Goal: Task Accomplishment & Management: Manage account settings

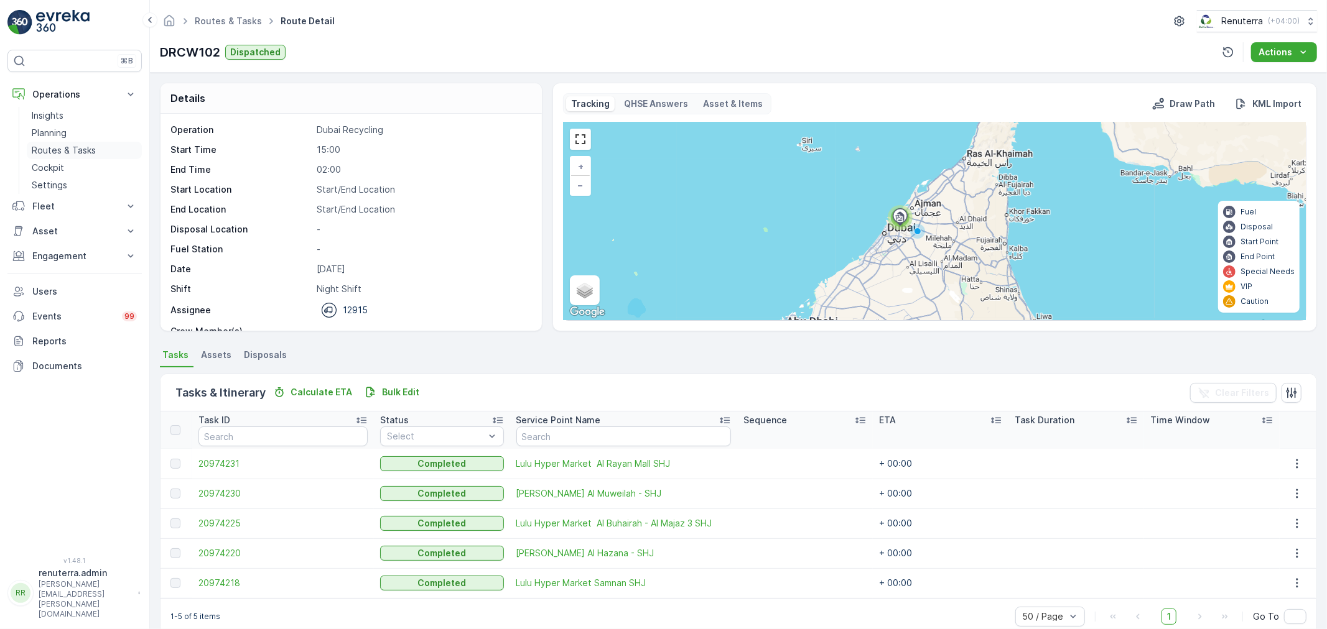
drag, startPoint x: 0, startPoint y: 0, endPoint x: 78, endPoint y: 152, distance: 170.5
click at [78, 152] on p "Routes & Tasks" at bounding box center [64, 150] width 64 height 12
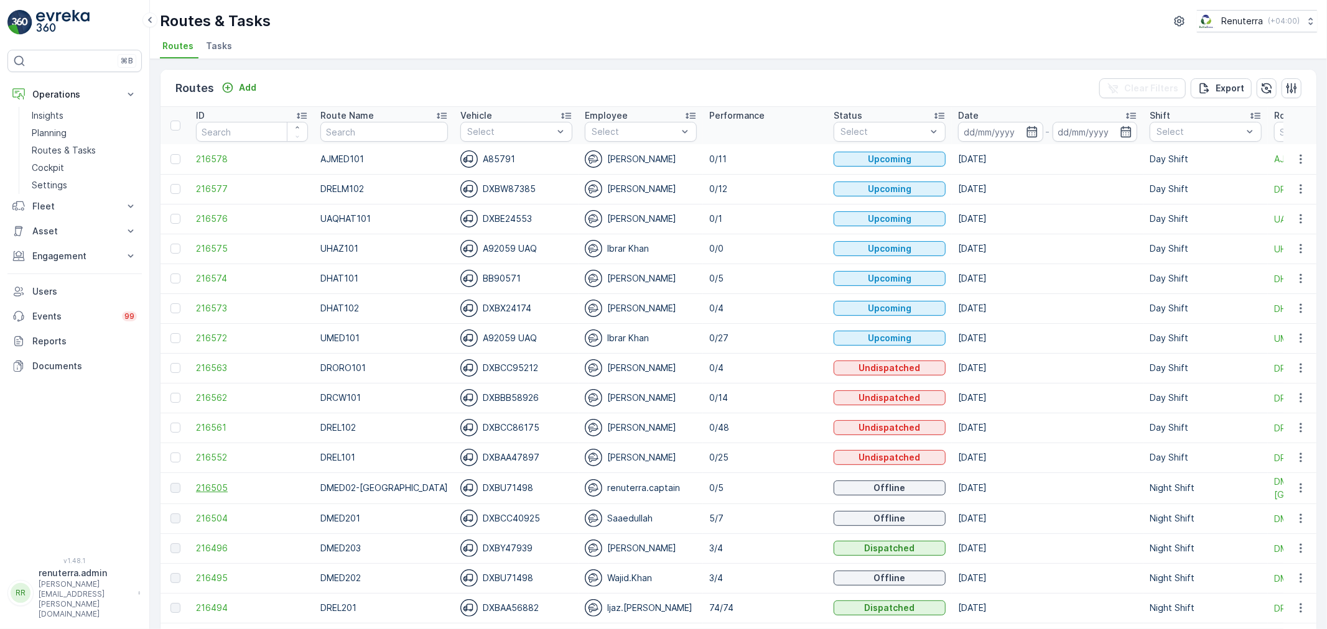
click at [207, 489] on span "216505" at bounding box center [252, 488] width 112 height 12
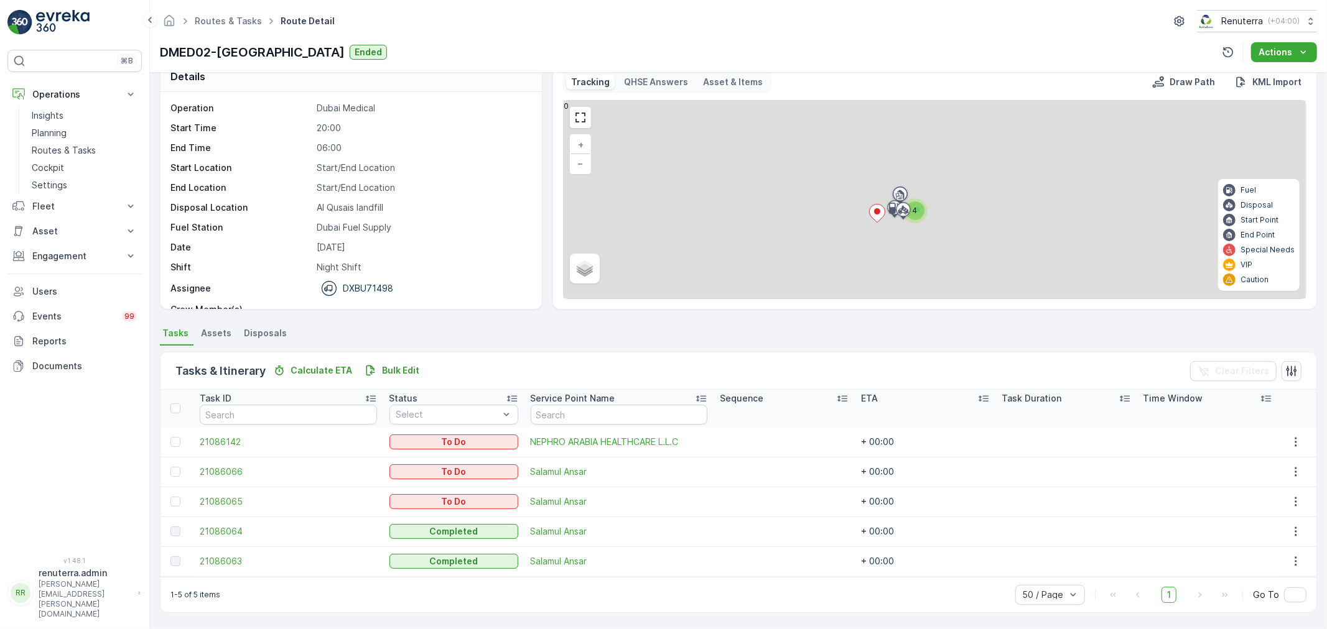
scroll to position [21, 0]
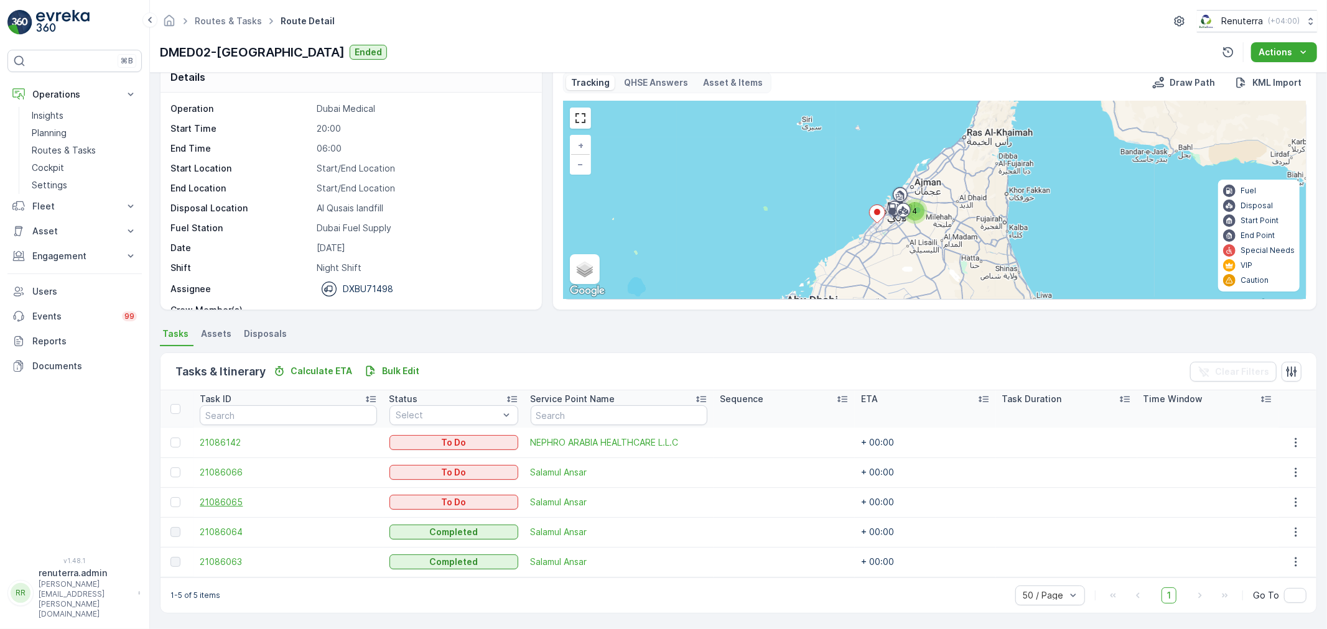
click at [213, 501] on span "21086065" at bounding box center [288, 502] width 177 height 12
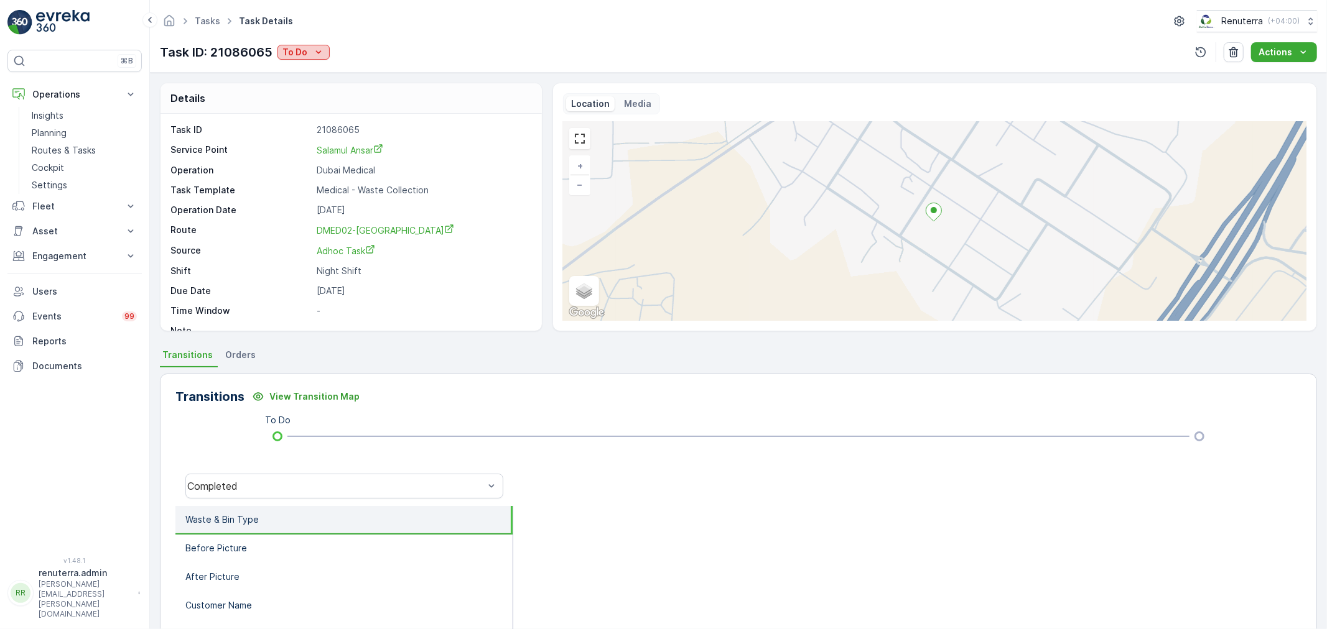
click at [307, 50] on p "To Do" at bounding box center [294, 52] width 25 height 12
click at [306, 61] on ul "Completed Completed No Waste Completed No One to Sign Completed Access Blocked …" at bounding box center [344, 114] width 134 height 109
click at [305, 63] on div "Completed" at bounding box center [344, 70] width 129 height 17
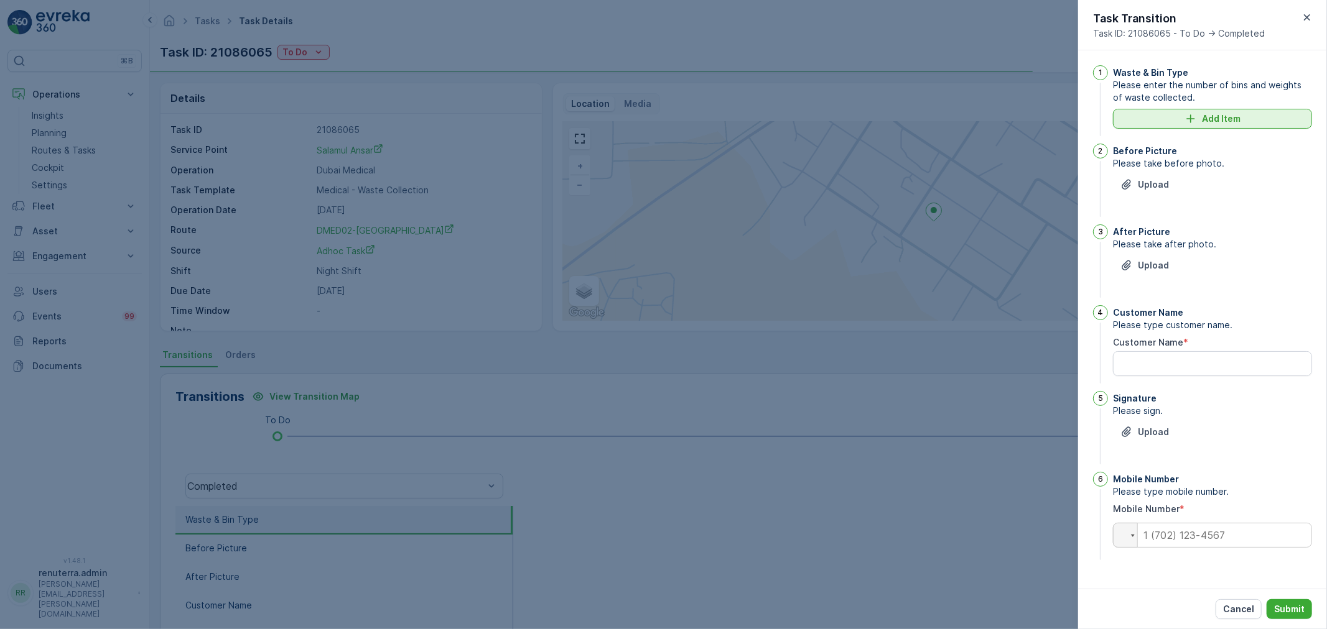
click at [1203, 115] on p "Add Item" at bounding box center [1221, 119] width 39 height 12
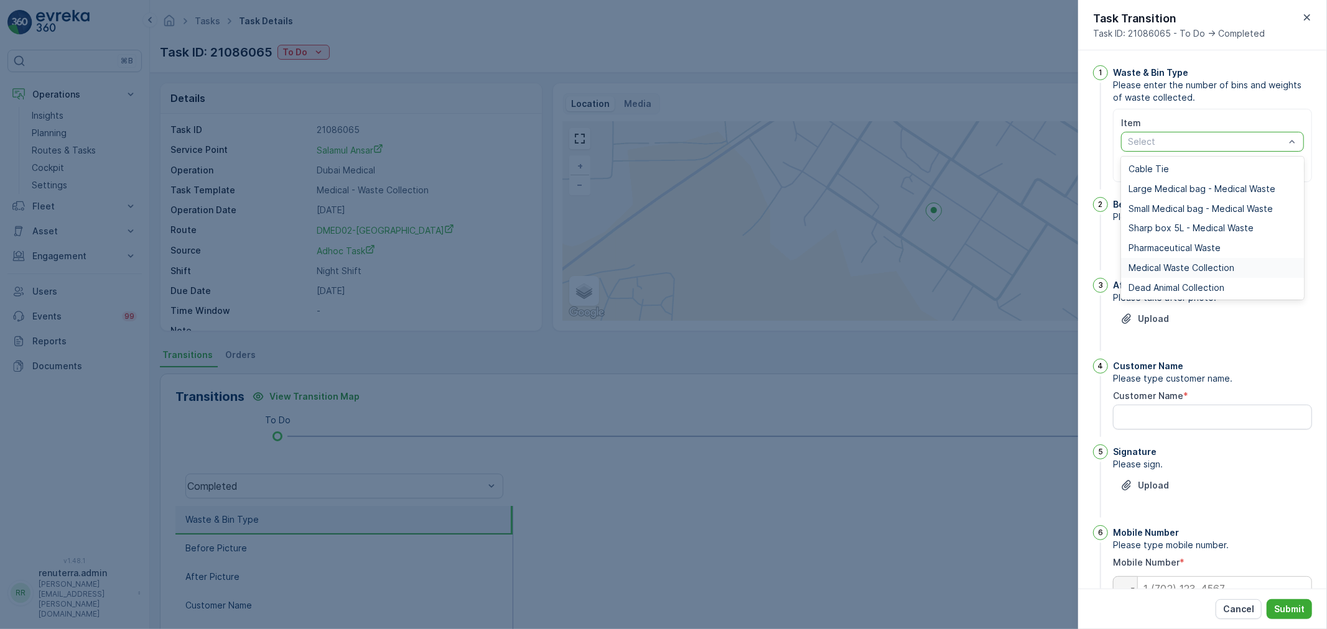
click at [1145, 264] on span "Medical Waste Collection" at bounding box center [1181, 268] width 106 height 10
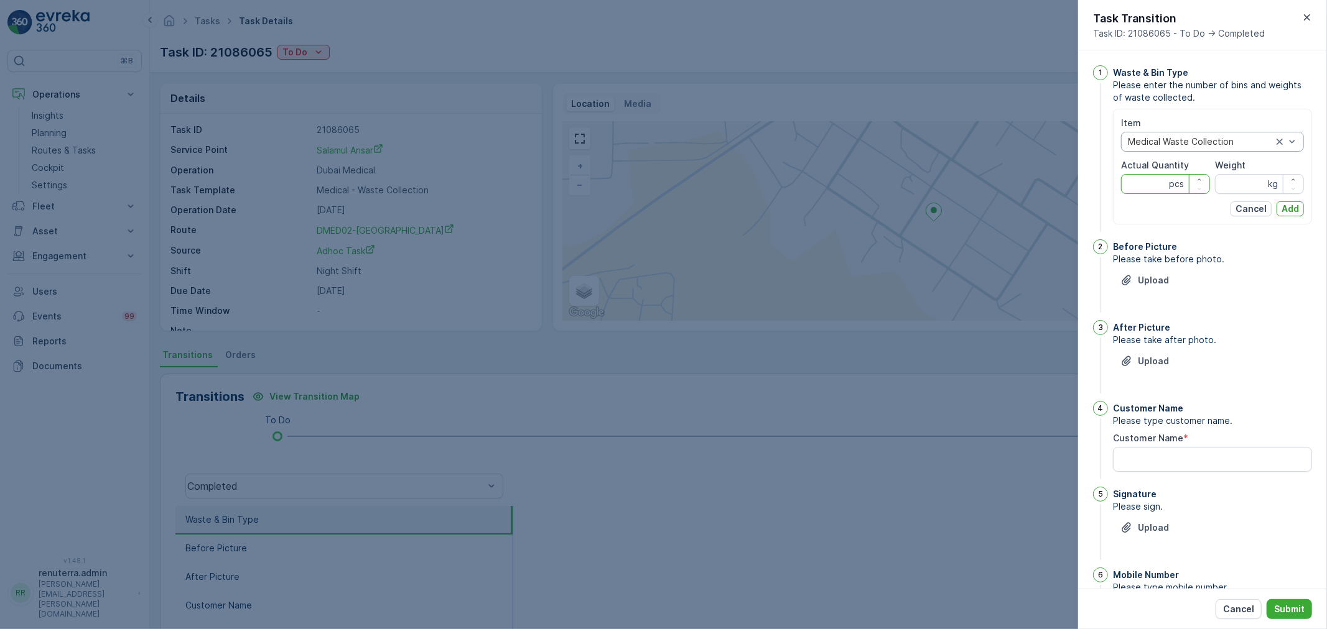
click at [1131, 180] on Quantity "Actual Quantity" at bounding box center [1165, 184] width 89 height 20
type Quantity "31"
click at [1248, 185] on input "Weight" at bounding box center [1259, 184] width 89 height 20
type input "314"
click at [1294, 203] on p "Add" at bounding box center [1289, 209] width 17 height 12
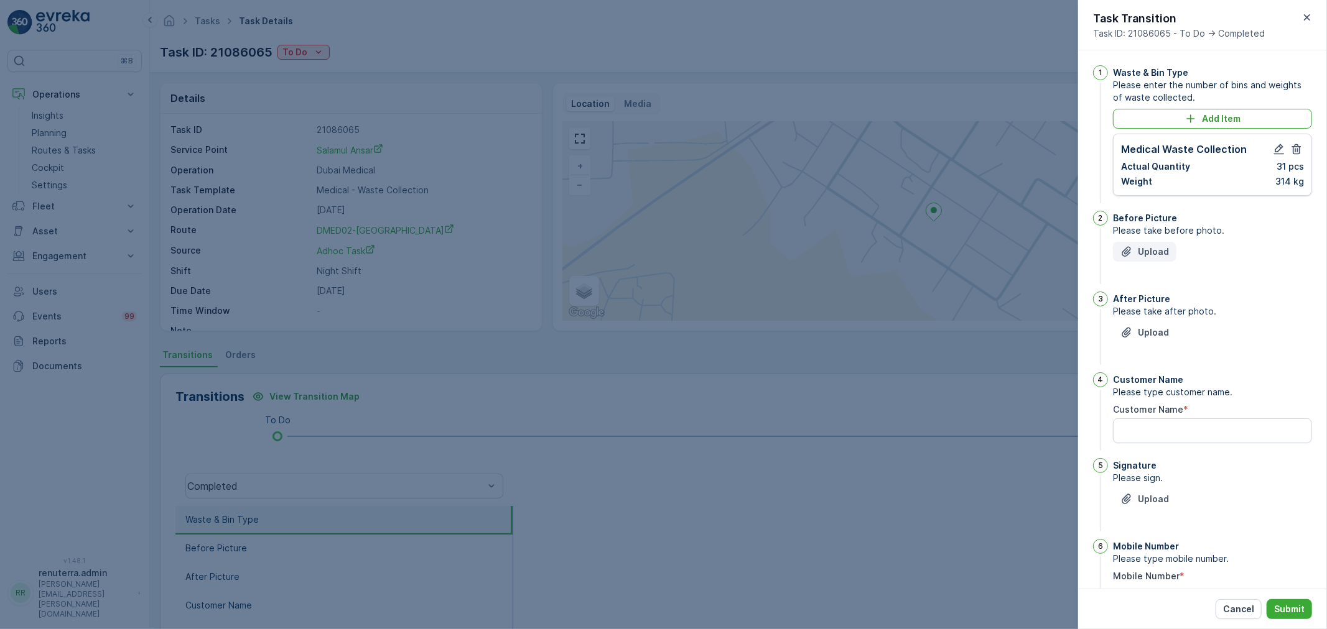
click at [1133, 254] on icon "Upload File" at bounding box center [1126, 252] width 12 height 12
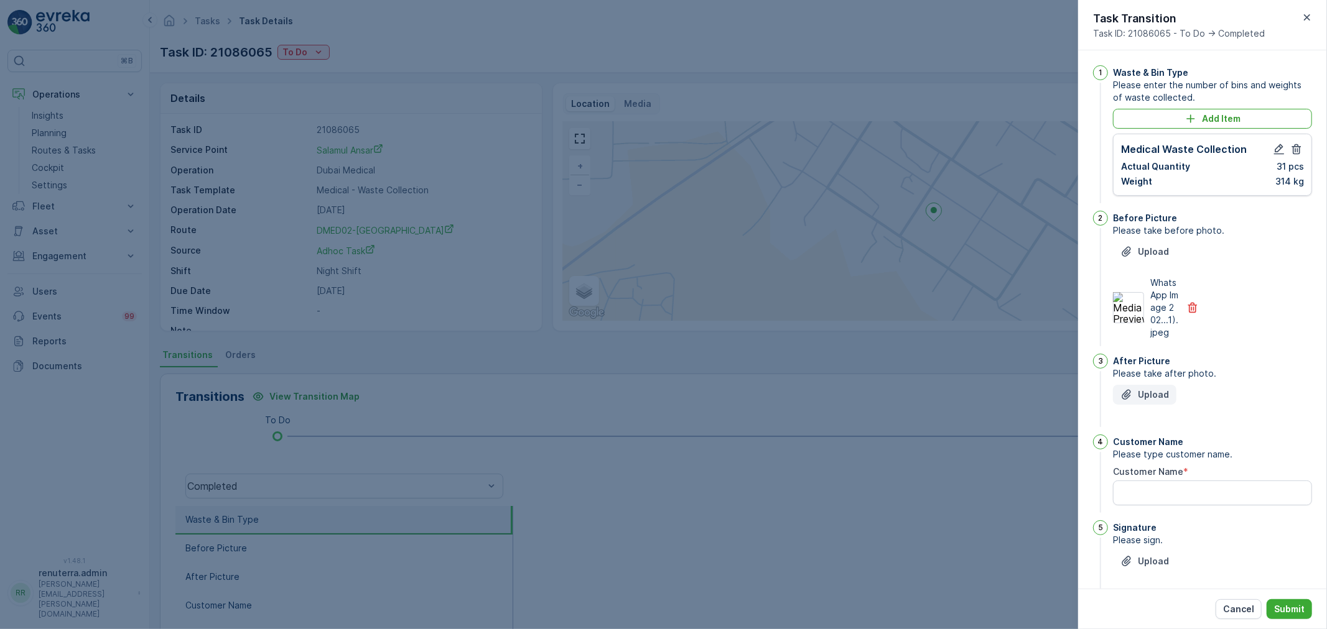
click at [1138, 397] on button "Upload" at bounding box center [1144, 395] width 63 height 20
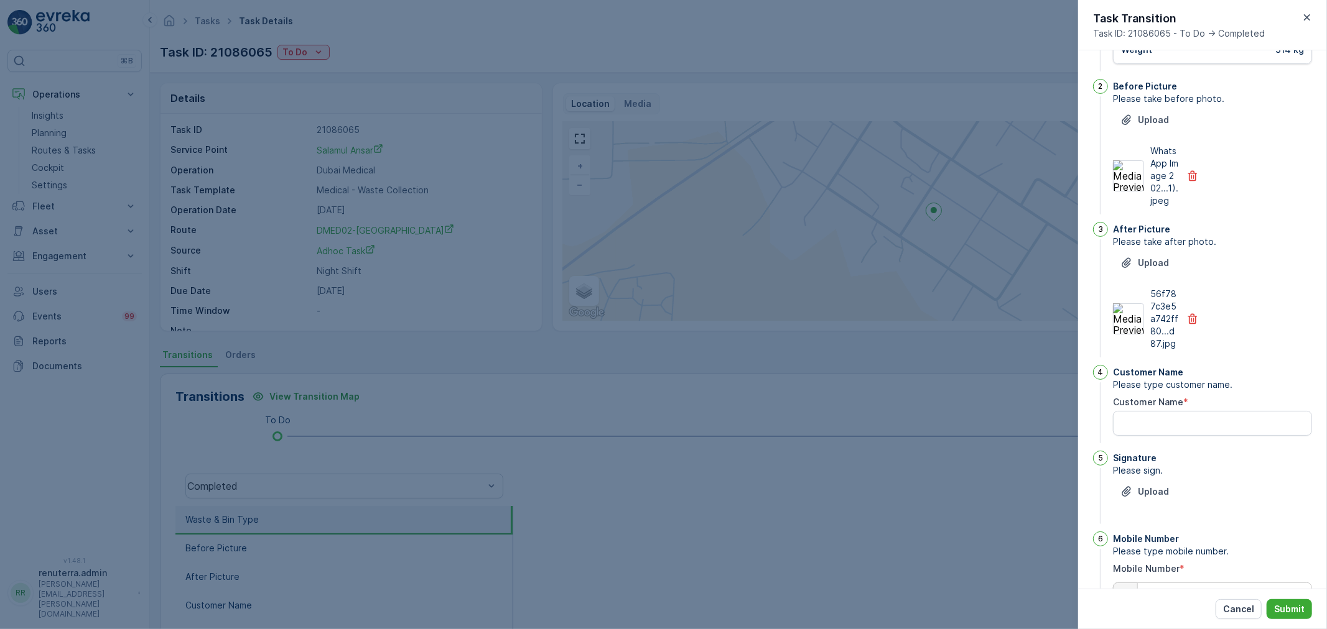
scroll to position [138, 0]
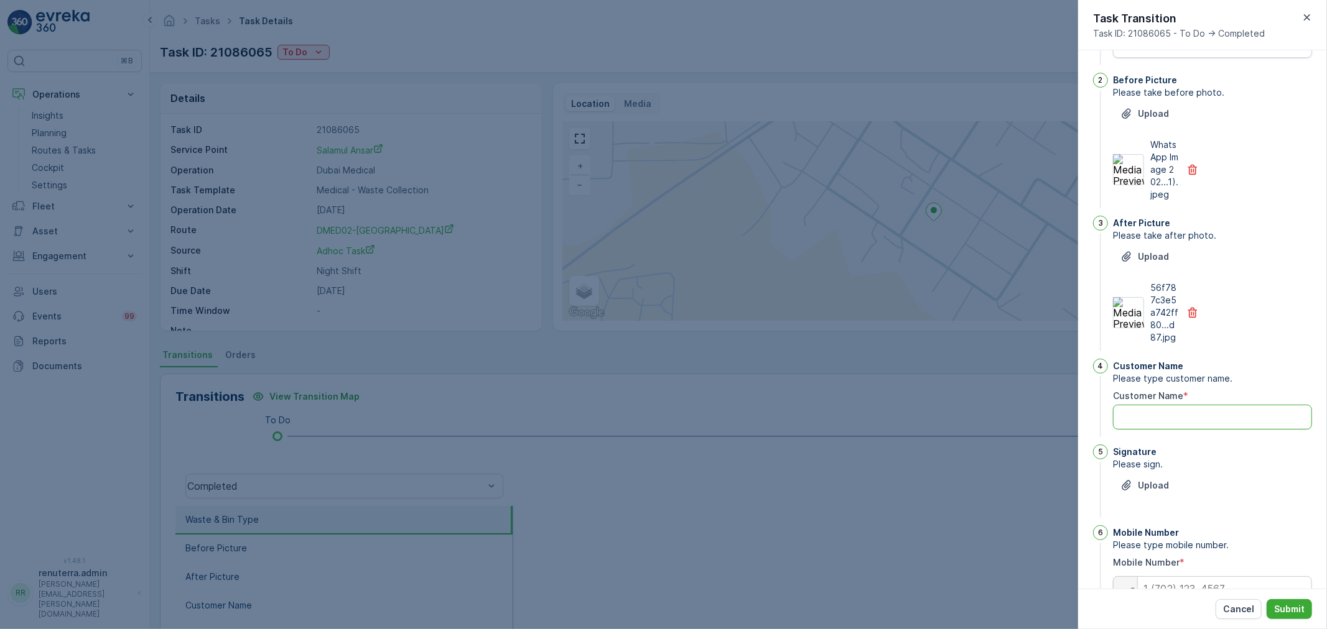
drag, startPoint x: 1197, startPoint y: 435, endPoint x: 1195, endPoint y: 421, distance: 14.4
click at [1197, 425] on Name "Customer Name" at bounding box center [1212, 417] width 199 height 25
type Name "yasin"
click at [1160, 492] on p "Upload" at bounding box center [1153, 486] width 31 height 12
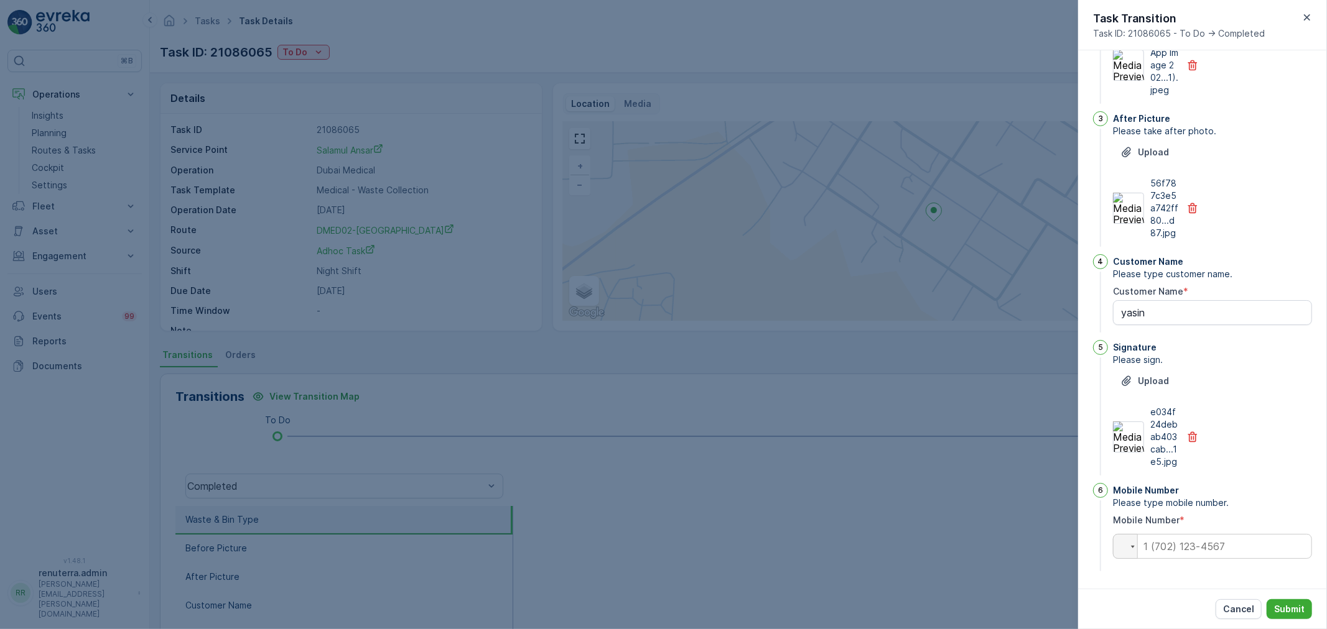
scroll to position [255, 0]
drag, startPoint x: 1180, startPoint y: 546, endPoint x: 1197, endPoint y: 537, distance: 19.8
click at [1180, 546] on input "tel" at bounding box center [1212, 546] width 199 height 25
type input "0504740526"
click at [1279, 612] on p "Submit" at bounding box center [1289, 609] width 30 height 12
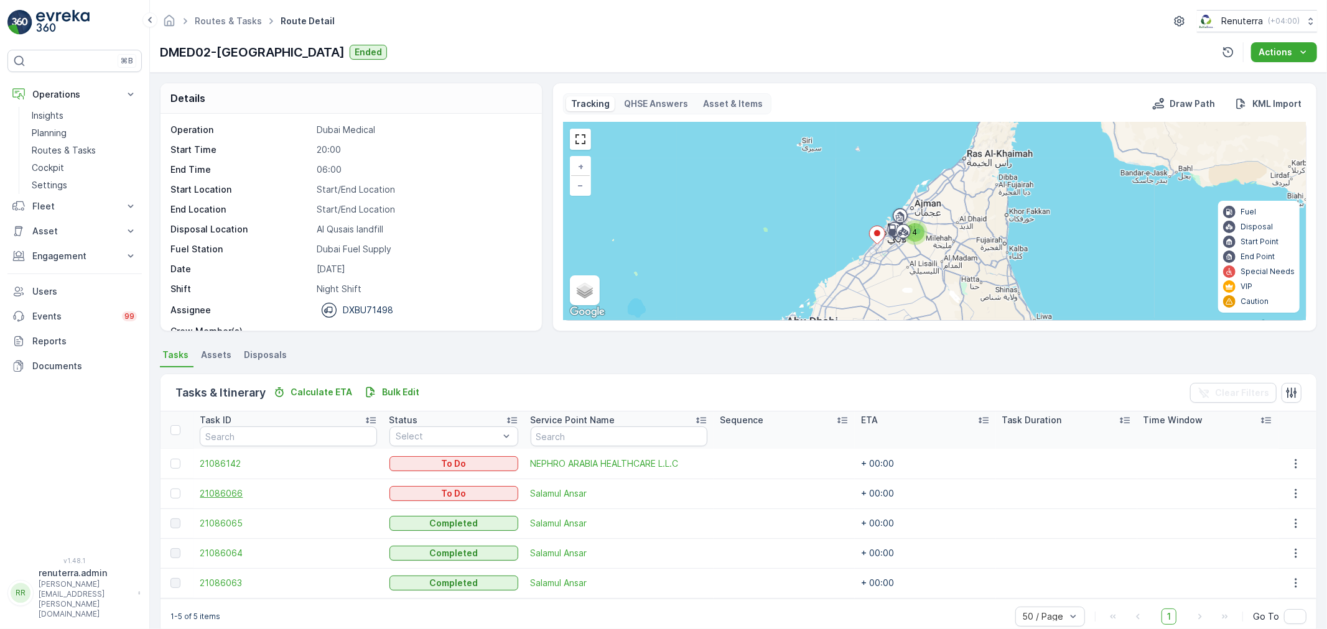
click at [230, 489] on span "21086066" at bounding box center [288, 494] width 177 height 12
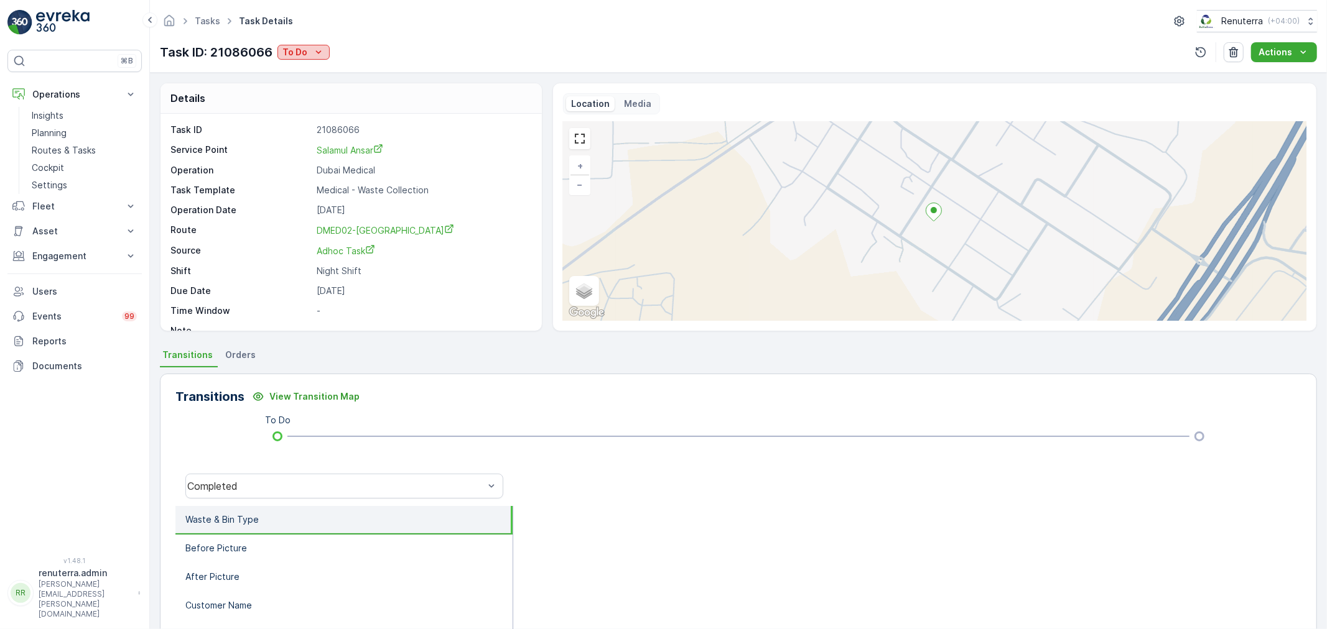
drag, startPoint x: 299, startPoint y: 48, endPoint x: 306, endPoint y: 46, distance: 7.7
click at [299, 48] on p "To Do" at bounding box center [294, 52] width 25 height 12
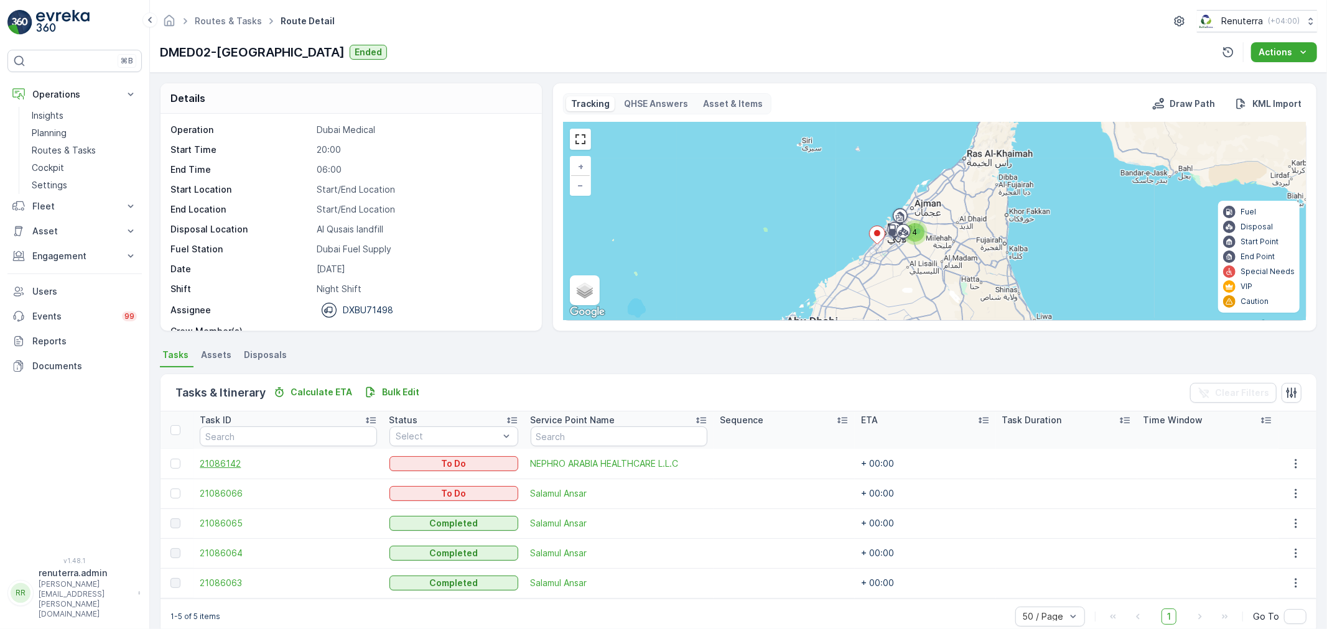
click at [226, 465] on span "21086142" at bounding box center [288, 464] width 177 height 12
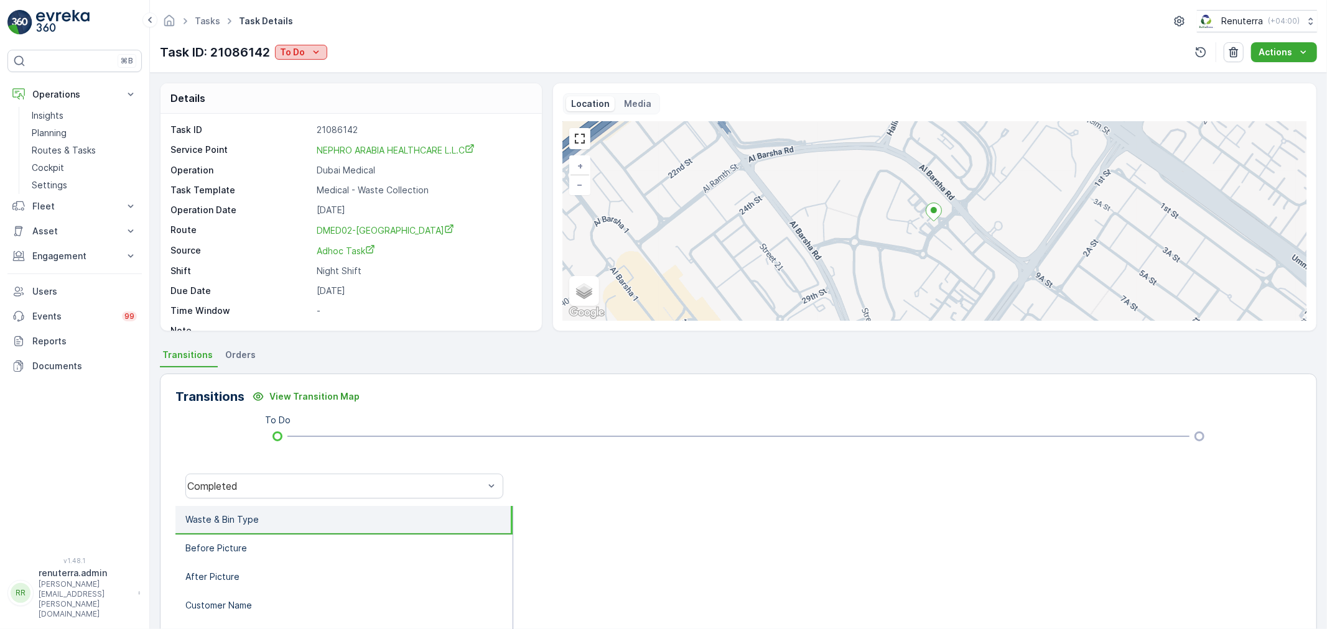
click at [299, 51] on p "To Do" at bounding box center [292, 52] width 25 height 12
click at [295, 67] on span "Completed" at bounding box center [306, 71] width 47 height 12
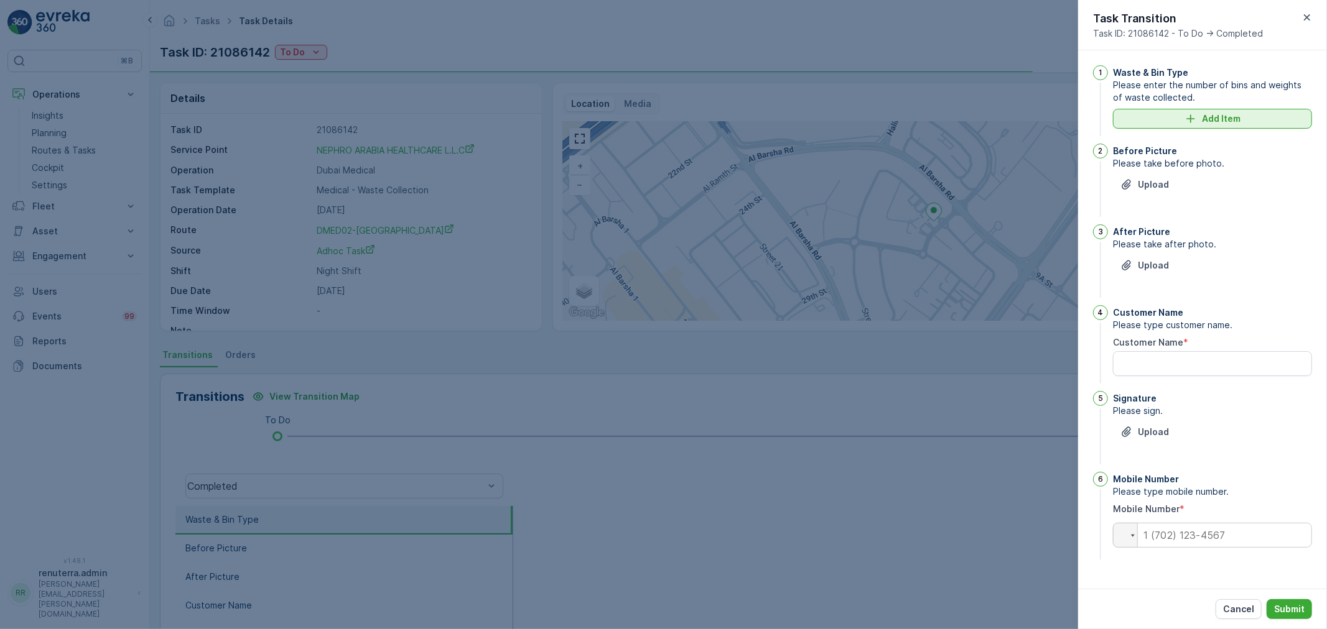
click at [1140, 116] on div "Add Item" at bounding box center [1212, 119] width 184 height 12
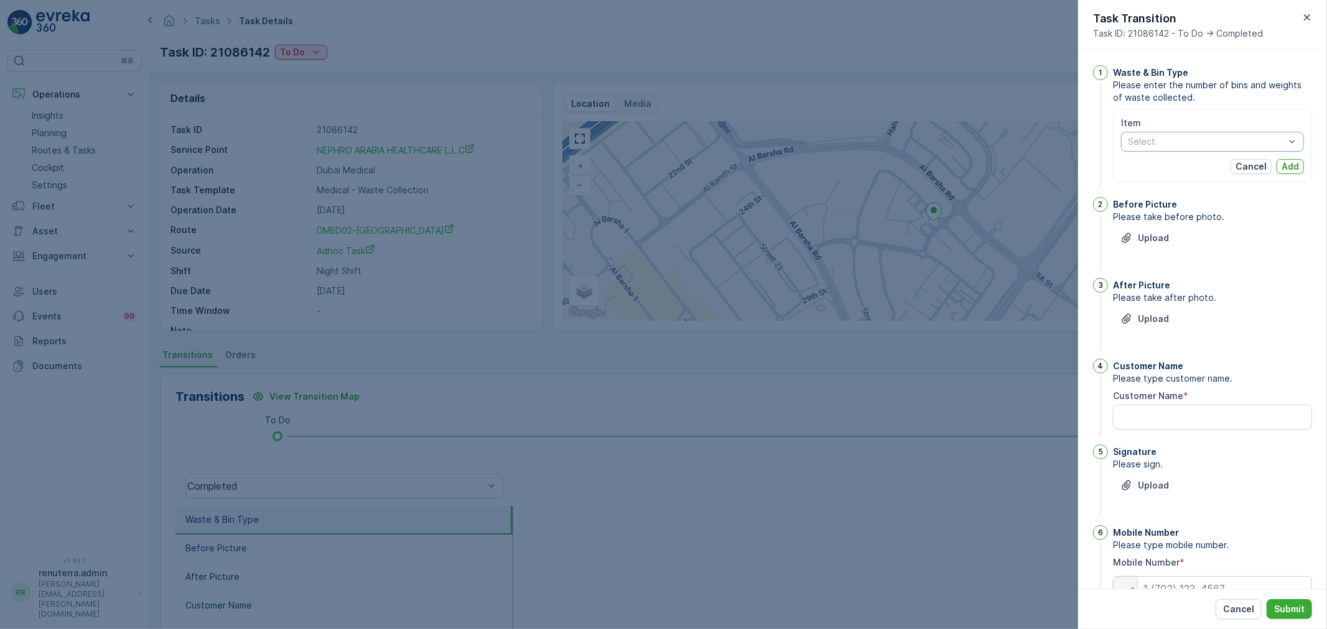
drag, startPoint x: 1133, startPoint y: 141, endPoint x: 1139, endPoint y: 151, distance: 12.0
click at [1134, 141] on div at bounding box center [1205, 142] width 159 height 10
click at [1193, 152] on div "Item Select Cancel Add" at bounding box center [1212, 145] width 183 height 57
click at [1172, 156] on div "Item Select Cancel Add" at bounding box center [1212, 145] width 183 height 57
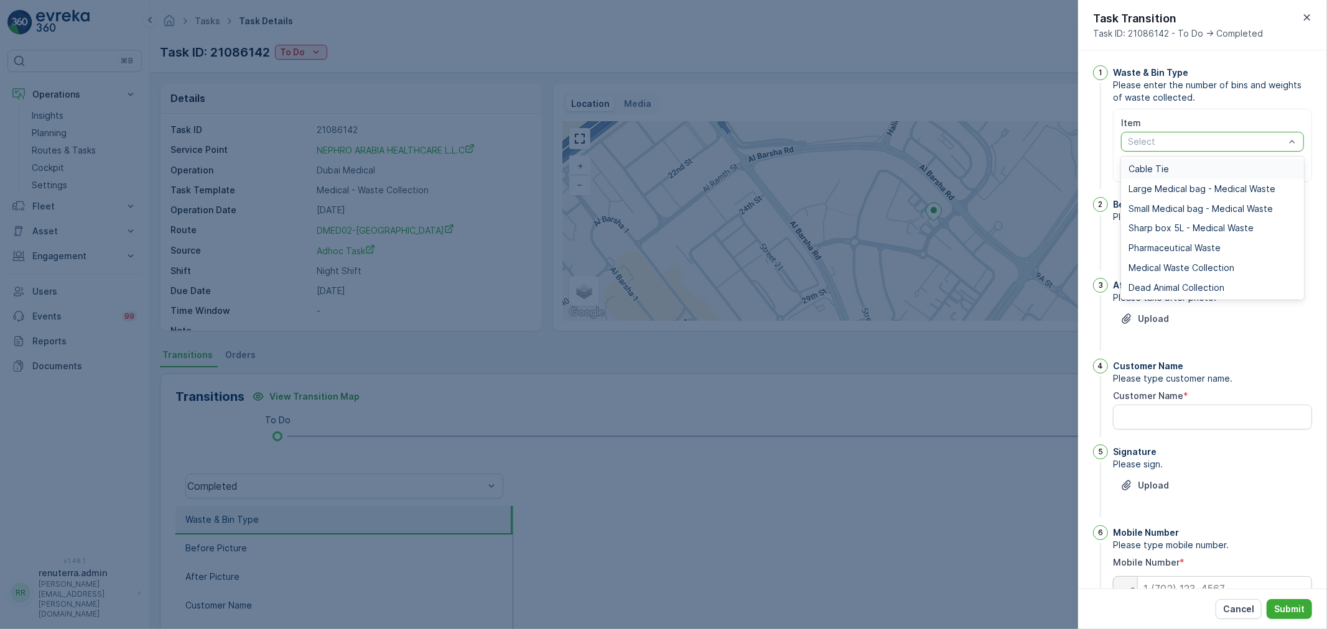
click at [1176, 146] on div at bounding box center [1205, 142] width 159 height 10
click at [1168, 272] on span "Medical Waste Collection" at bounding box center [1181, 268] width 106 height 10
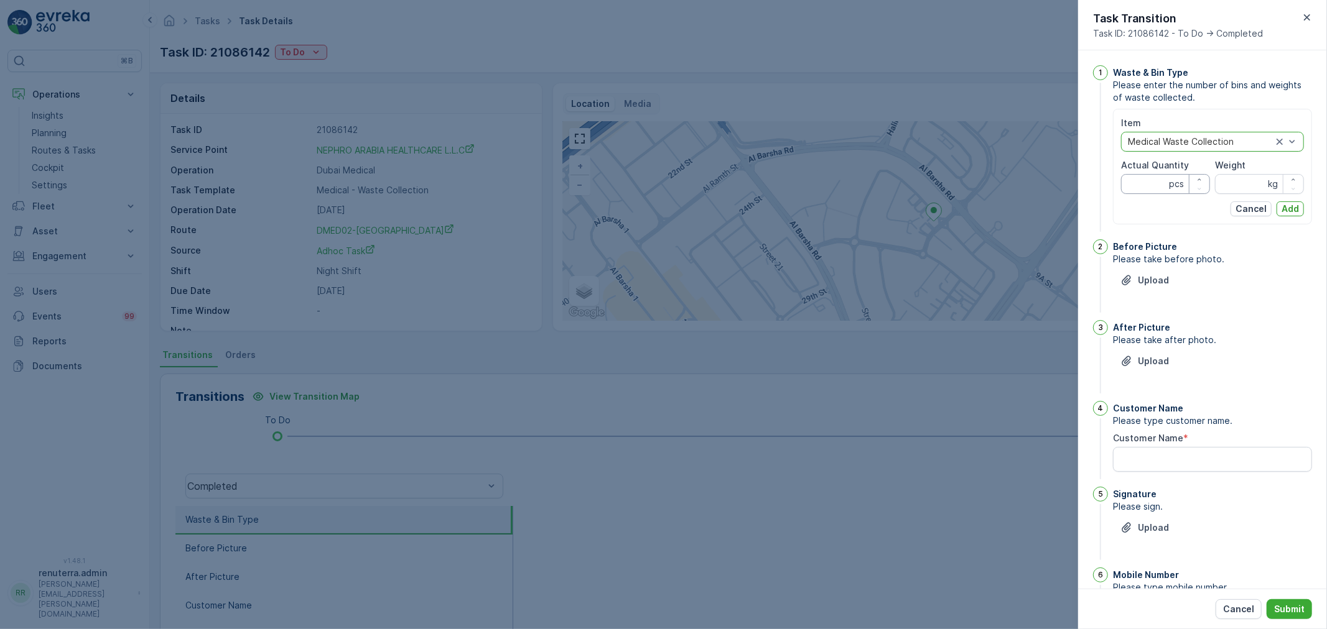
click at [1146, 188] on Quantity "Actual Quantity" at bounding box center [1165, 184] width 89 height 20
type Quantity "4"
click at [1227, 183] on input "Weight" at bounding box center [1259, 184] width 89 height 20
type input "6"
drag, startPoint x: 1288, startPoint y: 210, endPoint x: 1221, endPoint y: 229, distance: 69.3
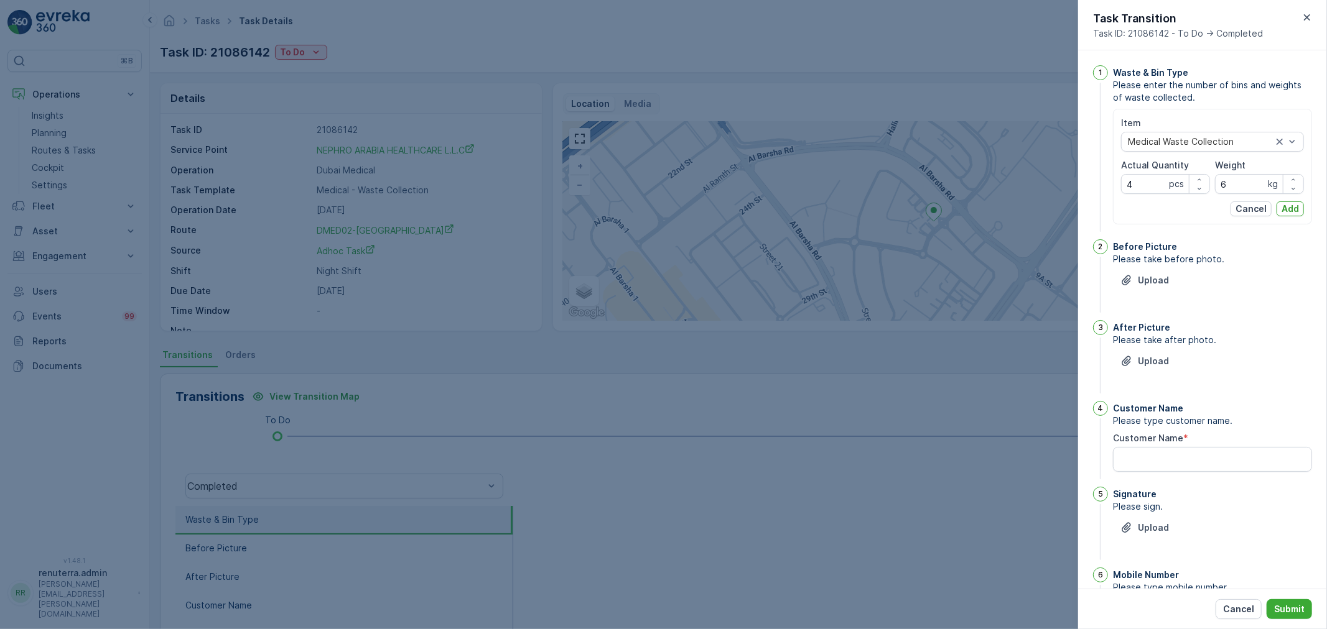
click at [1285, 210] on p "Add" at bounding box center [1289, 209] width 17 height 12
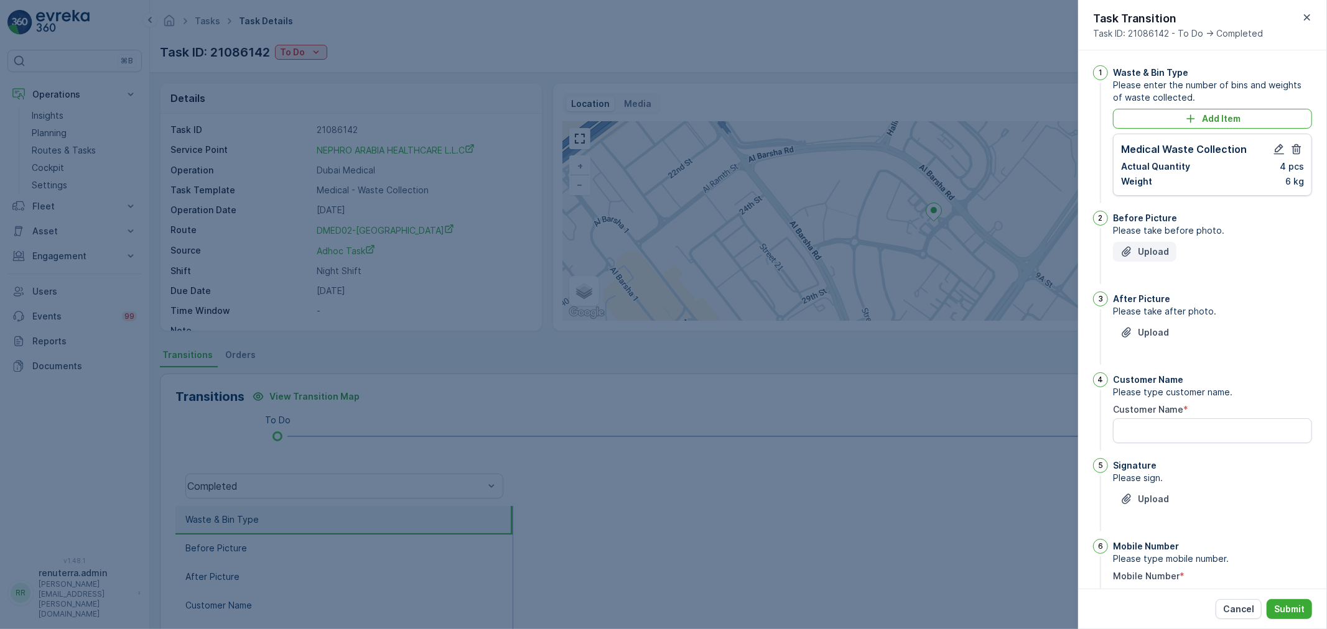
click at [1159, 255] on p "Upload" at bounding box center [1153, 252] width 31 height 12
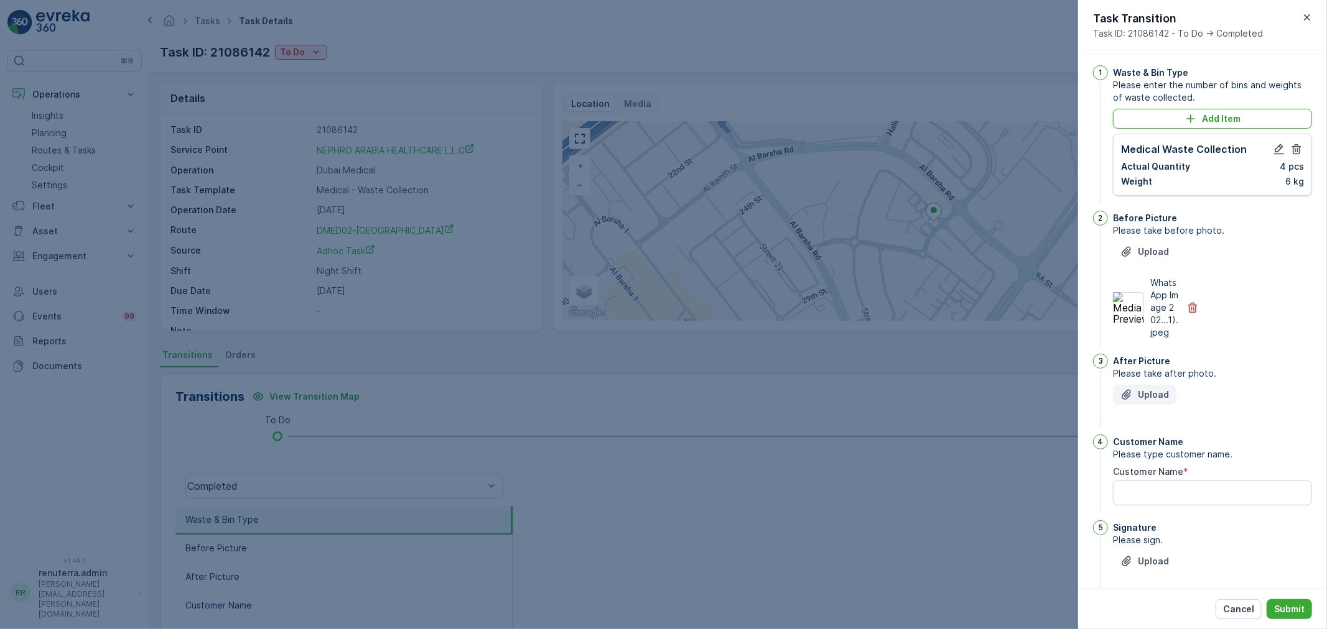
click at [1121, 401] on icon "Upload File" at bounding box center [1126, 395] width 12 height 12
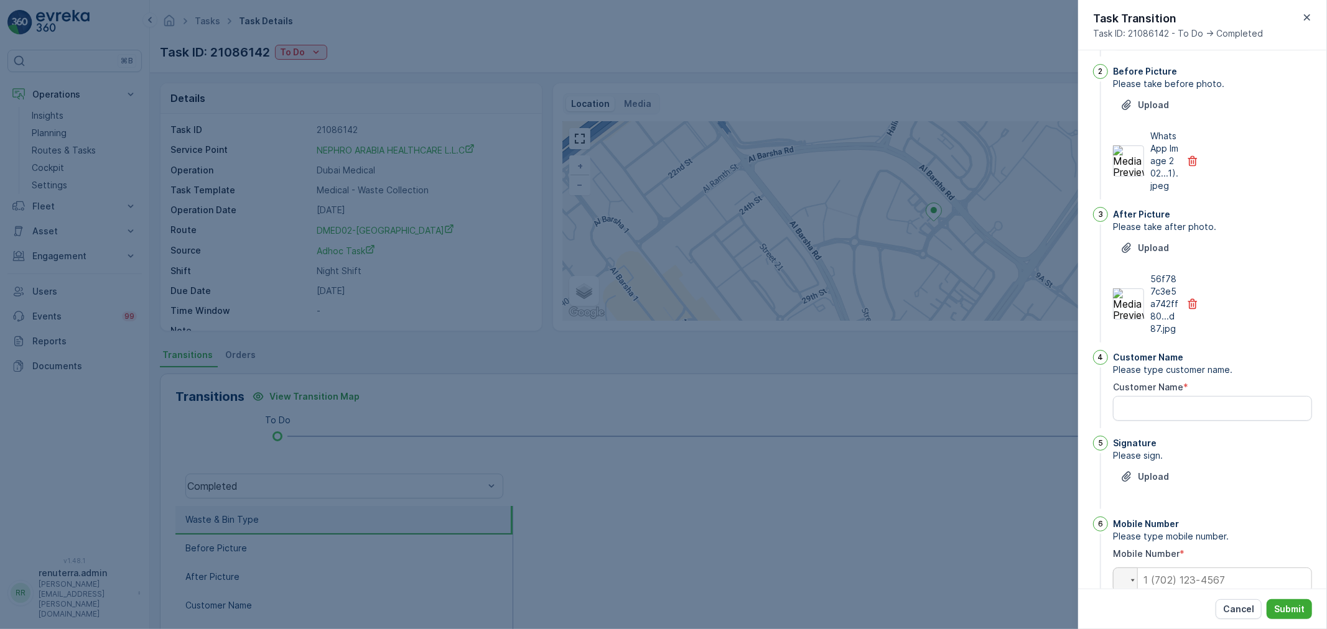
scroll to position [193, 0]
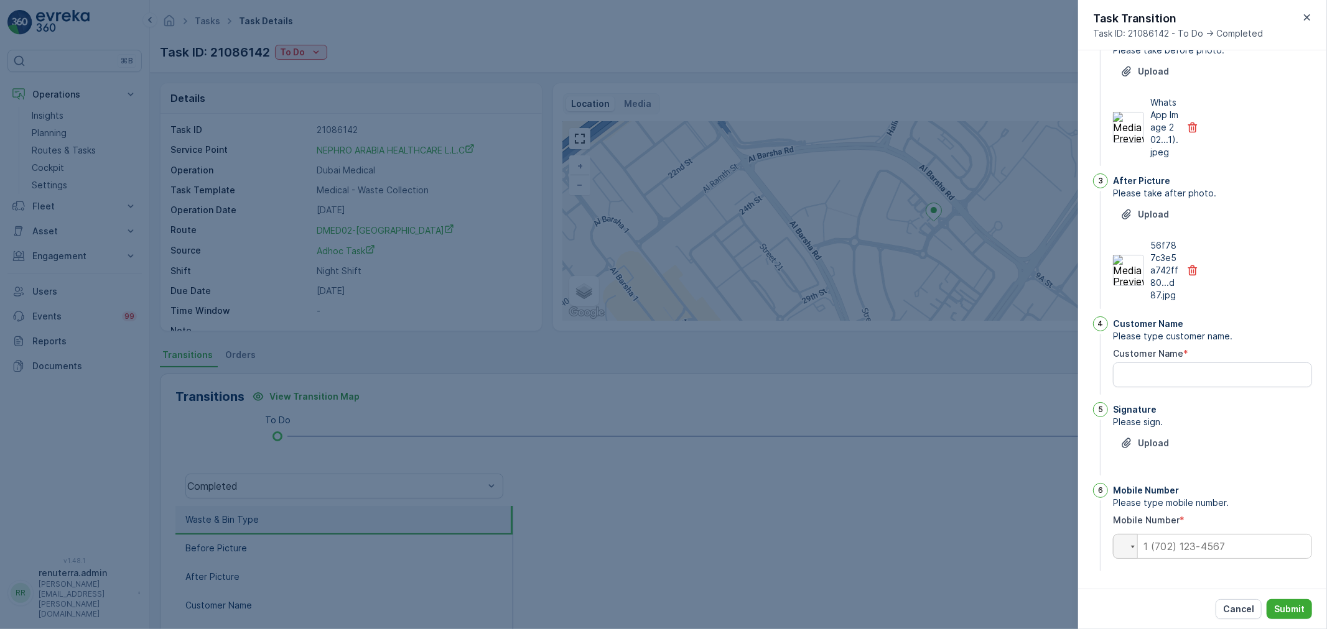
click at [1188, 357] on div "Customer Name *" at bounding box center [1212, 354] width 199 height 12
click at [1165, 384] on Name "Customer Name" at bounding box center [1212, 375] width 199 height 25
type Name "khaish"
click at [1161, 432] on div "Signature Please sign. Upload" at bounding box center [1212, 440] width 199 height 76
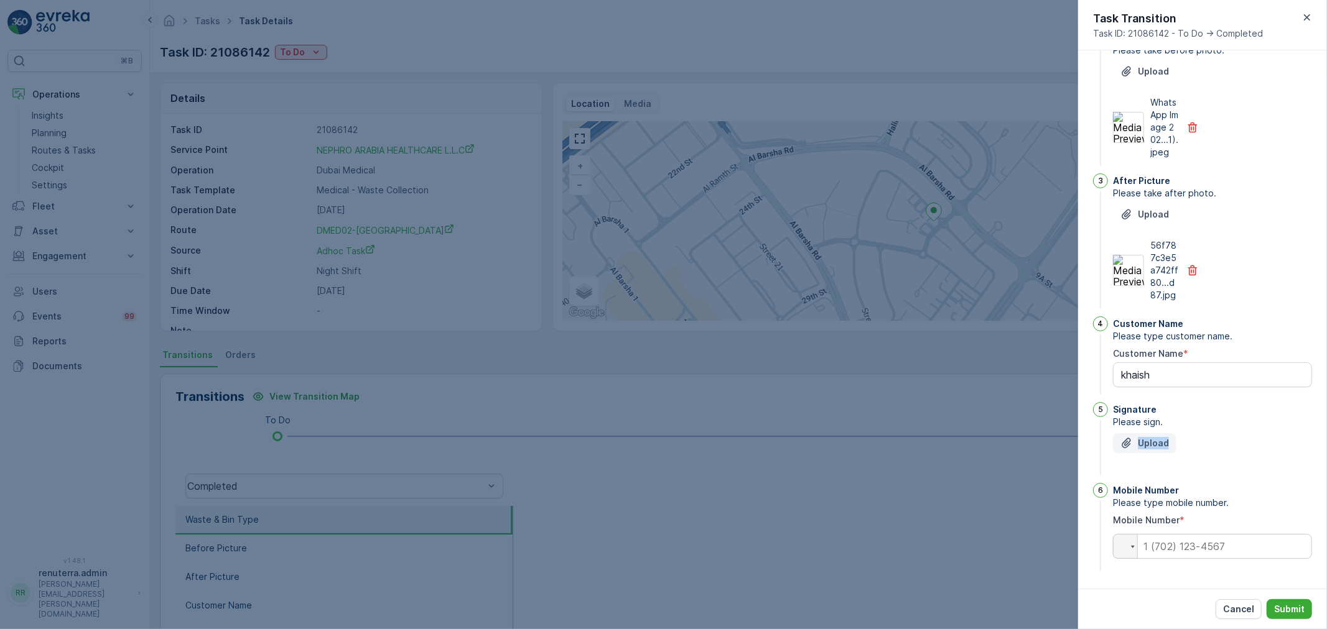
click at [1159, 440] on p "Upload" at bounding box center [1153, 443] width 31 height 12
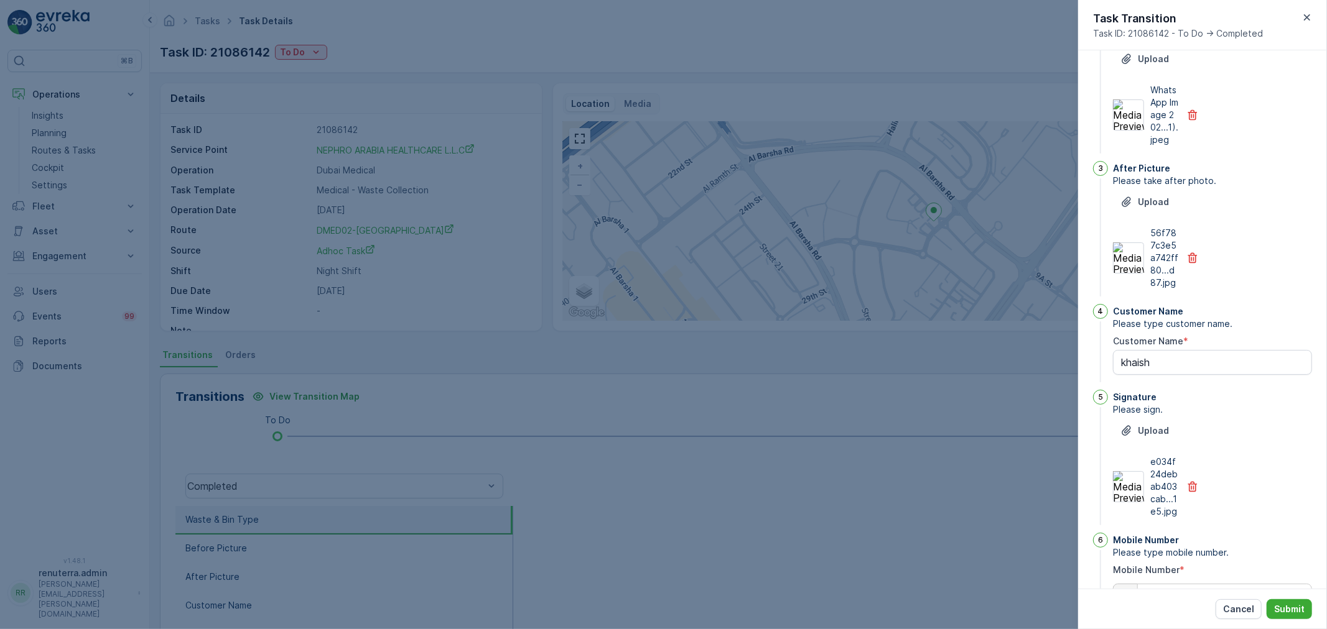
click at [498, 369] on div at bounding box center [663, 314] width 1327 height 629
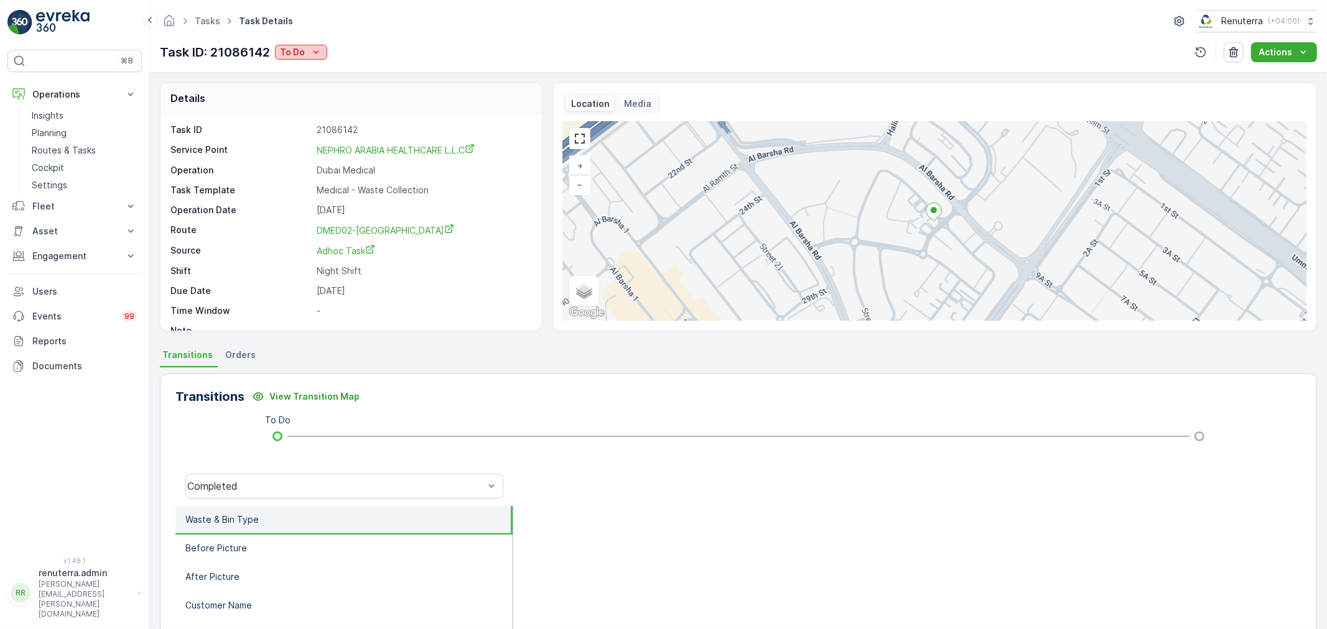
click at [290, 53] on p "To Do" at bounding box center [292, 52] width 25 height 12
click at [288, 51] on p "To Do" at bounding box center [292, 52] width 25 height 12
click at [294, 73] on span "Completed" at bounding box center [306, 71] width 47 height 12
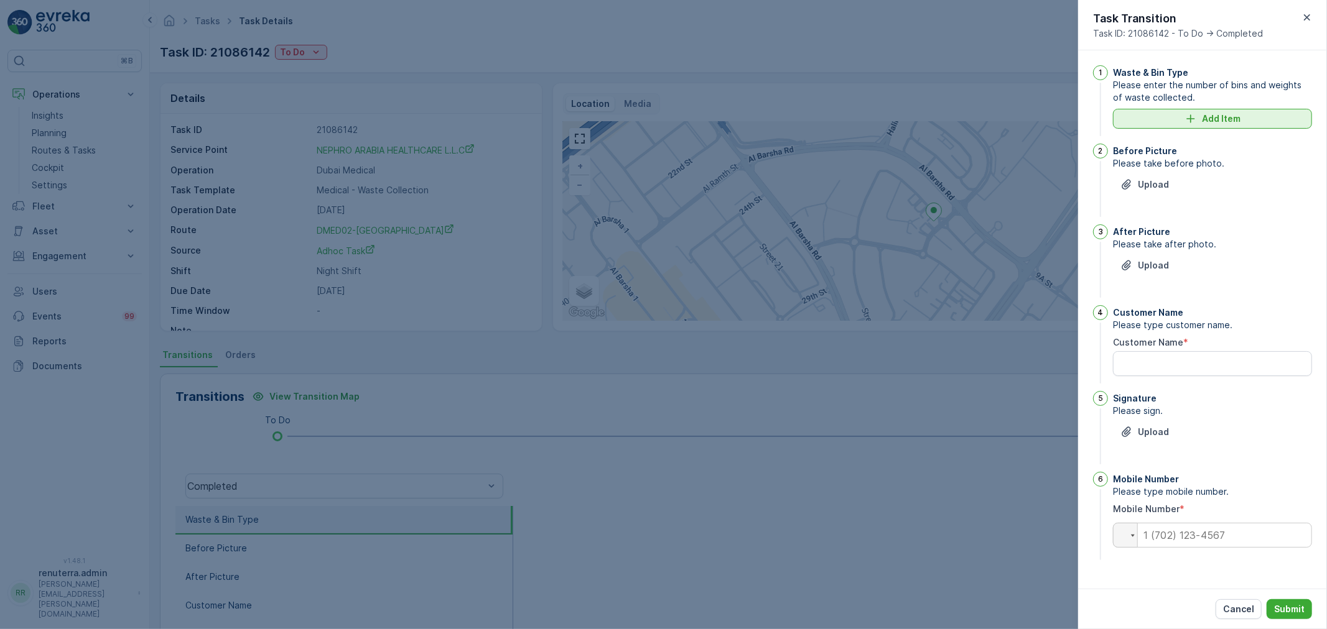
click at [1243, 123] on div "Add Item" at bounding box center [1212, 119] width 184 height 12
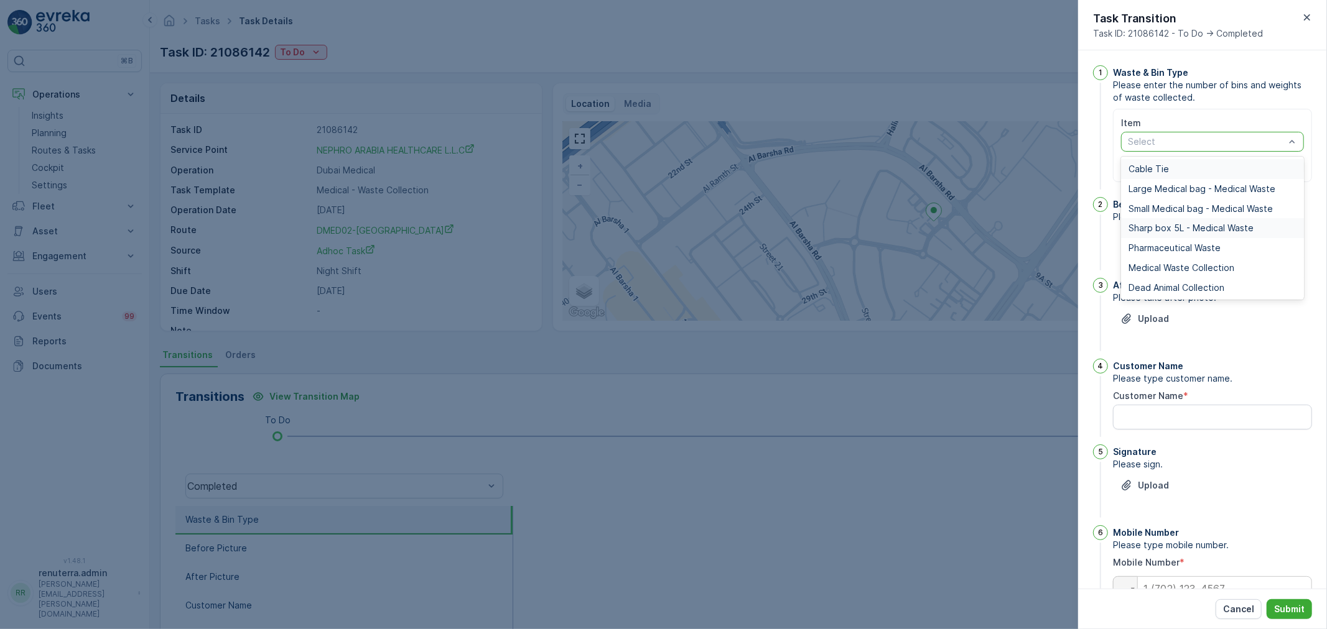
drag, startPoint x: 1207, startPoint y: 148, endPoint x: 1191, endPoint y: 219, distance: 72.7
click at [1205, 152] on div "7 results available. Use Up and Down to choose options, press Enter to select t…" at bounding box center [1212, 142] width 183 height 20
click at [1180, 274] on div "Medical Waste Collection" at bounding box center [1212, 268] width 183 height 20
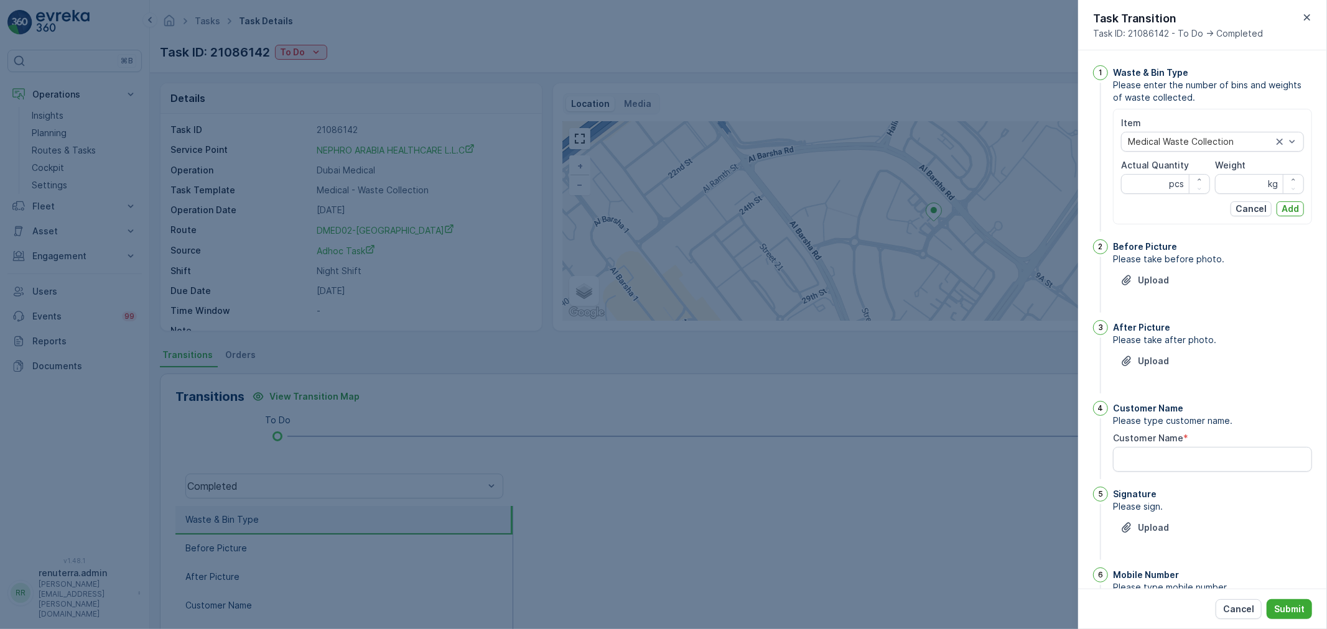
click at [1122, 196] on div "Item Medical Waste Collection Actual Quantity pcs Weight kg Cancel Add" at bounding box center [1212, 167] width 199 height 116
click at [1133, 185] on Quantity "Actual Quantity" at bounding box center [1165, 184] width 89 height 20
type Quantity "4"
click at [1234, 190] on input "Weight" at bounding box center [1259, 184] width 89 height 20
type input "6"
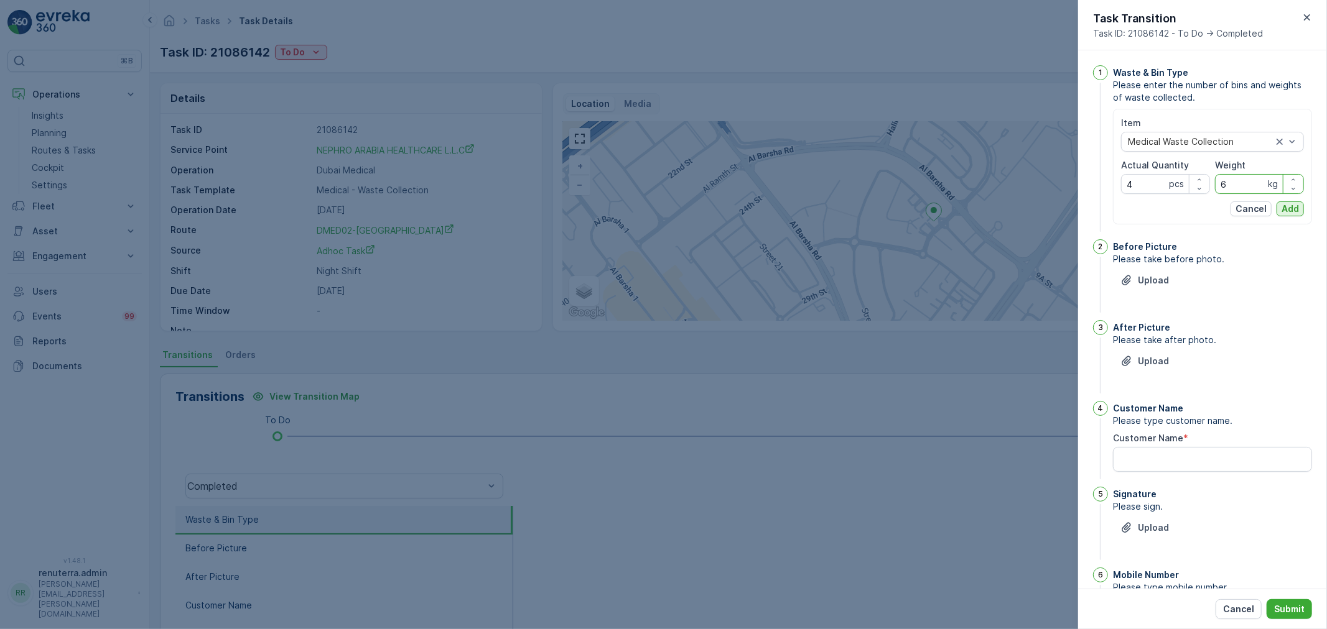
click at [1284, 215] on p "Add" at bounding box center [1289, 209] width 17 height 12
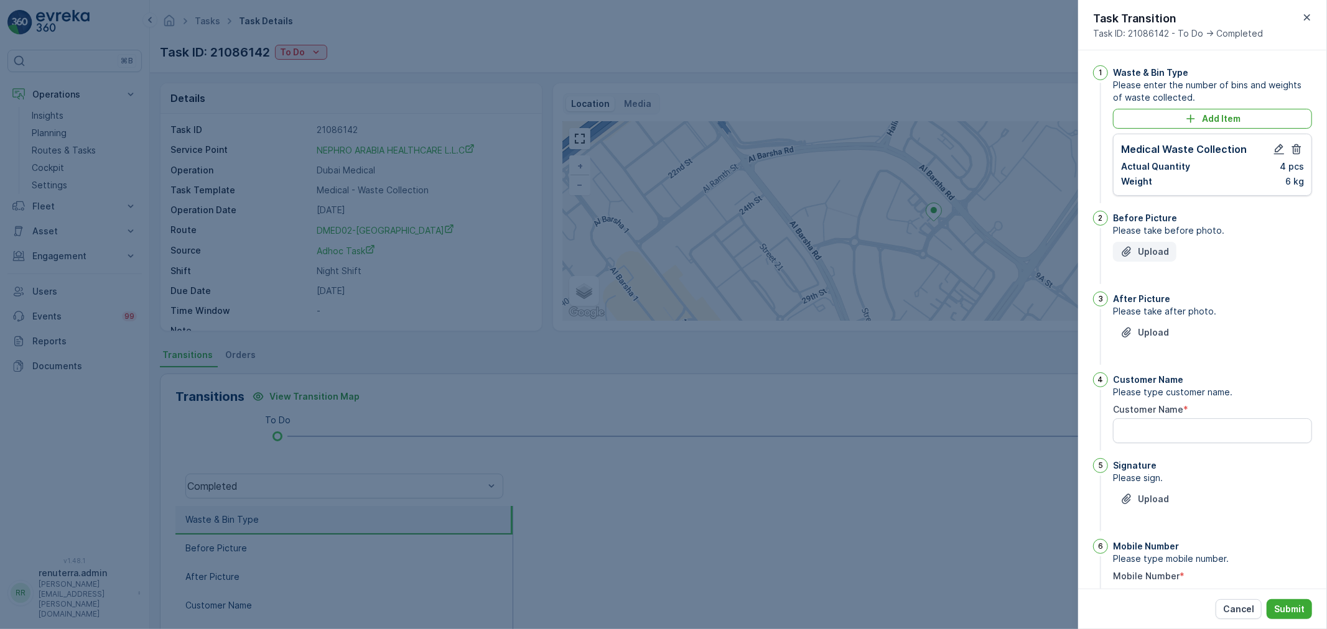
click at [1149, 246] on p "Upload" at bounding box center [1153, 252] width 31 height 12
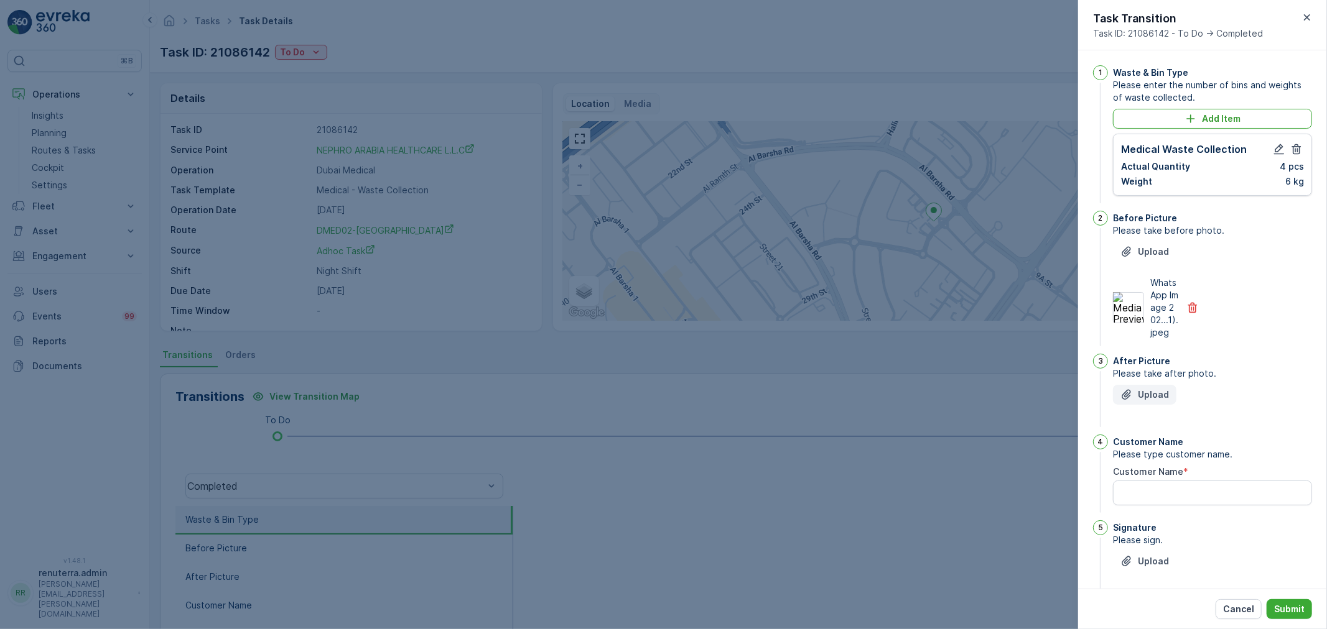
click at [1143, 401] on p "Upload" at bounding box center [1153, 395] width 31 height 12
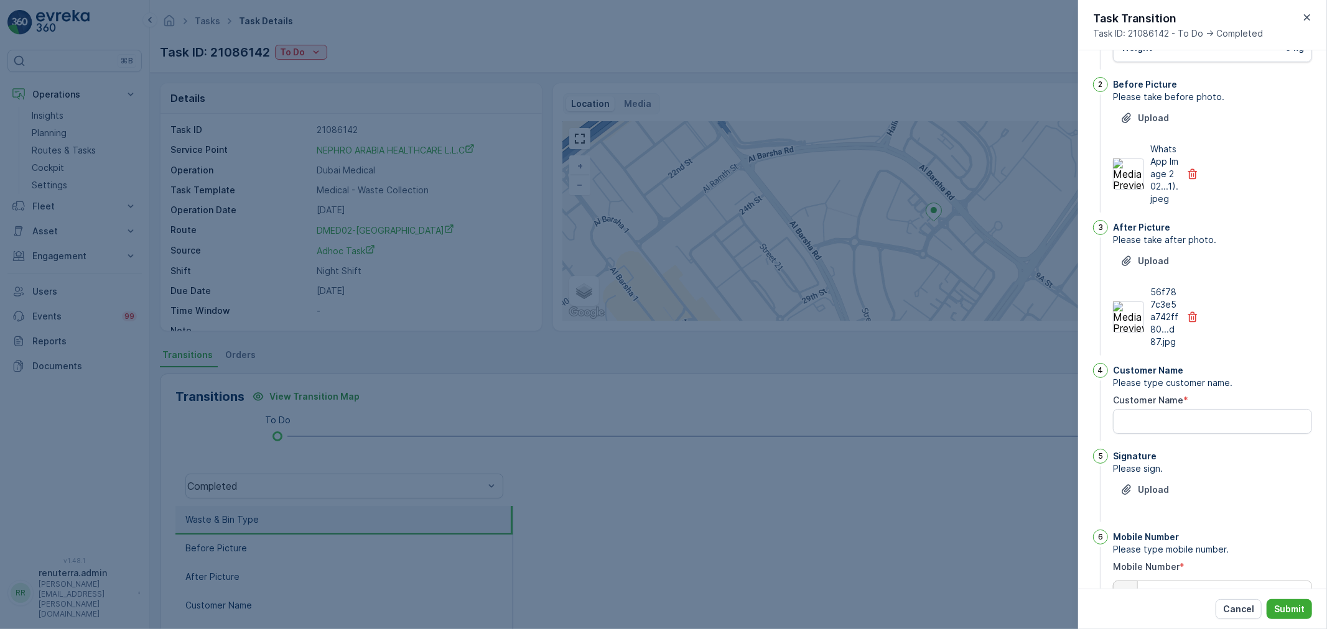
scroll to position [138, 0]
click at [1152, 430] on Name "Customer Name" at bounding box center [1212, 417] width 199 height 25
type Name "khaish"
click at [1141, 492] on p "Upload" at bounding box center [1153, 486] width 31 height 12
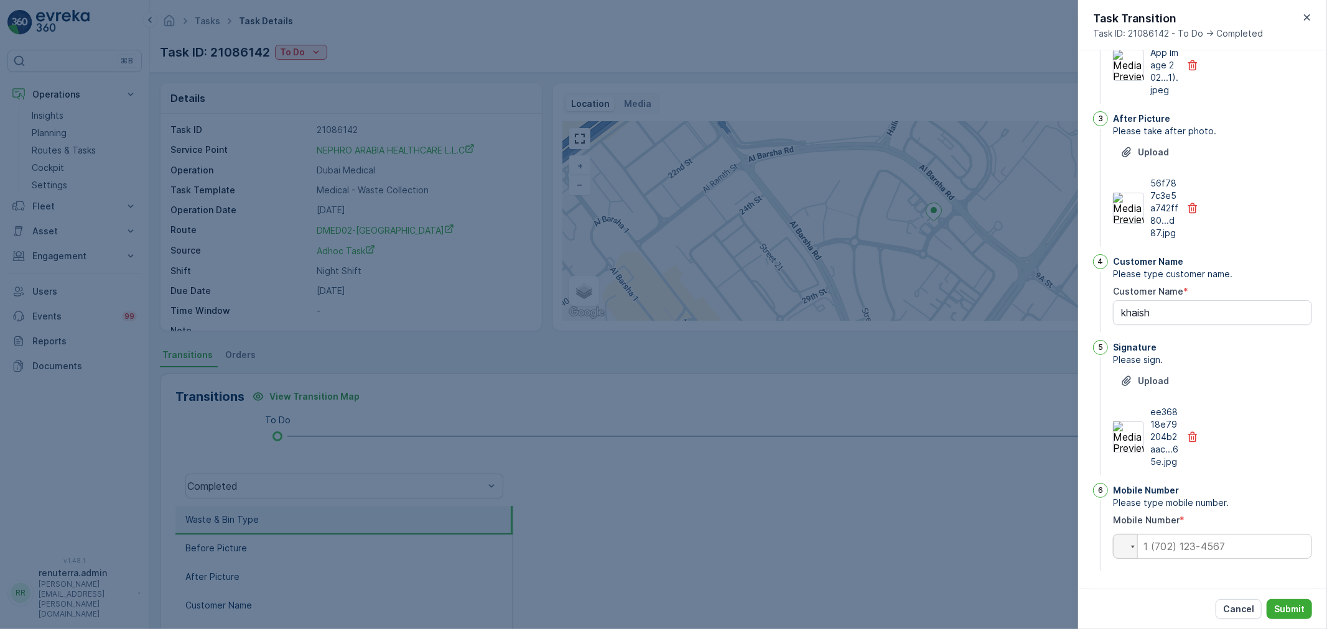
scroll to position [255, 0]
click at [1207, 544] on input "tel" at bounding box center [1212, 546] width 199 height 25
type input "0545194169"
click at [1289, 600] on button "Submit" at bounding box center [1288, 610] width 45 height 20
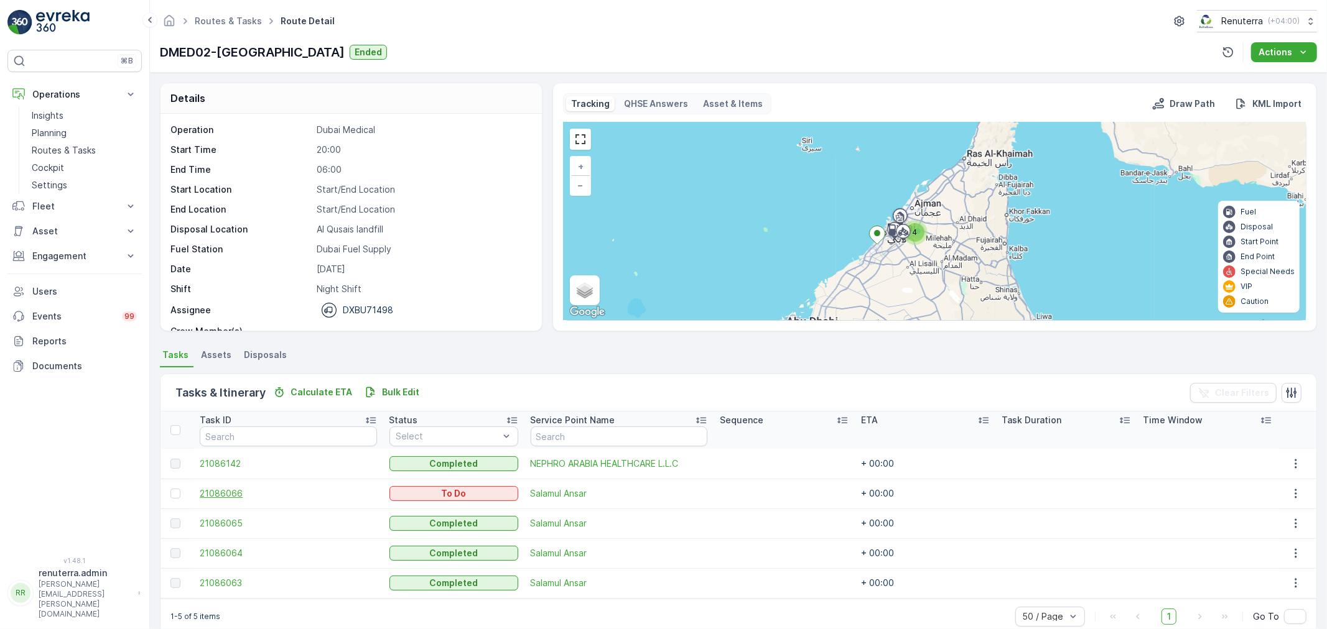
click at [229, 495] on span "21086066" at bounding box center [288, 494] width 177 height 12
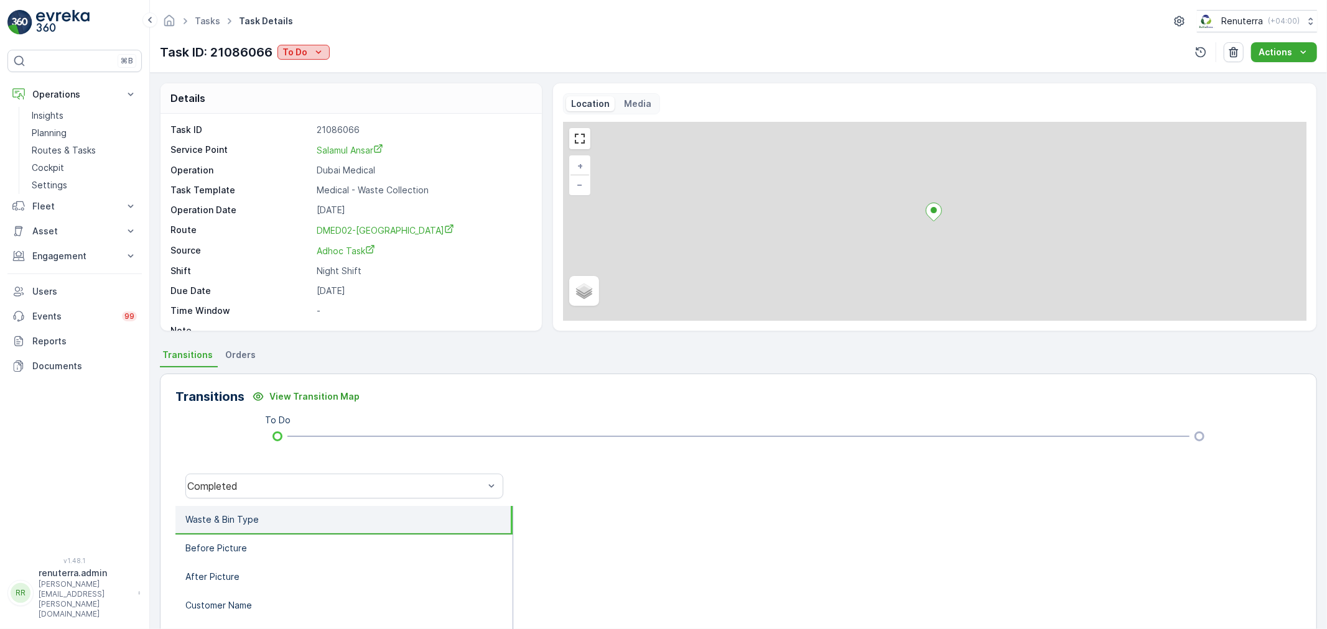
click at [314, 57] on icon "To Do" at bounding box center [318, 52] width 12 height 12
click at [314, 61] on div "Task ID: 21086066 To Do" at bounding box center [245, 52] width 170 height 19
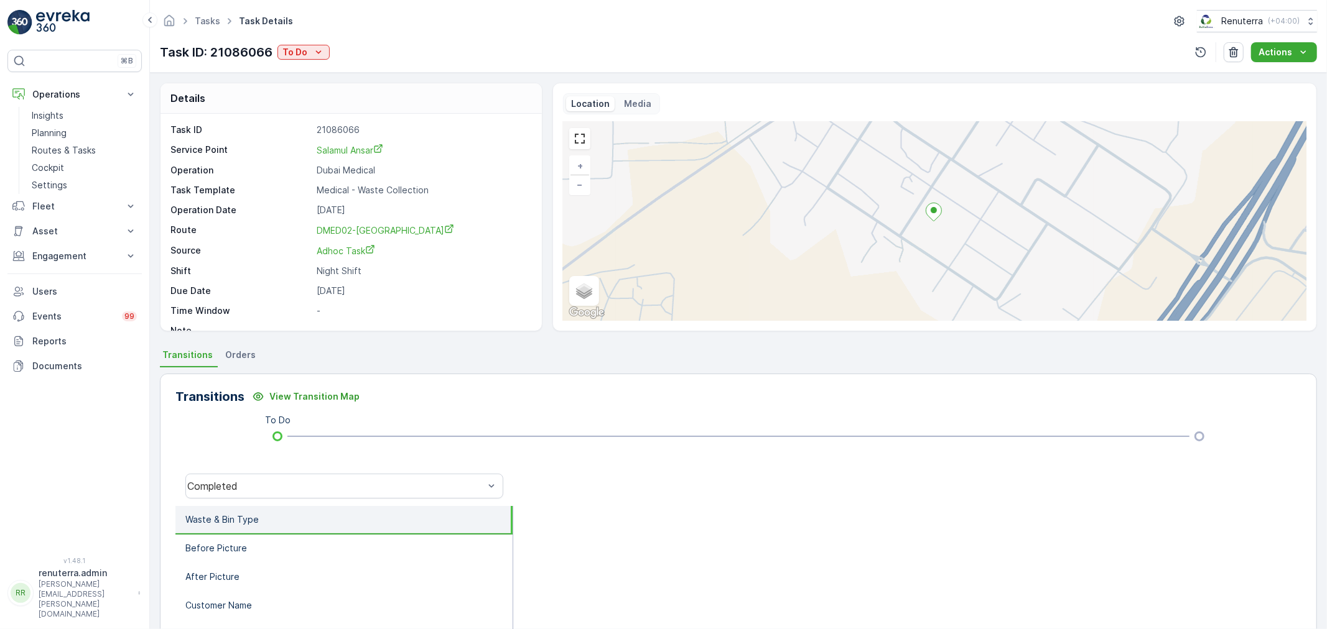
drag, startPoint x: 318, startPoint y: 57, endPoint x: 317, endPoint y: 76, distance: 18.7
click at [318, 61] on div "Task ID: 21086066 To Do" at bounding box center [245, 52] width 170 height 19
click at [317, 76] on div "Details Task ID 21086066 Service Point Salamul Ansar Operation Dubai Medical Ta…" at bounding box center [738, 351] width 1177 height 557
drag, startPoint x: 313, startPoint y: 58, endPoint x: 313, endPoint y: 77, distance: 19.3
click at [313, 60] on div "Task ID: 21086066 To Do" at bounding box center [245, 52] width 170 height 19
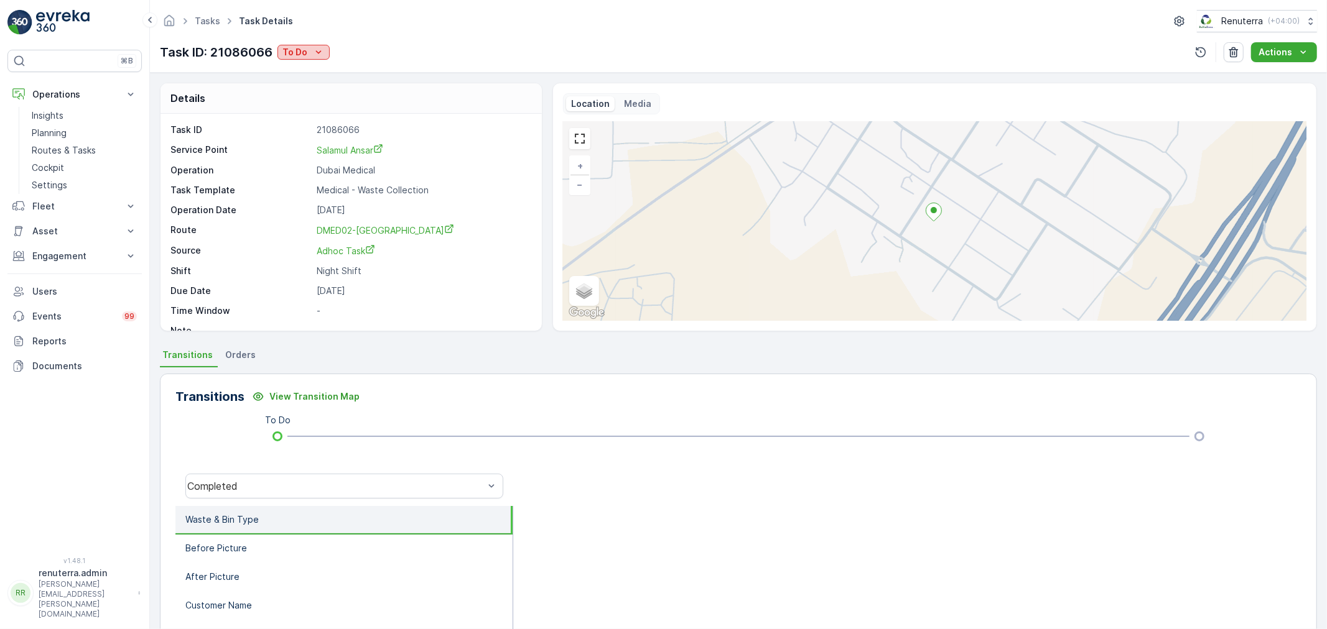
click at [315, 52] on icon "To Do" at bounding box center [318, 52] width 12 height 12
click at [314, 77] on span "Completed" at bounding box center [309, 71] width 47 height 12
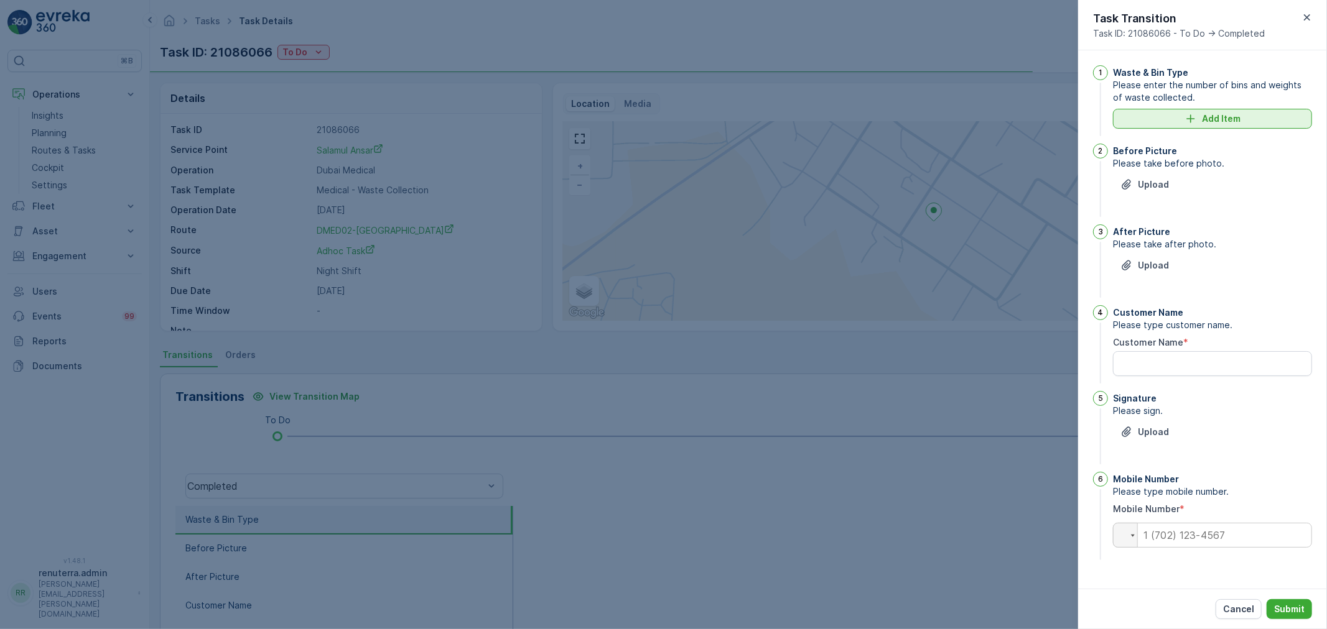
click at [1185, 123] on icon "Add Item" at bounding box center [1190, 119] width 12 height 12
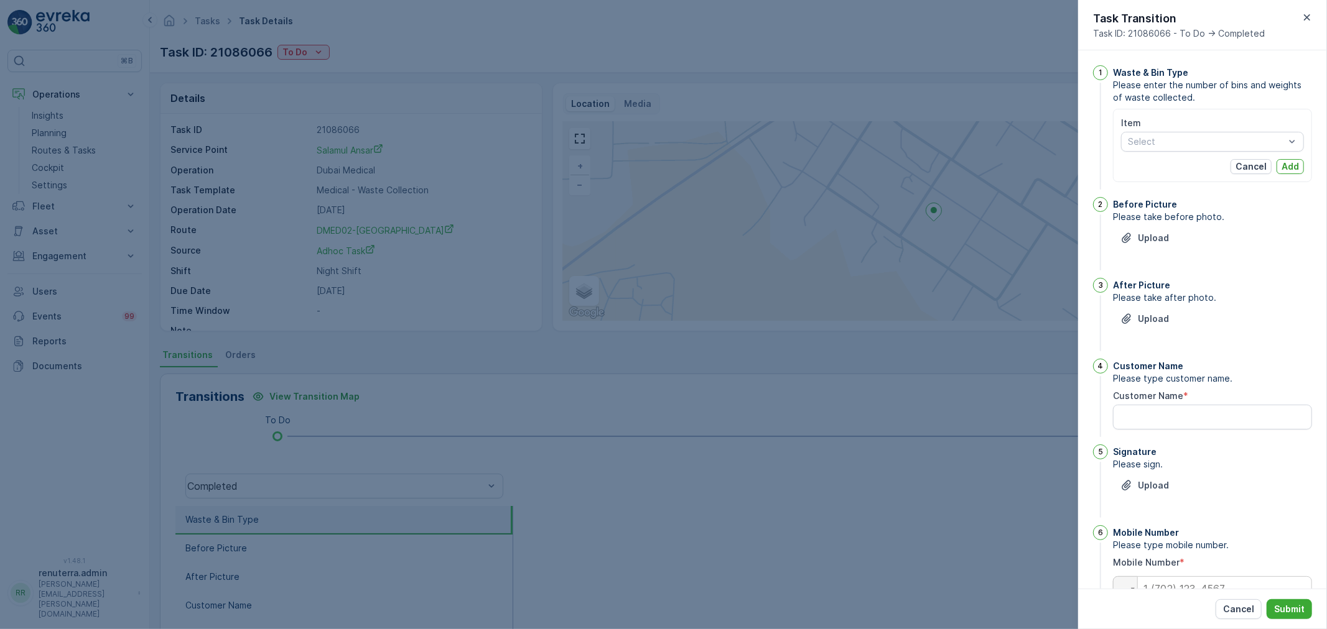
drag, startPoint x: 1161, startPoint y: 146, endPoint x: 1166, endPoint y: 156, distance: 10.3
click at [1164, 151] on div "Select" at bounding box center [1212, 142] width 183 height 20
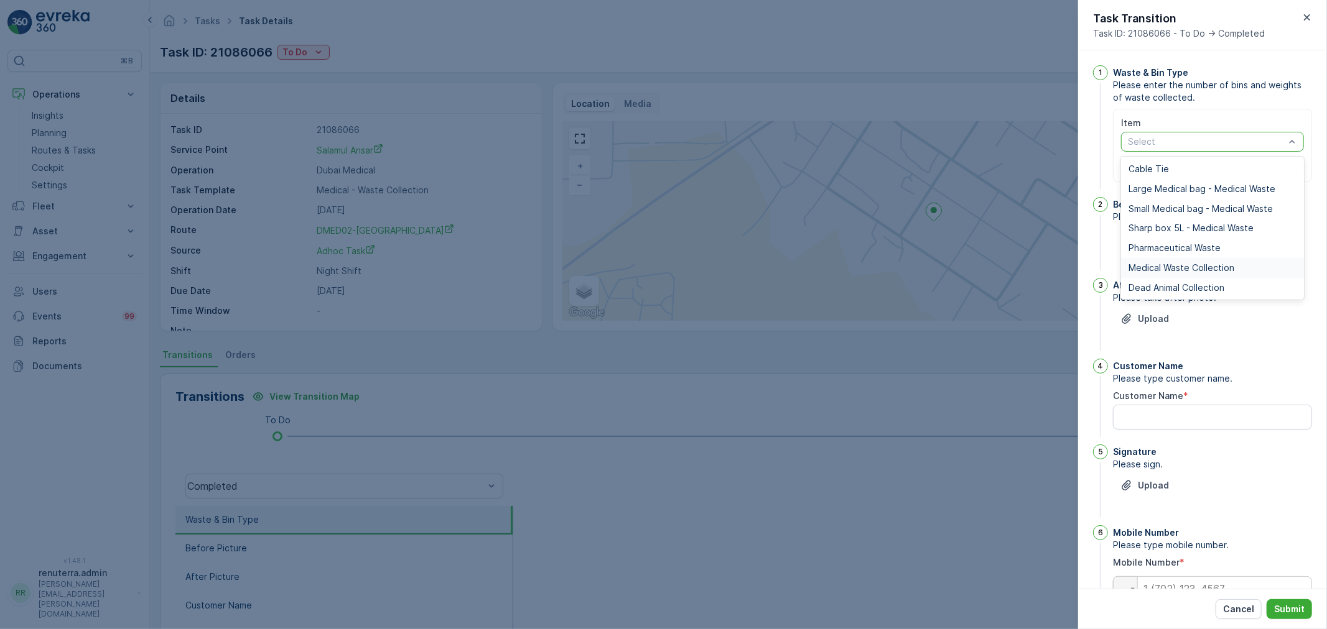
drag, startPoint x: 1164, startPoint y: 265, endPoint x: 1161, endPoint y: 206, distance: 59.2
click at [1164, 264] on span "Medical Waste Collection" at bounding box center [1181, 268] width 106 height 10
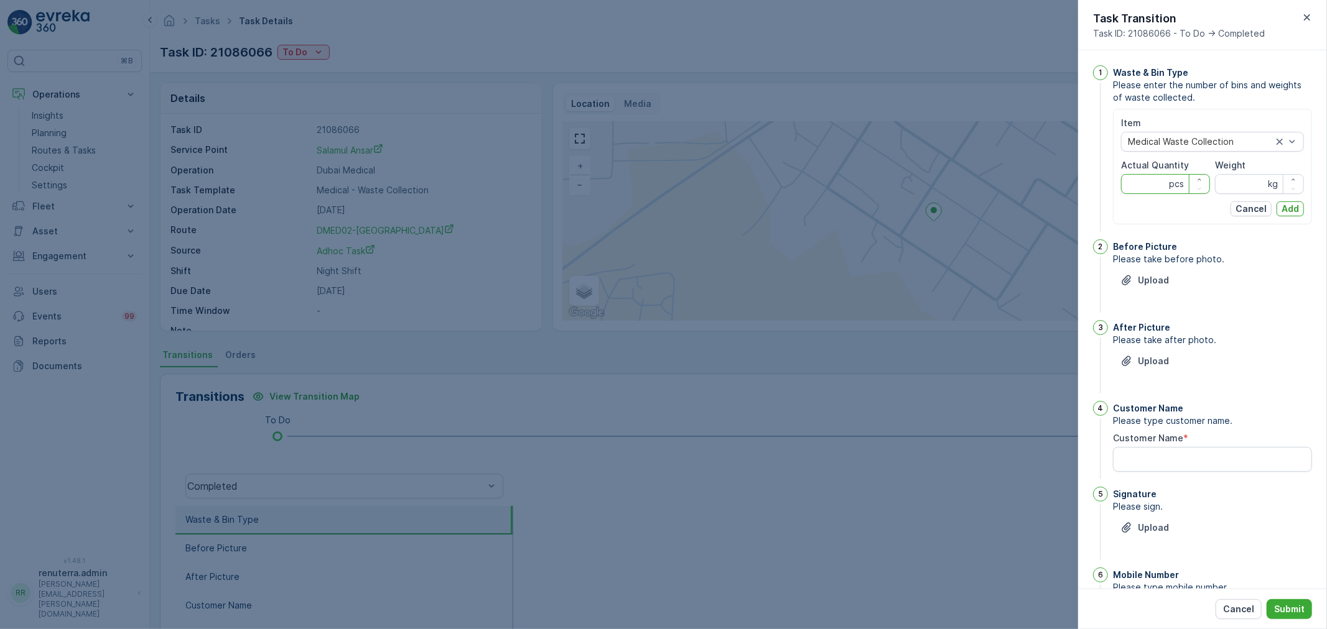
click at [1151, 182] on Quantity "Actual Quantity" at bounding box center [1165, 184] width 89 height 20
type Quantity "123"
click at [1215, 183] on input "Weight" at bounding box center [1259, 184] width 89 height 20
type input "1238"
click at [1304, 213] on div "Item Medical Waste Collection Actual Quantity 123 pcs Weight 1238 kg Cancel Add" at bounding box center [1212, 167] width 199 height 116
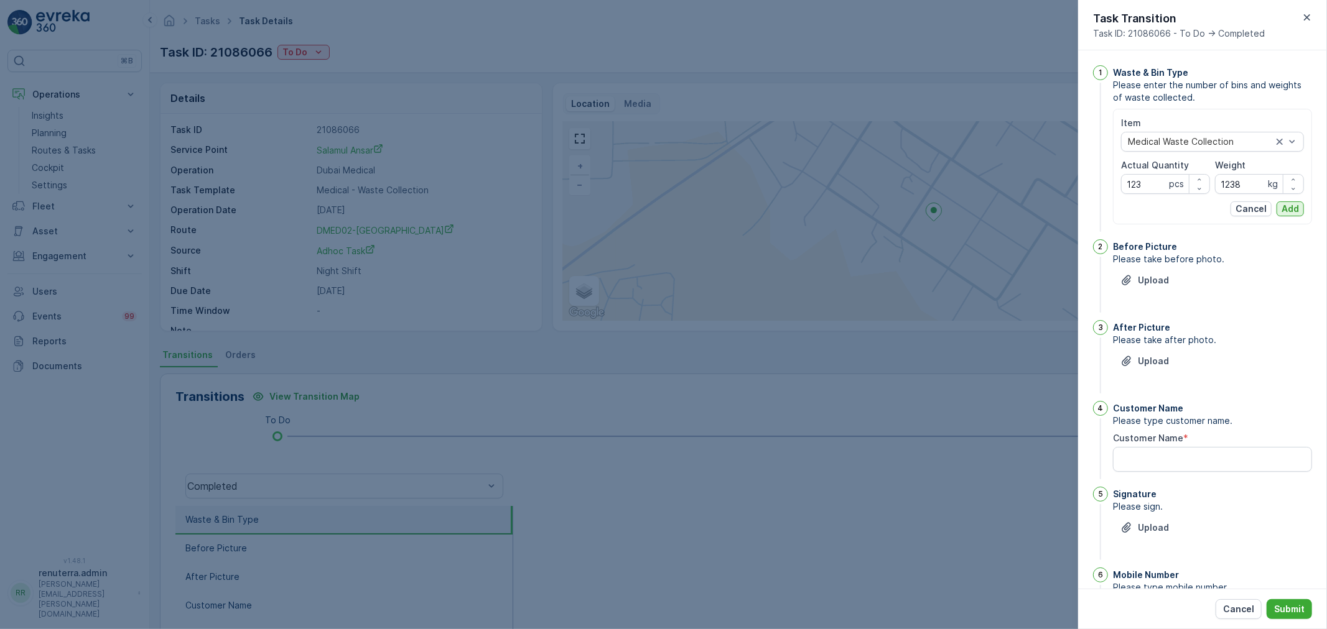
click at [1294, 210] on p "Add" at bounding box center [1289, 209] width 17 height 12
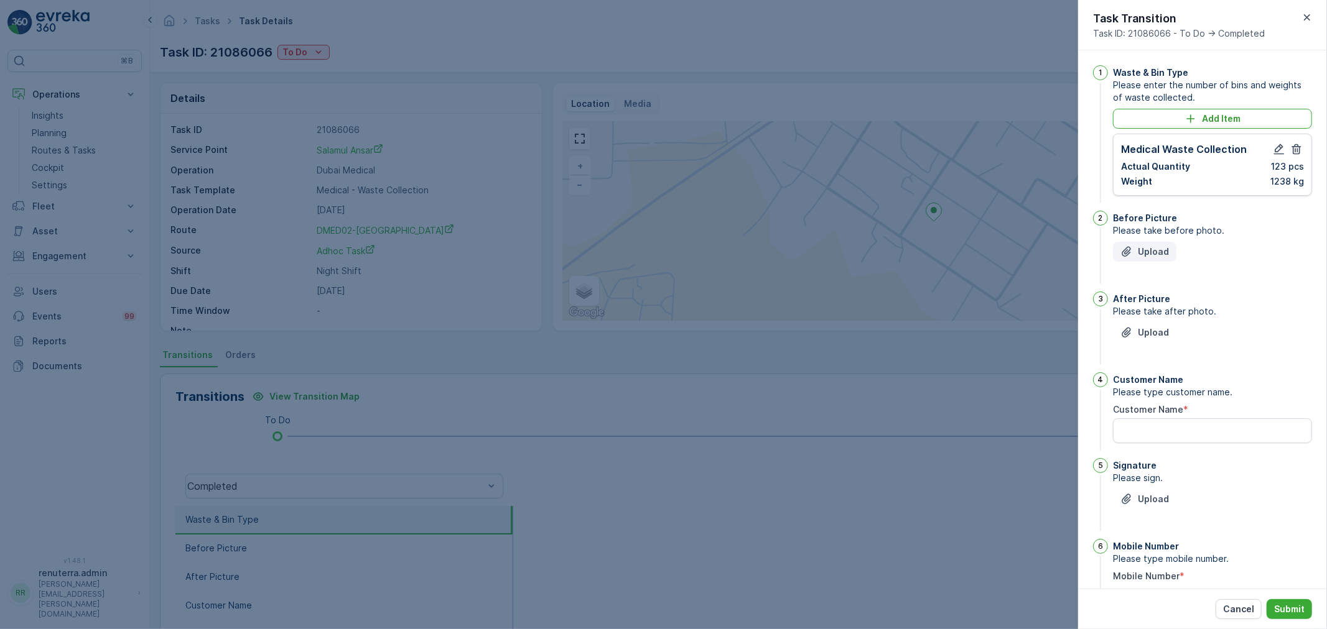
click at [1133, 246] on icon "Upload File" at bounding box center [1126, 252] width 12 height 12
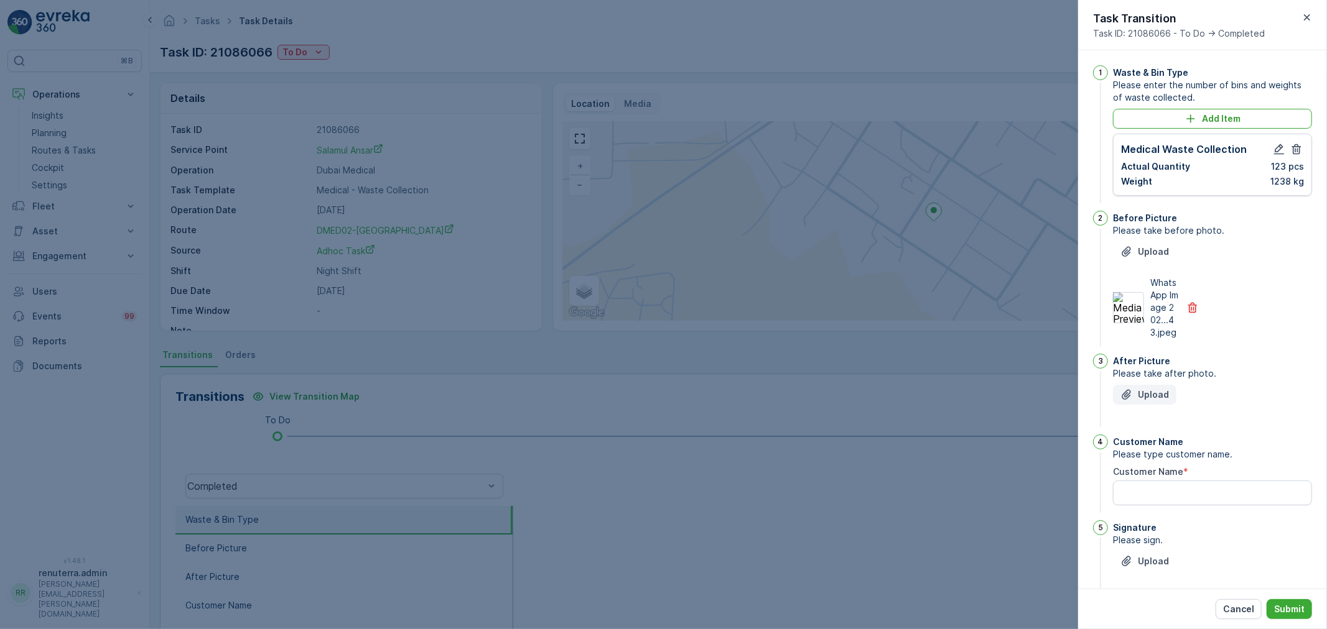
click at [1148, 401] on p "Upload" at bounding box center [1153, 395] width 31 height 12
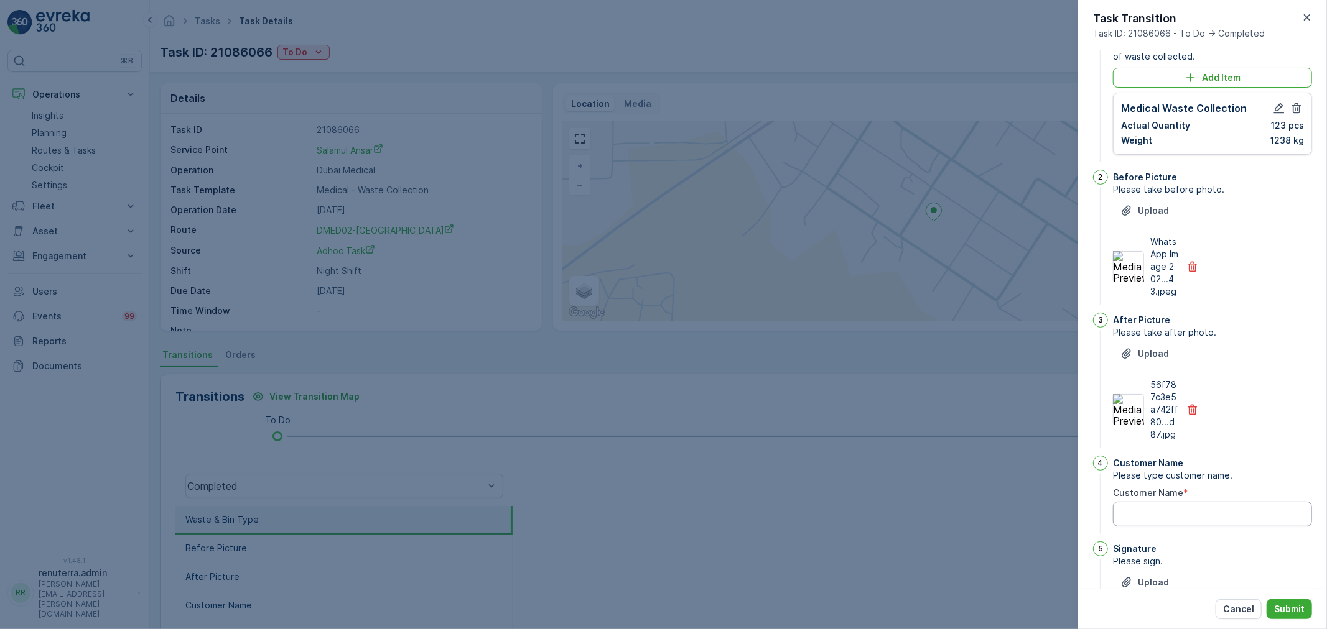
scroll to position [193, 0]
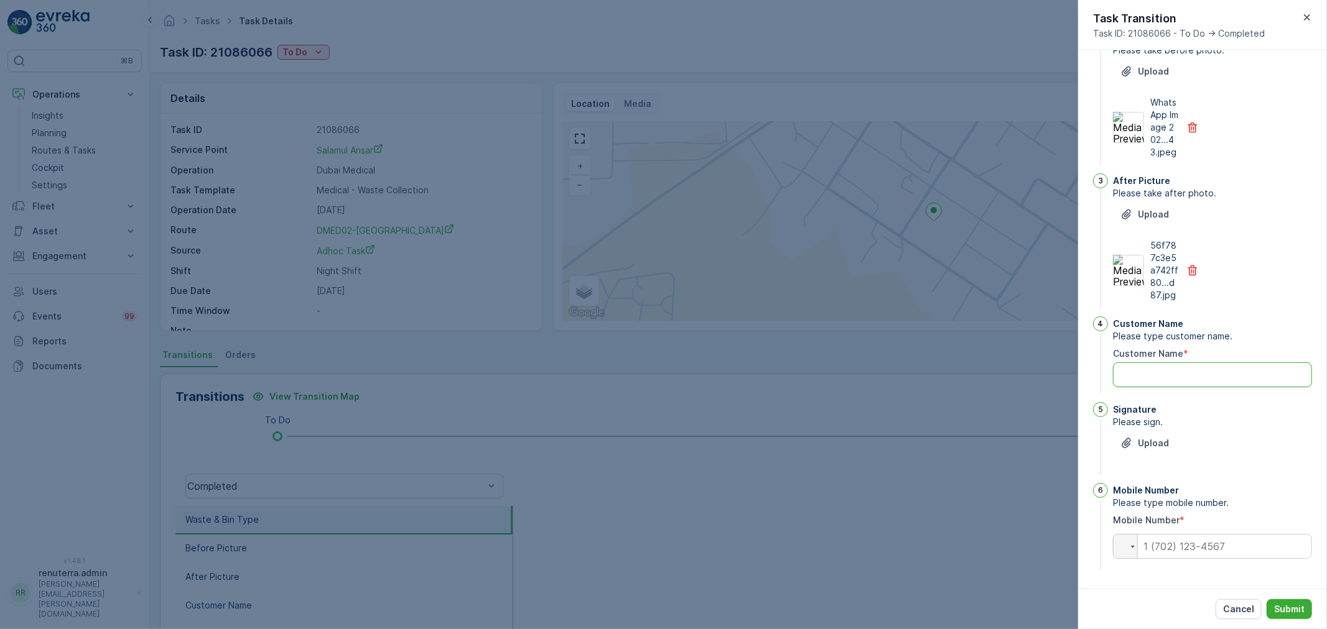
click at [1174, 384] on Name "Customer Name" at bounding box center [1212, 375] width 199 height 25
type Name "Shaik mohammed"
click at [1153, 443] on p "Upload" at bounding box center [1153, 443] width 31 height 12
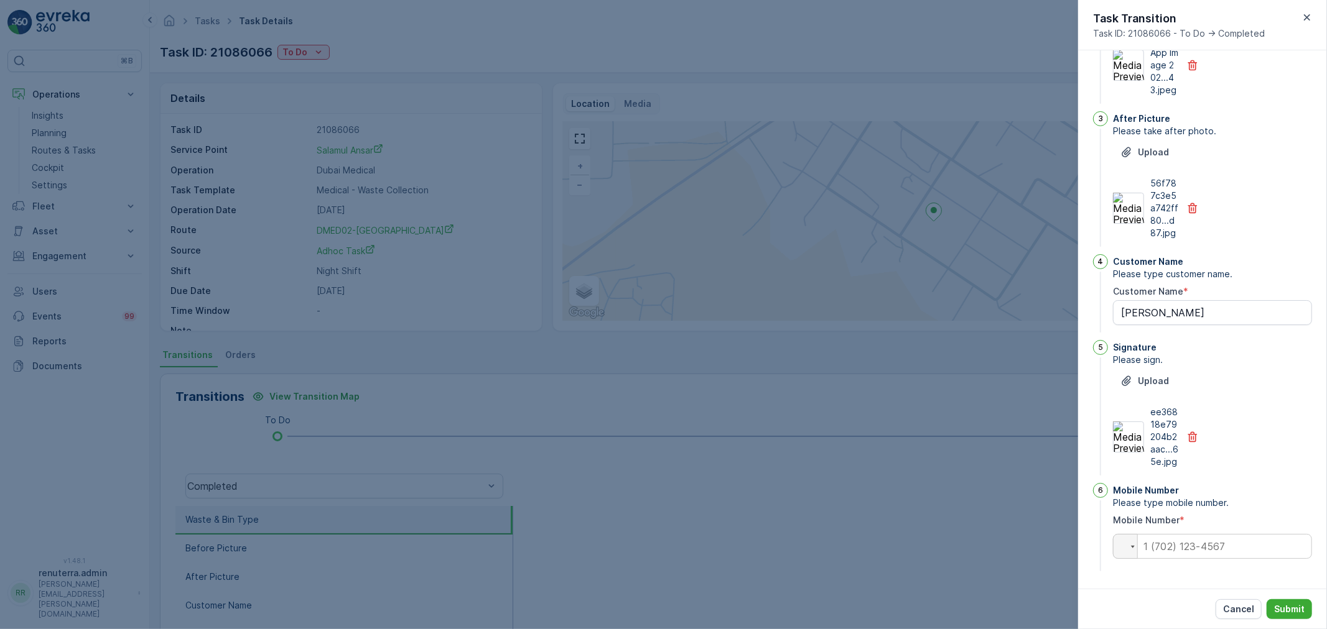
scroll to position [255, 0]
click at [1182, 549] on input "tel" at bounding box center [1212, 546] width 199 height 25
type input "0554746106"
drag, startPoint x: 1286, startPoint y: 606, endPoint x: 1271, endPoint y: 600, distance: 15.6
click at [1283, 606] on p "Submit" at bounding box center [1289, 609] width 30 height 12
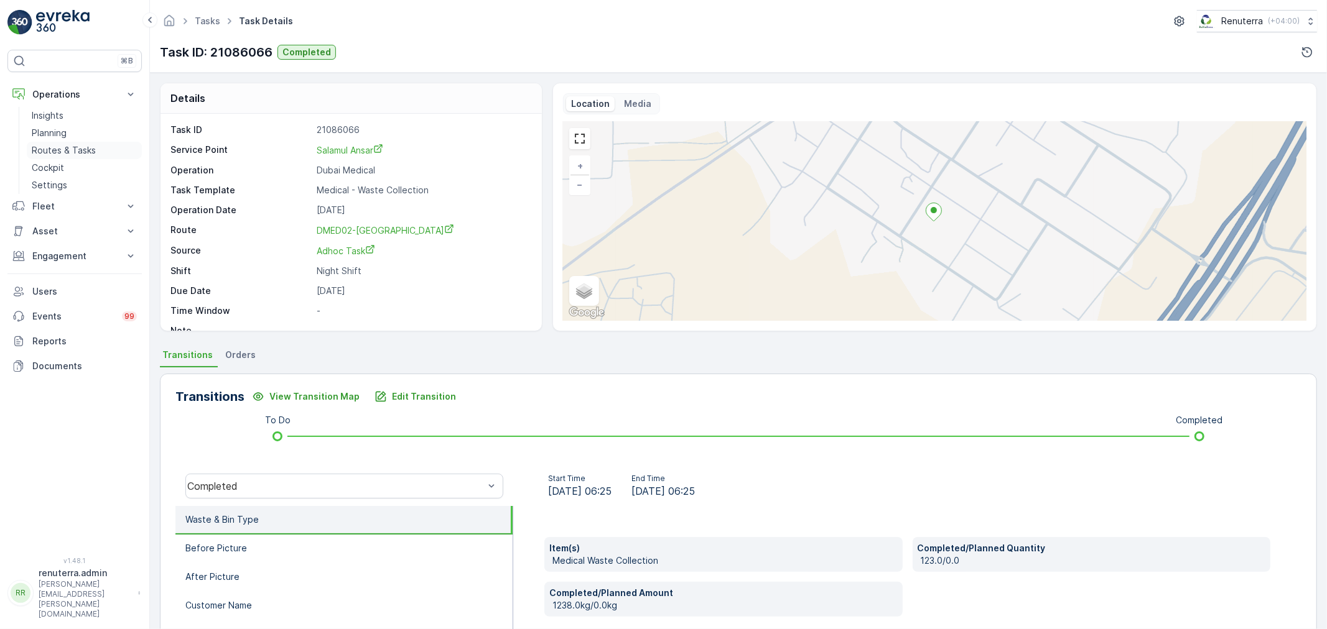
click at [60, 150] on p "Routes & Tasks" at bounding box center [64, 150] width 64 height 12
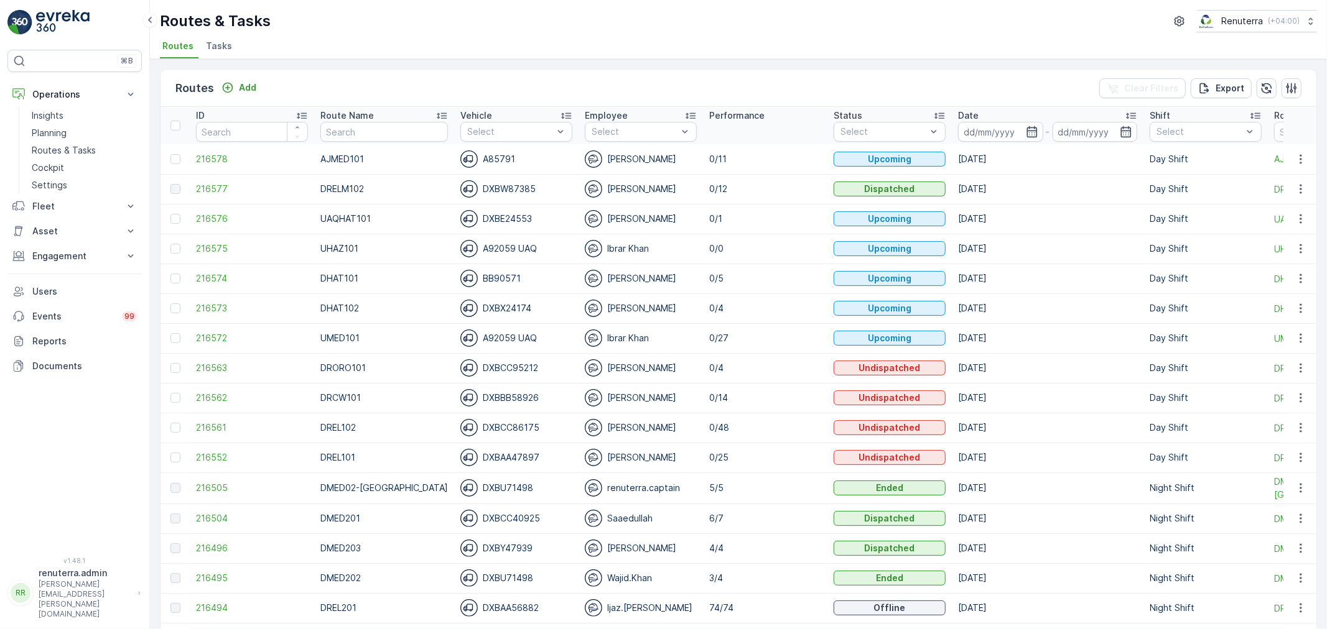
click at [221, 46] on span "Tasks" at bounding box center [219, 46] width 26 height 12
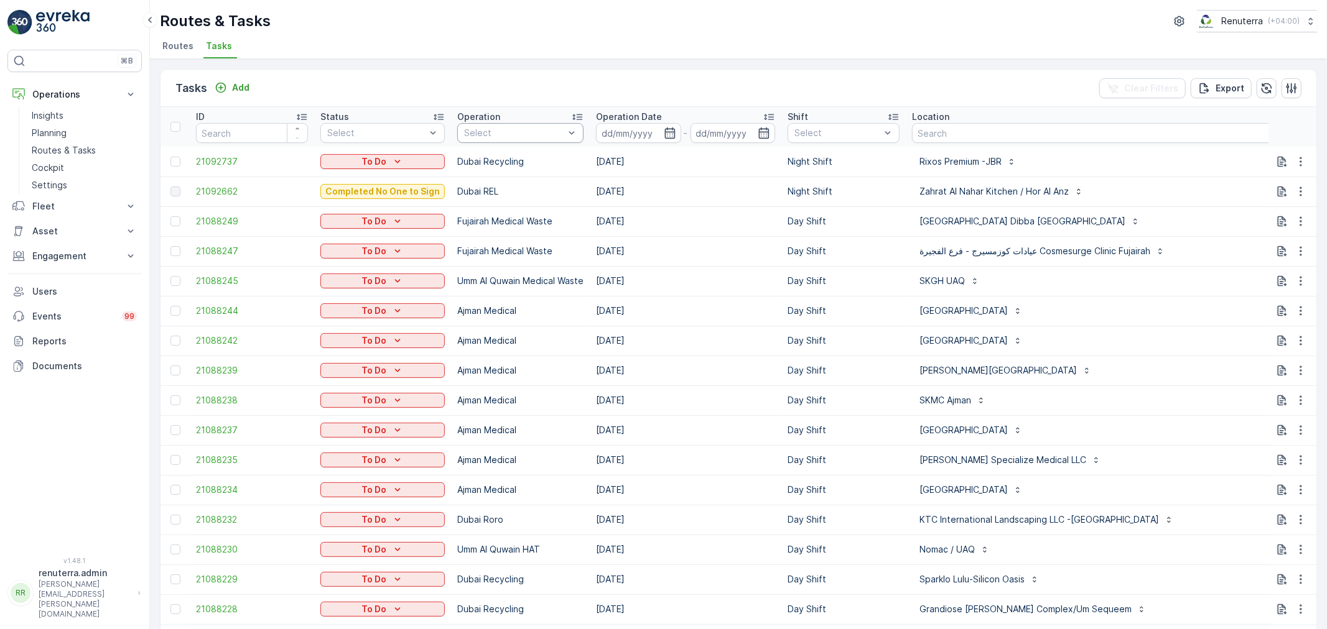
click at [513, 126] on div "Select" at bounding box center [520, 133] width 126 height 20
click at [516, 270] on p "Dubai Medical" at bounding box center [509, 276] width 62 height 12
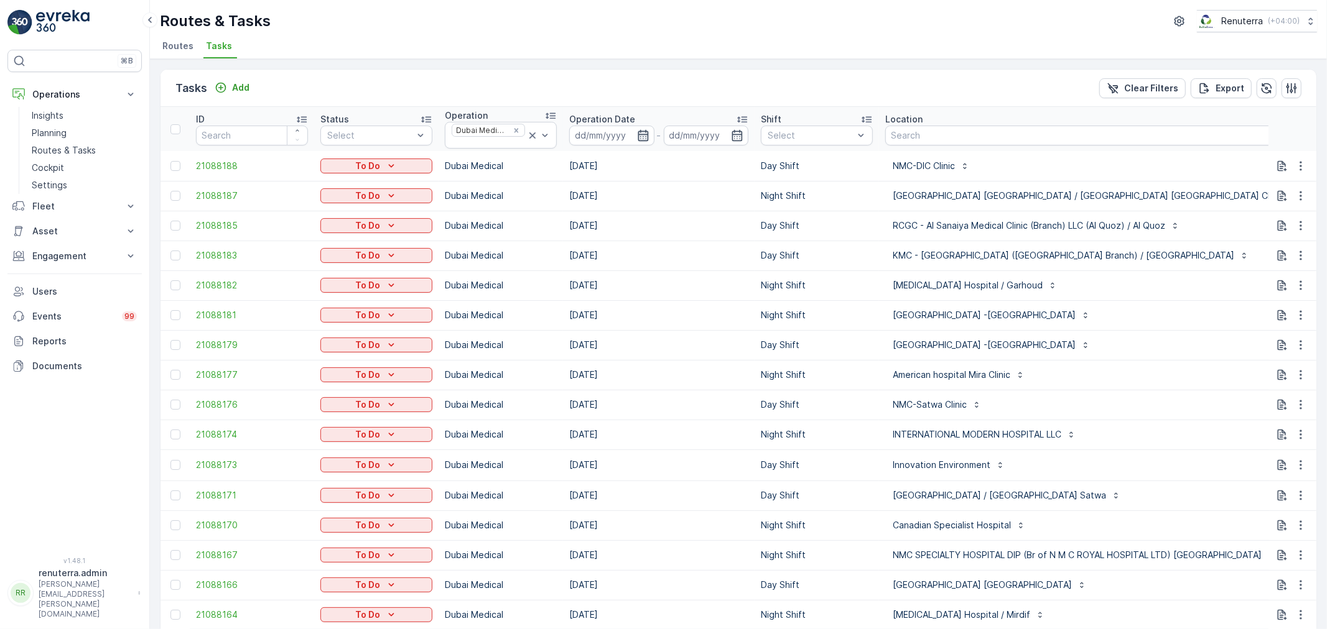
click at [638, 133] on icon "button" at bounding box center [643, 134] width 11 height 11
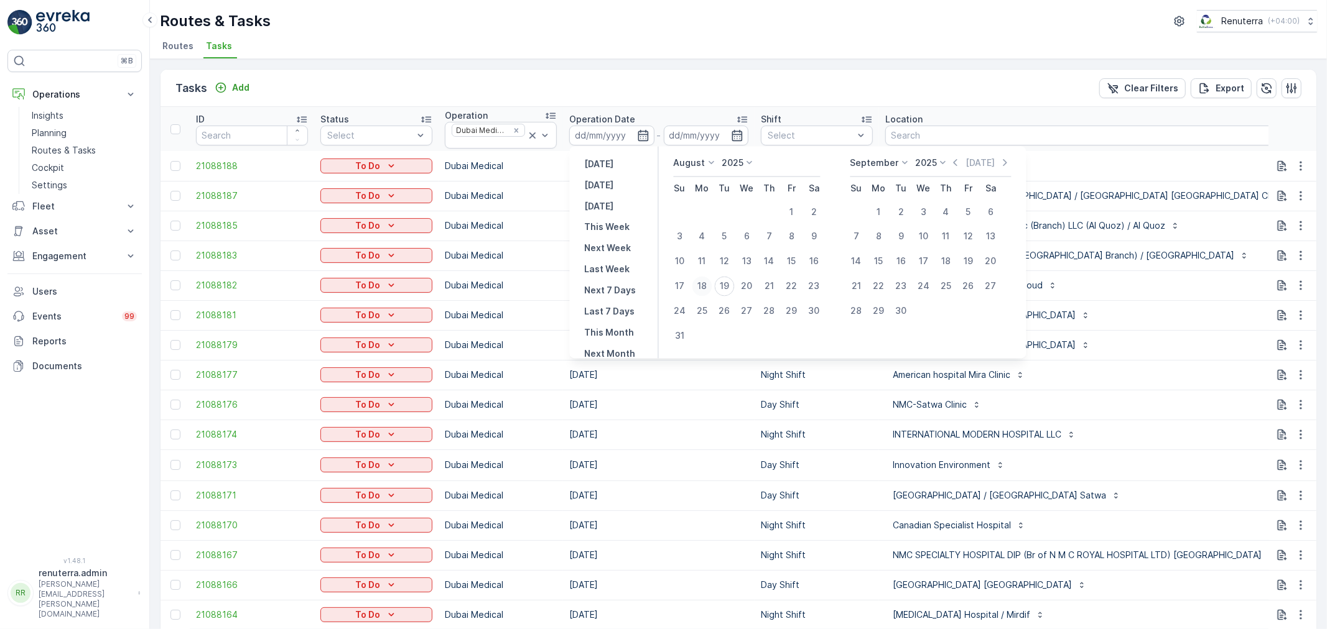
click at [705, 285] on div "18" at bounding box center [702, 287] width 20 height 20
type input "18.08.2025"
click at [707, 284] on div "18" at bounding box center [702, 287] width 20 height 20
type input "18.08.2025"
click at [707, 284] on div "18" at bounding box center [702, 287] width 20 height 20
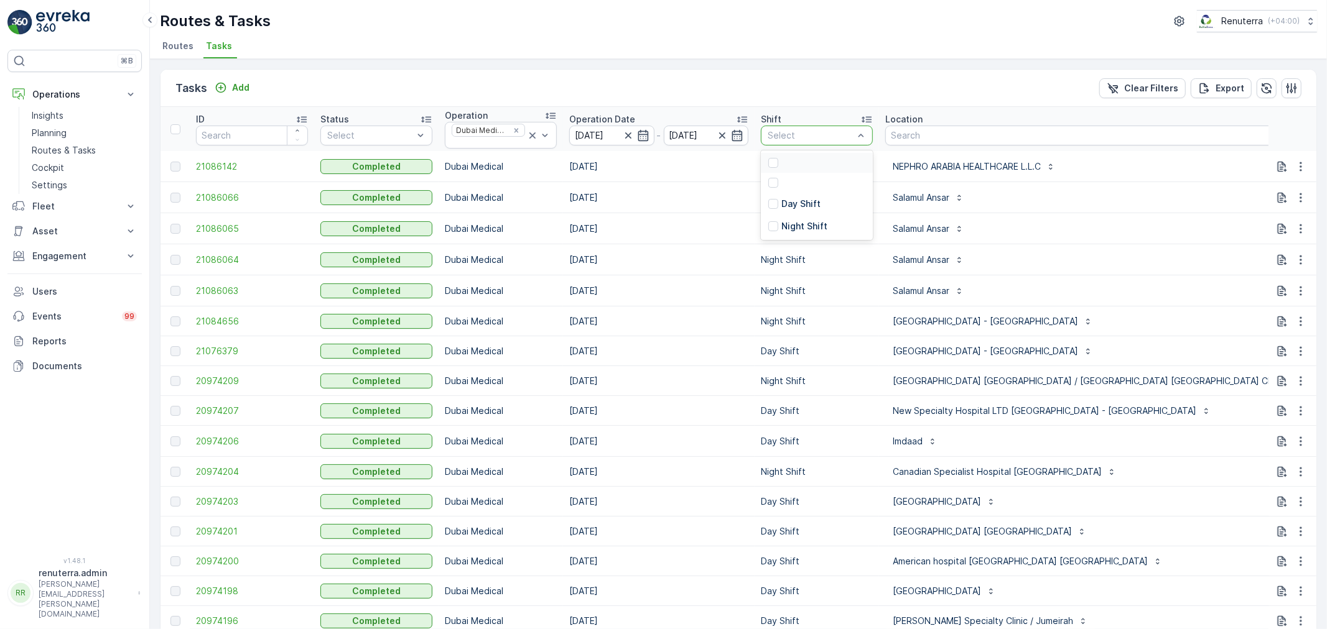
click at [823, 131] on div at bounding box center [810, 136] width 88 height 10
click at [799, 218] on div "Night Shift" at bounding box center [817, 226] width 112 height 22
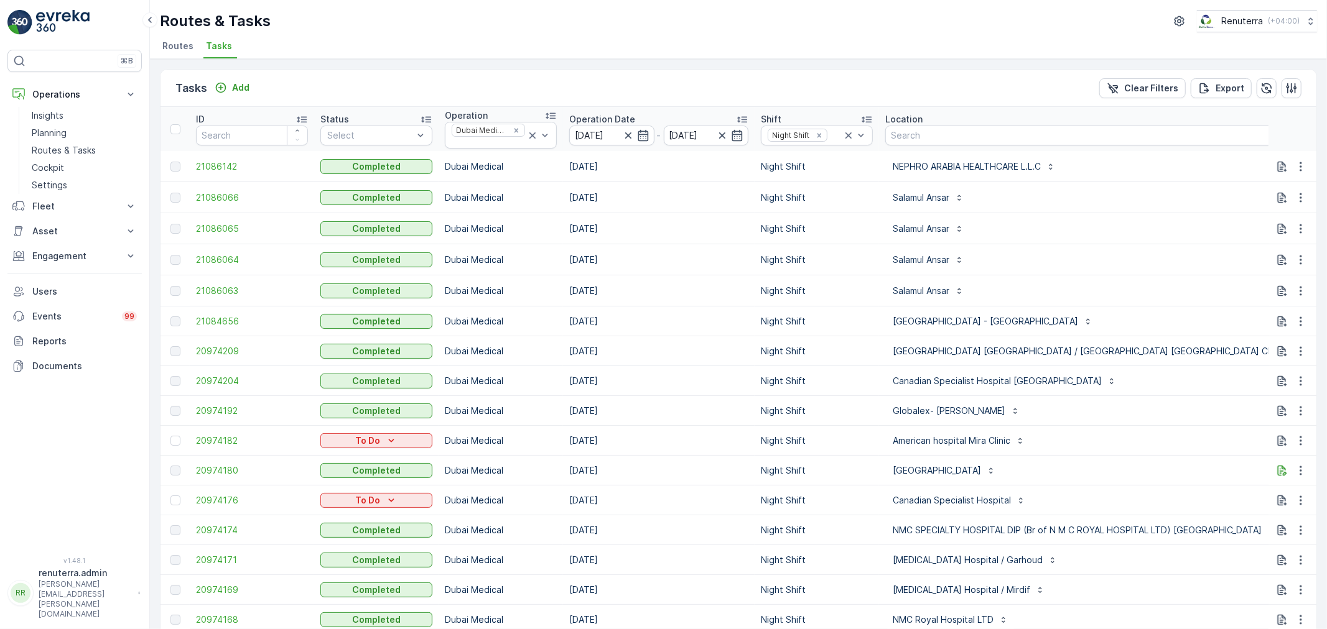
drag, startPoint x: 821, startPoint y: 479, endPoint x: 821, endPoint y: 471, distance: 8.1
click at [821, 473] on td "Night Shift" at bounding box center [816, 471] width 124 height 30
click at [387, 135] on div at bounding box center [370, 136] width 88 height 10
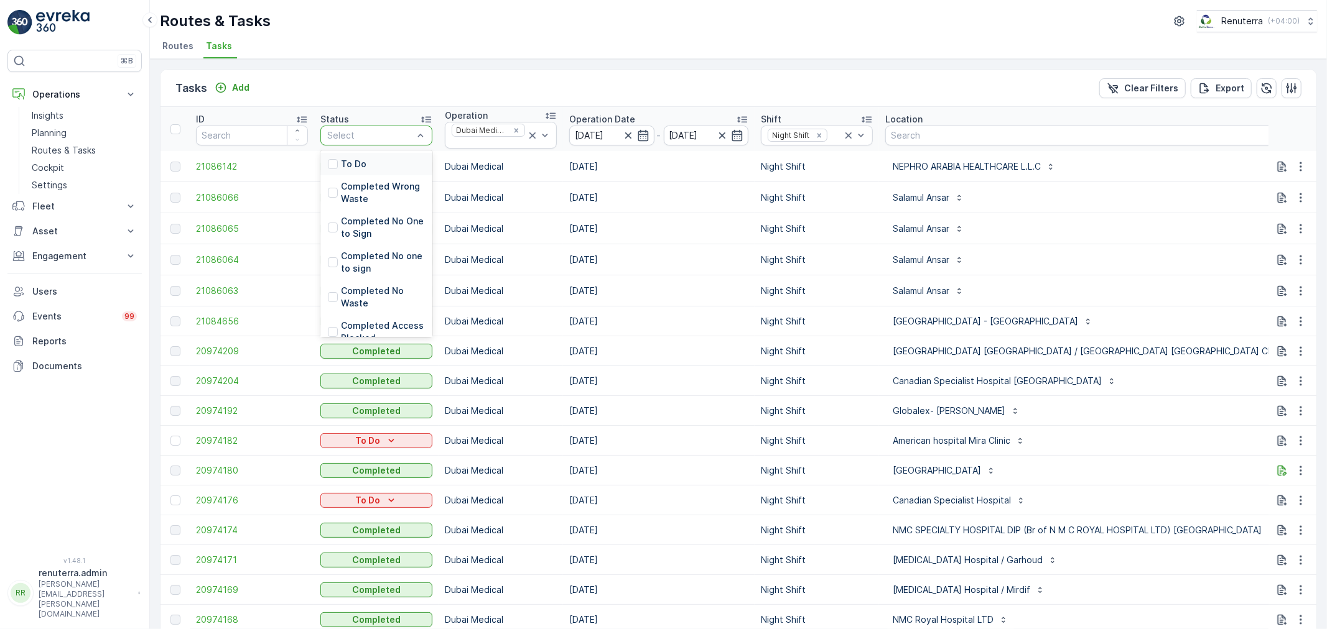
click at [388, 87] on div "Tasks Add Clear Filters Export" at bounding box center [738, 88] width 1156 height 37
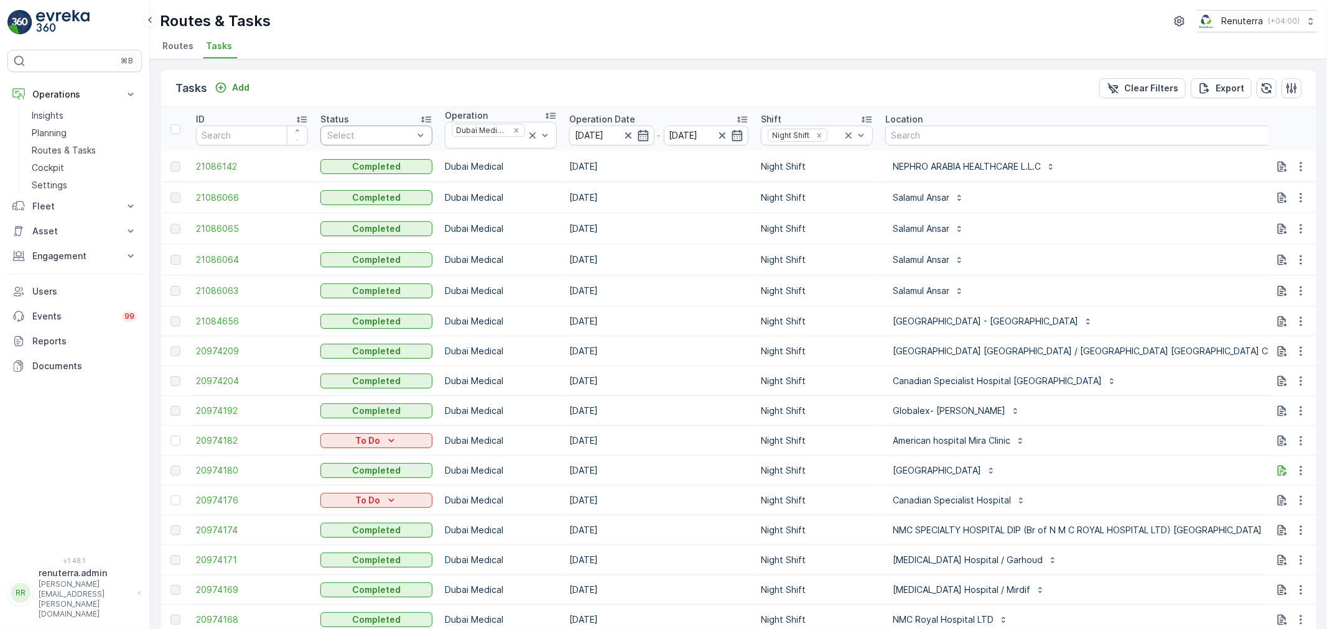
click at [404, 126] on div "Select" at bounding box center [376, 136] width 112 height 20
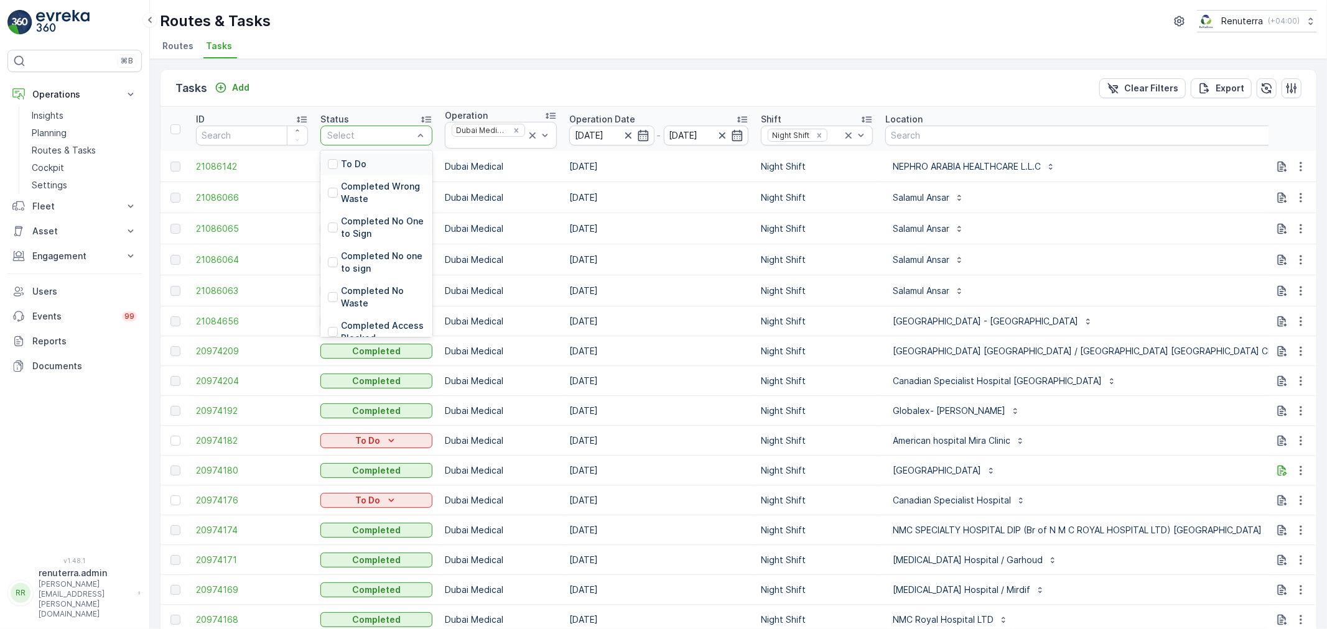
click at [390, 166] on div "To Do" at bounding box center [376, 164] width 112 height 22
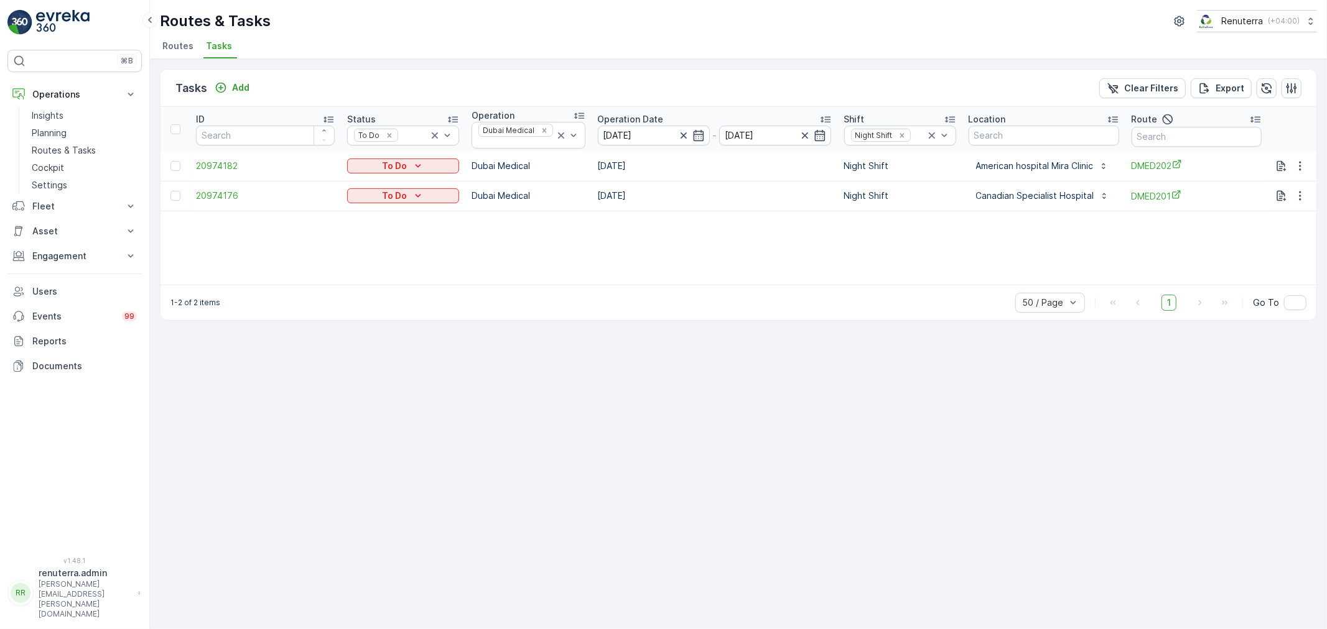
click at [880, 253] on div "ID Status To Do Operation Dubai Medical Operation Date 18.08.2025 - 18.08.2025 …" at bounding box center [738, 196] width 1156 height 178
click at [1050, 240] on div "ID Status To Do Operation Dubai Medical Operation Date 18.08.2025 - 18.08.2025 …" at bounding box center [738, 196] width 1156 height 178
click at [1292, 164] on button "button" at bounding box center [1300, 166] width 22 height 15
click at [1272, 259] on div "Delete" at bounding box center [1280, 259] width 94 height 17
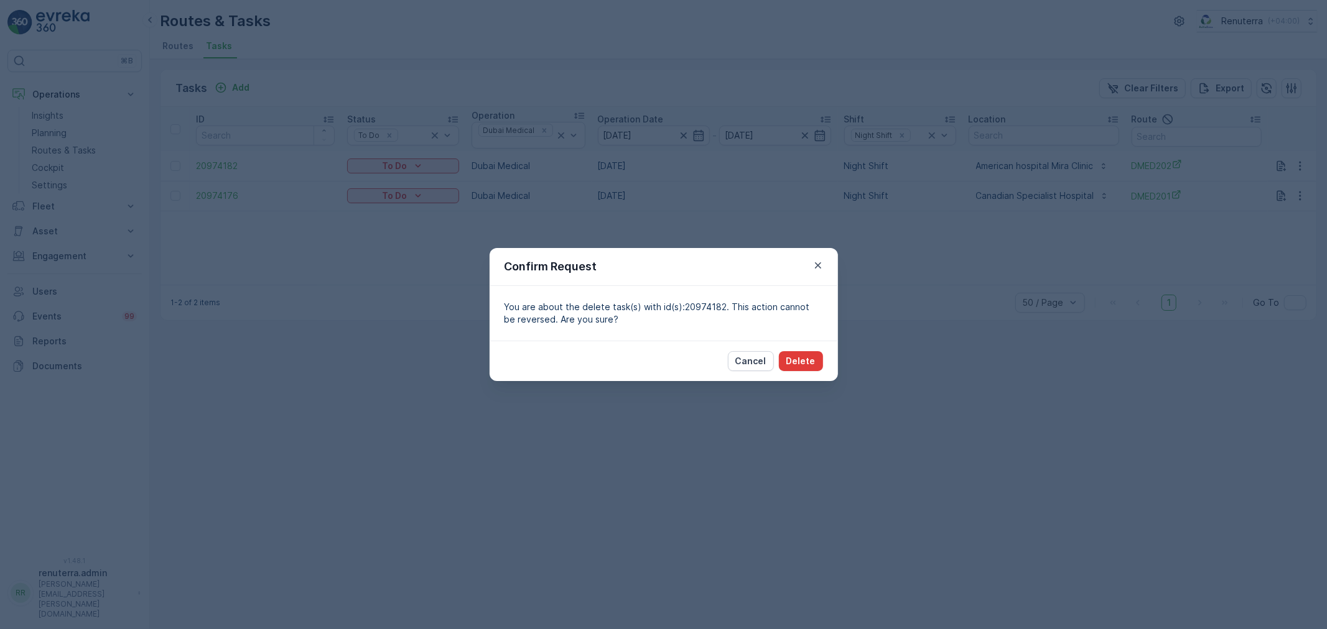
click at [815, 360] on button "Delete" at bounding box center [801, 361] width 44 height 20
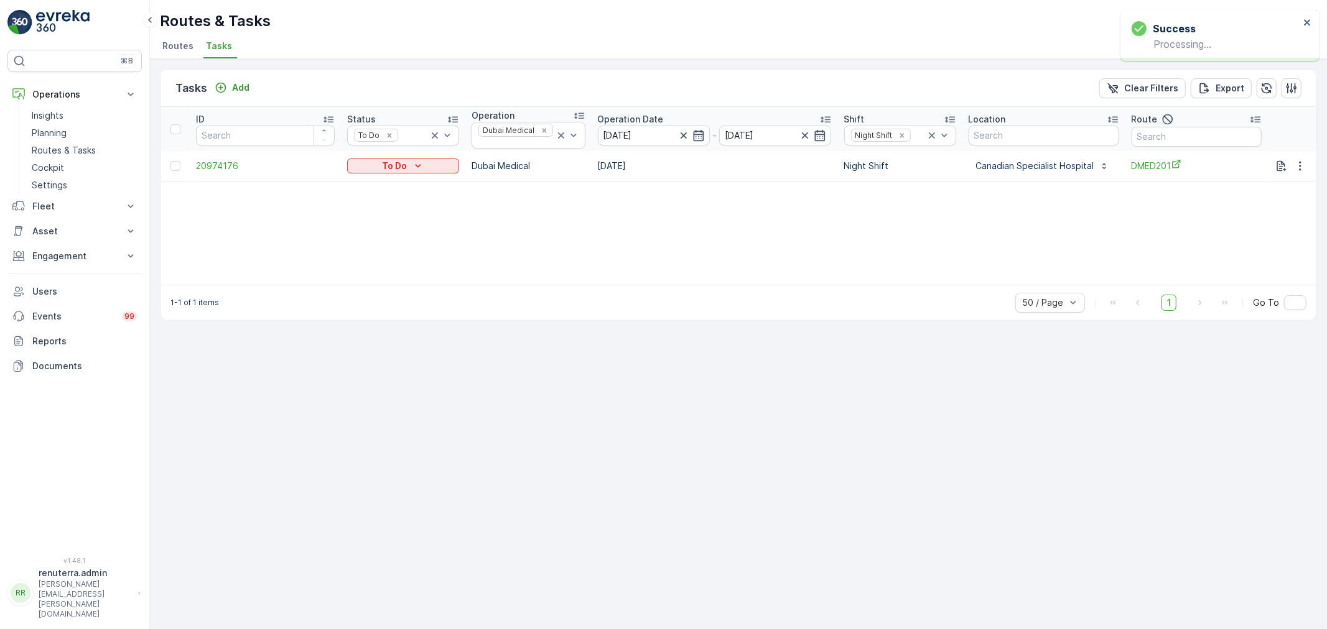
click at [710, 220] on div "ID Status To Do Operation Dubai Medical Operation Date 18.08.2025 - 18.08.2025 …" at bounding box center [738, 196] width 1156 height 178
click at [560, 133] on icon at bounding box center [561, 135] width 6 height 6
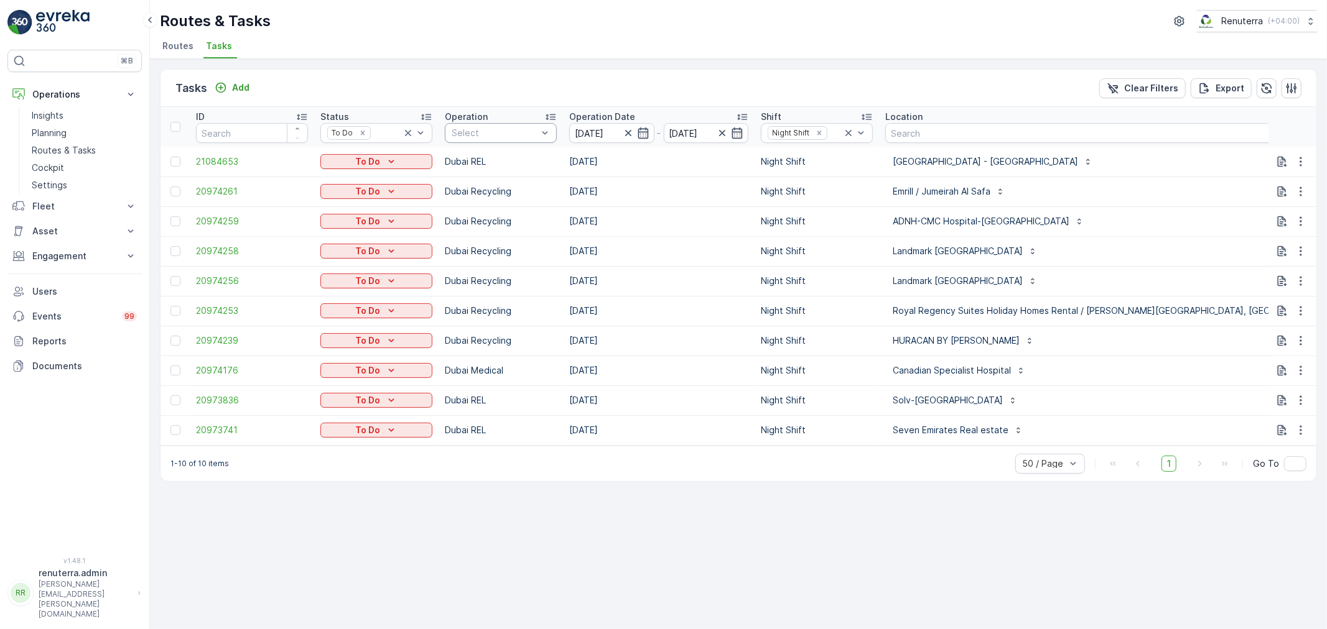
click at [519, 133] on div at bounding box center [494, 133] width 88 height 10
click at [504, 72] on div "Tasks Add Clear Filters Export" at bounding box center [738, 88] width 1156 height 37
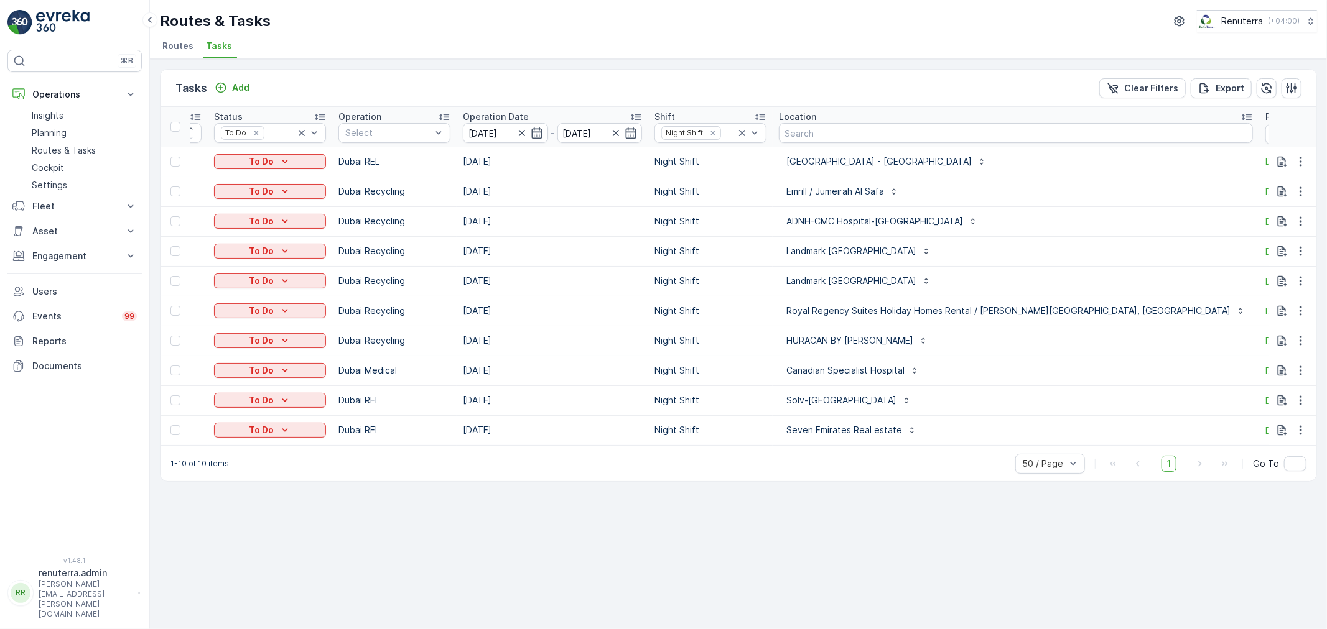
scroll to position [0, 106]
click at [1298, 160] on icon "button" at bounding box center [1300, 162] width 12 height 12
click at [1272, 254] on div "Delete" at bounding box center [1280, 254] width 94 height 17
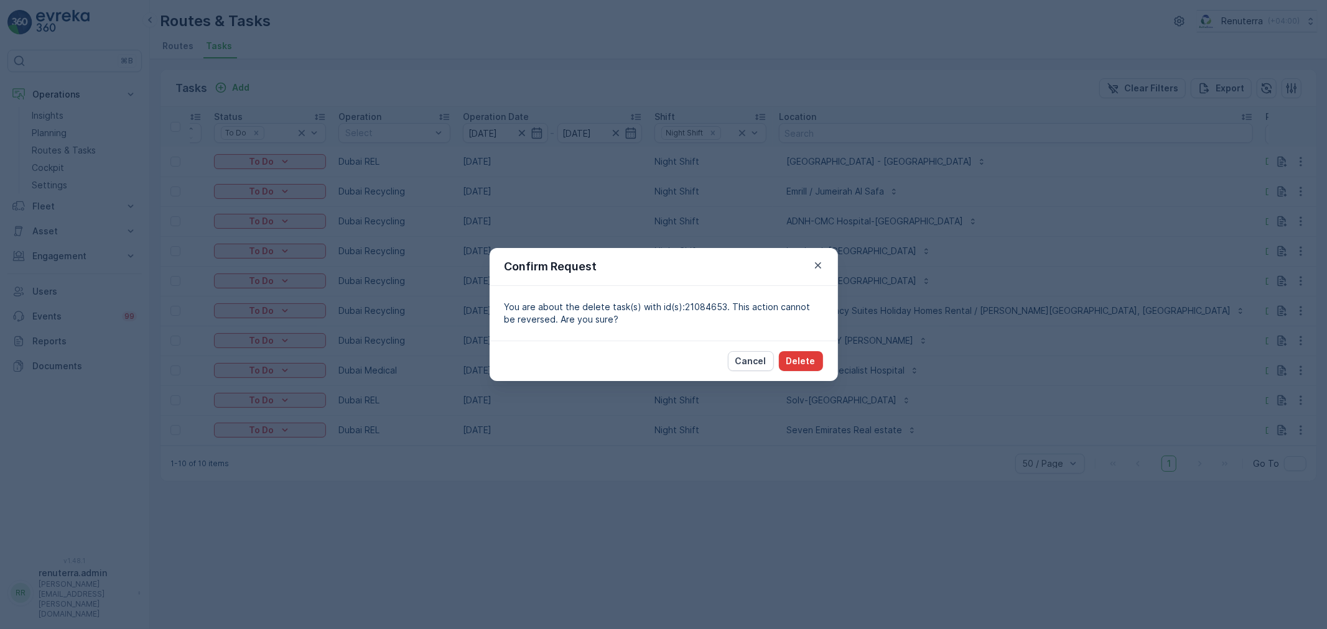
click at [816, 353] on button "Delete" at bounding box center [801, 361] width 44 height 20
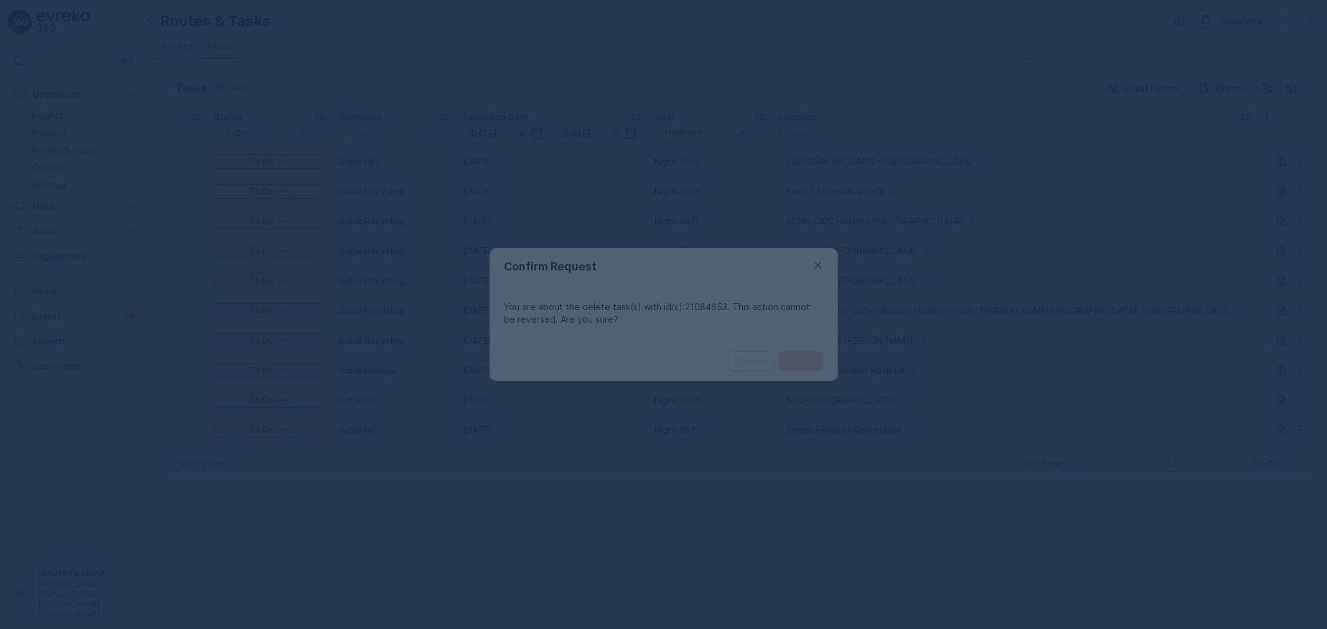
scroll to position [0, 41]
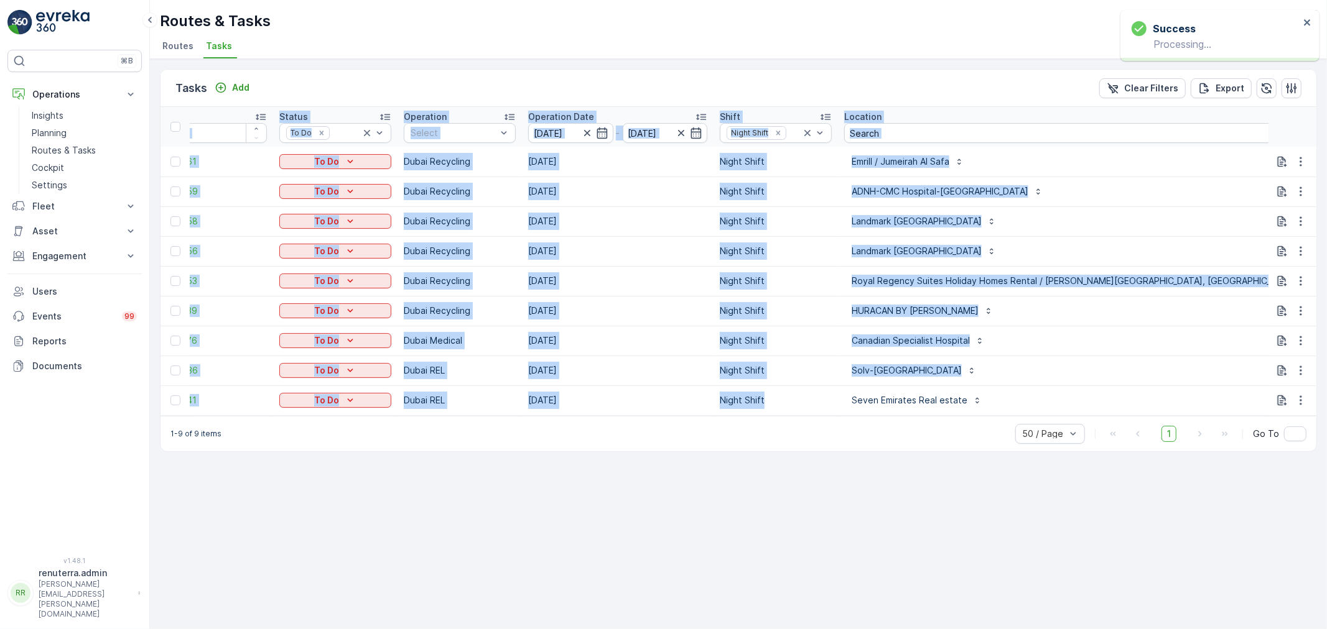
drag, startPoint x: 818, startPoint y: 414, endPoint x: 993, endPoint y: 417, distance: 174.8
click at [993, 416] on div "ID Status To Do Operation Select Operation Date 18.08.2025 - 18.08.2025 Shift N…" at bounding box center [738, 261] width 1156 height 309
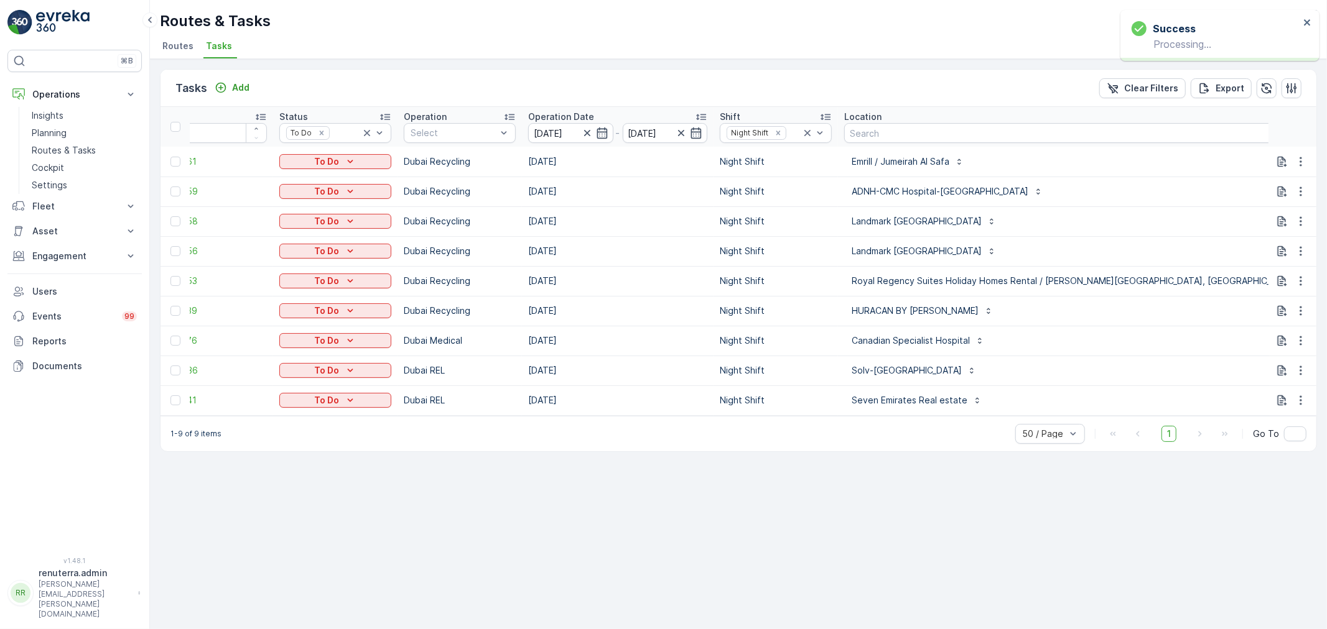
drag, startPoint x: 853, startPoint y: 455, endPoint x: 856, endPoint y: 427, distance: 28.2
click at [853, 452] on div "1-9 of 9 items 50 / Page 1 Go To" at bounding box center [738, 433] width 1156 height 35
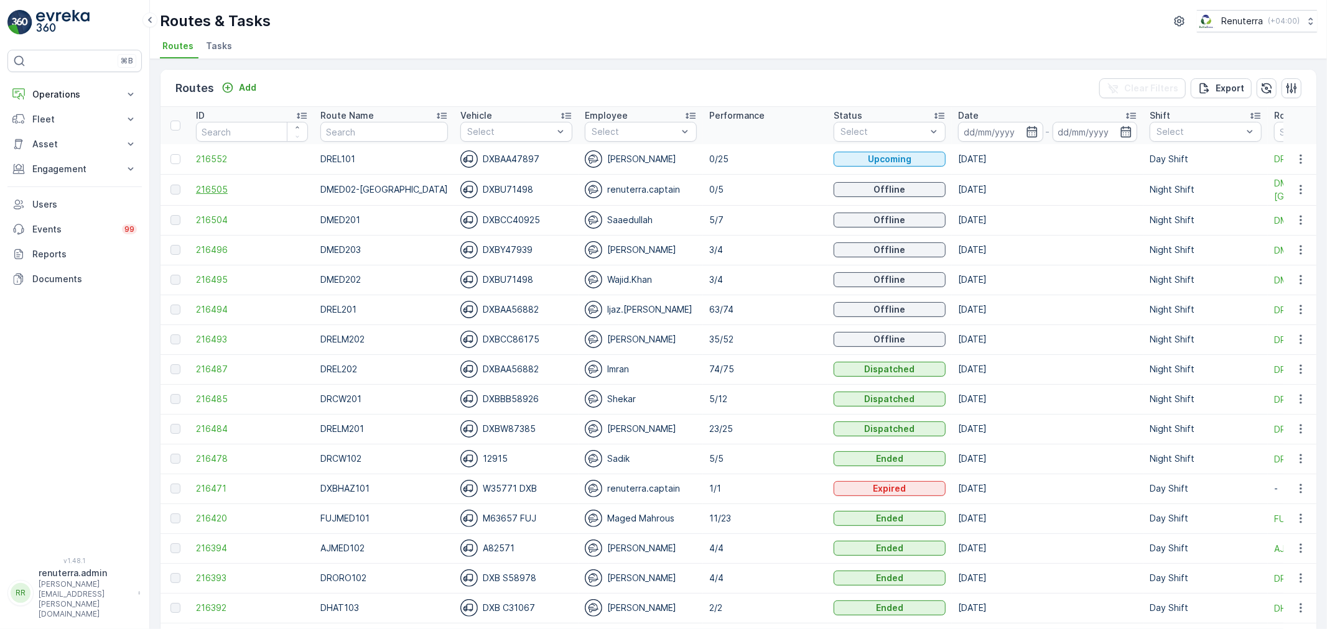
click at [206, 193] on span "216505" at bounding box center [252, 189] width 112 height 12
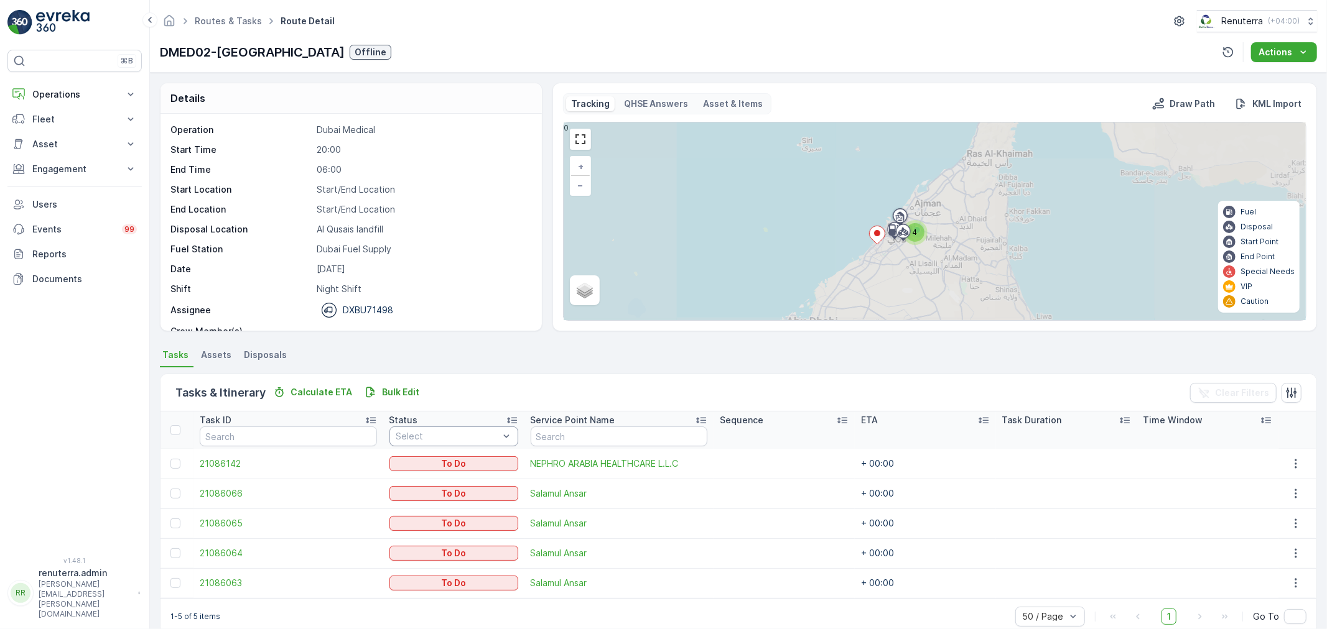
scroll to position [21, 0]
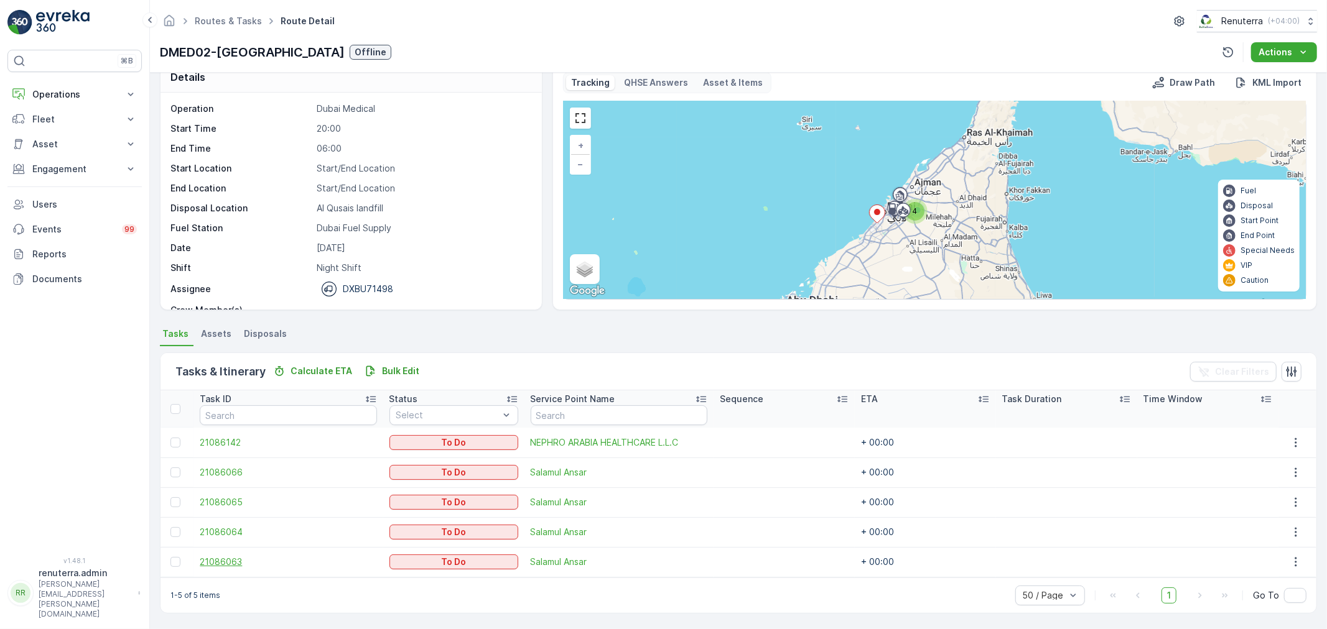
click at [231, 562] on span "21086063" at bounding box center [288, 562] width 177 height 12
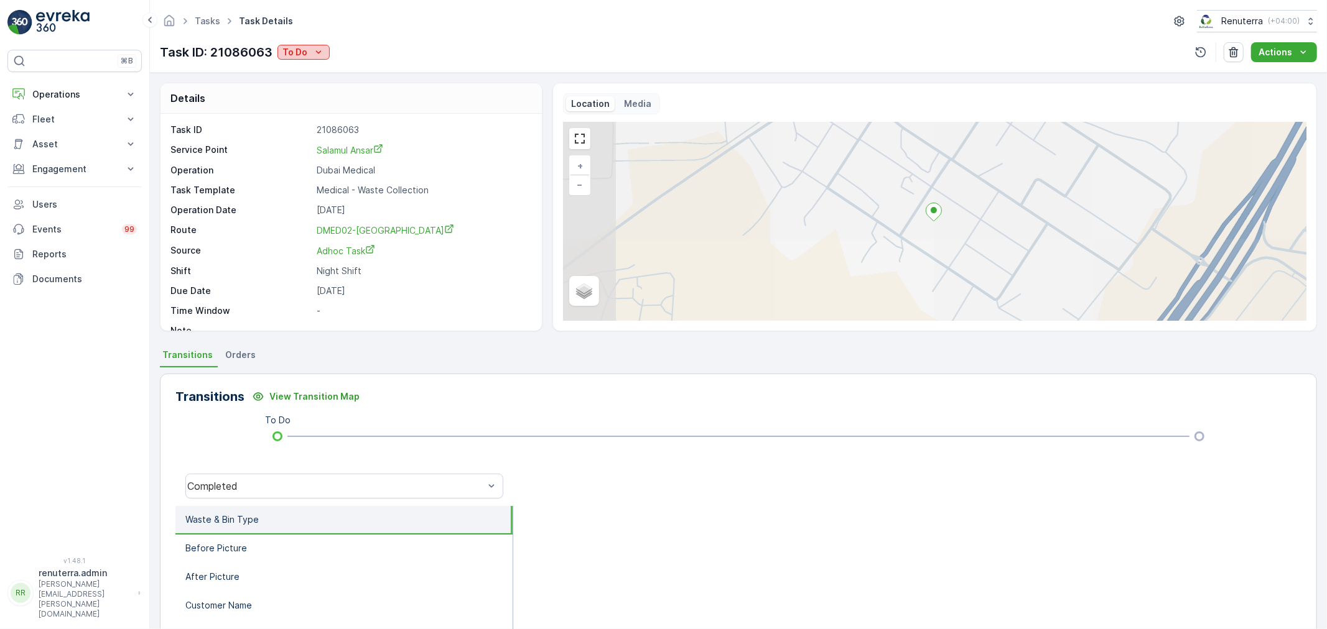
drag, startPoint x: 265, startPoint y: 45, endPoint x: 295, endPoint y: 57, distance: 32.3
click at [266, 46] on p "Task ID: 21086063" at bounding box center [216, 52] width 113 height 19
drag, startPoint x: 355, startPoint y: 59, endPoint x: 332, endPoint y: 59, distance: 23.0
click at [344, 59] on div "Task ID: 21086063 To Do Actions" at bounding box center [738, 52] width 1157 height 20
click at [295, 57] on p "To Do" at bounding box center [294, 52] width 25 height 12
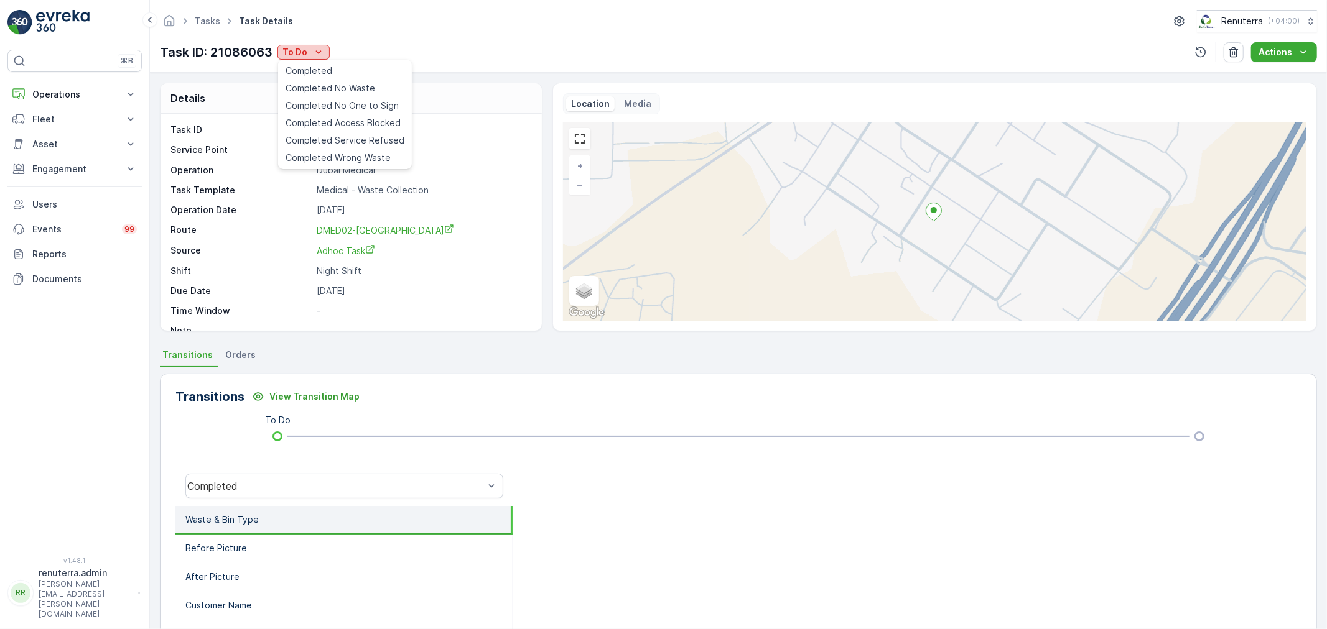
click at [297, 54] on p "To Do" at bounding box center [294, 52] width 25 height 12
click at [315, 67] on span "Completed" at bounding box center [309, 71] width 47 height 12
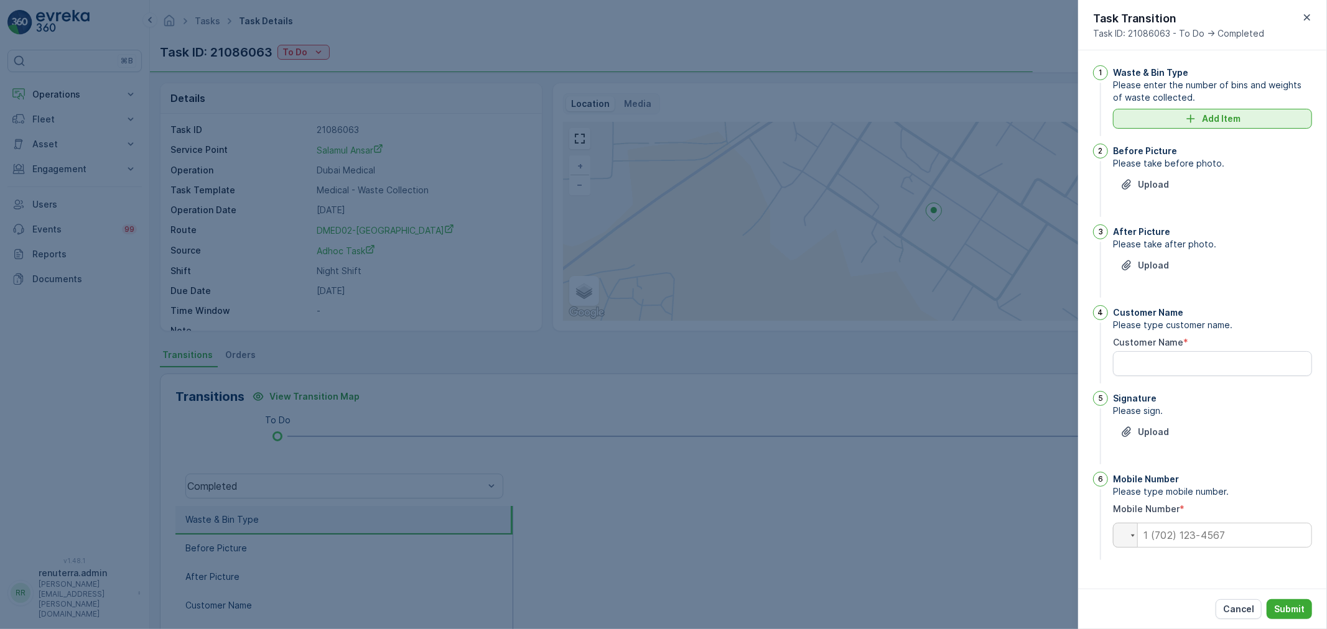
click at [1229, 122] on p "Add Item" at bounding box center [1221, 119] width 39 height 12
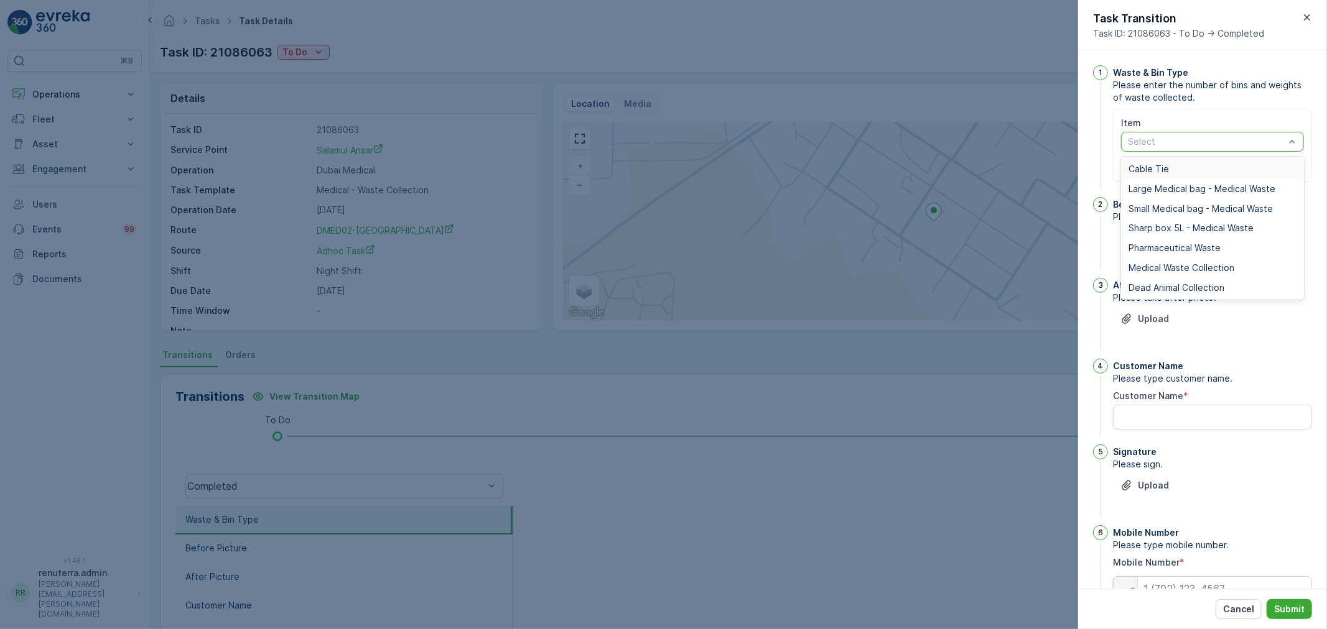
drag, startPoint x: 1184, startPoint y: 148, endPoint x: 1177, endPoint y: 154, distance: 9.2
click at [1182, 149] on div "Select" at bounding box center [1212, 142] width 183 height 20
click at [1159, 274] on div "Medical Waste Collection" at bounding box center [1212, 268] width 183 height 20
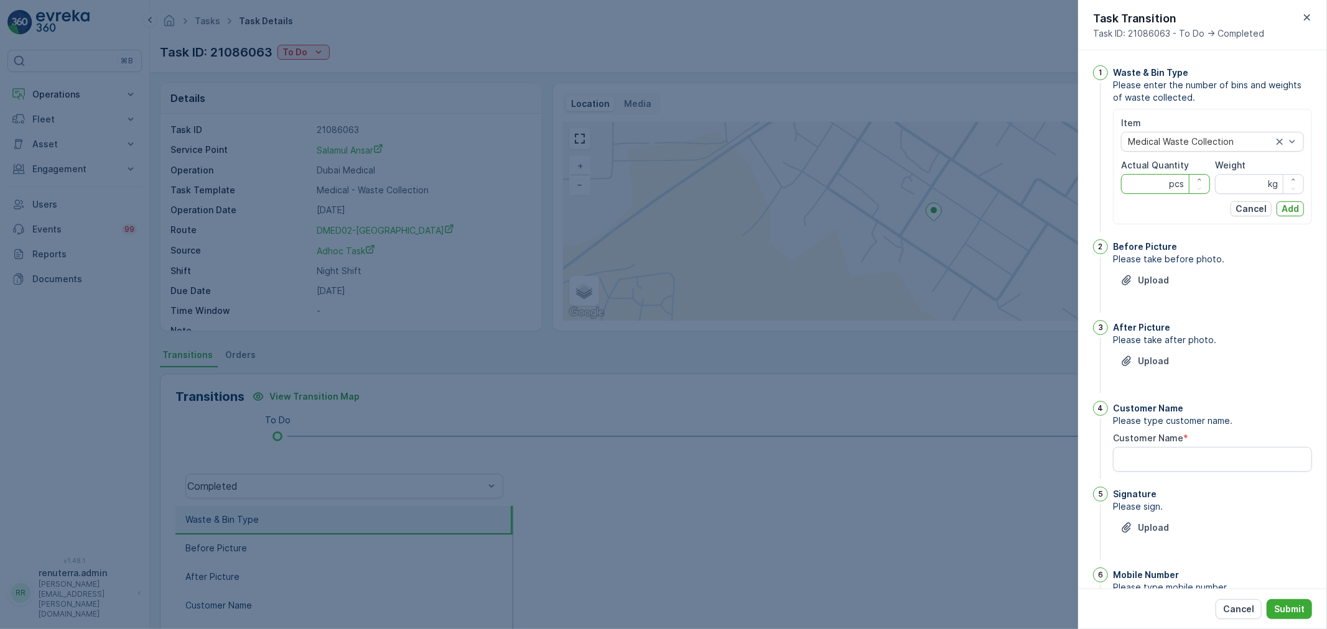
click at [1140, 181] on Quantity "Actual Quantity" at bounding box center [1165, 184] width 89 height 20
type Quantity "75"
click at [1244, 189] on input "Weight" at bounding box center [1259, 184] width 89 height 20
type input "735"
click at [1293, 202] on button "Add" at bounding box center [1289, 209] width 27 height 15
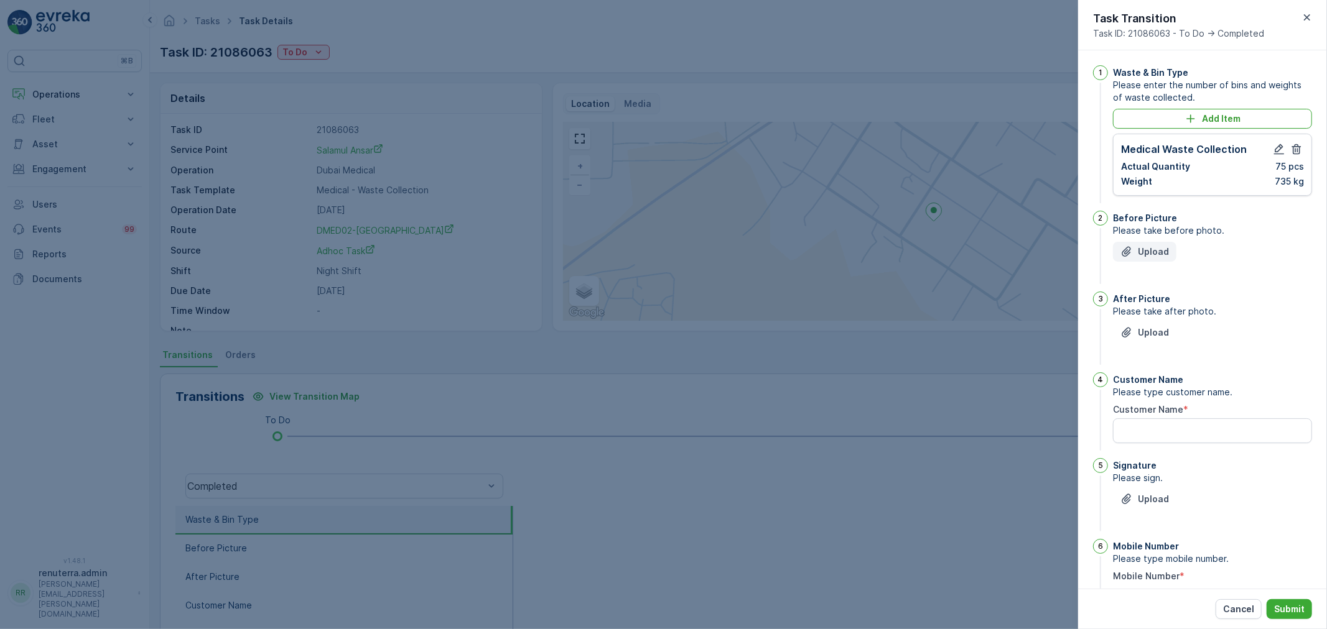
click at [1165, 253] on p "Upload" at bounding box center [1153, 252] width 31 height 12
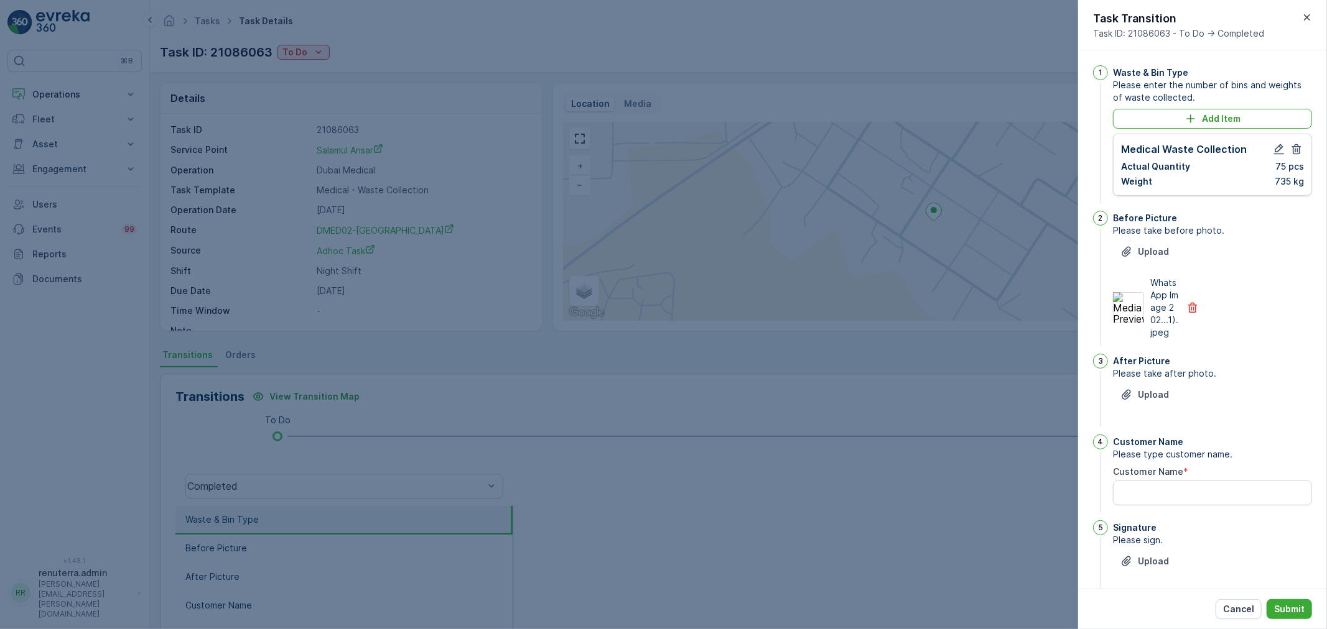
click at [1179, 477] on label "Customer Name" at bounding box center [1148, 472] width 70 height 11
click at [1179, 489] on Name "Customer Name" at bounding box center [1212, 493] width 199 height 25
click at [1170, 405] on button "Upload" at bounding box center [1144, 395] width 63 height 20
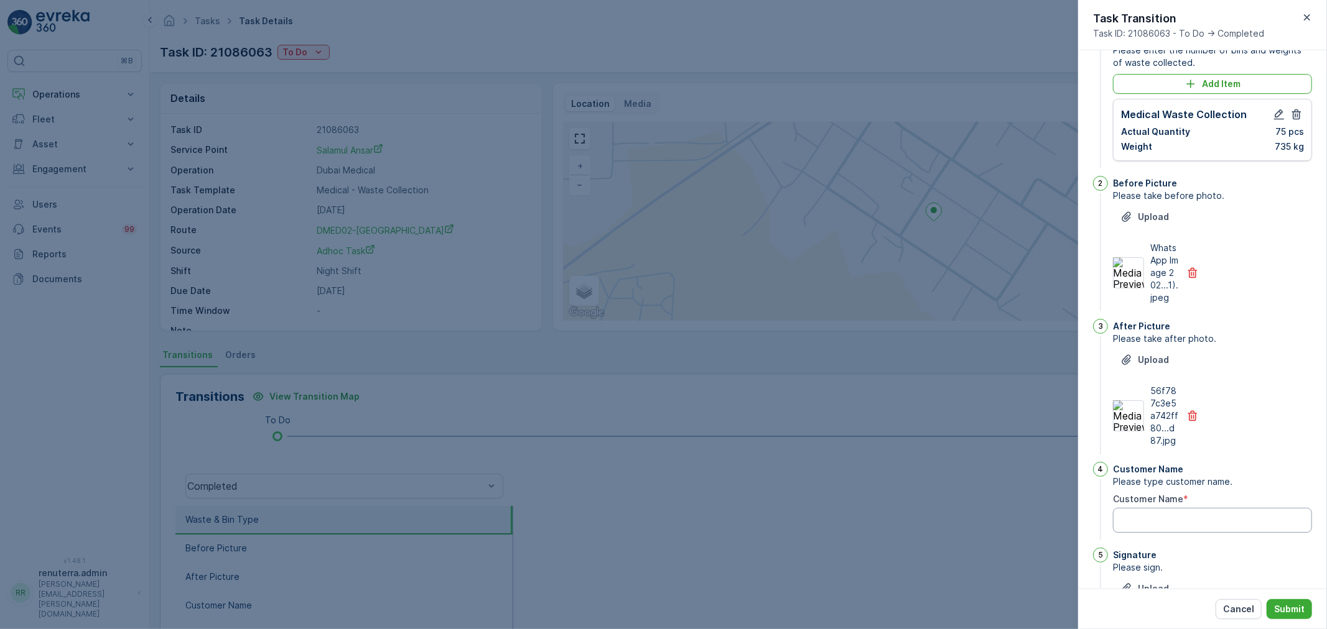
scroll to position [193, 0]
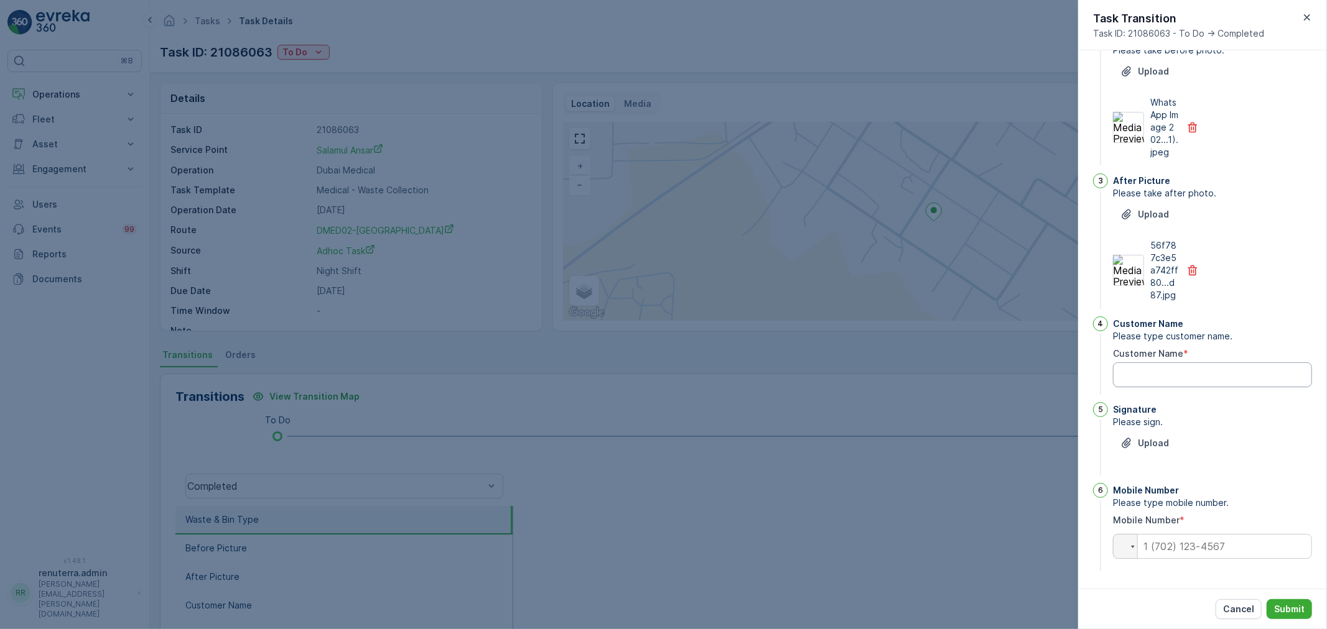
click at [1154, 370] on Name "Customer Name" at bounding box center [1212, 375] width 199 height 25
type Name "Ranjith"
click at [1197, 547] on input "tel" at bounding box center [1212, 546] width 199 height 25
type input "0554145985"
click at [1159, 444] on p "Upload" at bounding box center [1153, 443] width 31 height 12
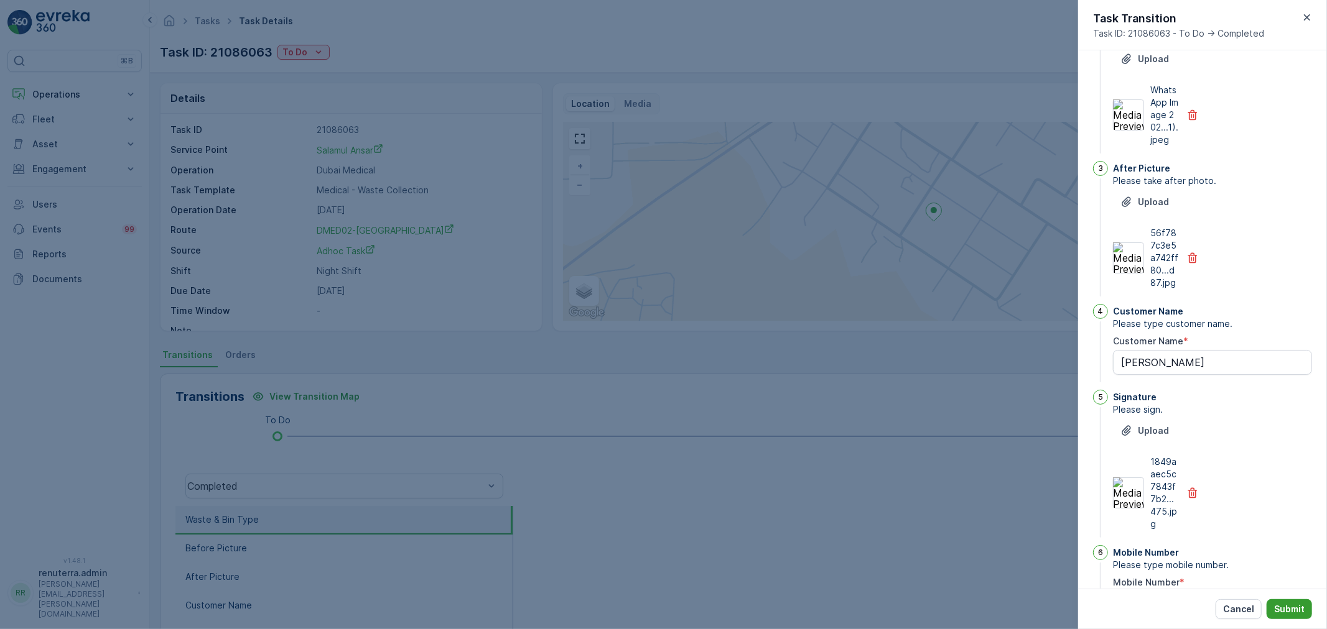
click at [1278, 604] on button "Submit" at bounding box center [1288, 610] width 45 height 20
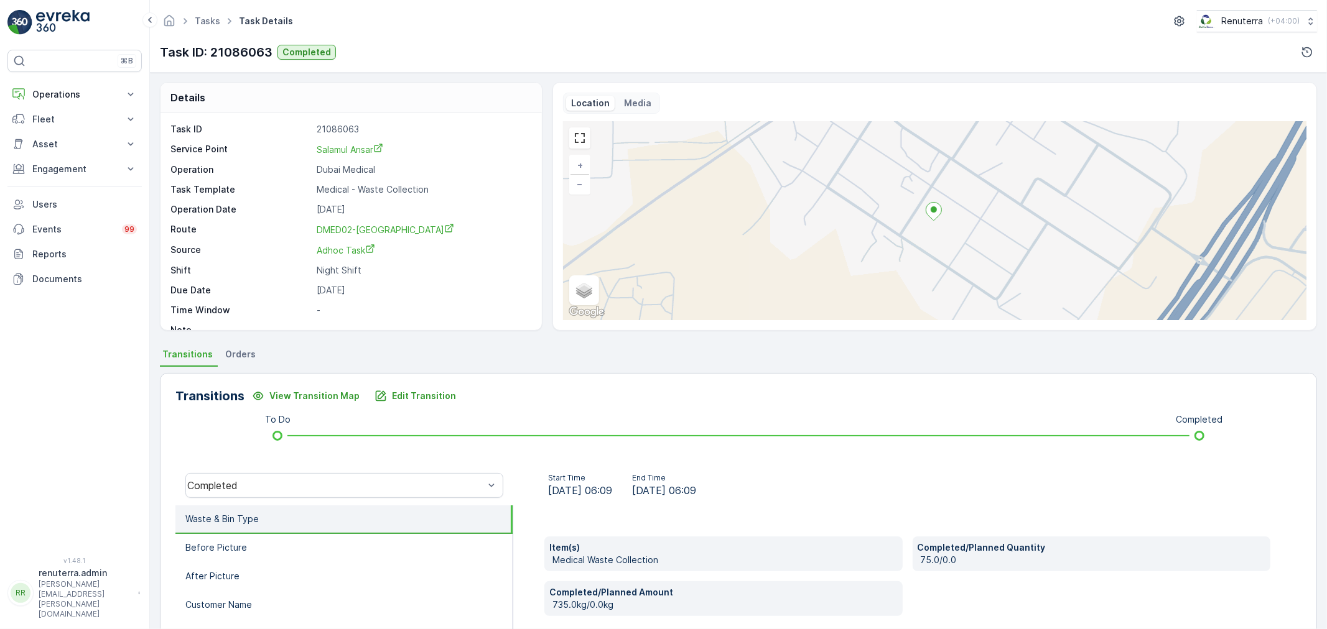
scroll to position [0, 0]
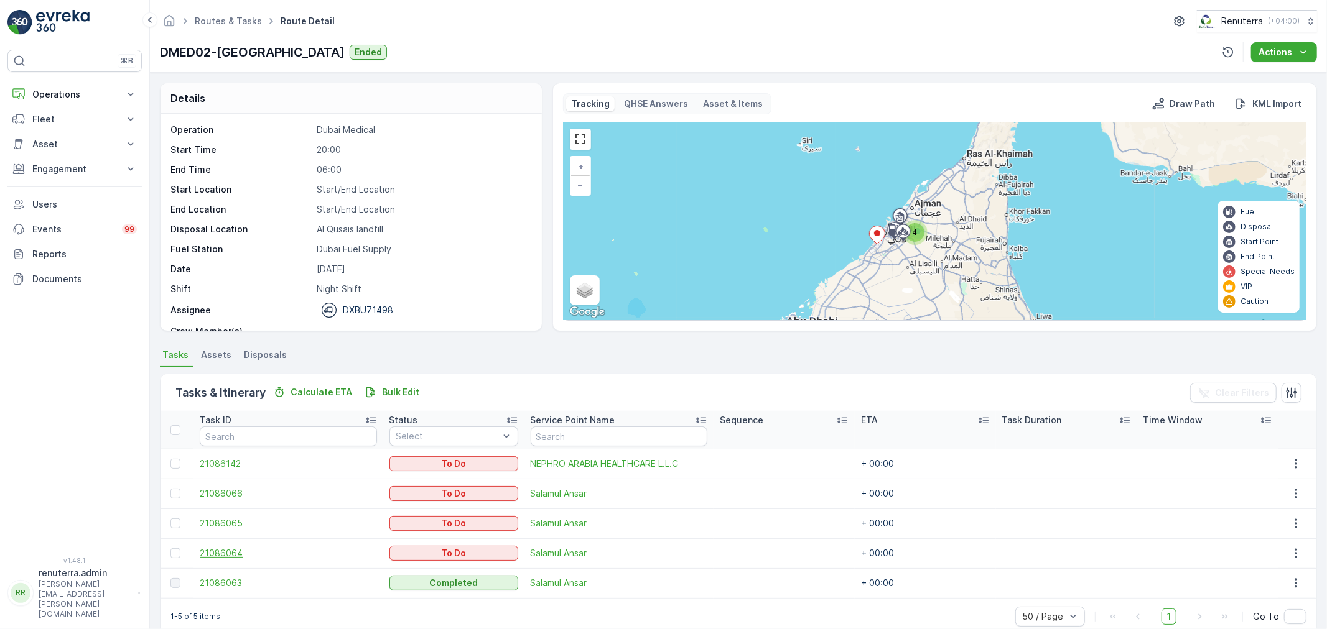
click at [215, 552] on span "21086064" at bounding box center [288, 553] width 177 height 12
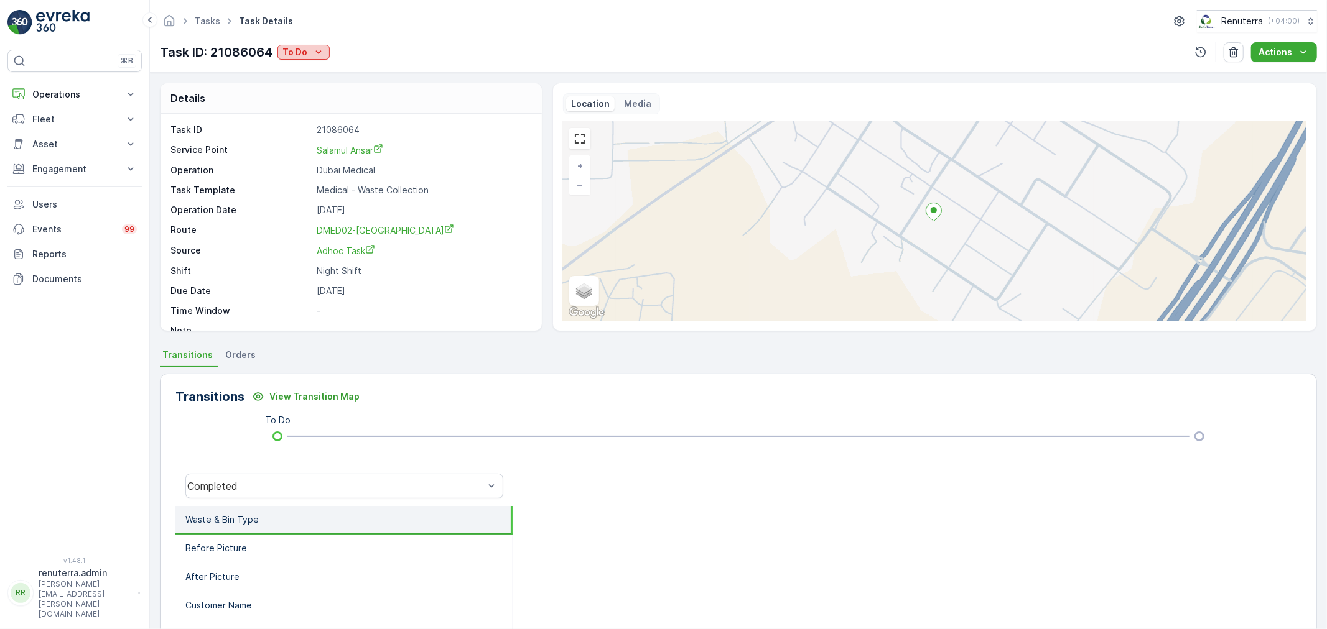
click at [283, 51] on p "To Do" at bounding box center [294, 52] width 25 height 12
click at [301, 70] on span "Completed" at bounding box center [309, 71] width 47 height 12
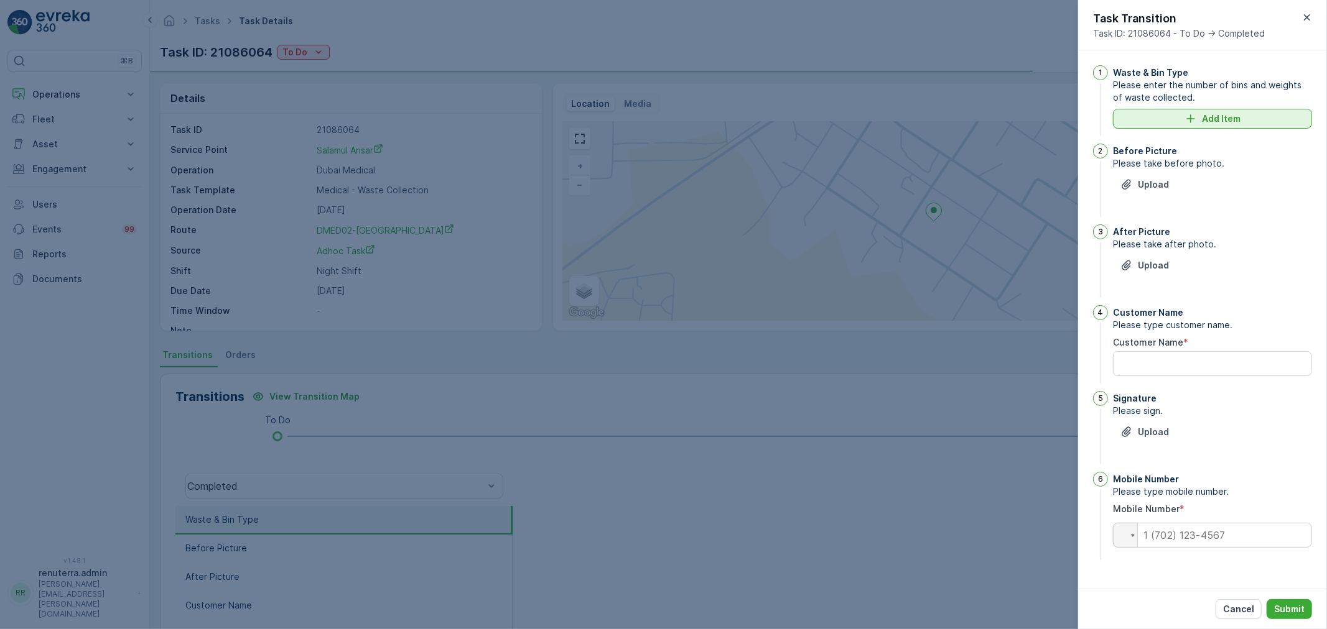
click at [1213, 112] on button "Add Item" at bounding box center [1212, 119] width 199 height 20
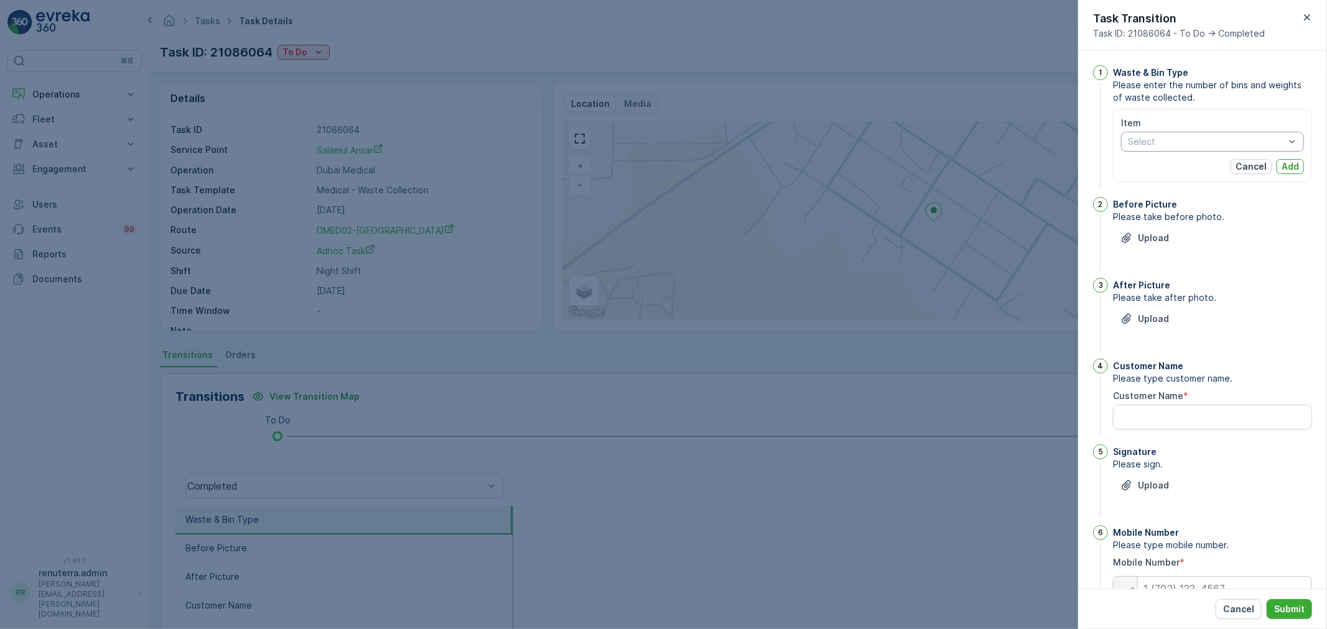
click at [1166, 147] on div "Select" at bounding box center [1212, 142] width 183 height 20
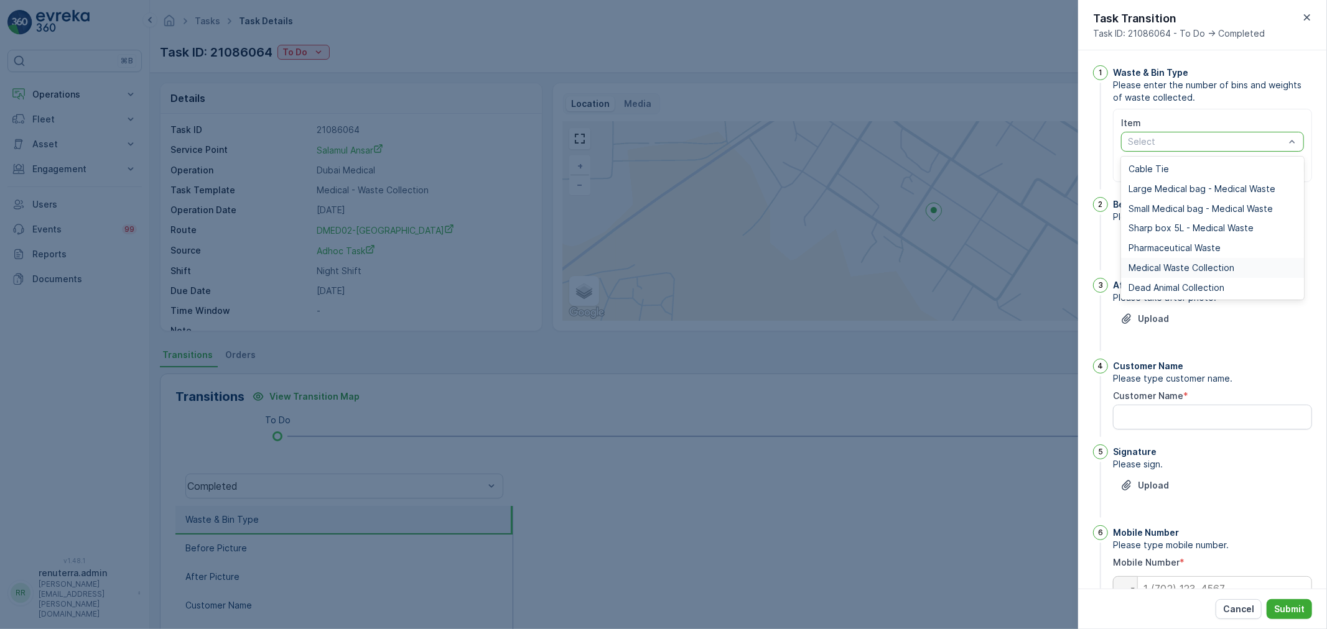
click at [1139, 267] on span "Medical Waste Collection" at bounding box center [1181, 268] width 106 height 10
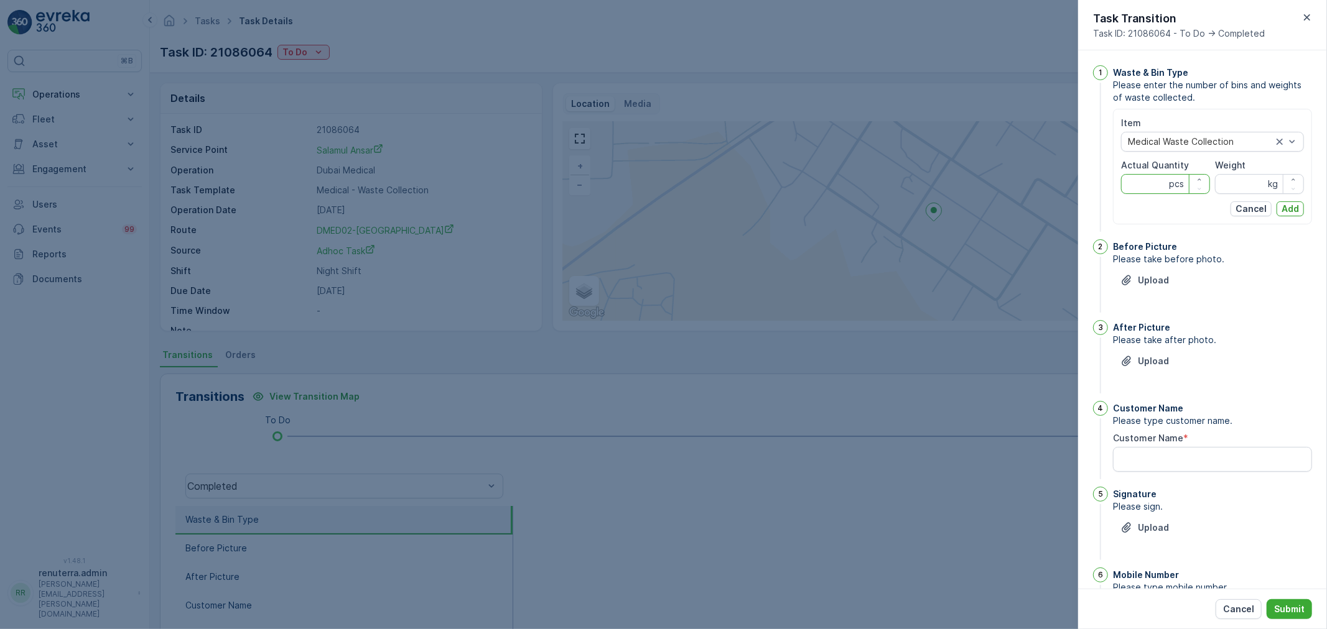
click at [1144, 183] on Quantity "Actual Quantity" at bounding box center [1165, 184] width 89 height 20
type Quantity "34"
click at [1220, 187] on input "Weight" at bounding box center [1259, 184] width 89 height 20
type input "341"
drag, startPoint x: 1282, startPoint y: 207, endPoint x: 1232, endPoint y: 231, distance: 55.9
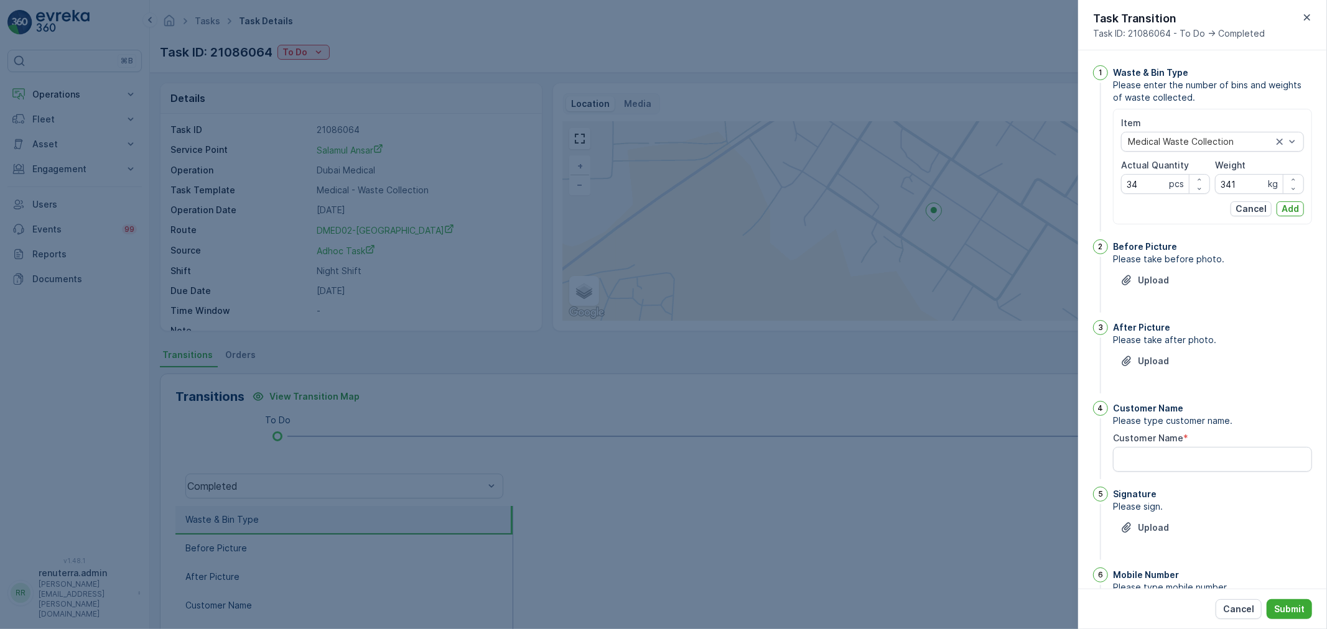
click at [1281, 207] on p "Add" at bounding box center [1289, 209] width 17 height 12
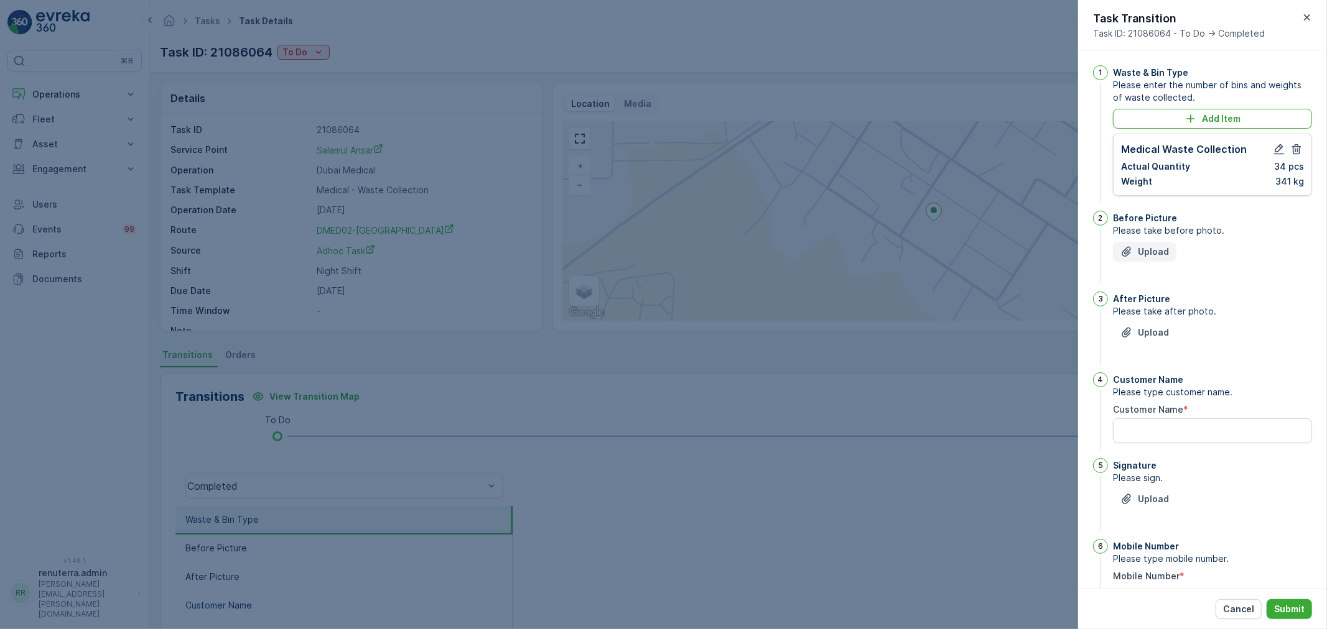
drag, startPoint x: 1179, startPoint y: 243, endPoint x: 1165, endPoint y: 249, distance: 15.0
click at [1178, 243] on div "Upload" at bounding box center [1212, 259] width 199 height 35
drag, startPoint x: 1164, startPoint y: 250, endPoint x: 1158, endPoint y: 252, distance: 7.1
click at [1158, 252] on p "Upload" at bounding box center [1153, 252] width 31 height 12
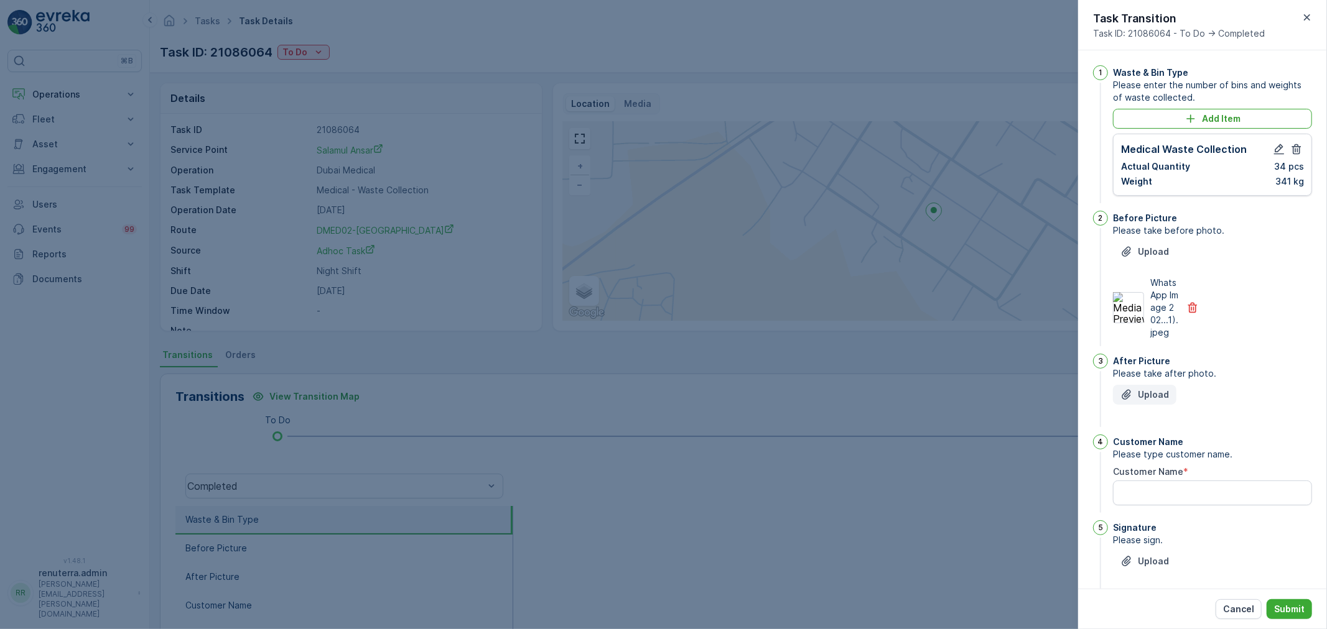
click at [1146, 401] on p "Upload" at bounding box center [1153, 395] width 31 height 12
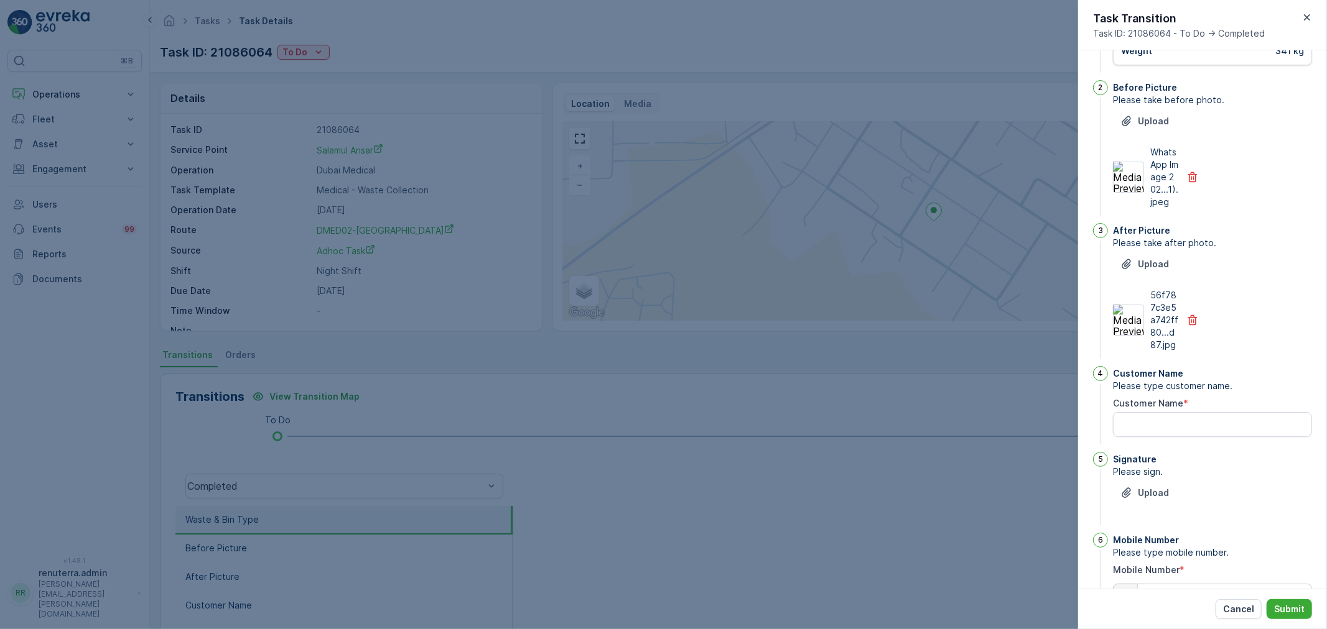
scroll to position [138, 0]
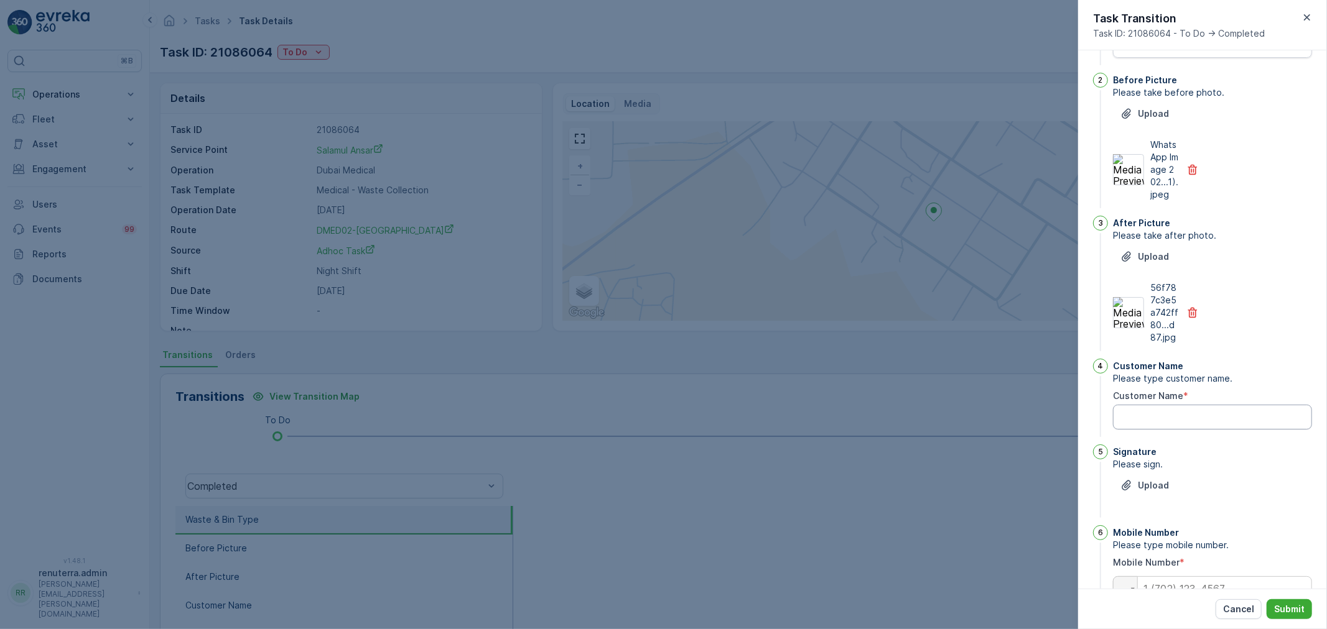
click at [1177, 430] on Name "Customer Name" at bounding box center [1212, 417] width 199 height 25
type Name "yasarr"
click at [1167, 492] on p "Upload" at bounding box center [1153, 486] width 31 height 12
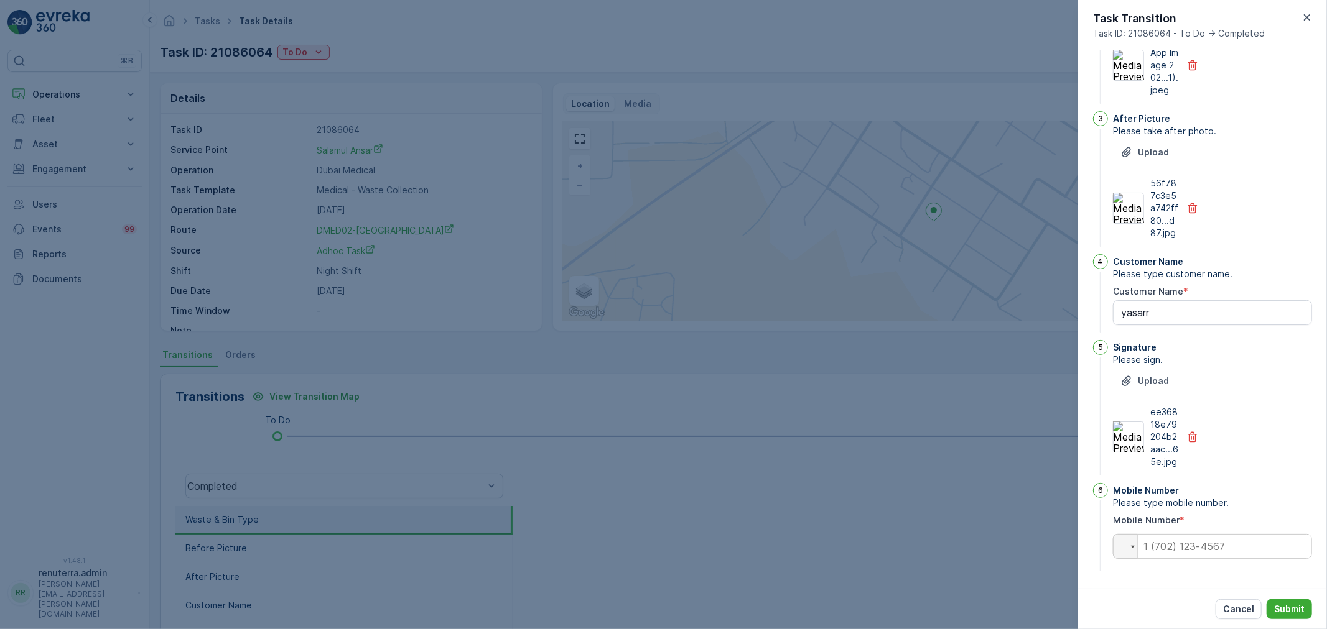
scroll to position [255, 0]
click at [1195, 550] on input "tel" at bounding box center [1212, 546] width 199 height 25
type input "0554749600"
click at [1283, 605] on p "Submit" at bounding box center [1289, 609] width 30 height 12
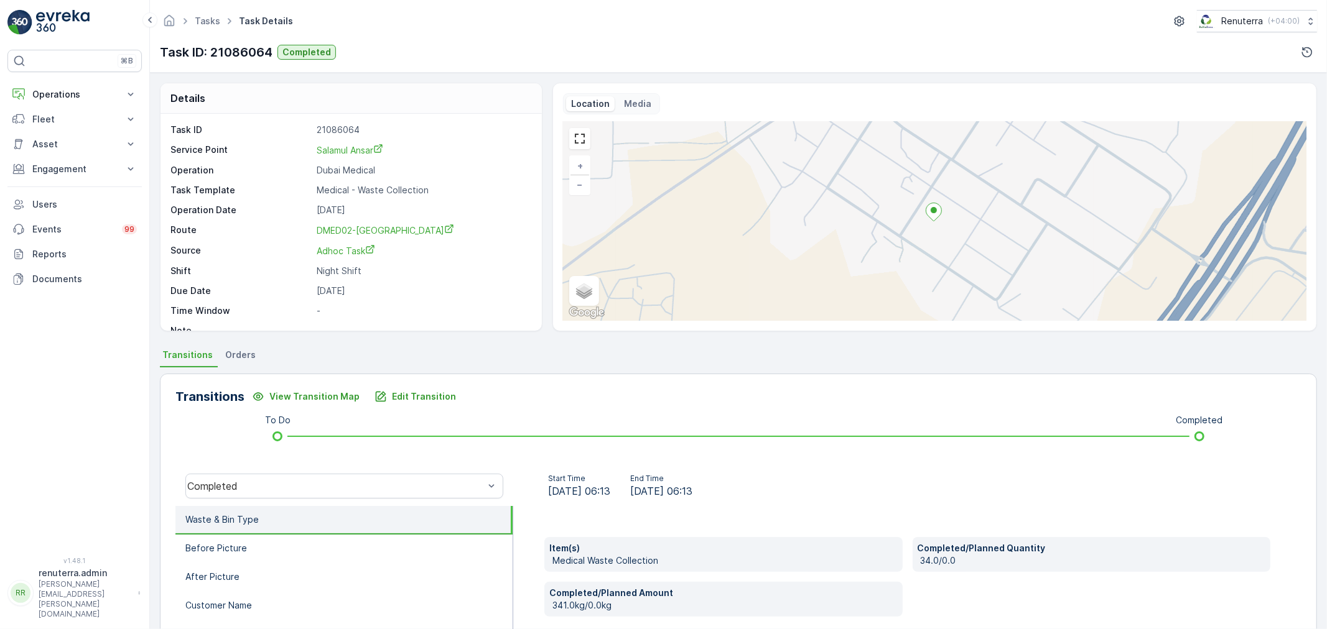
drag, startPoint x: 62, startPoint y: 97, endPoint x: 63, endPoint y: 122, distance: 24.9
click at [63, 97] on p "Operations" at bounding box center [74, 94] width 85 height 12
click at [60, 126] on link "Planning" at bounding box center [84, 132] width 115 height 17
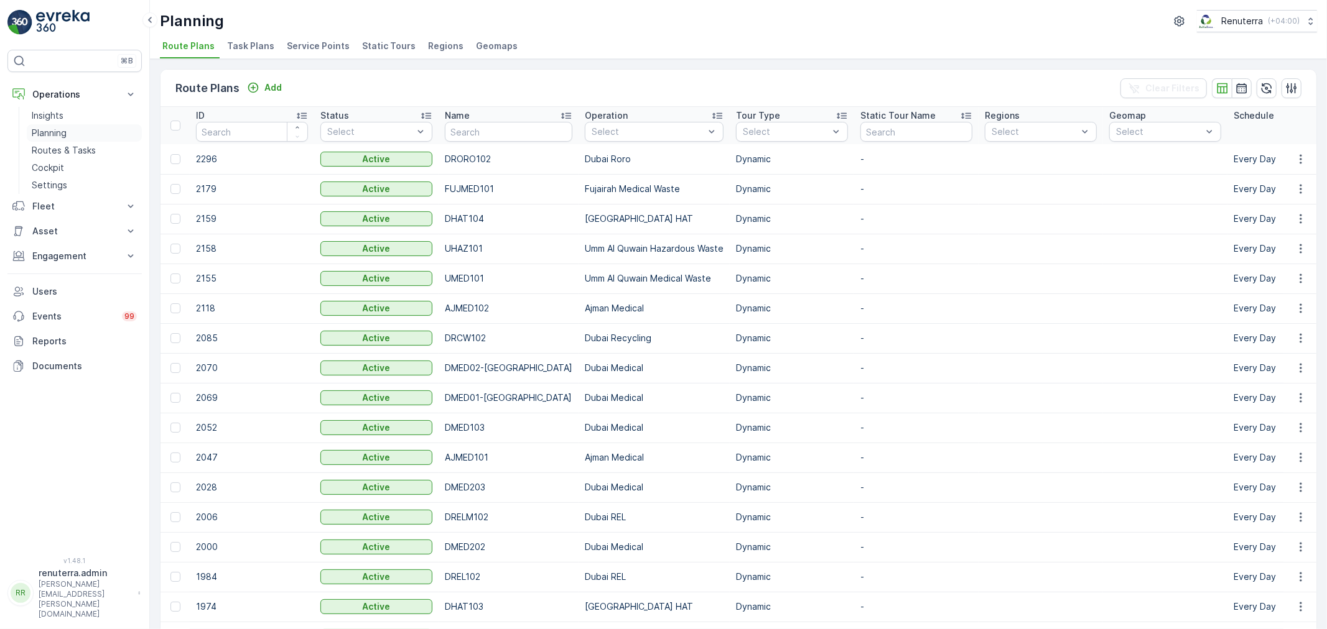
click at [65, 138] on p "Planning" at bounding box center [49, 133] width 35 height 12
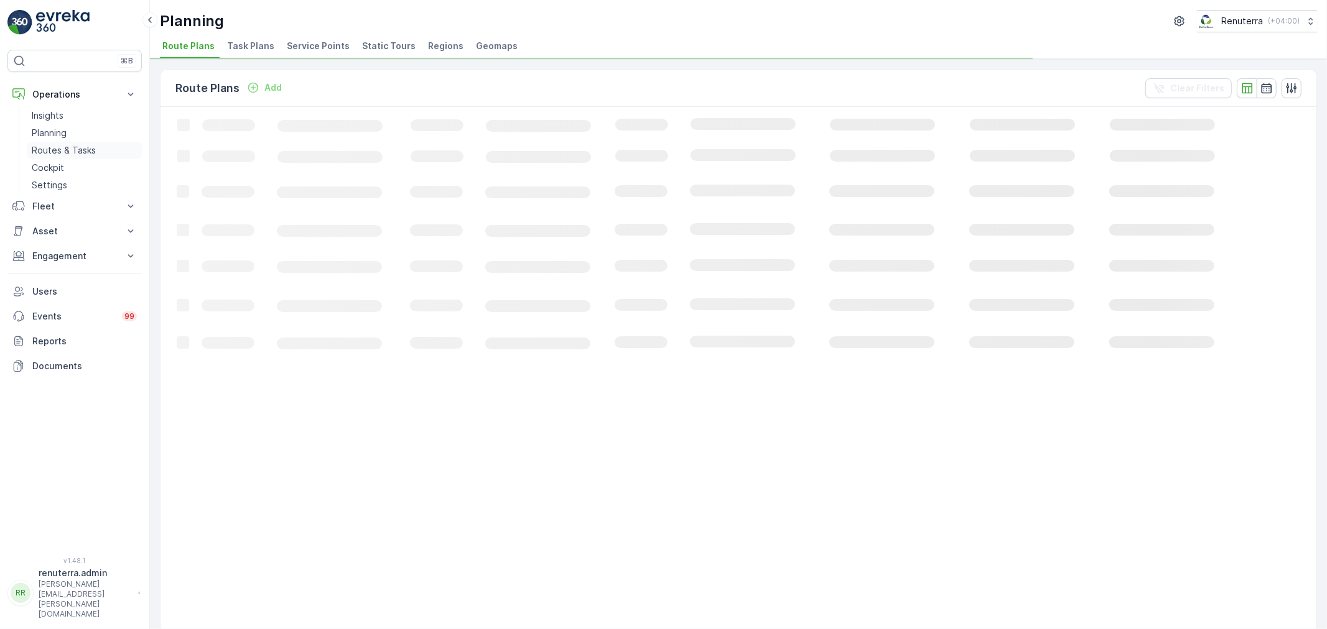
click at [65, 143] on link "Routes & Tasks" at bounding box center [84, 150] width 115 height 17
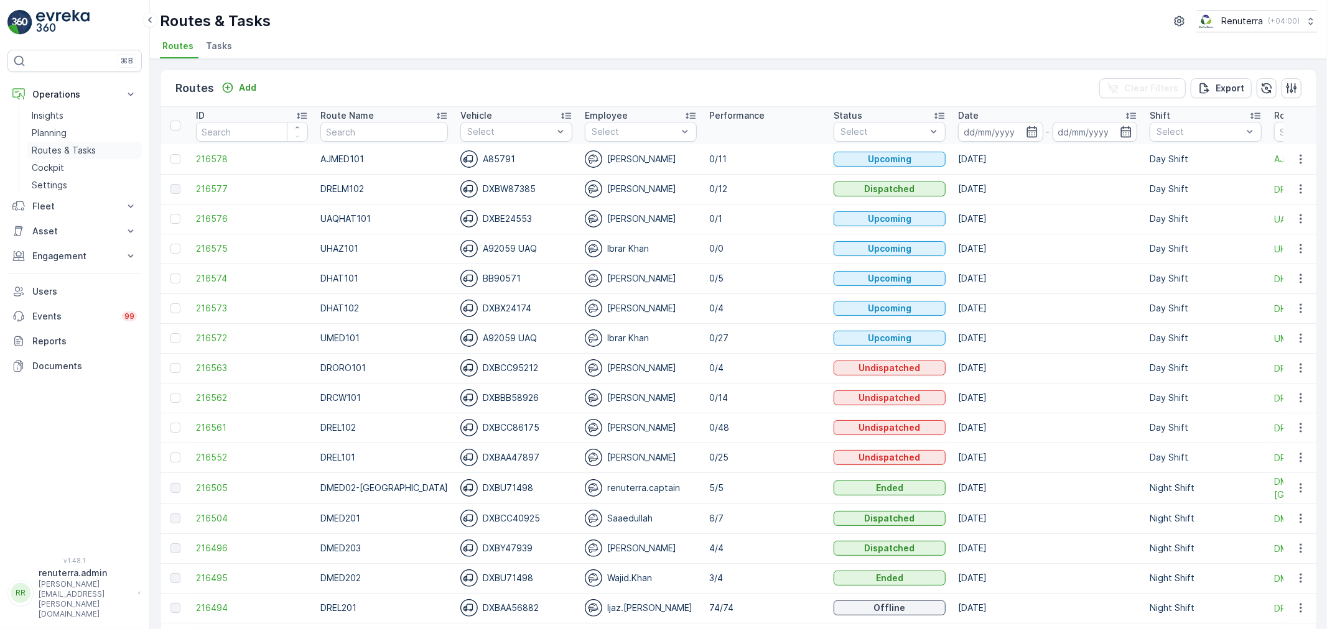
click at [61, 148] on p "Routes & Tasks" at bounding box center [64, 150] width 64 height 12
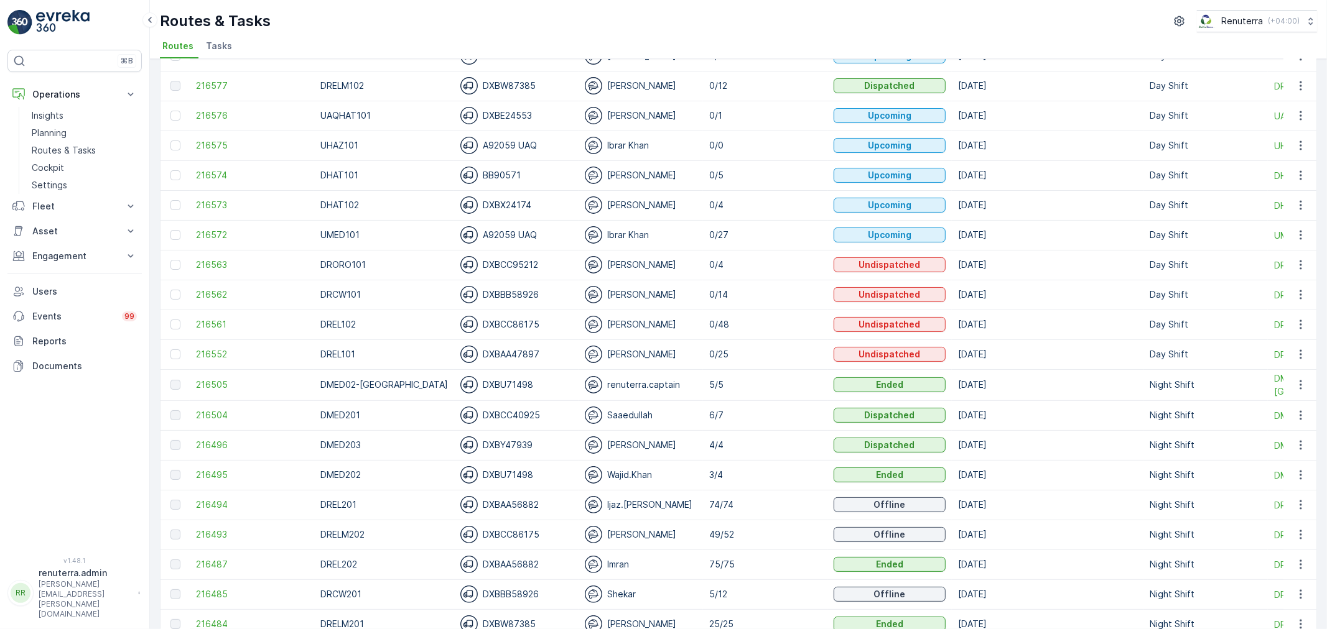
scroll to position [138, 0]
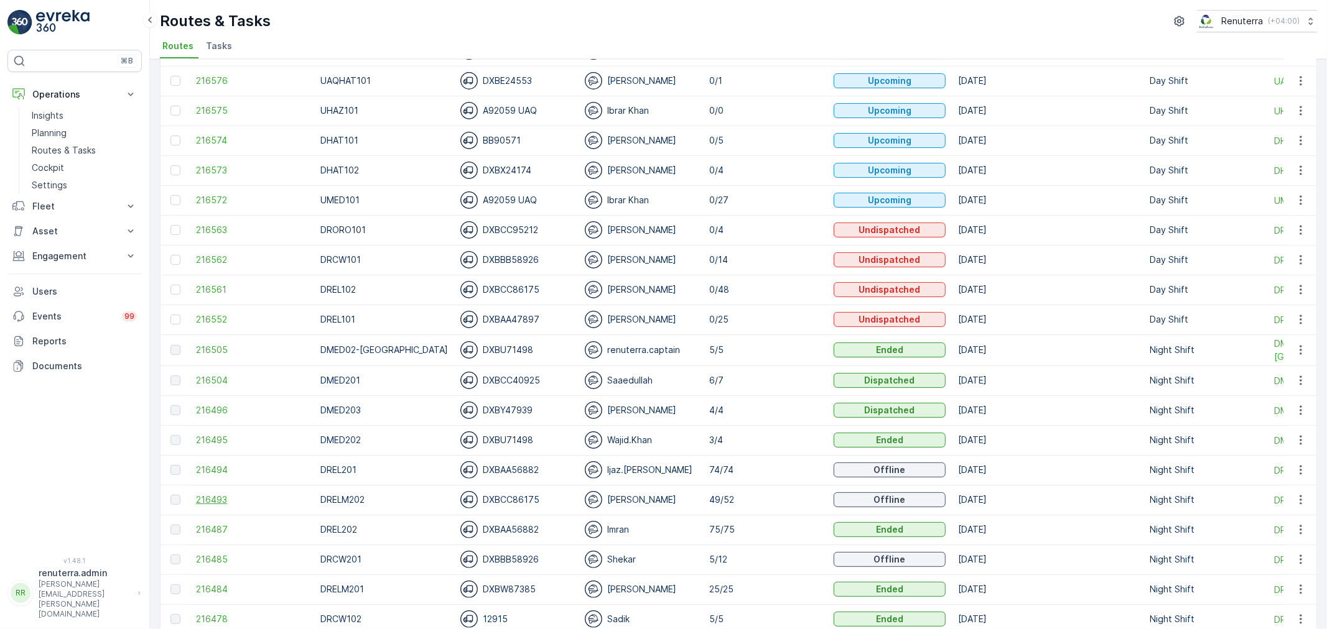
click at [213, 501] on span "216493" at bounding box center [252, 500] width 112 height 12
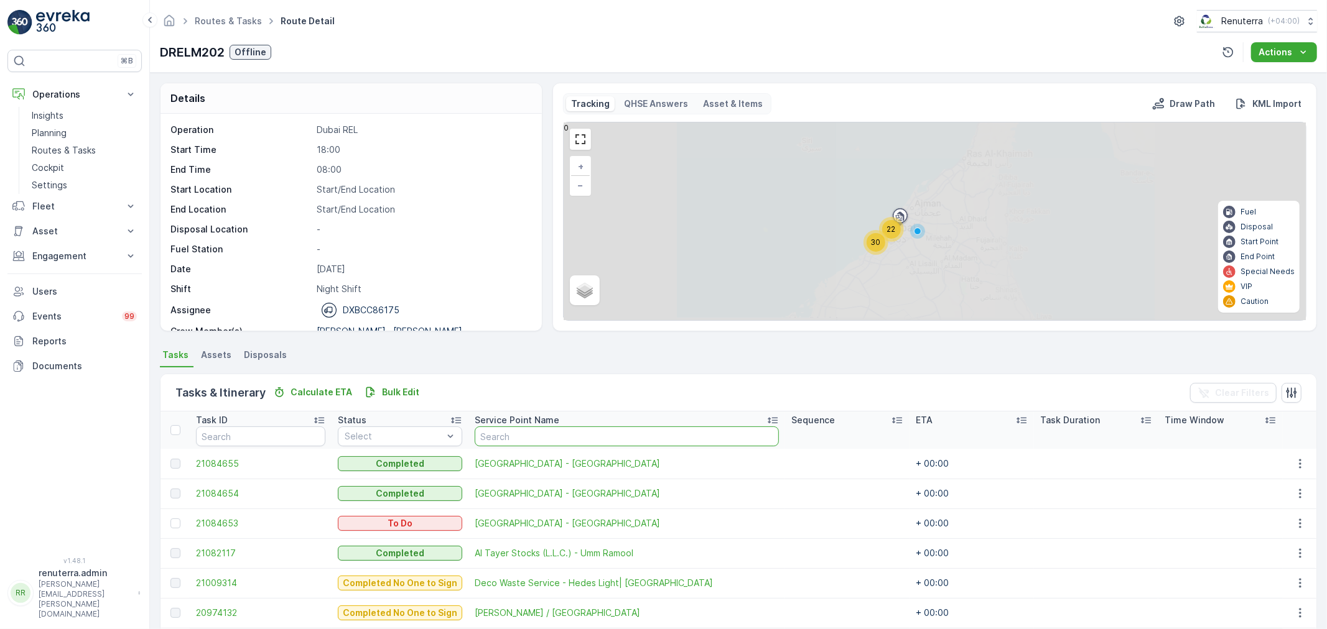
click at [524, 439] on input "text" at bounding box center [627, 437] width 304 height 20
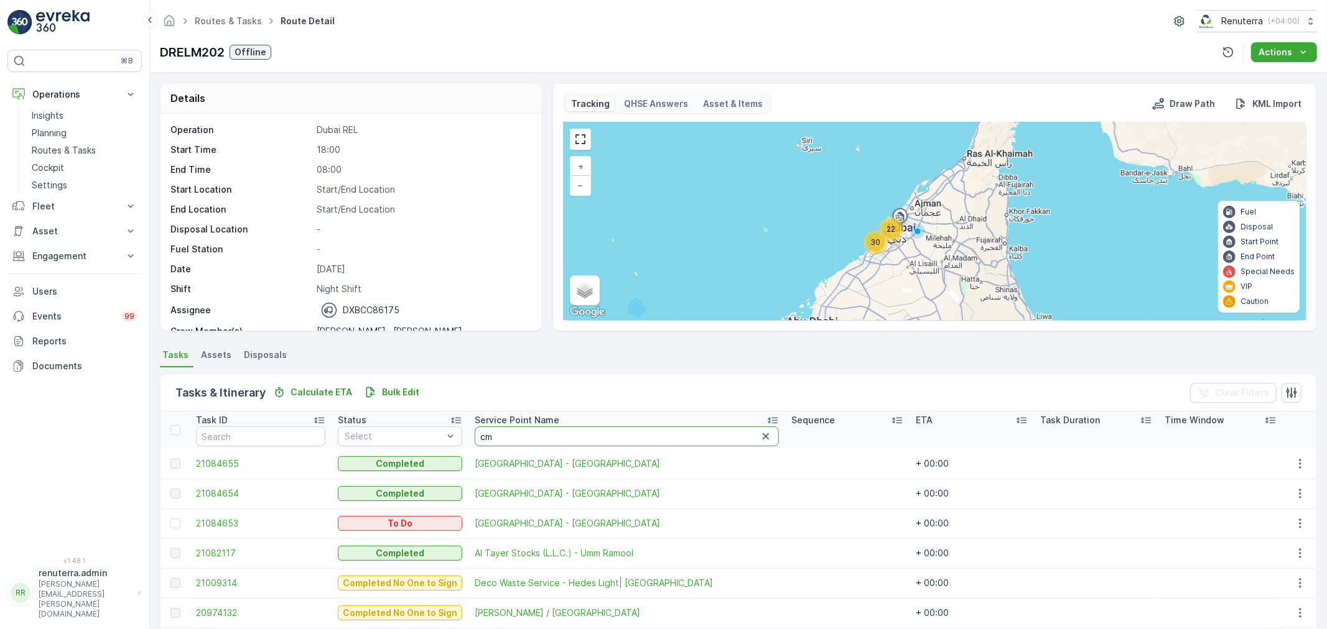
type input "cmc"
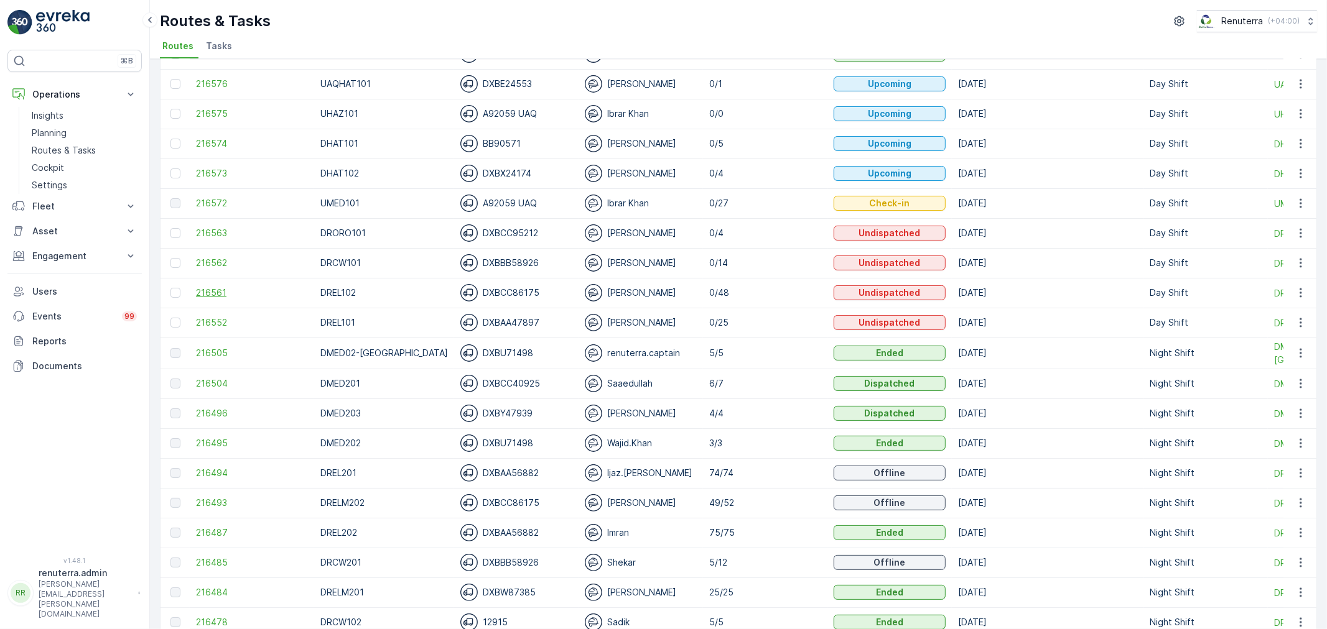
scroll to position [138, 0]
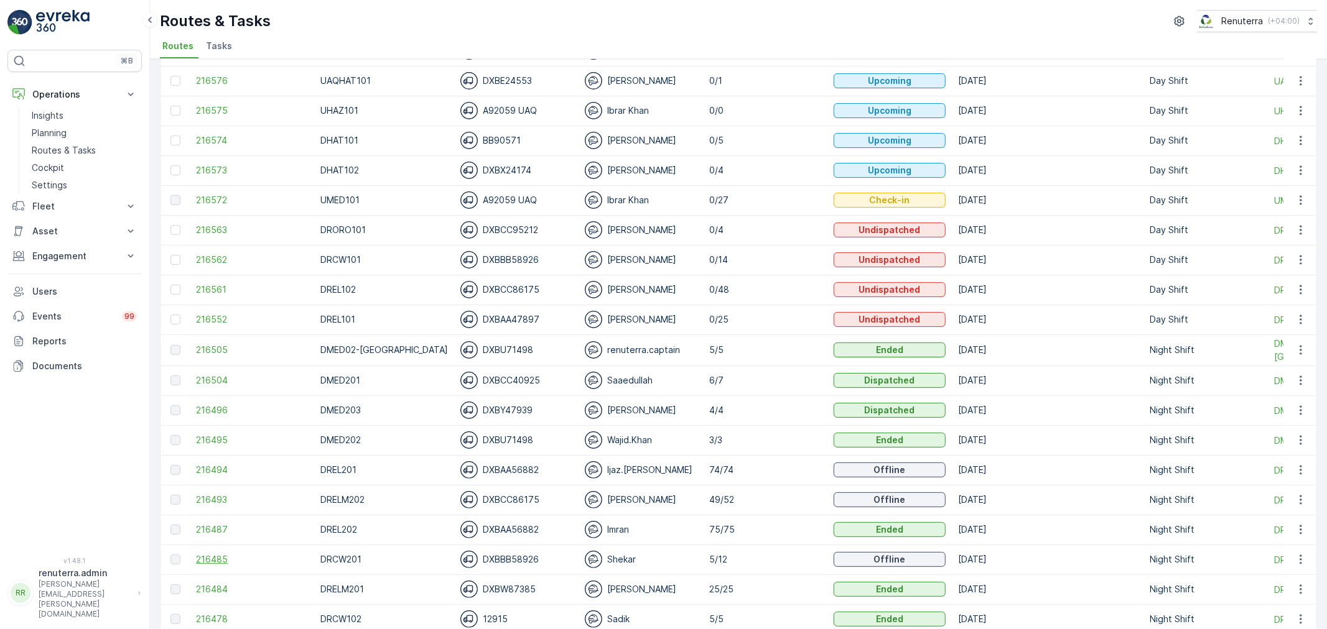
click at [221, 560] on span "216485" at bounding box center [252, 560] width 112 height 12
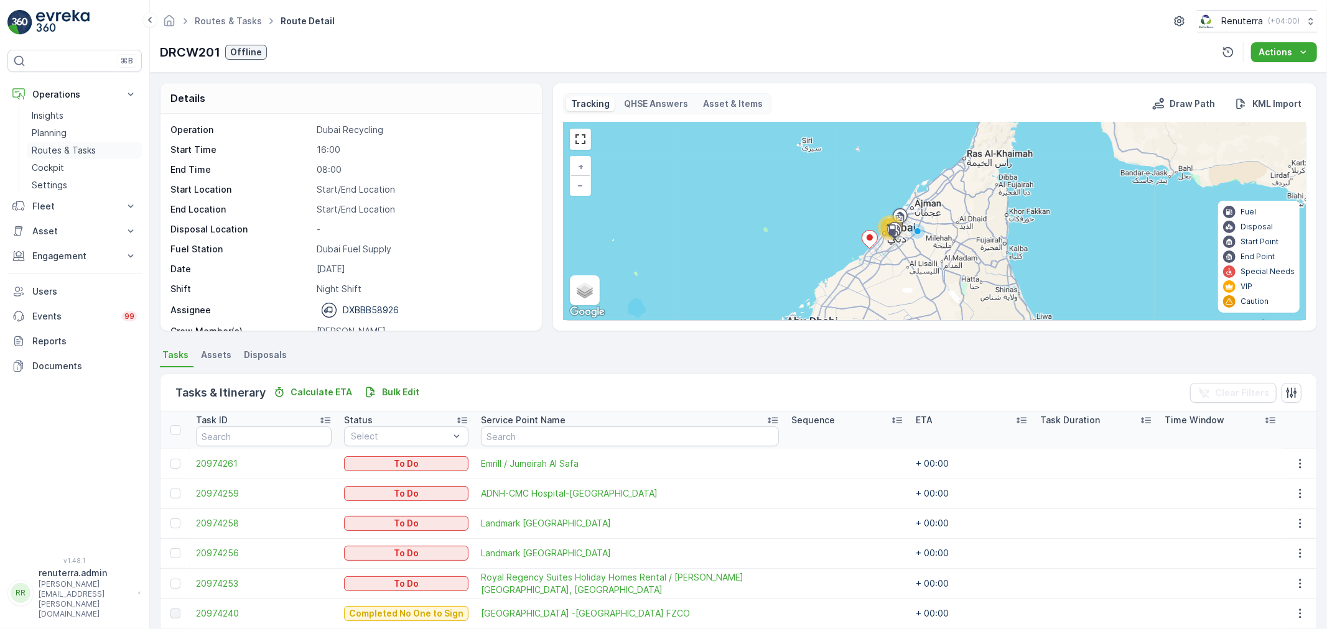
click at [61, 154] on p "Routes & Tasks" at bounding box center [64, 150] width 64 height 12
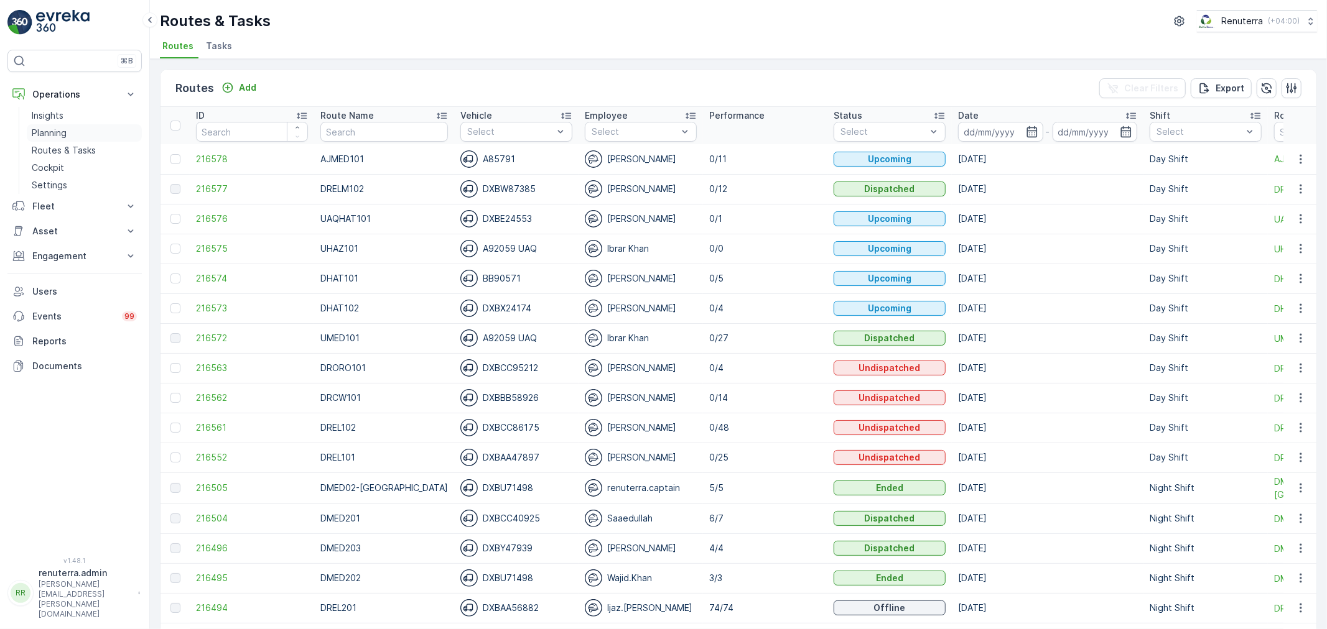
click at [63, 133] on p "Planning" at bounding box center [49, 133] width 35 height 12
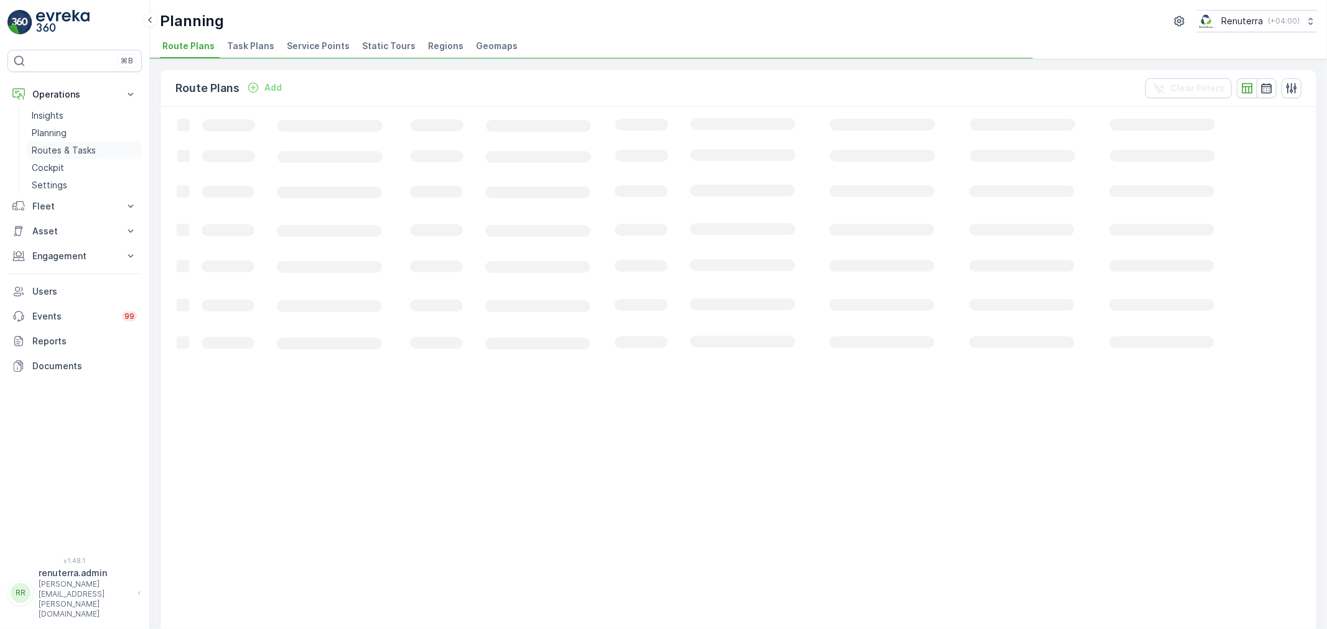
click at [72, 147] on p "Routes & Tasks" at bounding box center [64, 150] width 64 height 12
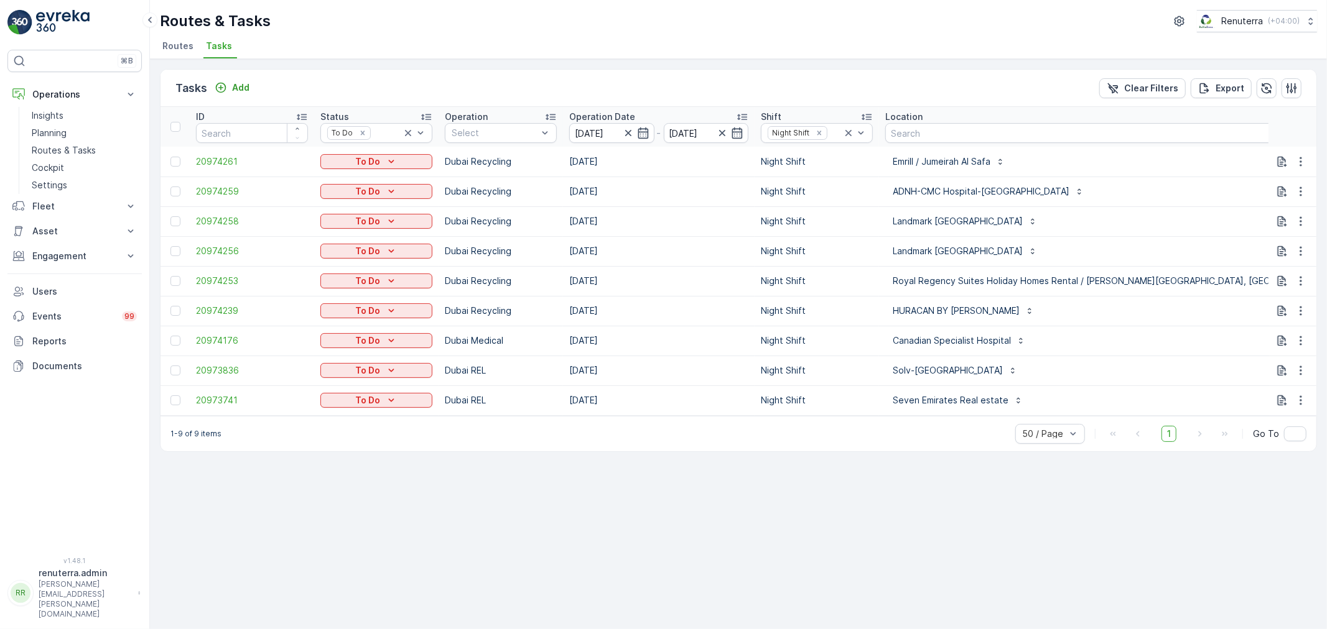
scroll to position [0, 41]
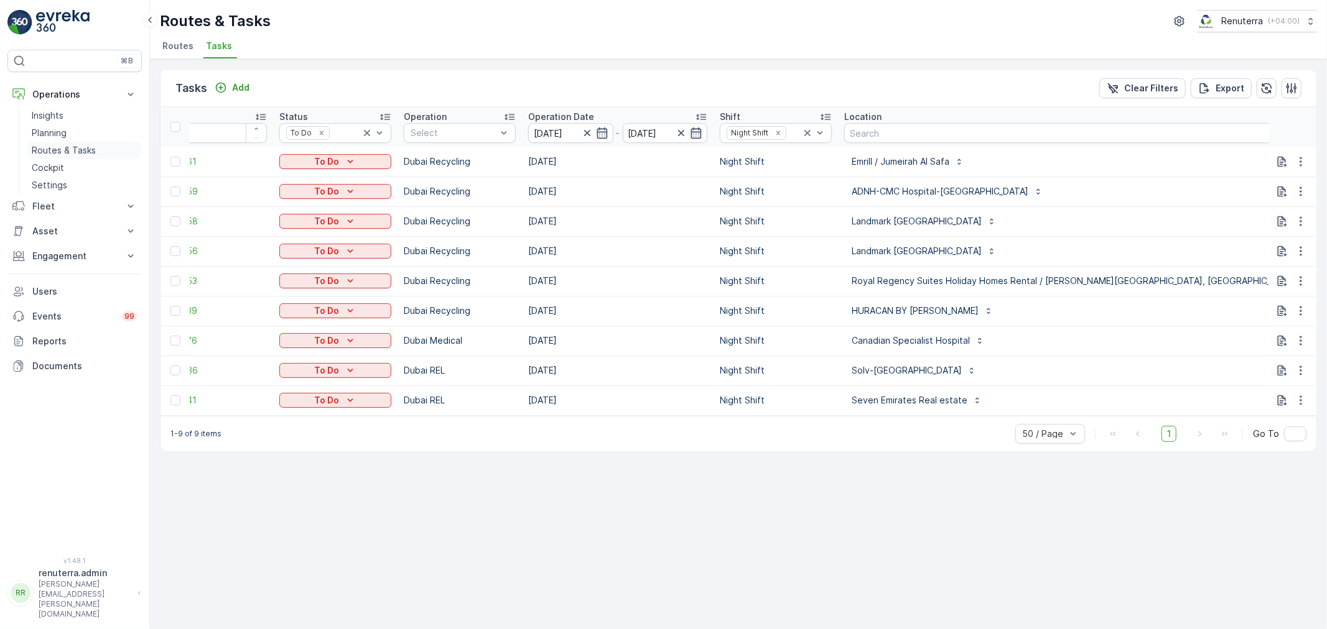
click at [70, 150] on p "Routes & Tasks" at bounding box center [64, 150] width 64 height 12
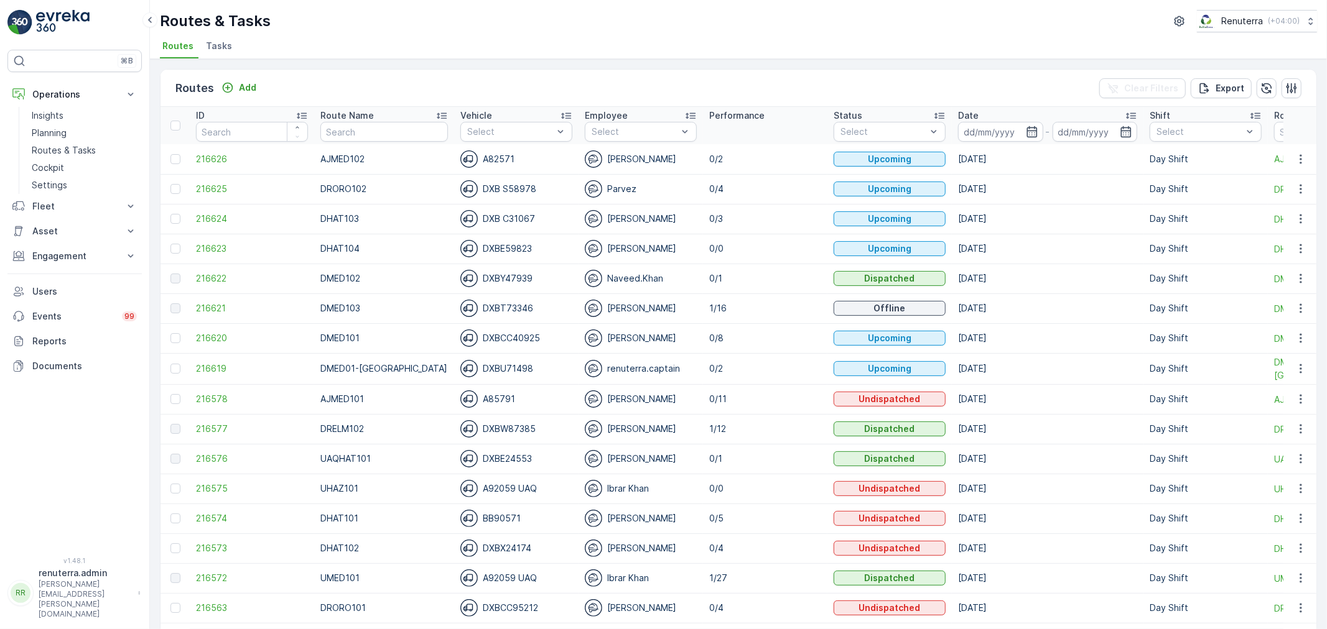
click at [212, 51] on span "Tasks" at bounding box center [219, 46] width 26 height 12
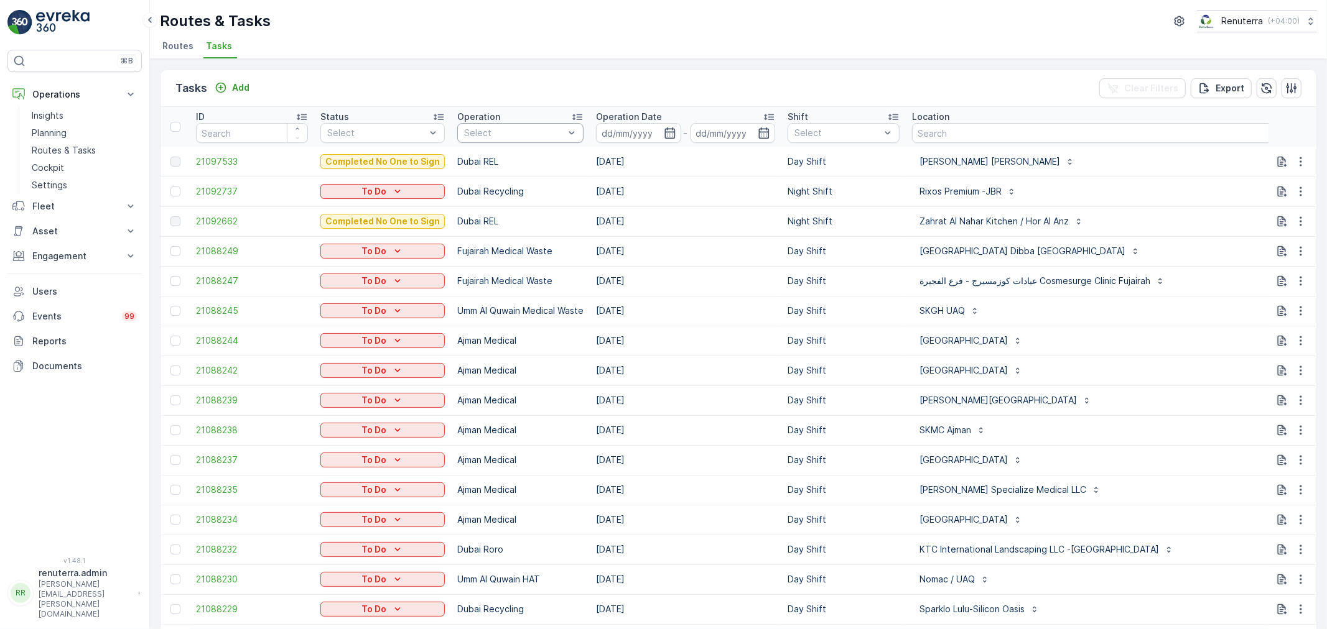
click at [511, 132] on div at bounding box center [514, 133] width 103 height 10
click at [514, 270] on p "Dubai Medical" at bounding box center [509, 276] width 62 height 12
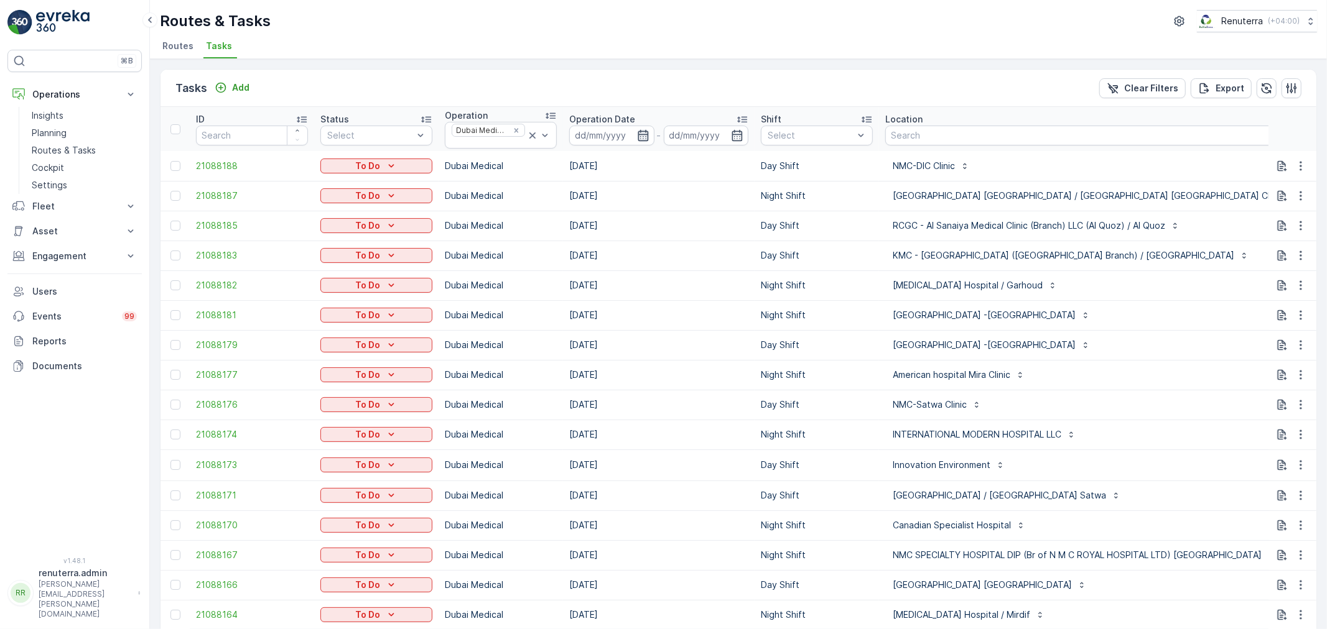
click at [639, 132] on icon "button" at bounding box center [643, 135] width 12 height 12
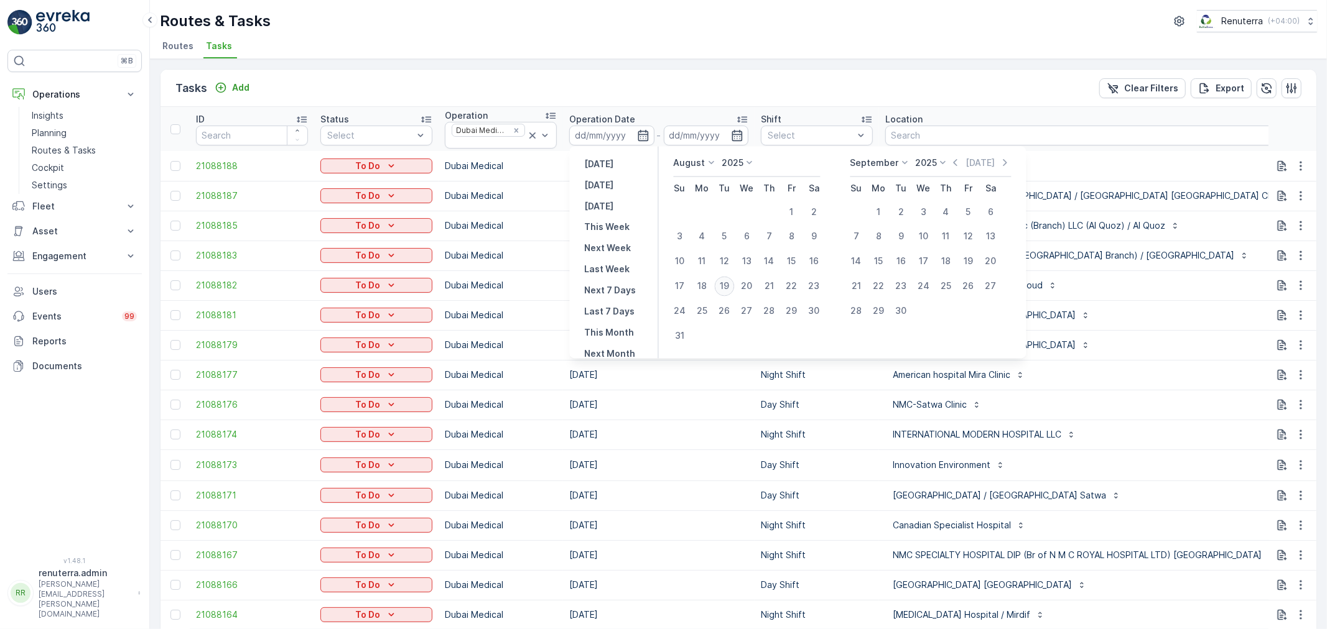
click at [724, 284] on div "19" at bounding box center [725, 287] width 20 height 20
type input "[DATE]"
click at [724, 284] on div "19" at bounding box center [725, 287] width 20 height 20
type input "[DATE]"
click at [724, 284] on div "19" at bounding box center [725, 287] width 20 height 20
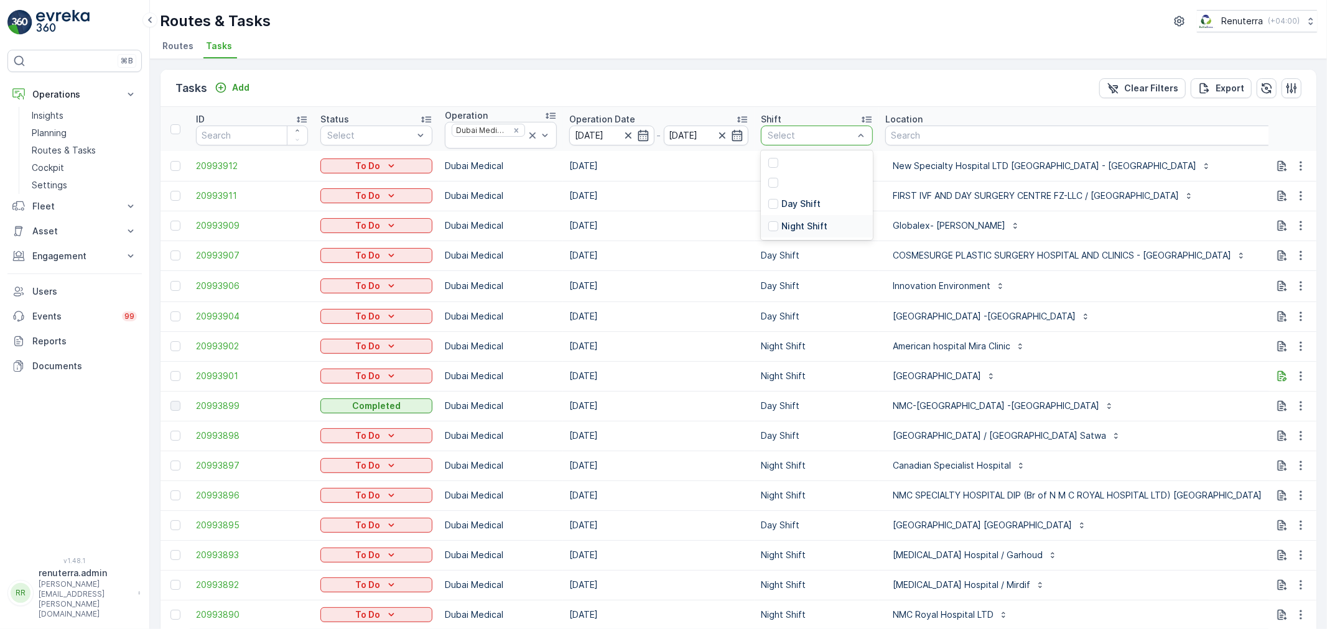
click at [784, 224] on p "Night Shift" at bounding box center [804, 226] width 46 height 12
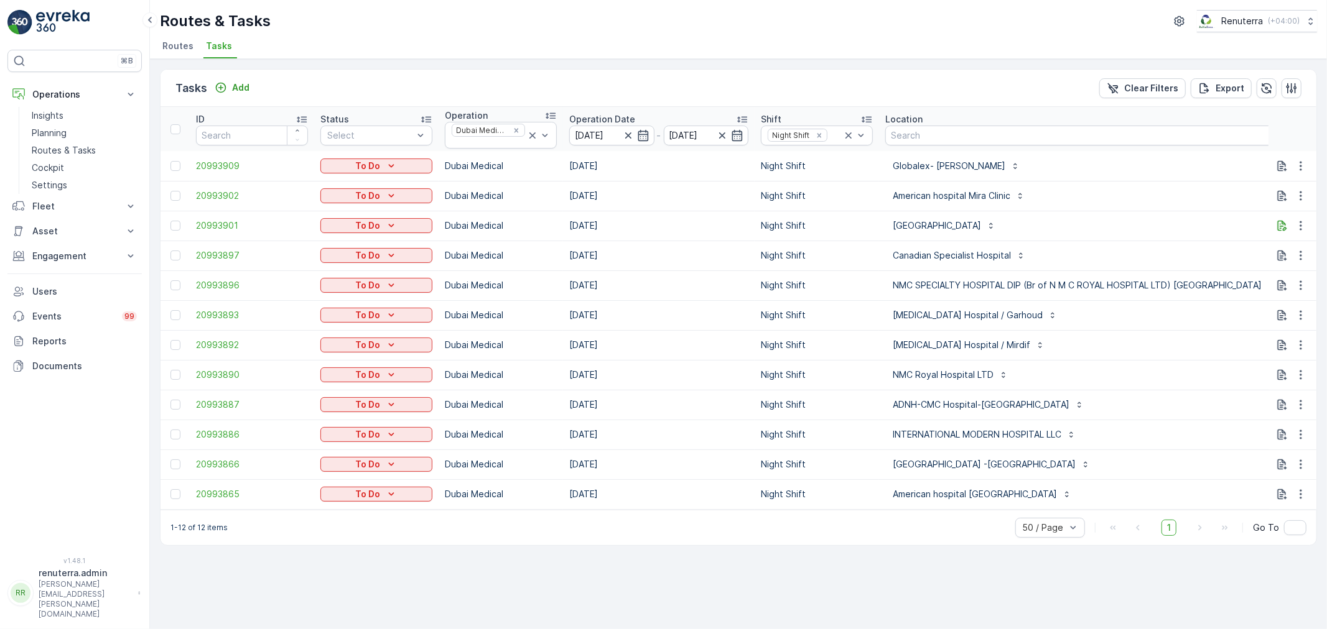
click at [1092, 174] on div "Globalex- [PERSON_NAME]" at bounding box center [1084, 166] width 399 height 20
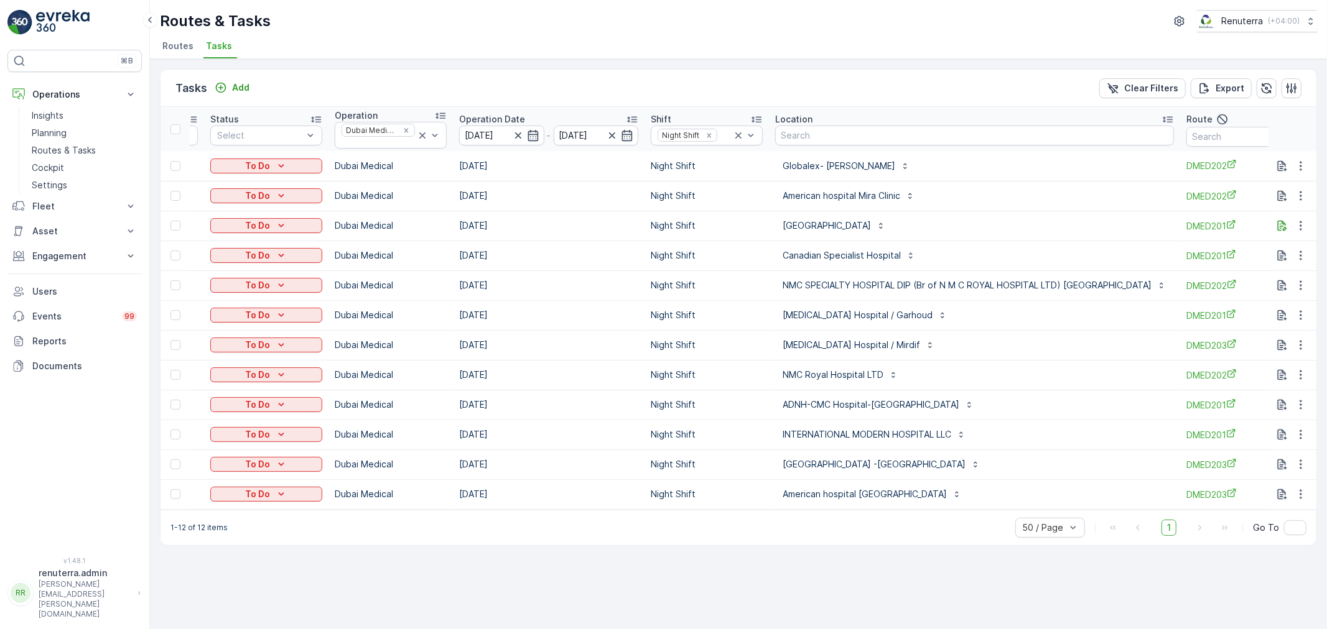
scroll to position [0, 114]
click at [1182, 137] on input "text" at bounding box center [1238, 137] width 112 height 20
click at [1182, 141] on input "text" at bounding box center [1238, 137] width 112 height 20
type input "101"
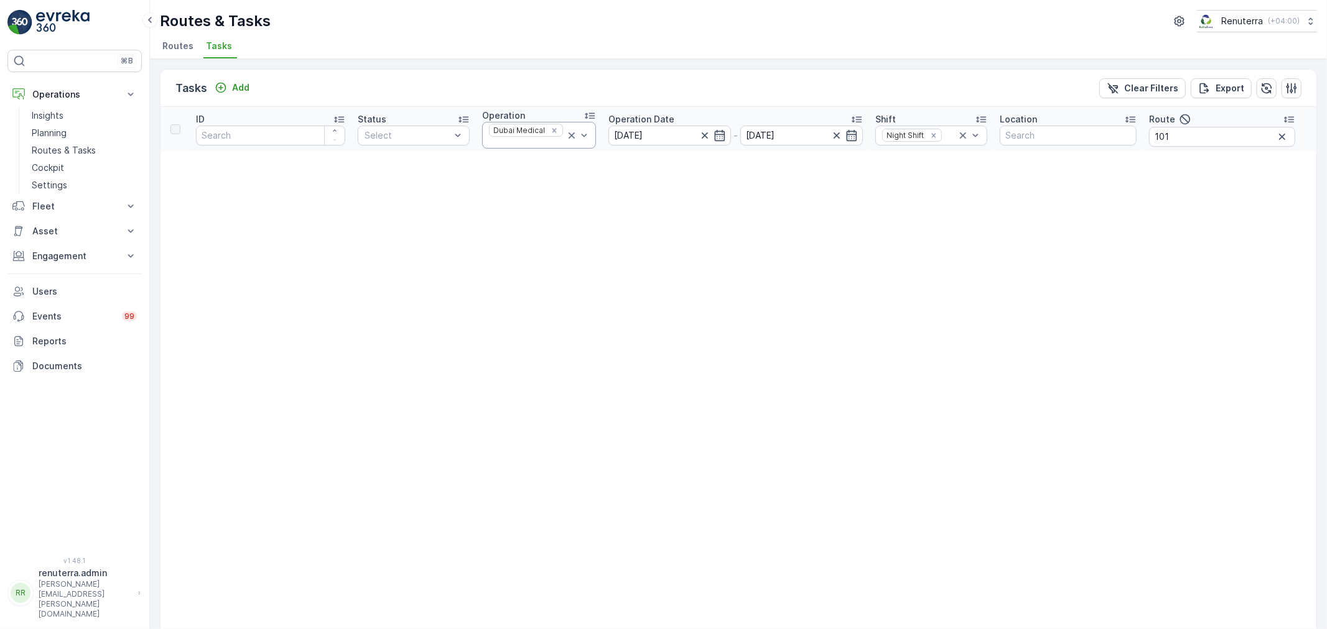
click at [569, 131] on icon at bounding box center [571, 135] width 12 height 12
click at [35, 144] on link "Routes & Tasks" at bounding box center [84, 150] width 115 height 17
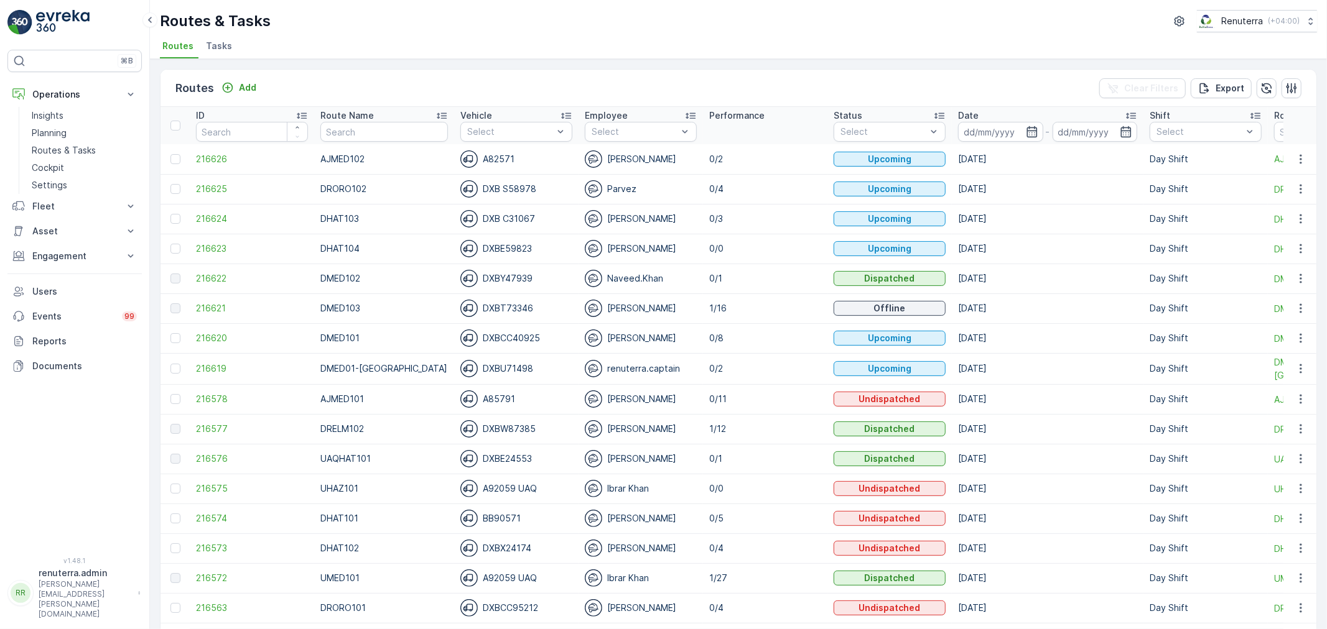
click at [208, 45] on span "Tasks" at bounding box center [219, 46] width 26 height 12
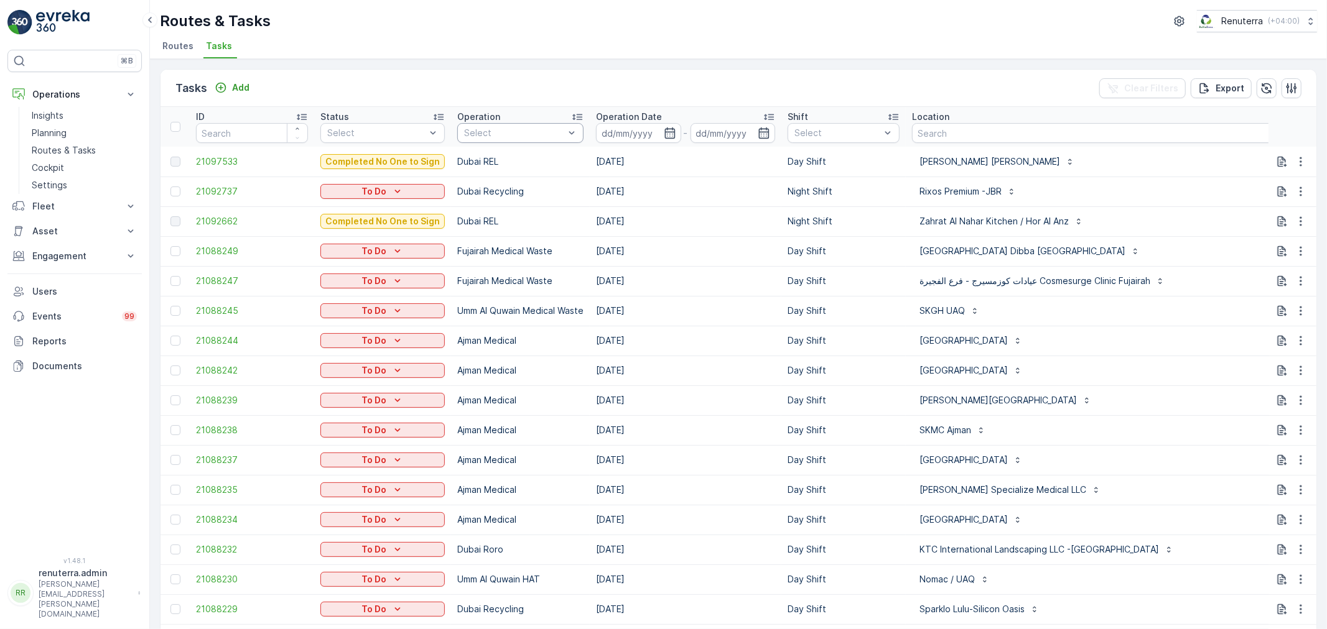
click at [513, 141] on div "Select" at bounding box center [520, 133] width 126 height 20
click at [524, 270] on p "Dubai Medical" at bounding box center [509, 276] width 62 height 12
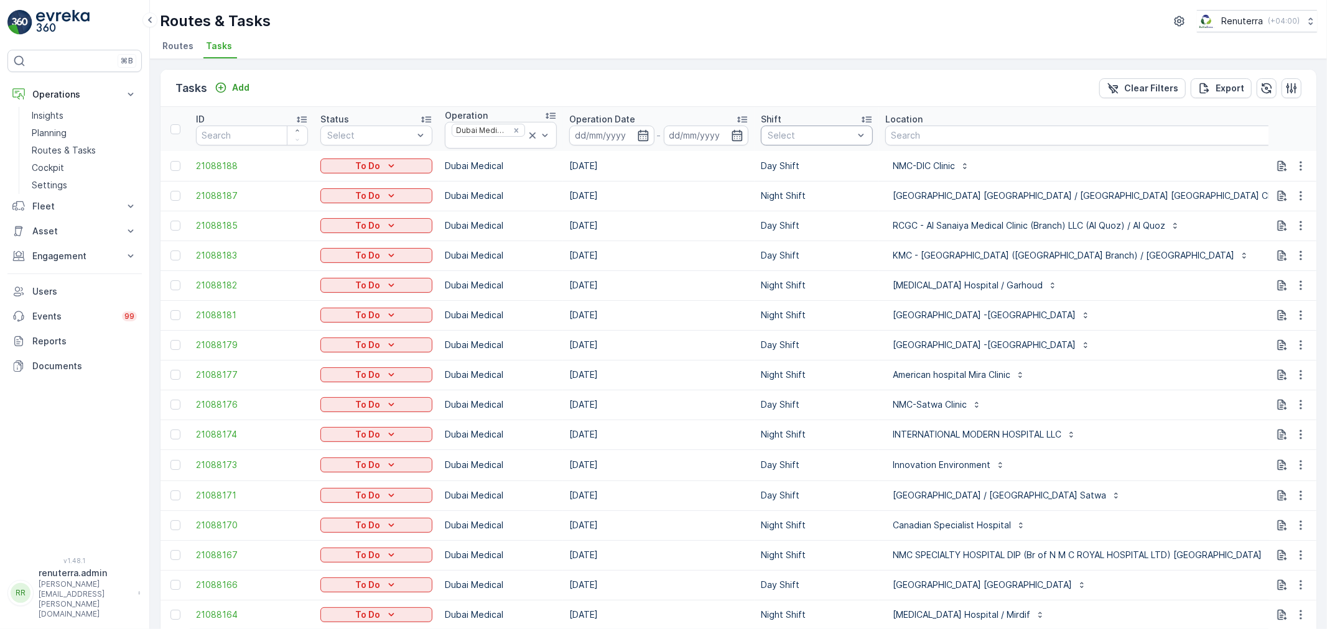
click at [806, 144] on div "Select" at bounding box center [817, 136] width 112 height 20
click at [803, 203] on p "Day Shift" at bounding box center [800, 204] width 39 height 12
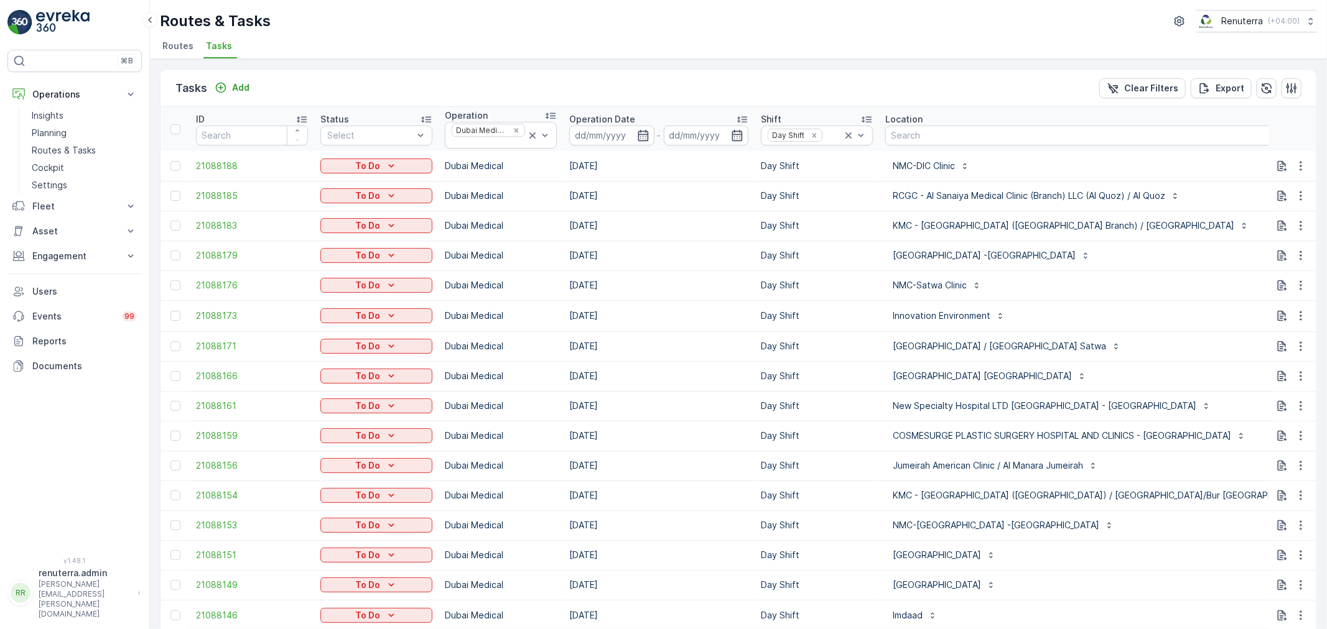
drag, startPoint x: 1233, startPoint y: 138, endPoint x: 1241, endPoint y: 132, distance: 9.7
type input "101"
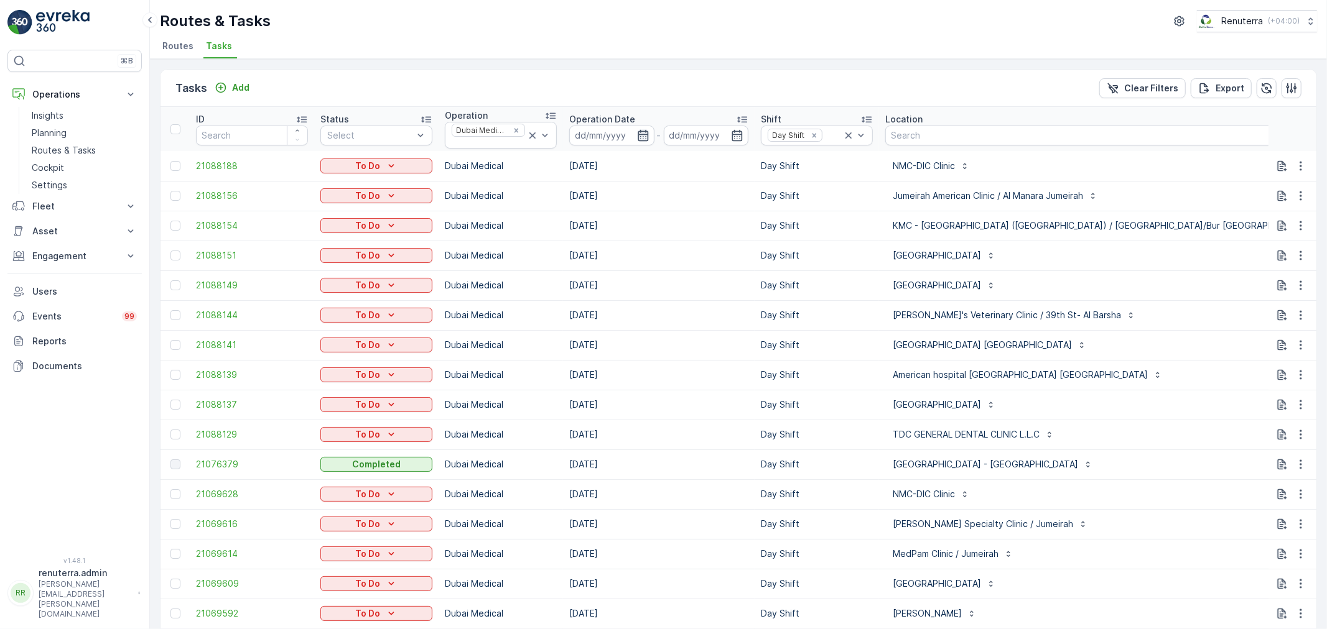
click at [644, 131] on icon "button" at bounding box center [643, 134] width 11 height 11
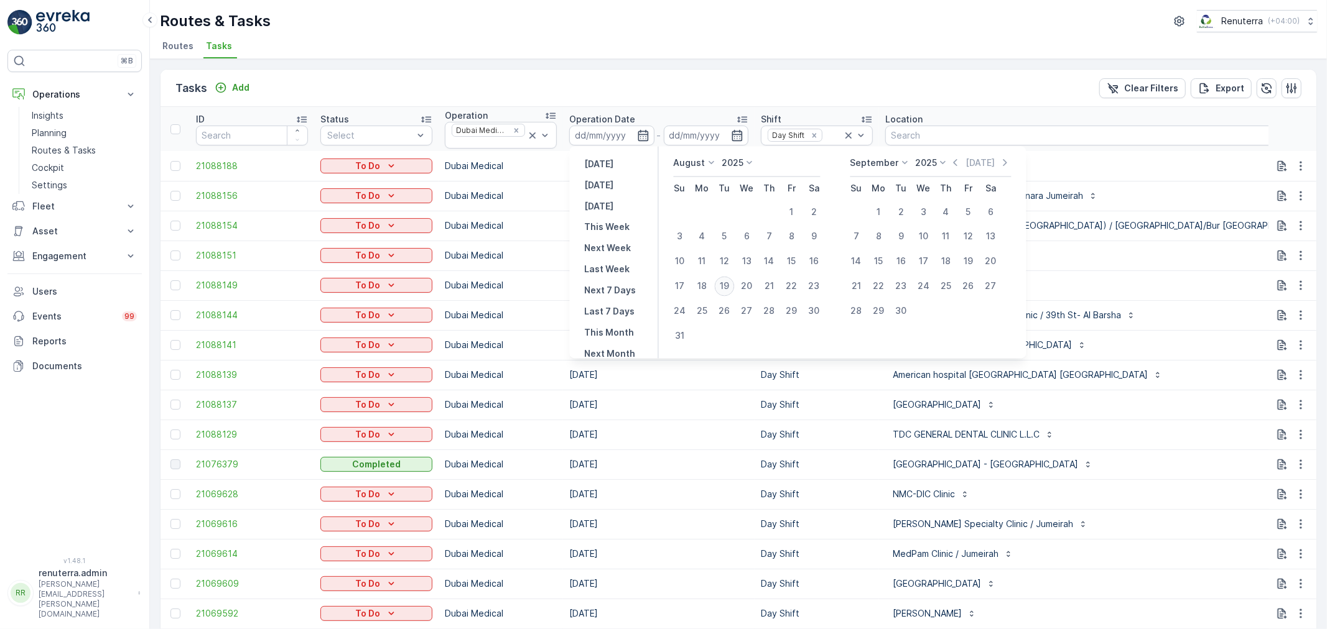
click at [728, 283] on div "19" at bounding box center [725, 287] width 20 height 20
type input "[DATE]"
click at [728, 283] on div "19" at bounding box center [725, 287] width 20 height 20
type input "[DATE]"
click at [728, 283] on div "19" at bounding box center [725, 287] width 20 height 20
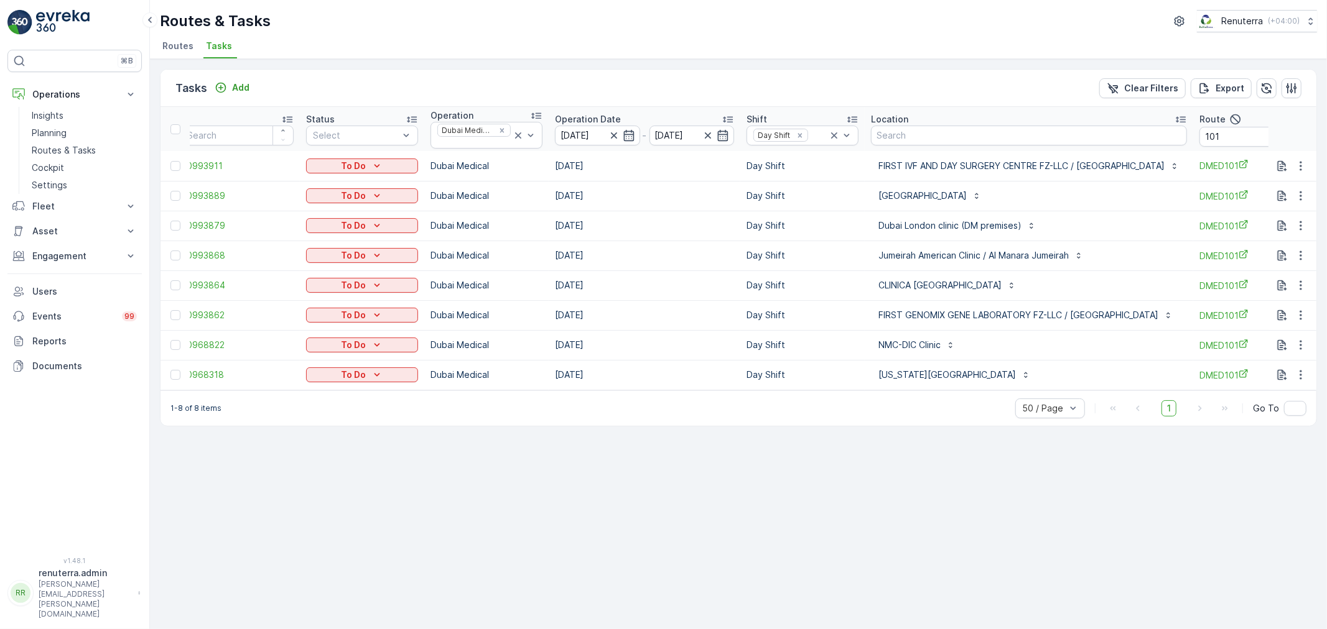
scroll to position [0, 72]
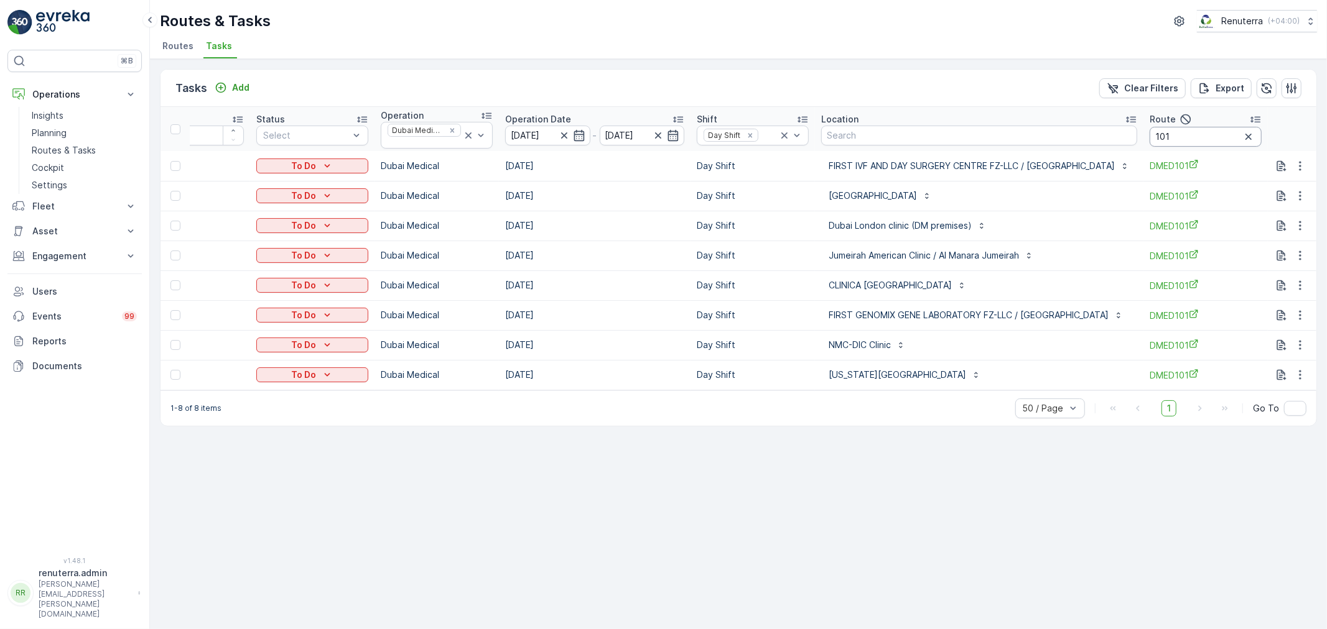
click at [1176, 134] on input "101" at bounding box center [1205, 137] width 112 height 20
type input "10"
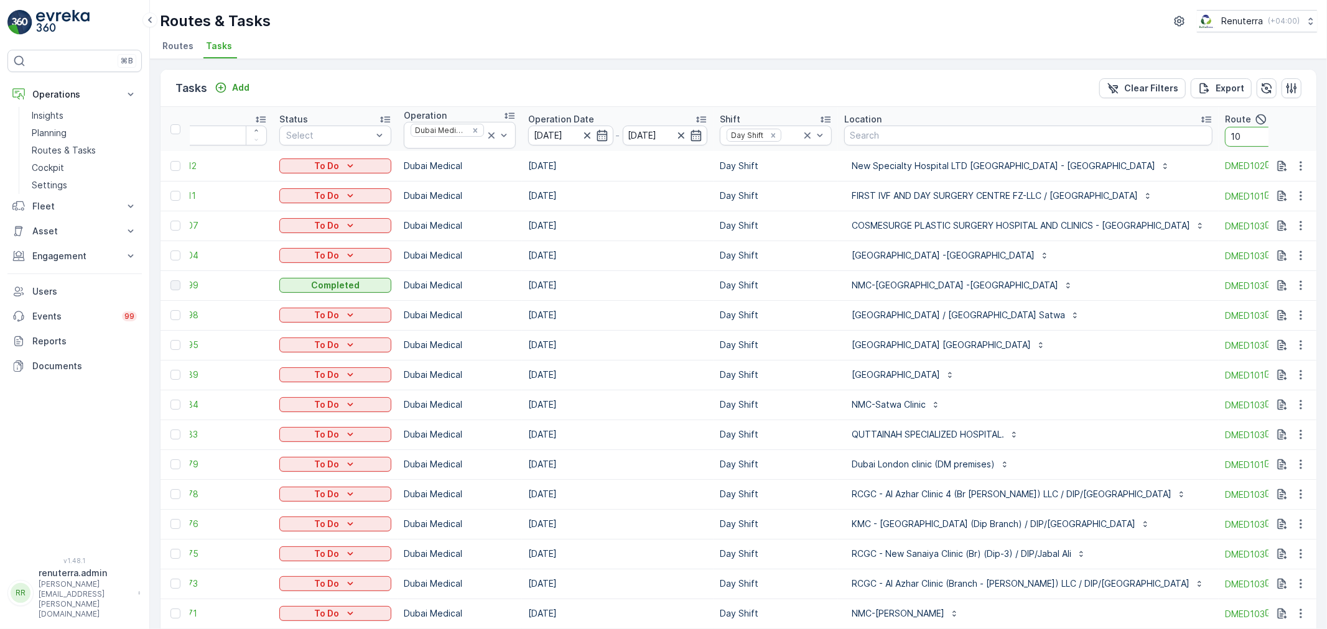
click at [1225, 137] on input "10" at bounding box center [1281, 137] width 112 height 20
type input "103"
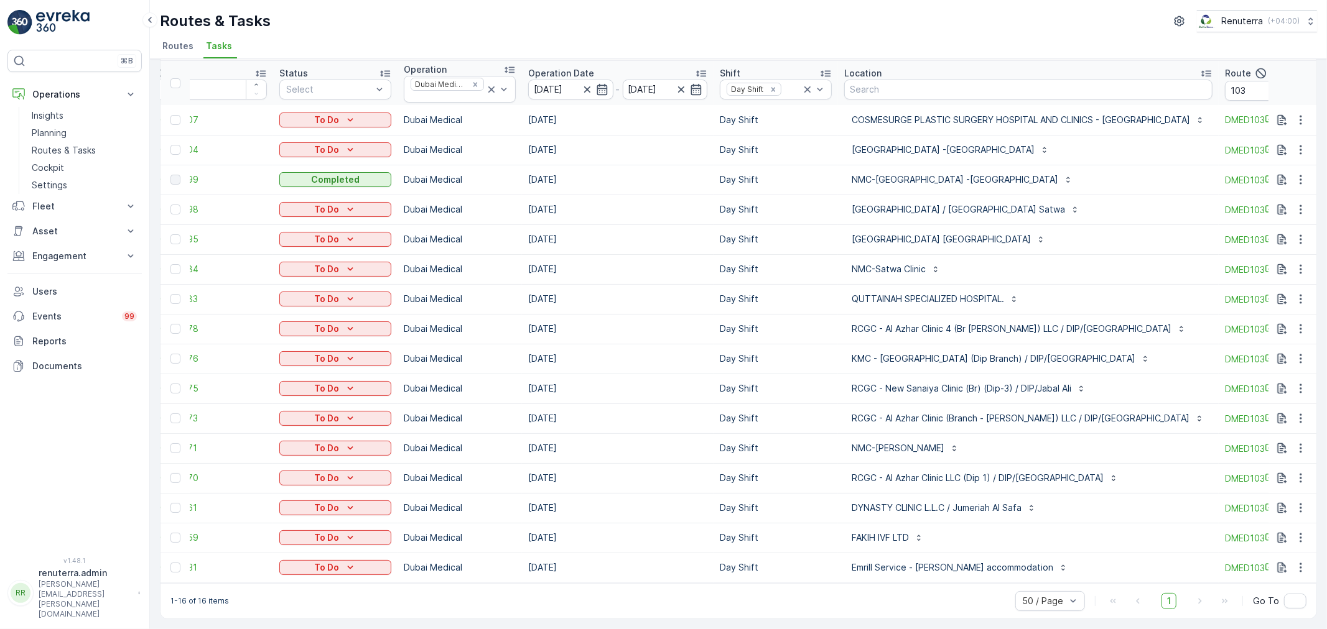
scroll to position [0, 78]
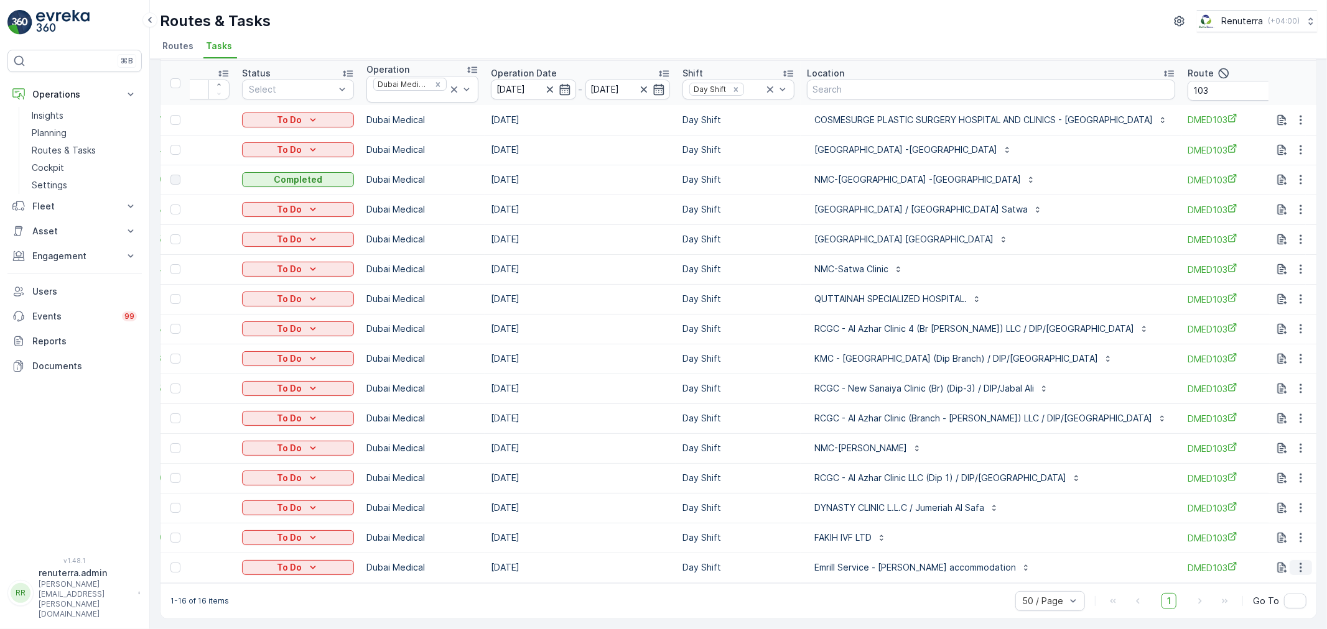
click at [1297, 564] on icon "button" at bounding box center [1300, 568] width 12 height 12
click at [1283, 544] on div "Delete" at bounding box center [1280, 542] width 94 height 17
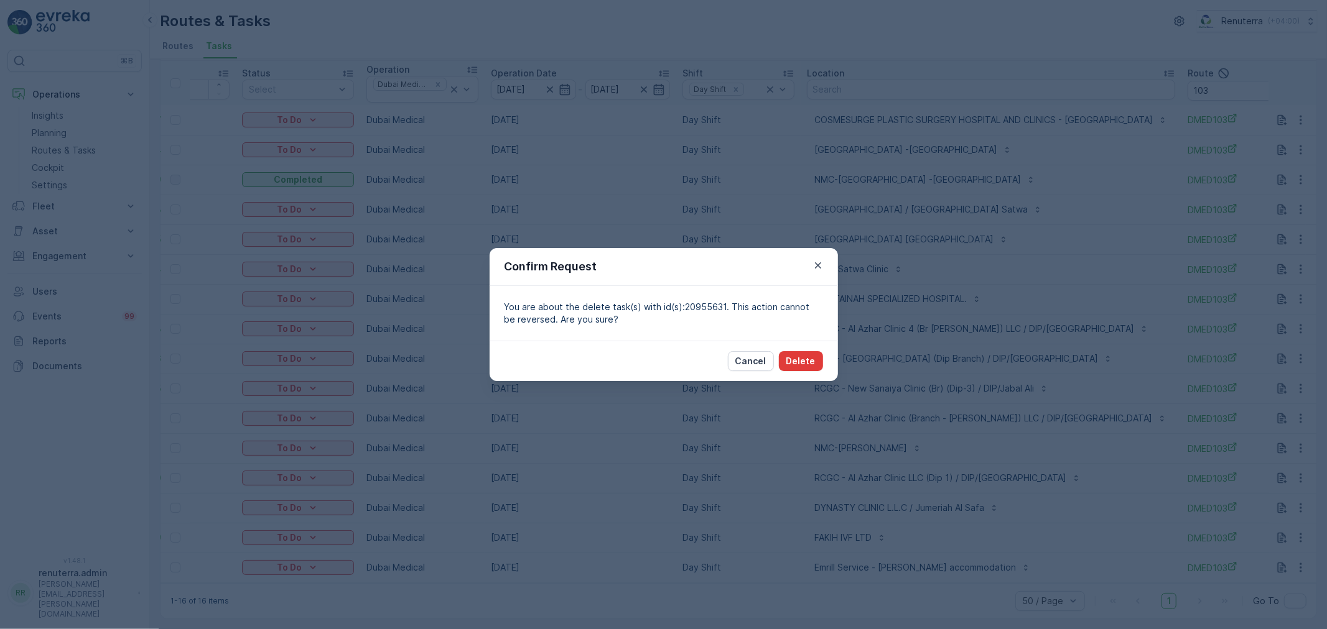
click at [792, 361] on p "Delete" at bounding box center [800, 361] width 29 height 12
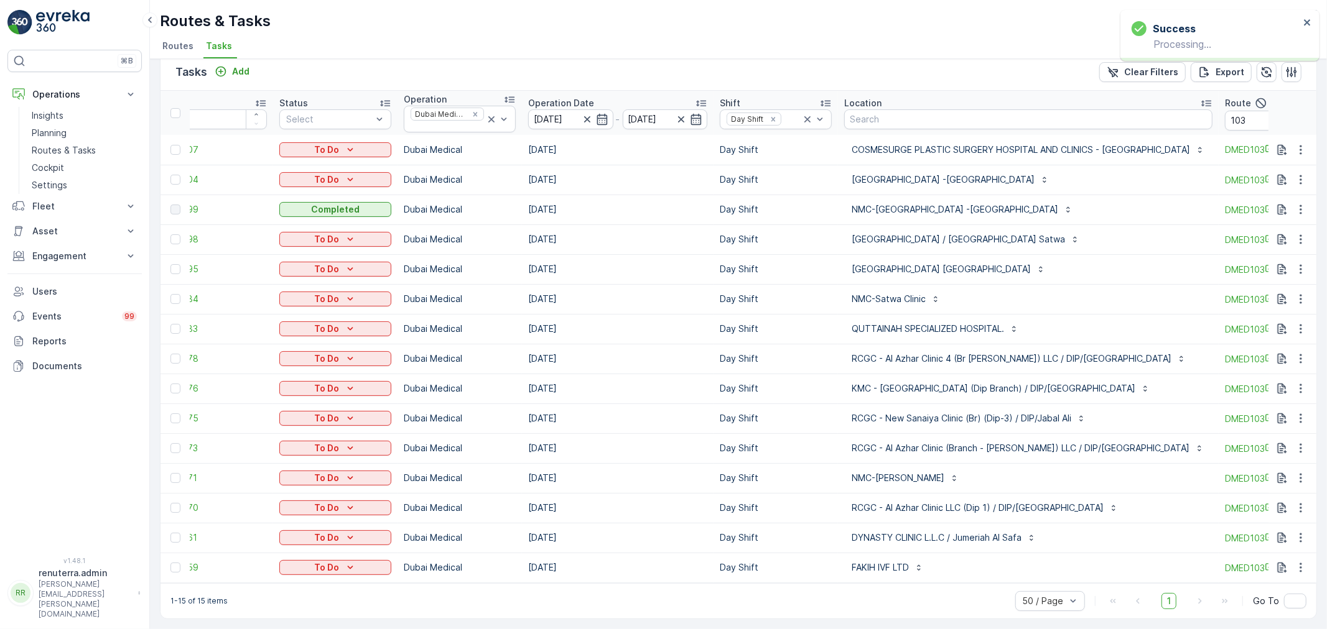
scroll to position [22, 0]
click at [1289, 531] on button "button" at bounding box center [1300, 538] width 22 height 15
click at [1290, 465] on div "Change Route" at bounding box center [1280, 472] width 94 height 17
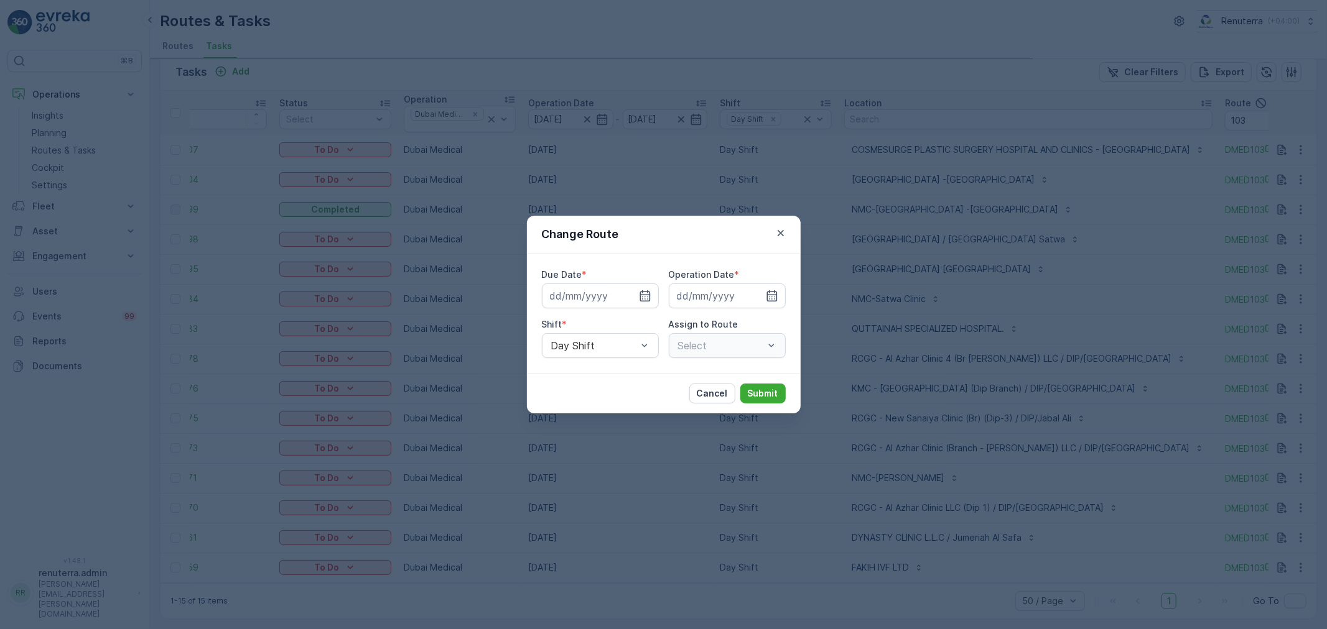
type input "[DATE]"
drag, startPoint x: 773, startPoint y: 343, endPoint x: 773, endPoint y: 334, distance: 8.7
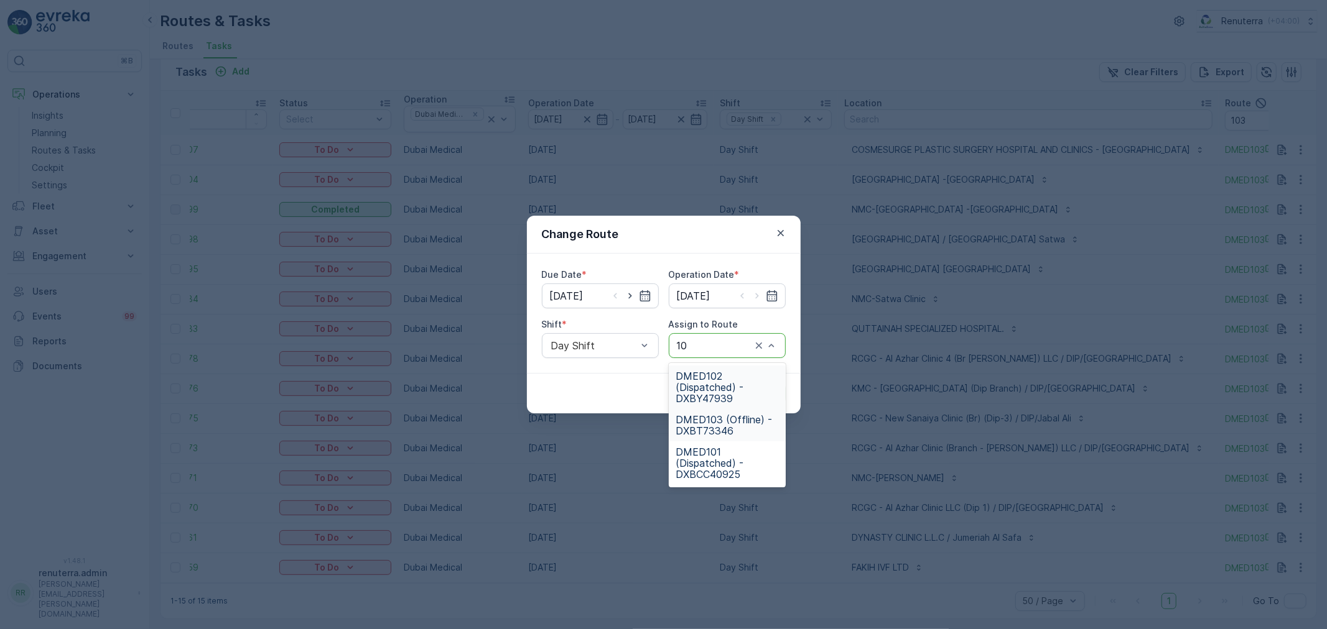
type input "101"
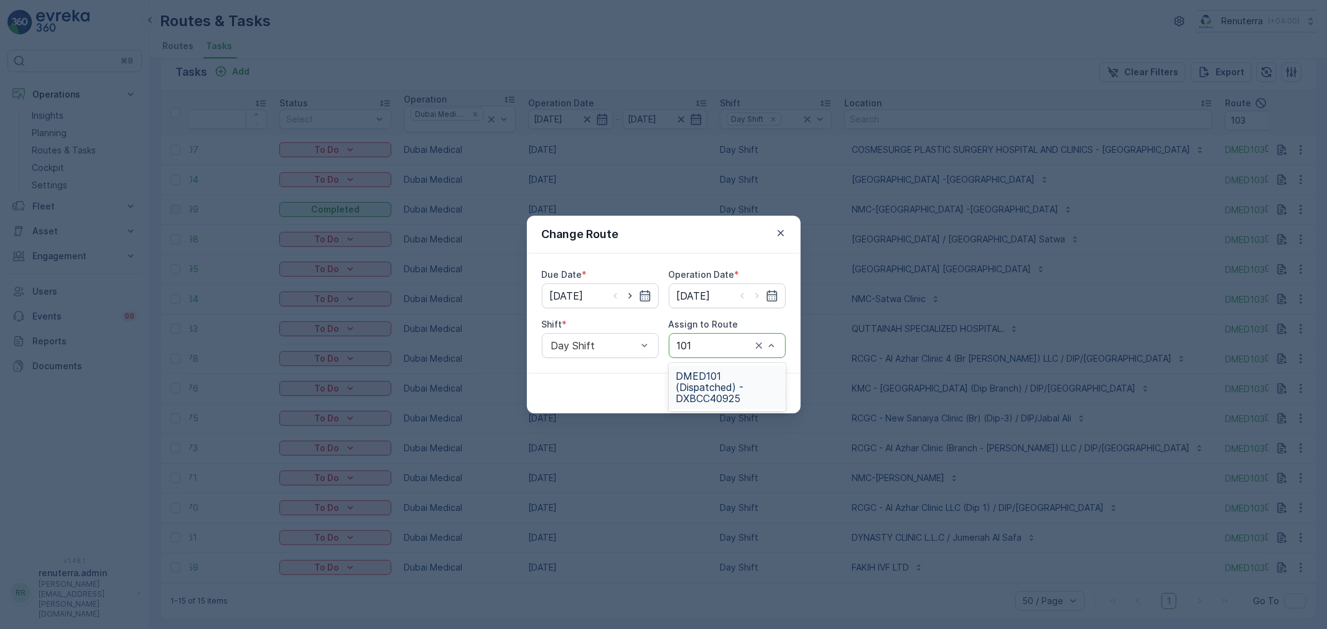
click at [751, 383] on span "DMED101 (Dispatched) - DXBCC40925" at bounding box center [727, 388] width 102 height 34
click at [771, 393] on p "Submit" at bounding box center [763, 394] width 30 height 12
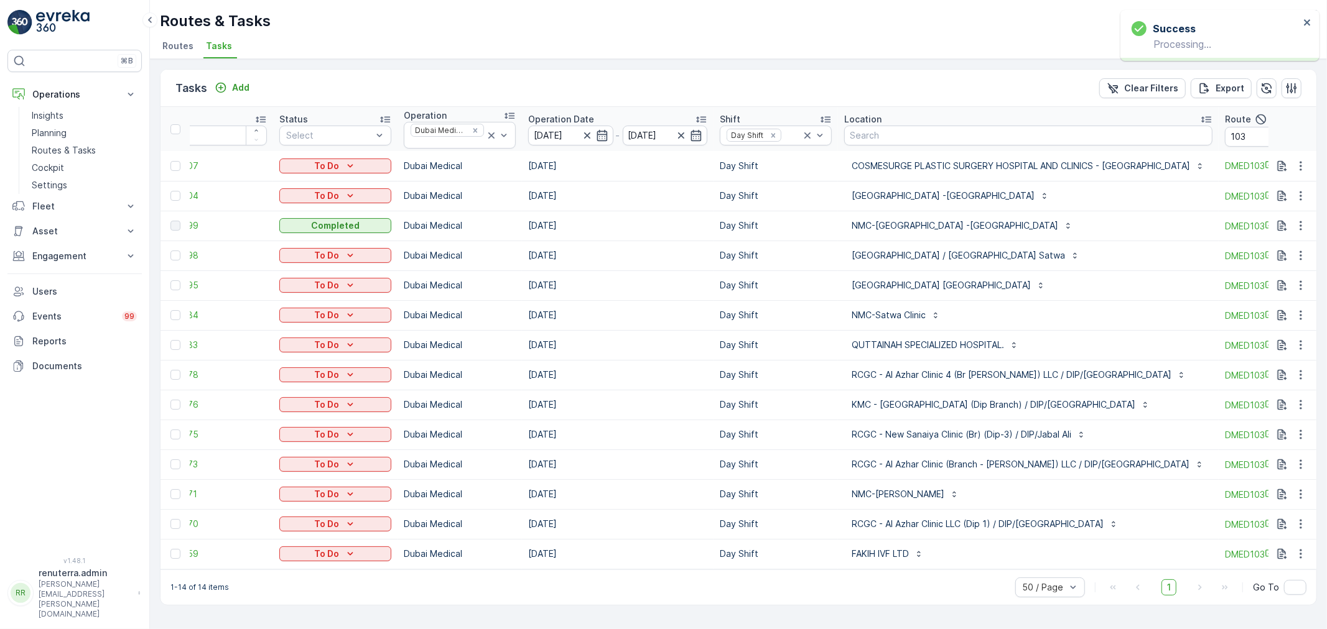
scroll to position [0, 76]
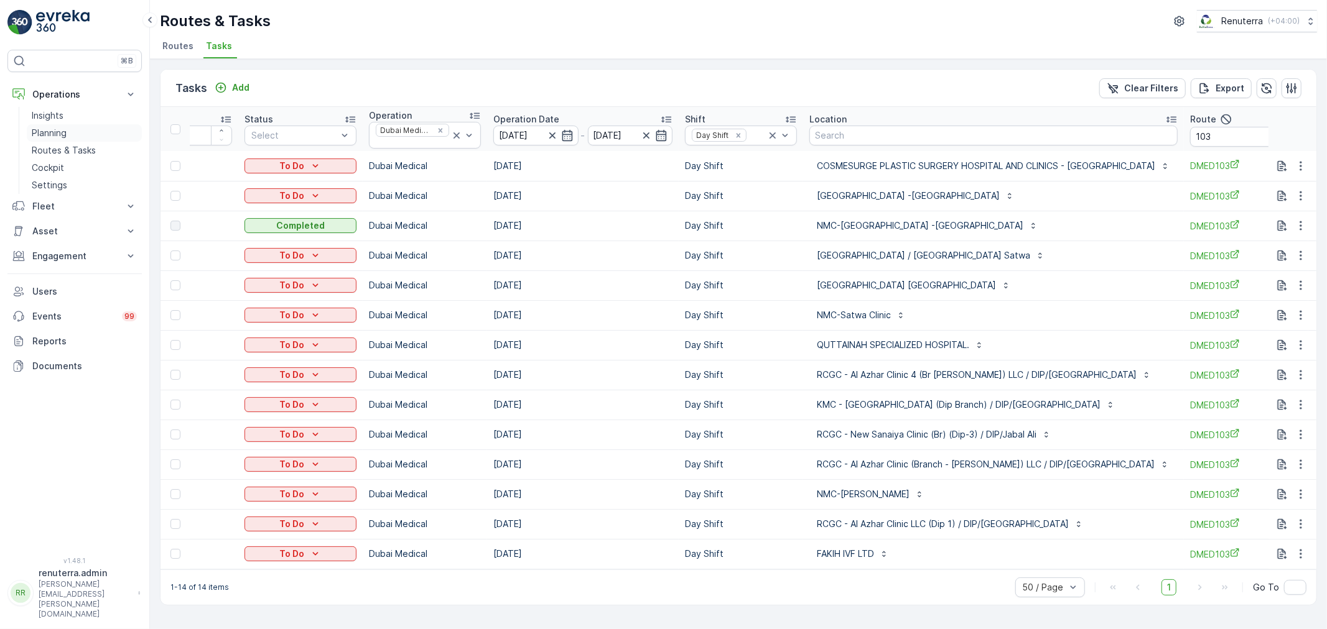
drag, startPoint x: 67, startPoint y: 137, endPoint x: 81, endPoint y: 132, distance: 14.6
click at [67, 137] on link "Planning" at bounding box center [84, 132] width 115 height 17
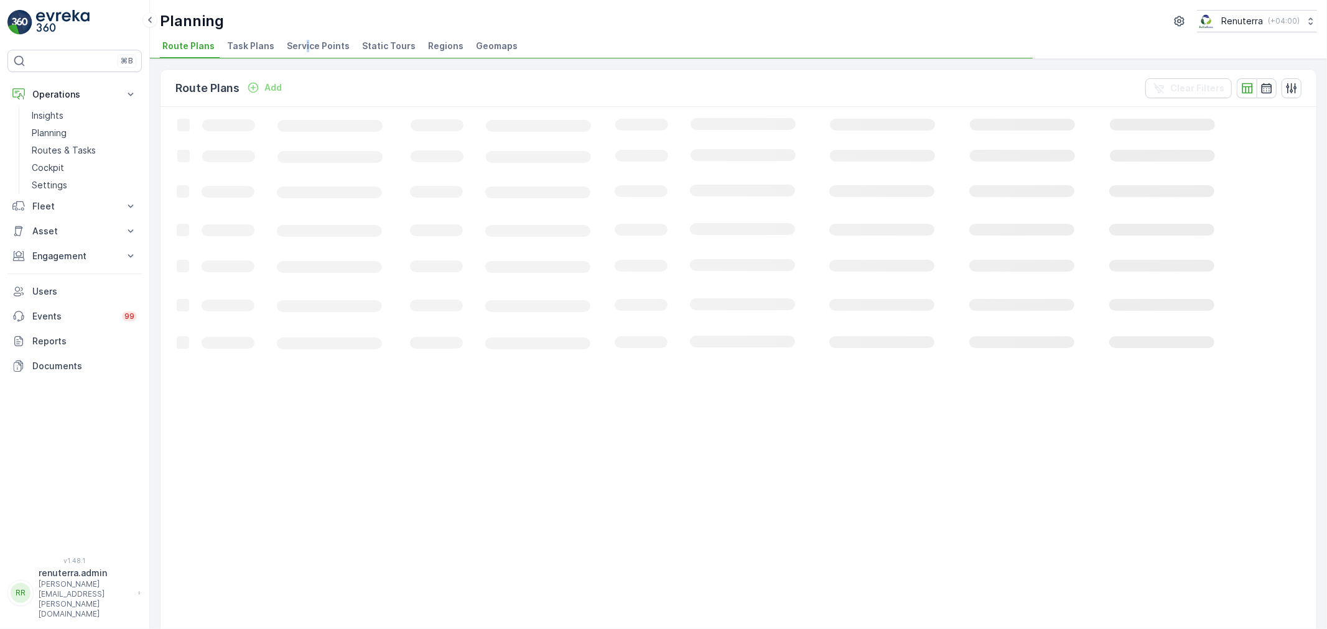
drag, startPoint x: 302, startPoint y: 54, endPoint x: 312, endPoint y: 51, distance: 11.0
click at [307, 54] on li "Service Points" at bounding box center [319, 47] width 70 height 21
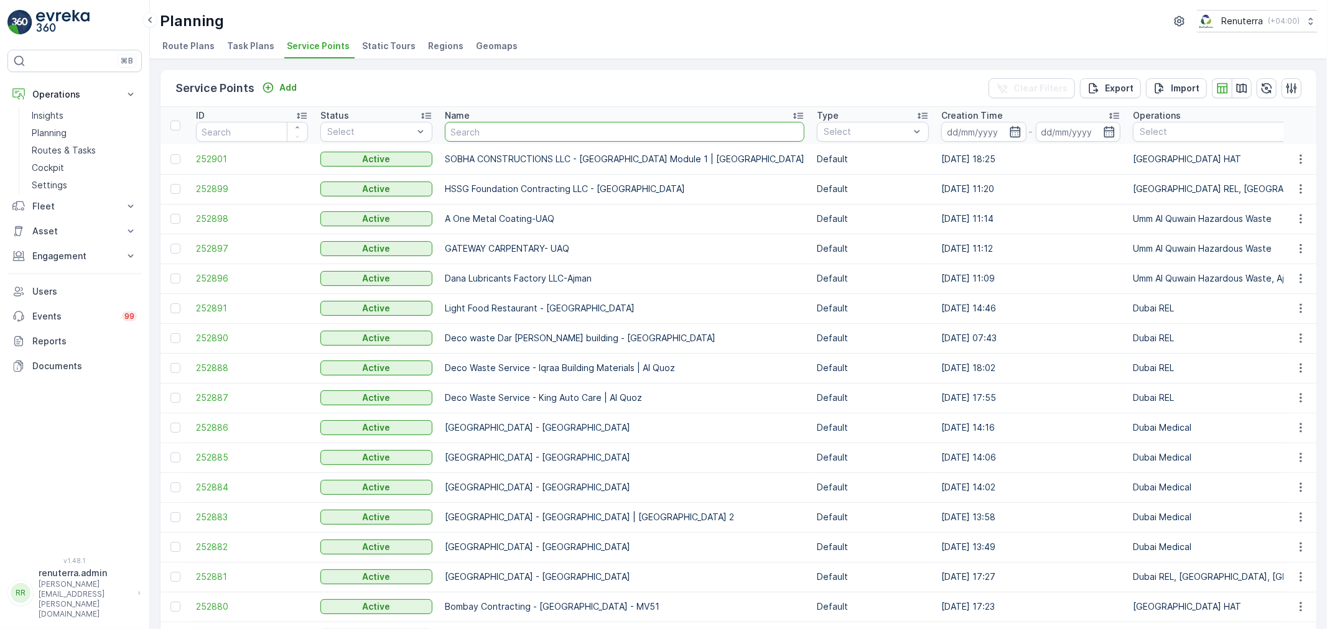
click at [470, 125] on input "text" at bounding box center [625, 132] width 360 height 20
type input "royal"
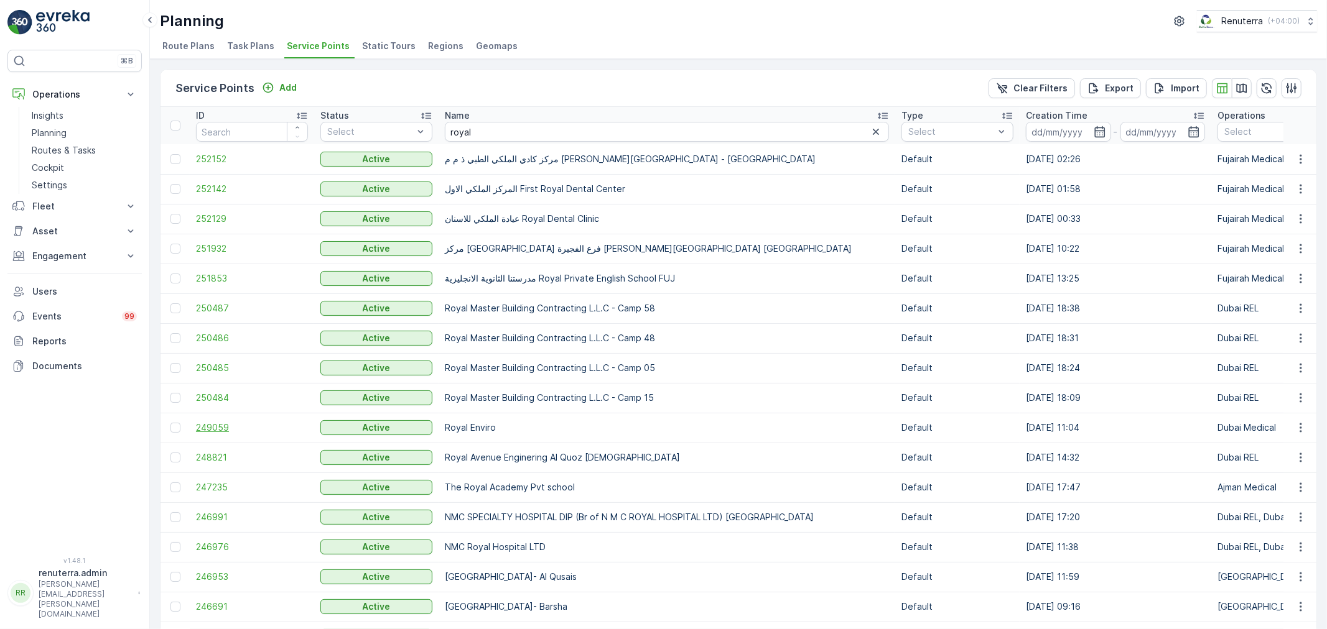
click at [218, 433] on span "249059" at bounding box center [252, 428] width 112 height 12
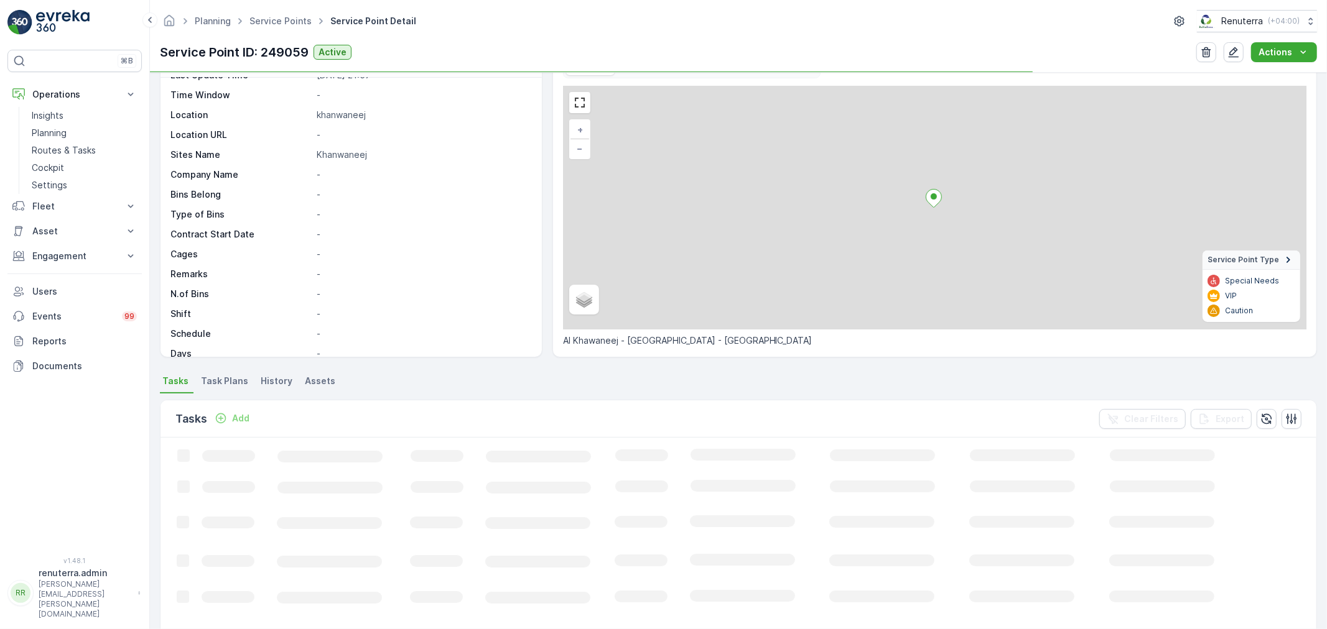
scroll to position [138, 0]
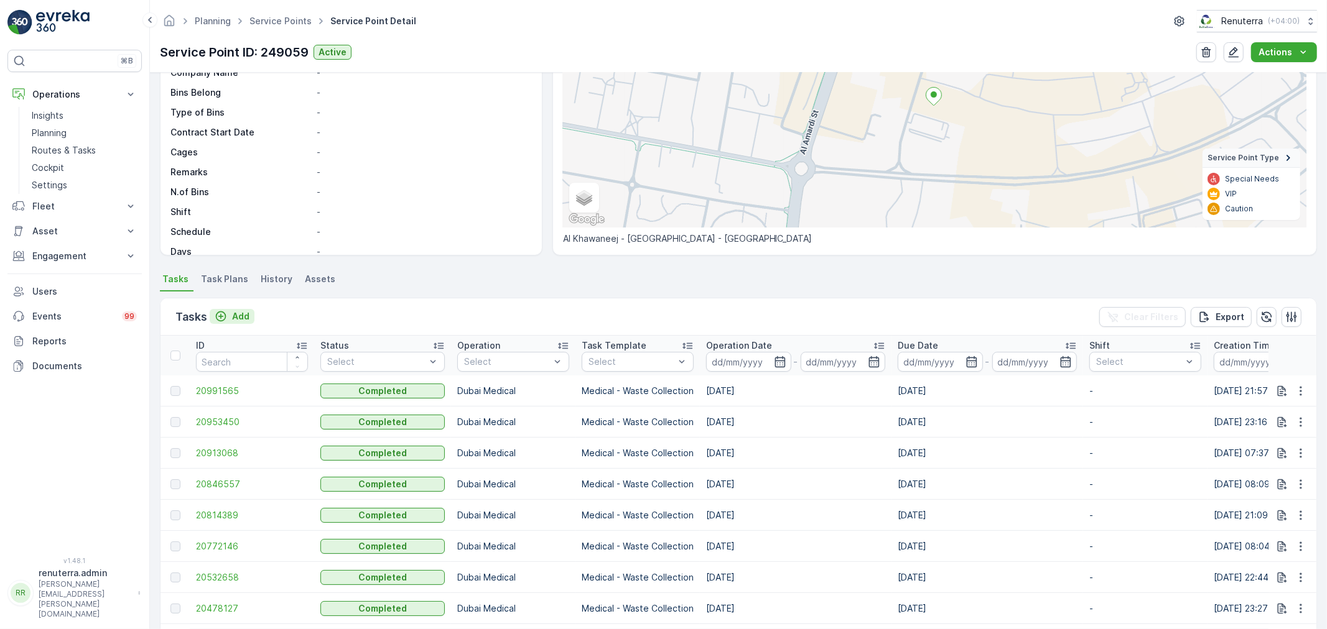
click at [228, 310] on div "Add" at bounding box center [232, 316] width 35 height 12
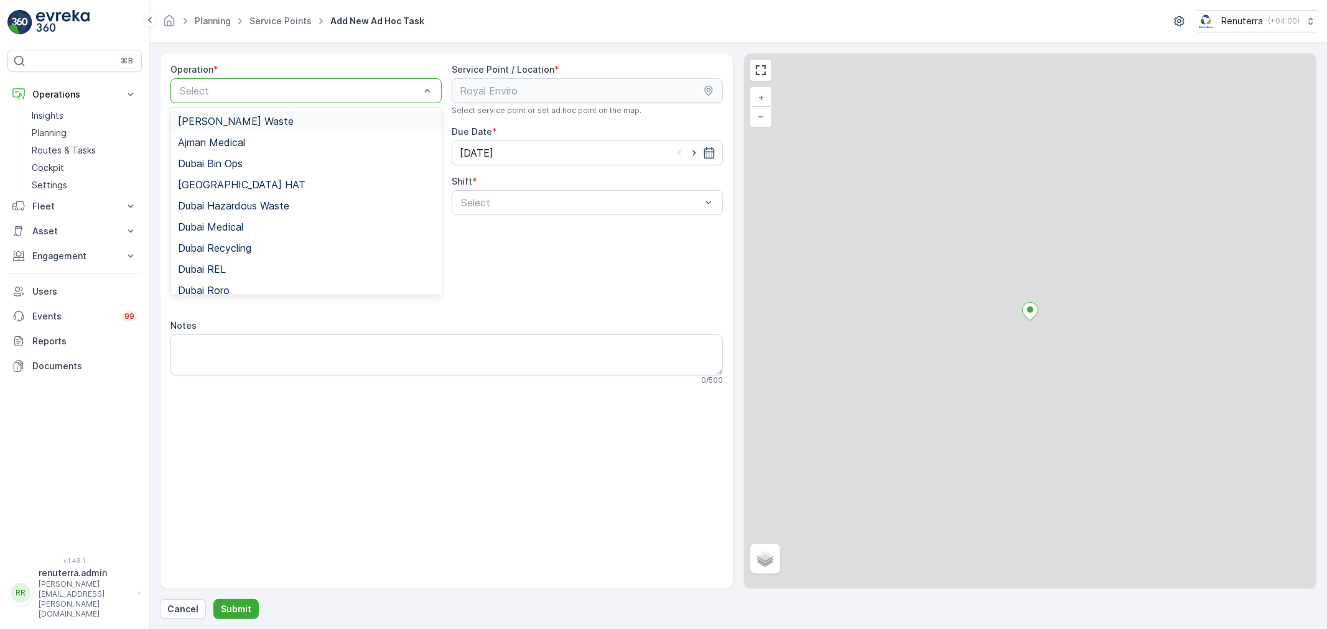
click at [267, 90] on div at bounding box center [300, 90] width 243 height 11
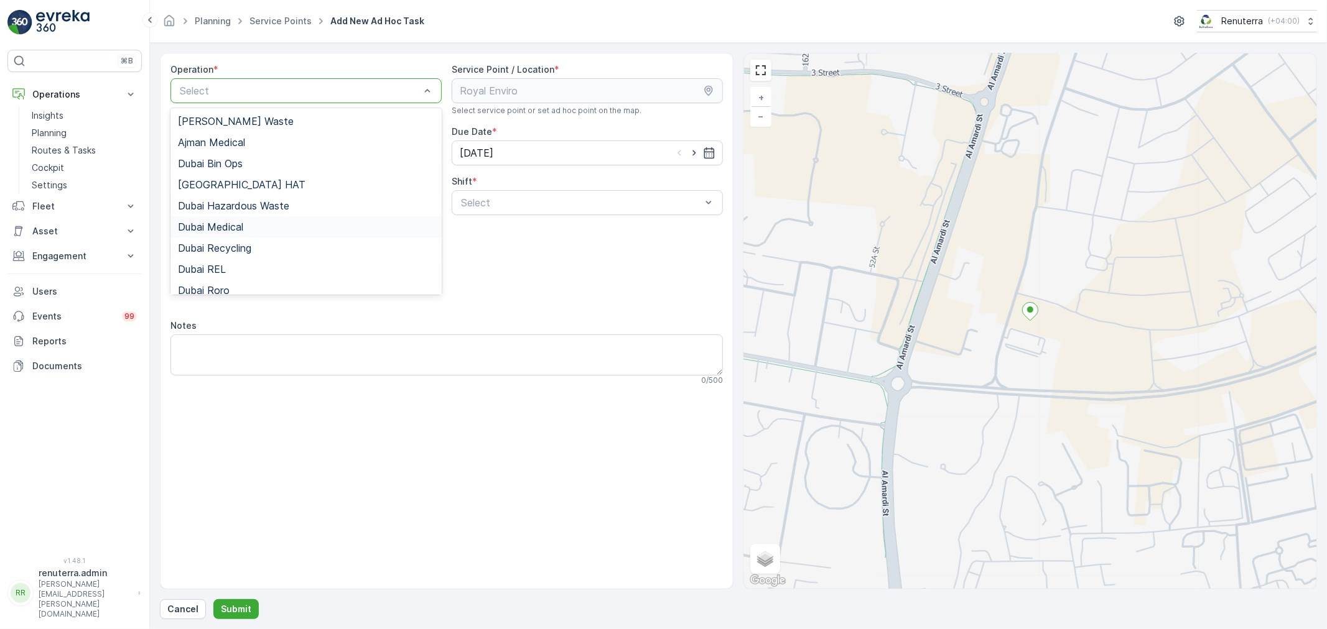
click at [270, 228] on div "Dubai Medical" at bounding box center [306, 226] width 256 height 11
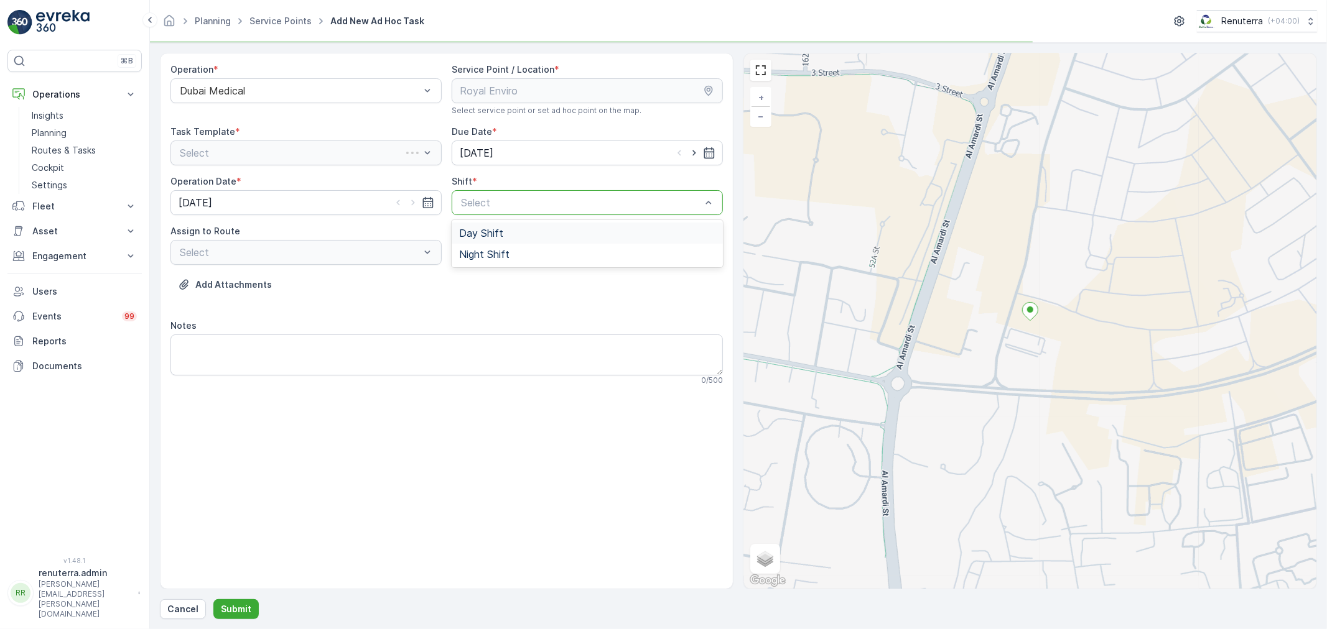
click at [504, 202] on div at bounding box center [581, 202] width 243 height 11
click at [494, 231] on span "Day Shift" at bounding box center [481, 233] width 44 height 11
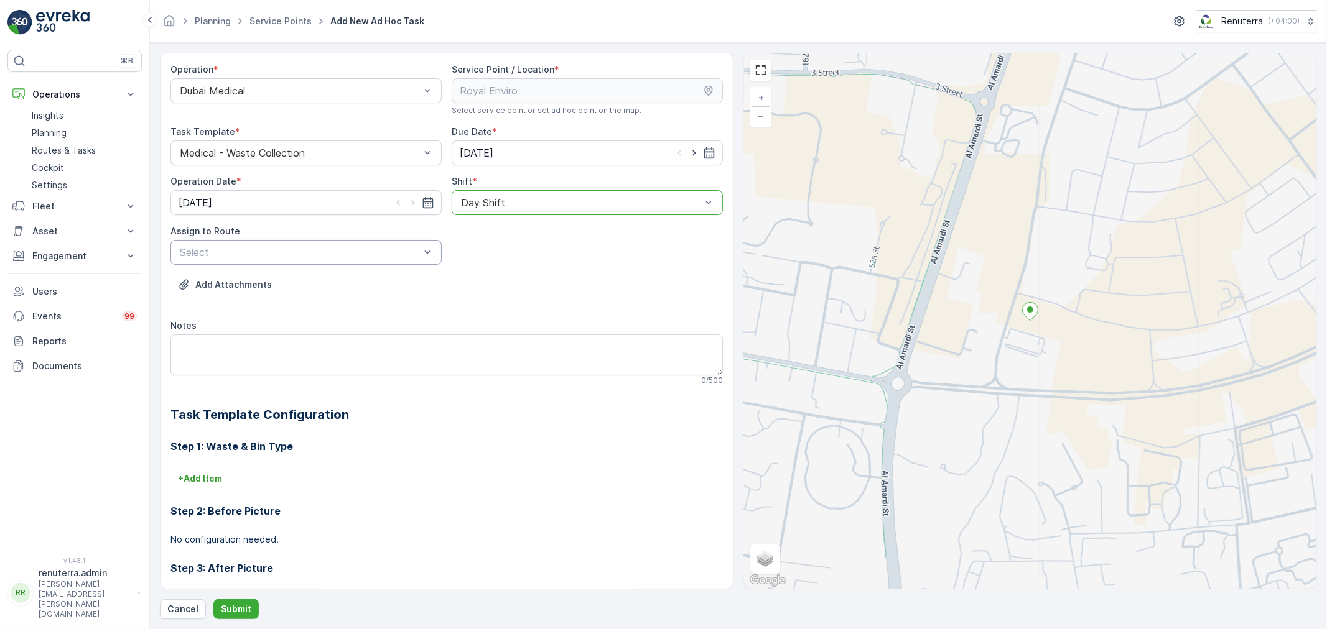
click at [313, 248] on div at bounding box center [300, 252] width 243 height 11
type input "1"
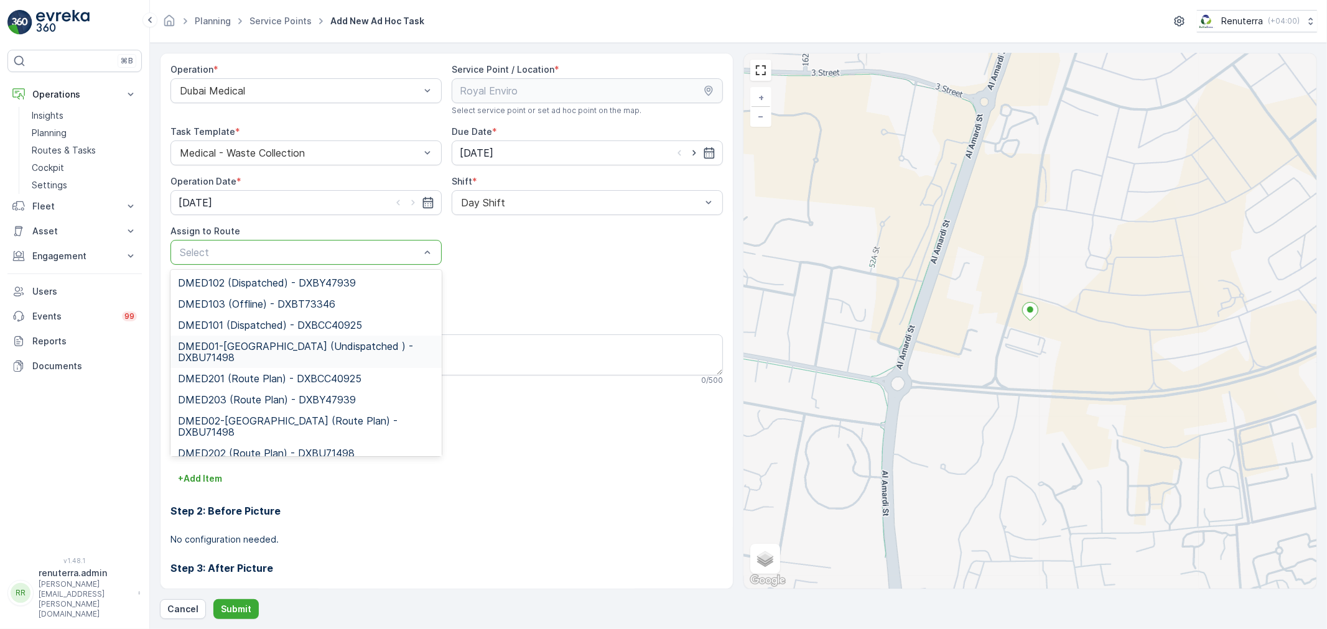
click at [268, 341] on span "DMED01-Khawaneej Yard (Undispatched ) - DXBU71498" at bounding box center [306, 352] width 256 height 22
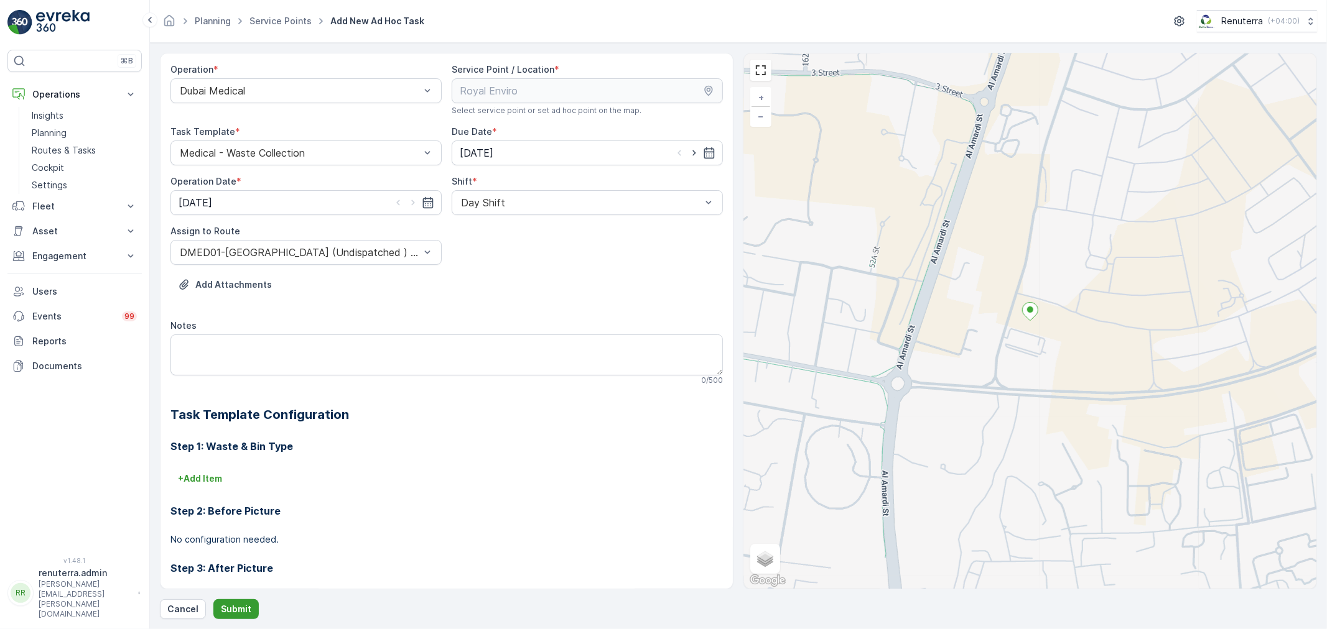
click at [228, 612] on p "Submit" at bounding box center [236, 609] width 30 height 12
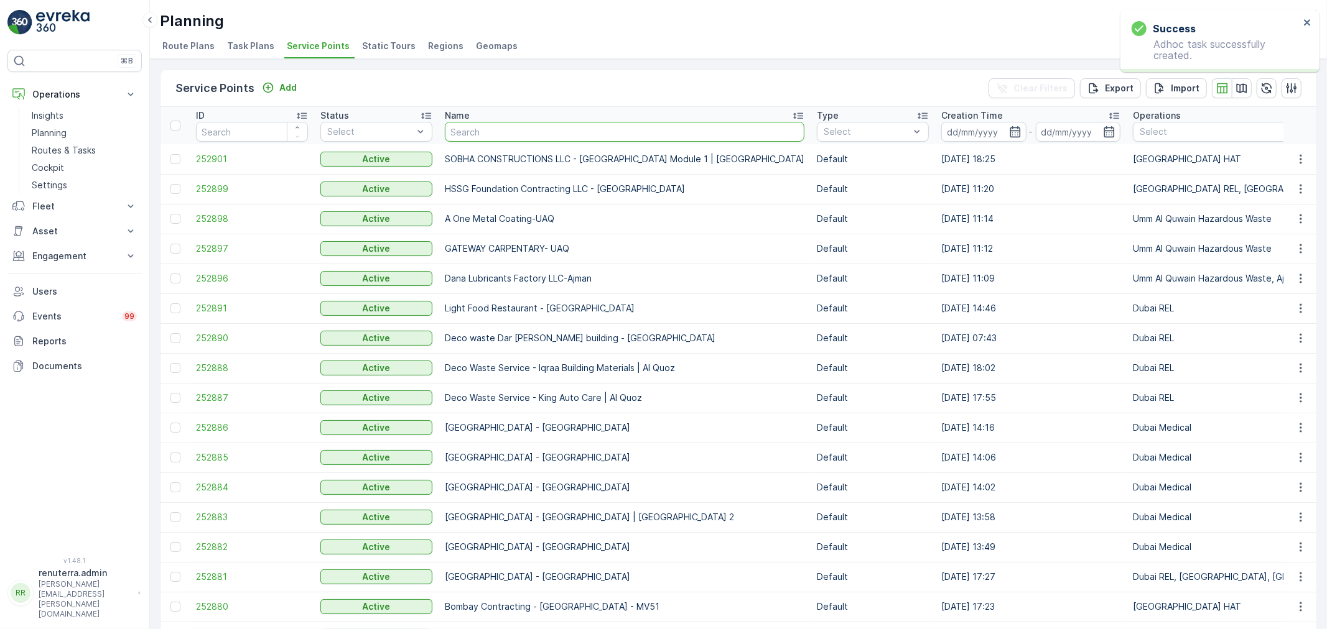
drag, startPoint x: 476, startPoint y: 134, endPoint x: 480, endPoint y: 126, distance: 9.2
click at [480, 126] on input "text" at bounding box center [625, 132] width 360 height 20
type input "c"
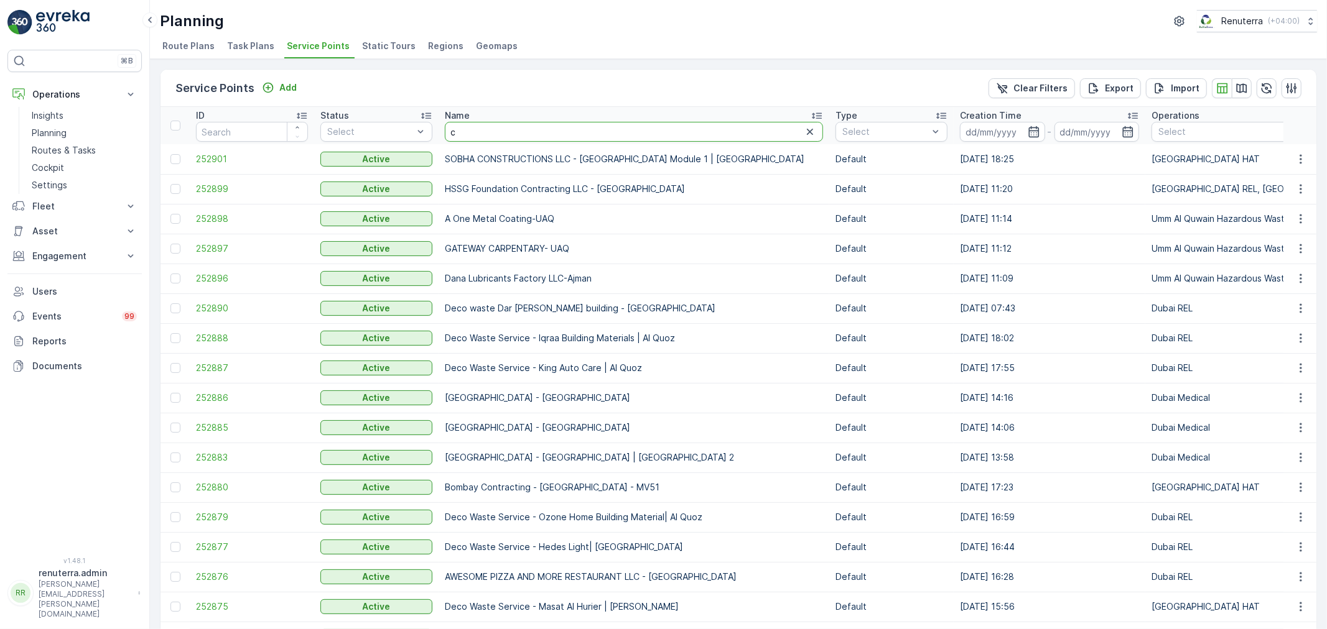
click at [514, 137] on input "c" at bounding box center [634, 132] width 378 height 20
type input "cara"
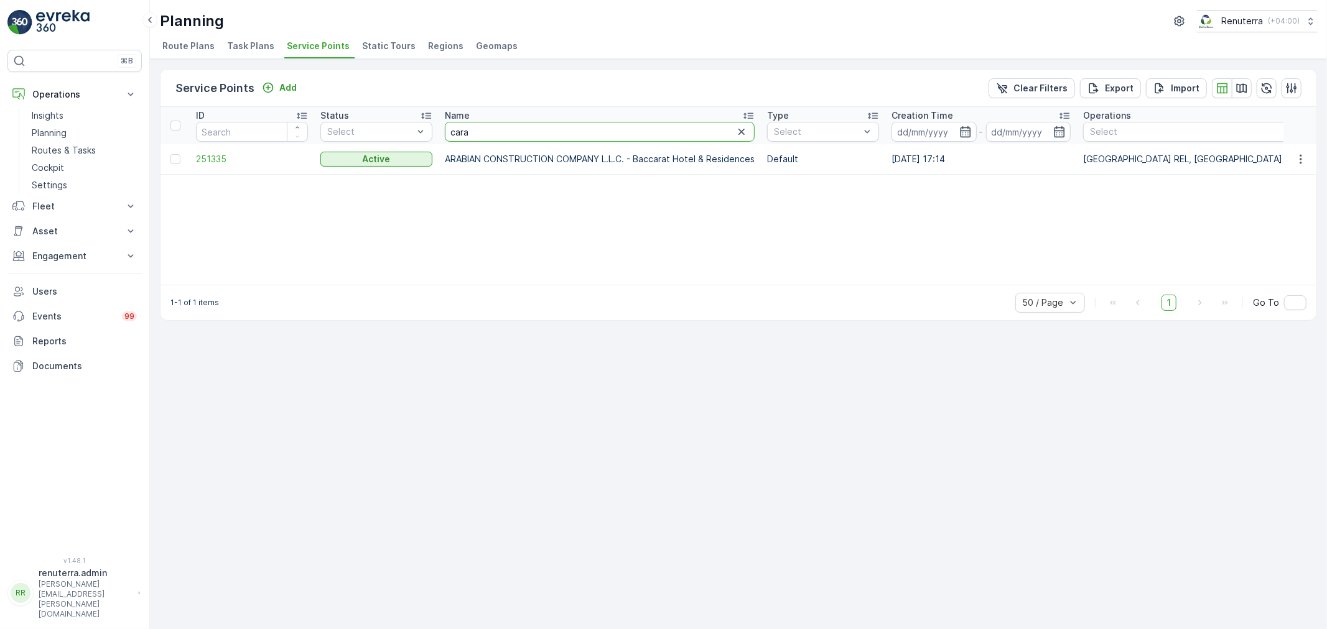
click at [476, 133] on input "cara" at bounding box center [600, 132] width 310 height 20
type input "dubai"
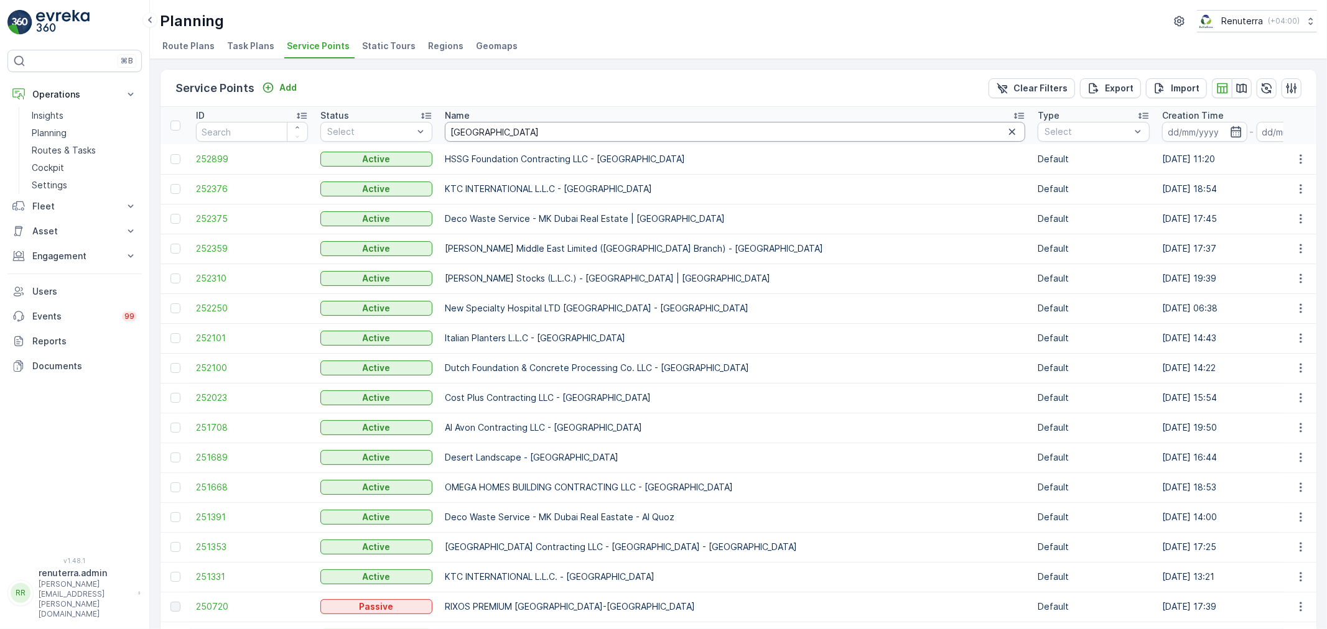
click at [521, 134] on input "dubai" at bounding box center [735, 132] width 580 height 20
type input "dubai"
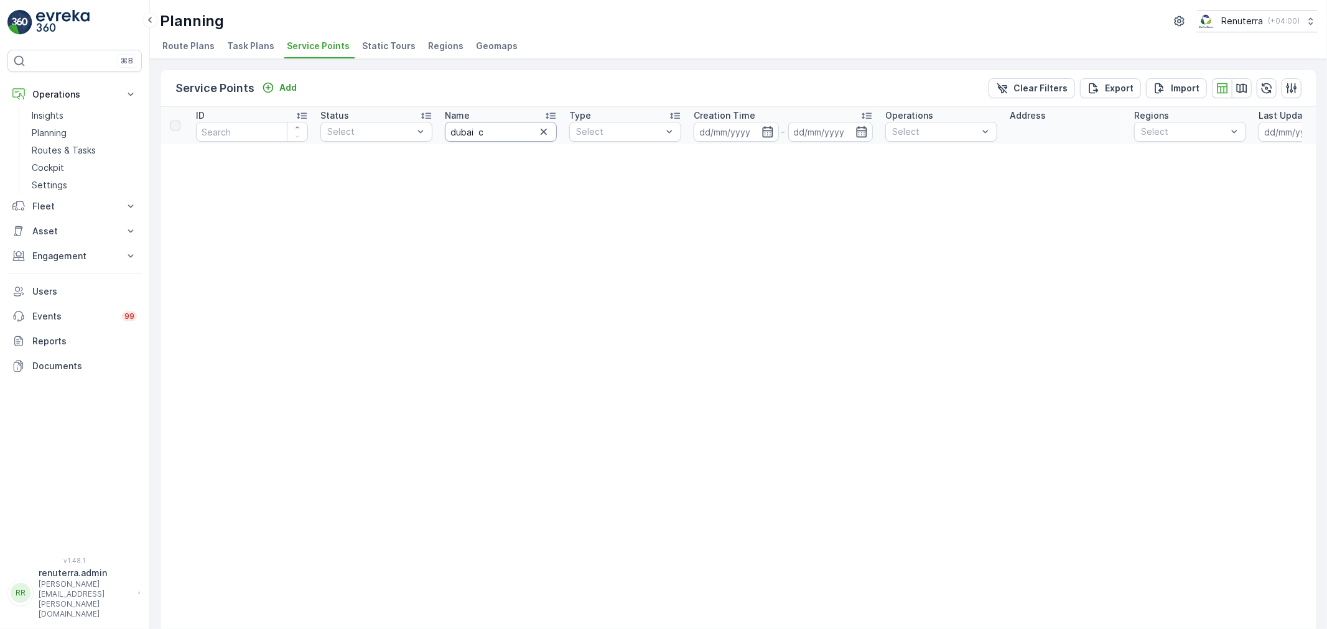
click at [519, 134] on input "dubai c" at bounding box center [501, 132] width 112 height 20
type input "dubai cara"
click at [498, 128] on input "dubai cara" at bounding box center [501, 132] width 112 height 20
click at [544, 126] on icon "button" at bounding box center [543, 132] width 12 height 12
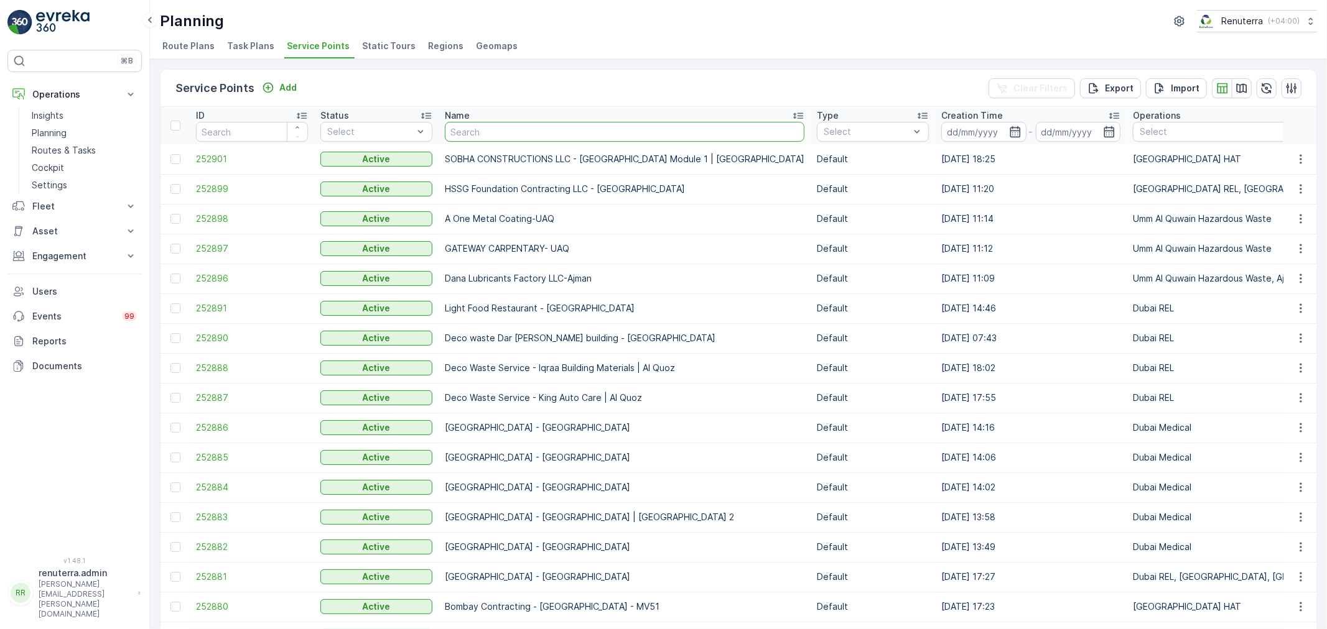
click at [552, 131] on input "text" at bounding box center [625, 132] width 360 height 20
type input "dubai caramel"
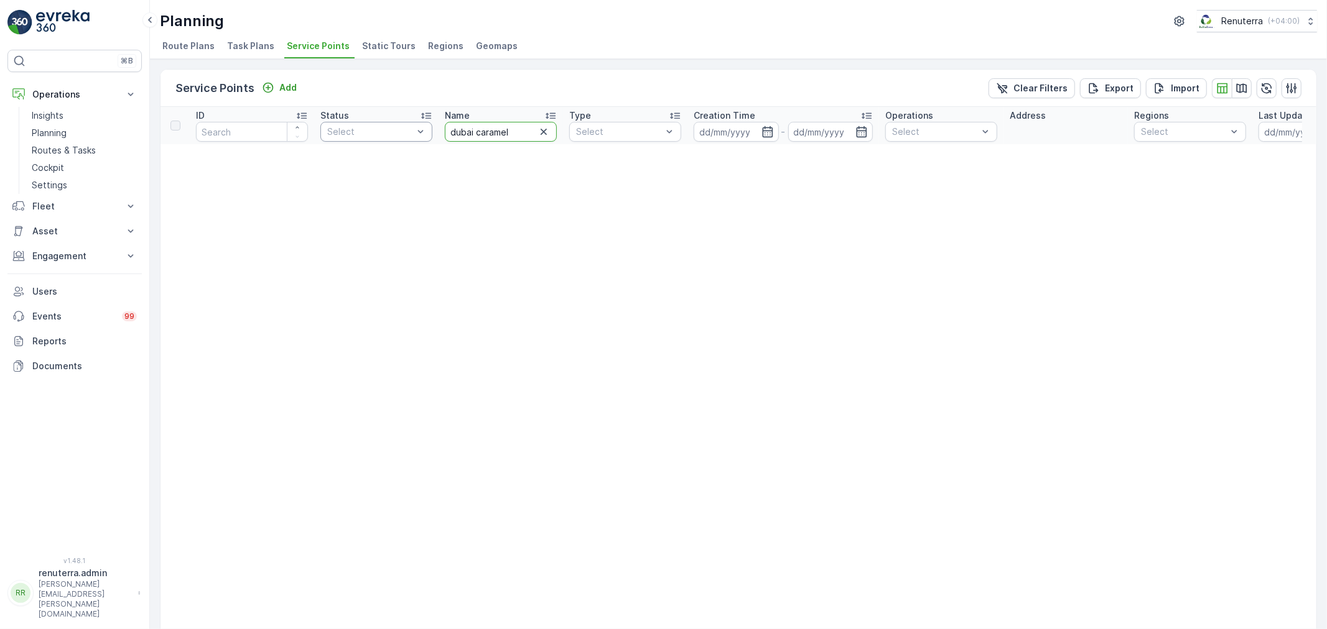
drag, startPoint x: 477, startPoint y: 126, endPoint x: 415, endPoint y: 122, distance: 61.7
type input "caramel"
click at [438, 134] on input "caramel" at bounding box center [473, 132] width 112 height 20
type input "carmel"
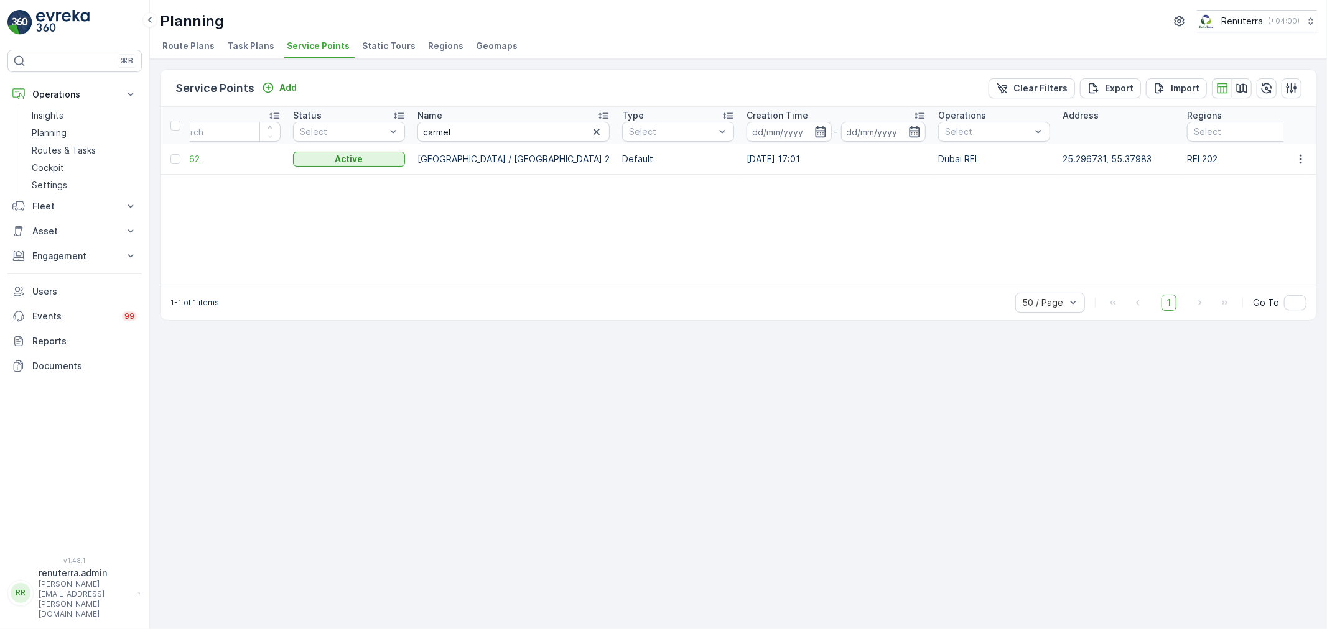
click at [200, 164] on span "201962" at bounding box center [225, 159] width 112 height 12
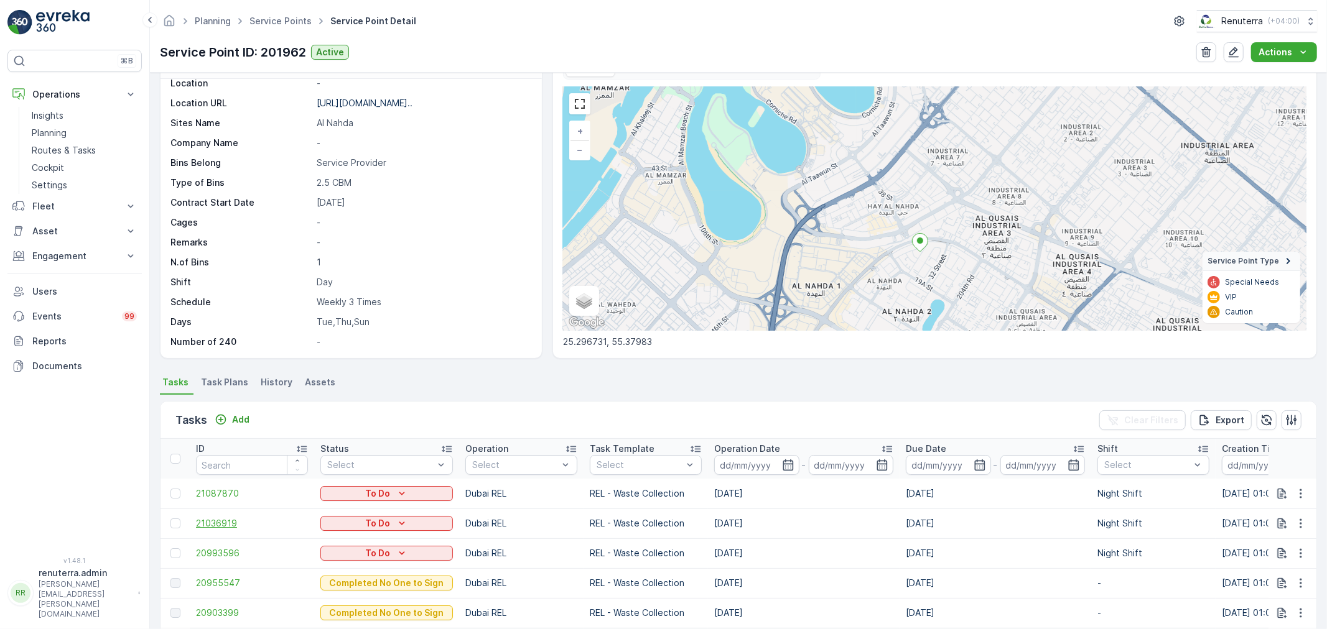
scroll to position [69, 0]
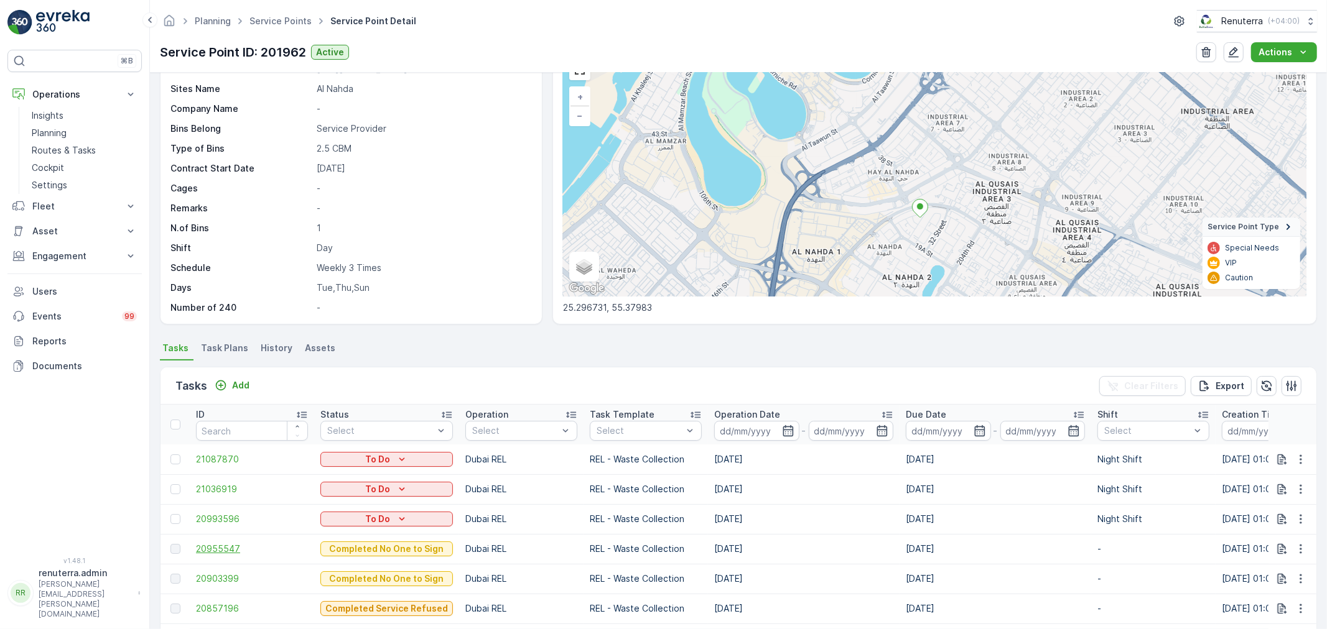
click at [215, 549] on span "20955547" at bounding box center [252, 549] width 112 height 12
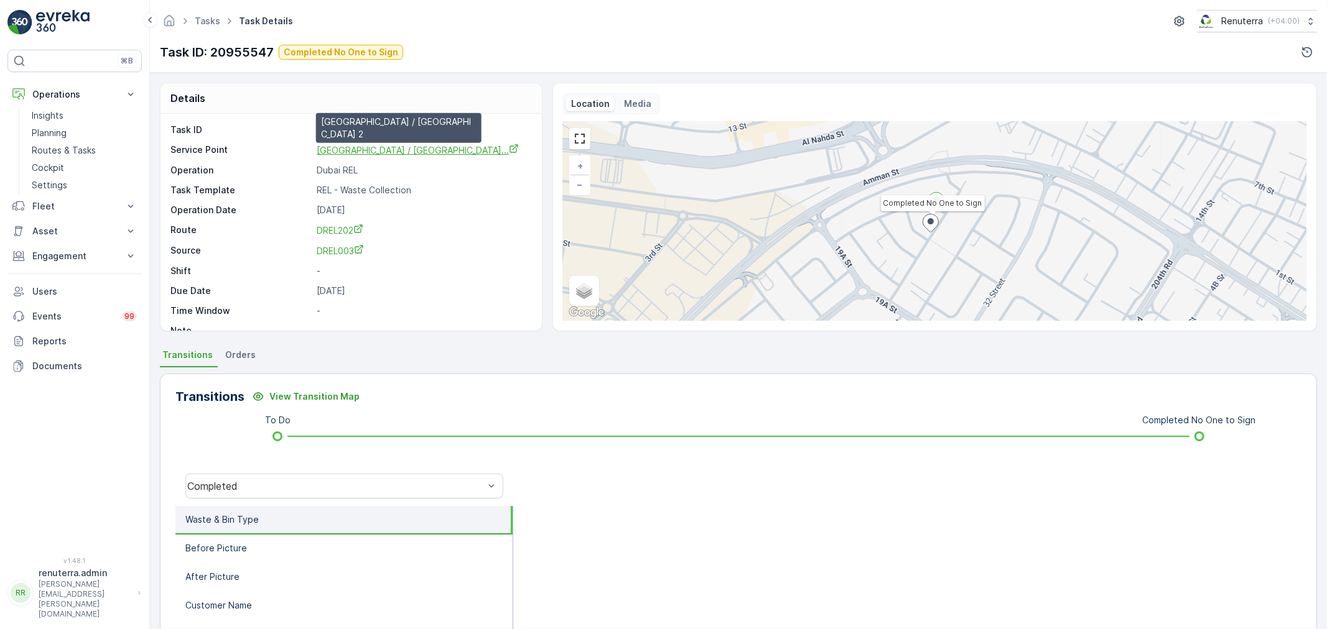
click at [402, 152] on span "[GEOGRAPHIC_DATA] / [GEOGRAPHIC_DATA]..." at bounding box center [418, 150] width 202 height 11
drag, startPoint x: 311, startPoint y: 146, endPoint x: 448, endPoint y: 151, distance: 136.9
click at [455, 149] on div "Service Point Dubai Carmel School / Al Nahda... Dubai Carmel School / Al Nahda 2" at bounding box center [349, 150] width 358 height 13
copy div "[GEOGRAPHIC_DATA] / [GEOGRAPHIC_DATA]..."
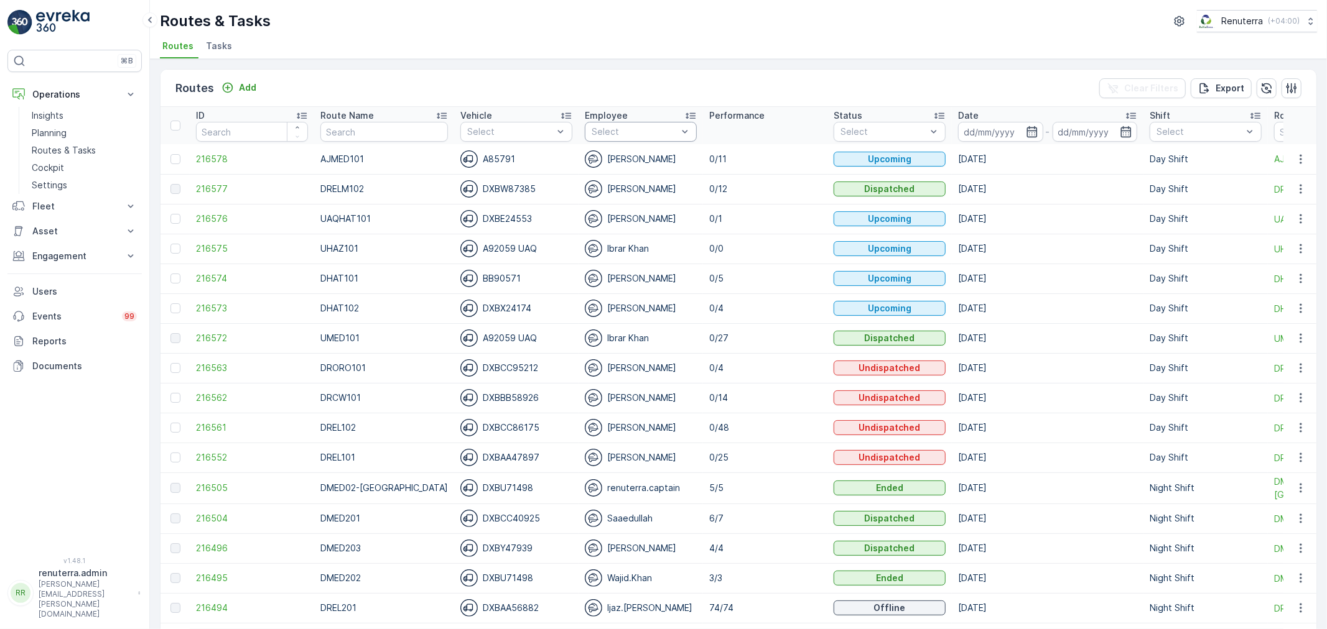
click at [590, 131] on div at bounding box center [634, 132] width 88 height 10
type input "par"
click at [605, 156] on p "Parvez" at bounding box center [619, 160] width 29 height 12
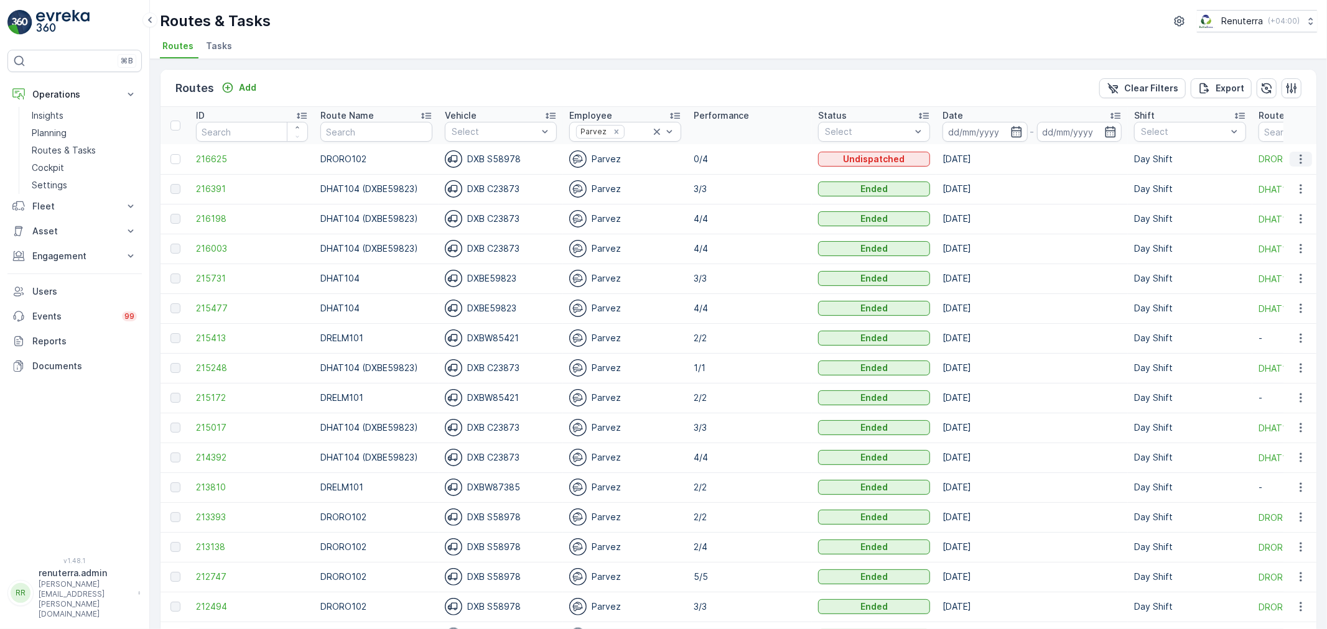
click at [1296, 156] on icon "button" at bounding box center [1300, 159] width 12 height 12
click at [1273, 225] on span "Change Assignee" at bounding box center [1271, 229] width 73 height 12
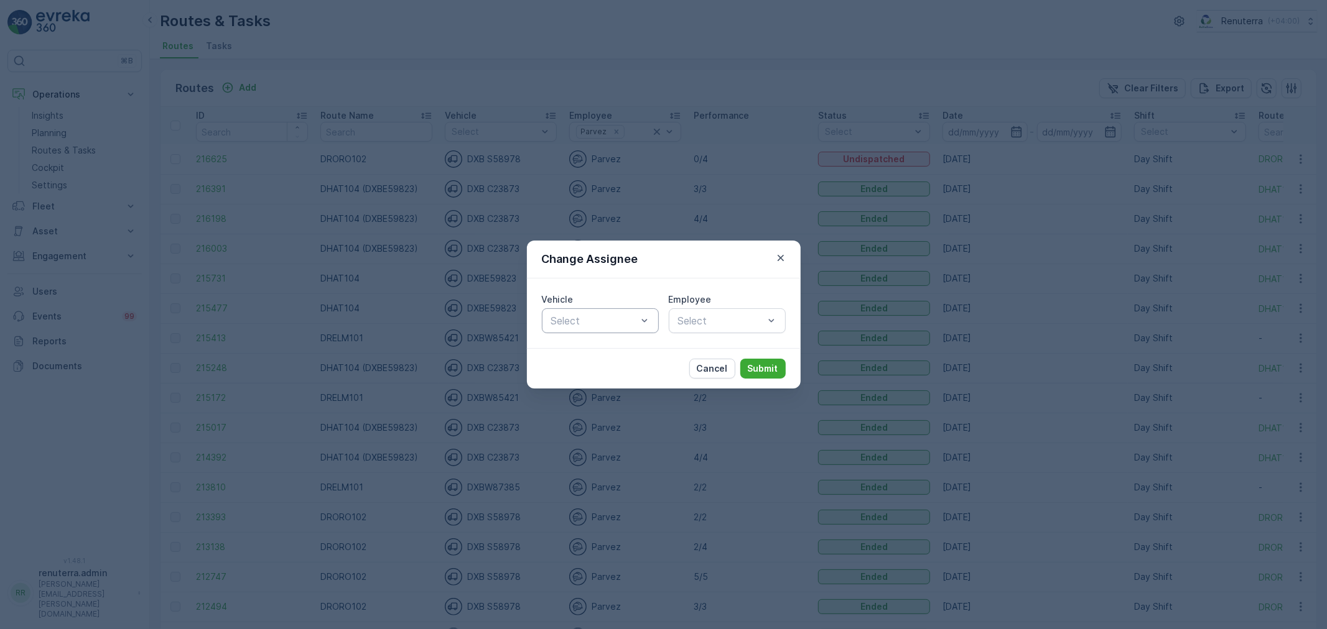
click at [569, 320] on div at bounding box center [594, 320] width 88 height 11
drag, startPoint x: 566, startPoint y: 374, endPoint x: 573, endPoint y: 373, distance: 6.9
click at [569, 374] on span "DXB S58978" at bounding box center [579, 372] width 60 height 11
click at [698, 319] on div at bounding box center [721, 320] width 88 height 11
type input "noo"
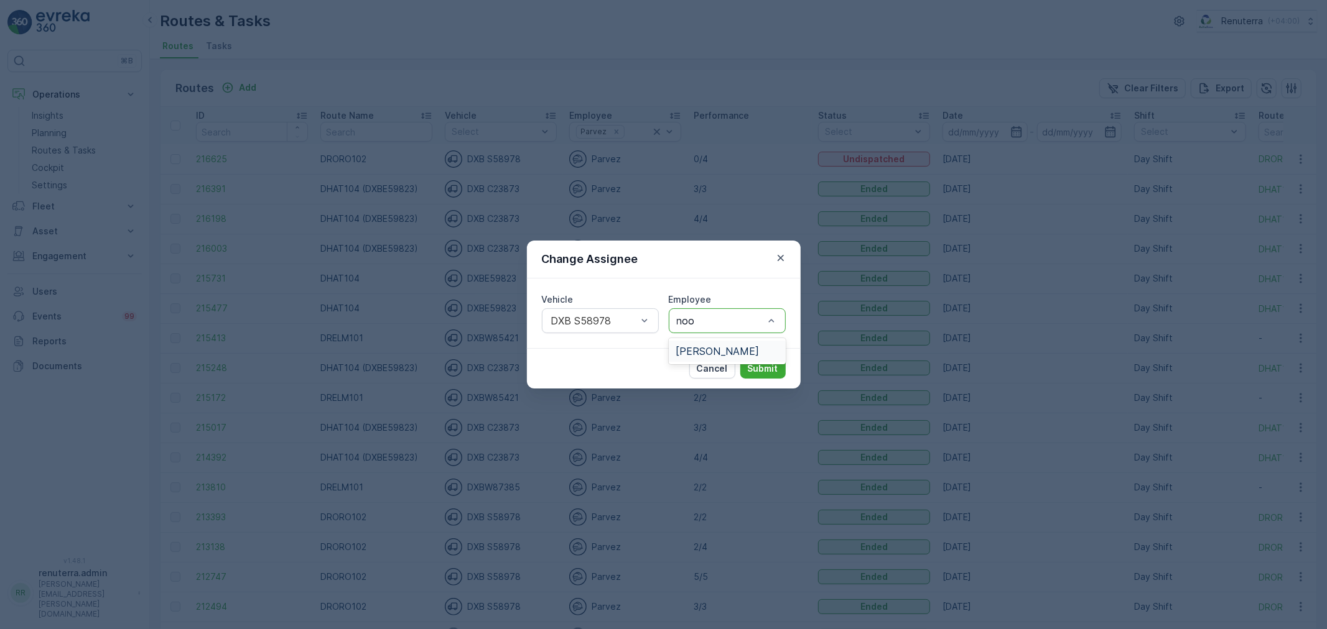
click at [702, 346] on span "[PERSON_NAME]" at bounding box center [717, 351] width 83 height 11
click at [767, 364] on p "Submit" at bounding box center [763, 369] width 30 height 12
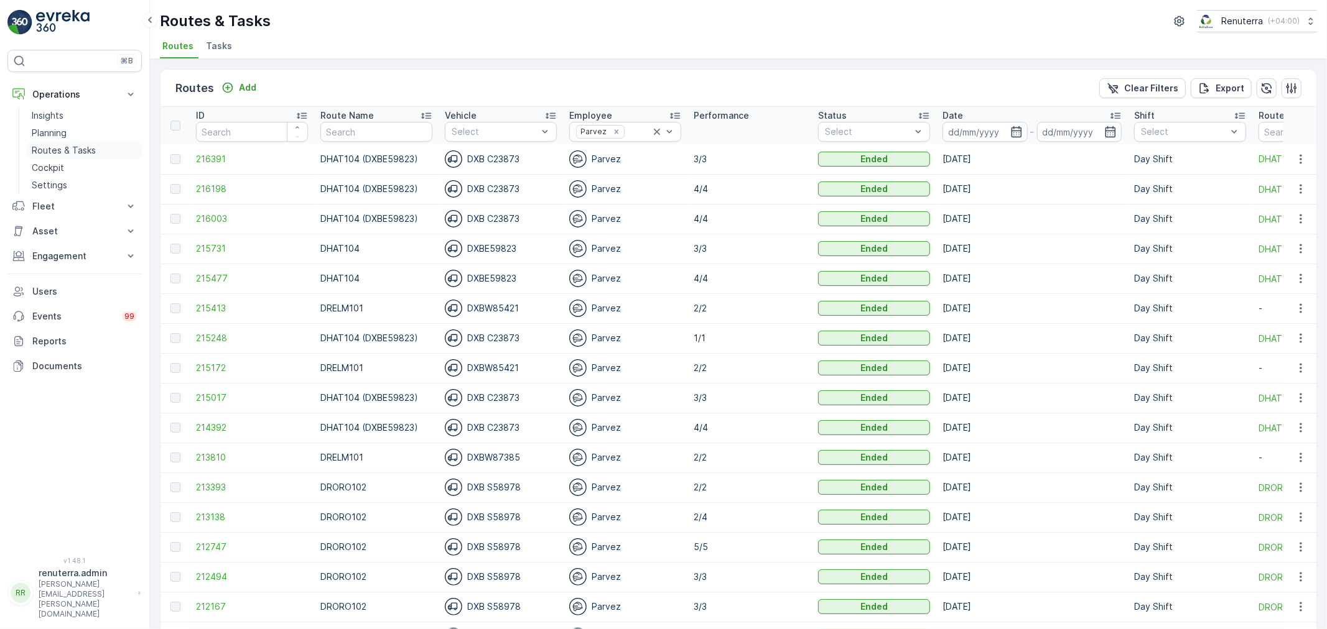
click at [77, 147] on p "Routes & Tasks" at bounding box center [64, 150] width 64 height 12
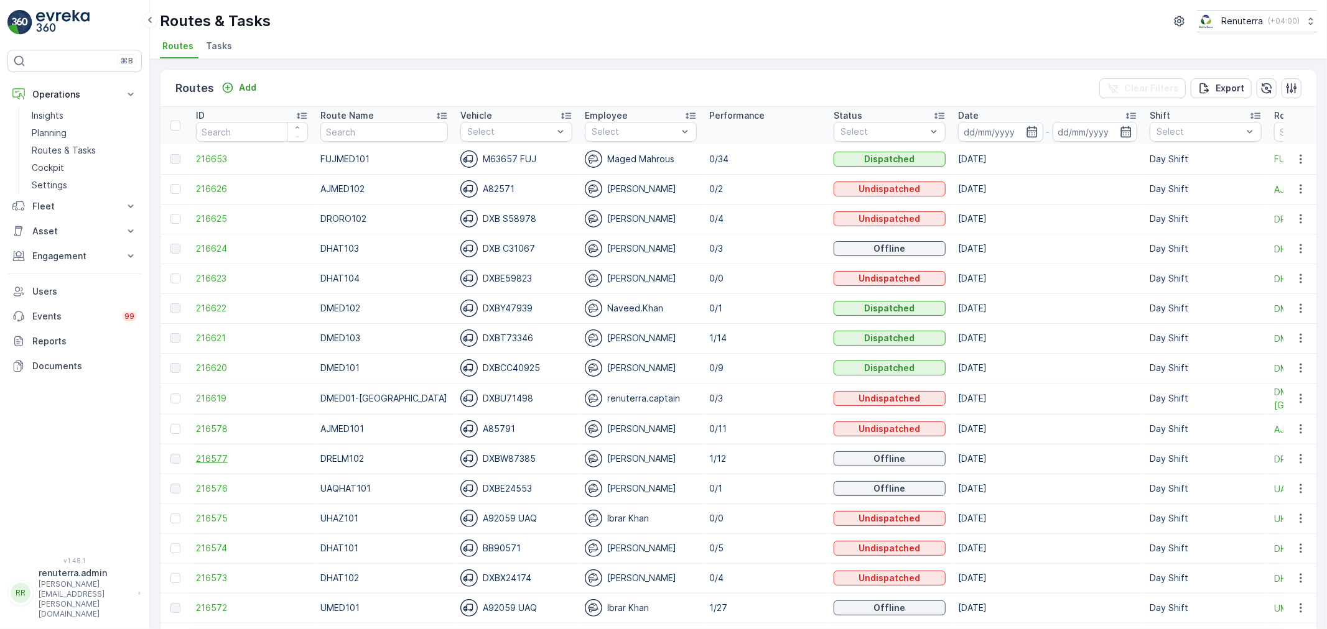
click at [224, 456] on span "216577" at bounding box center [252, 459] width 112 height 12
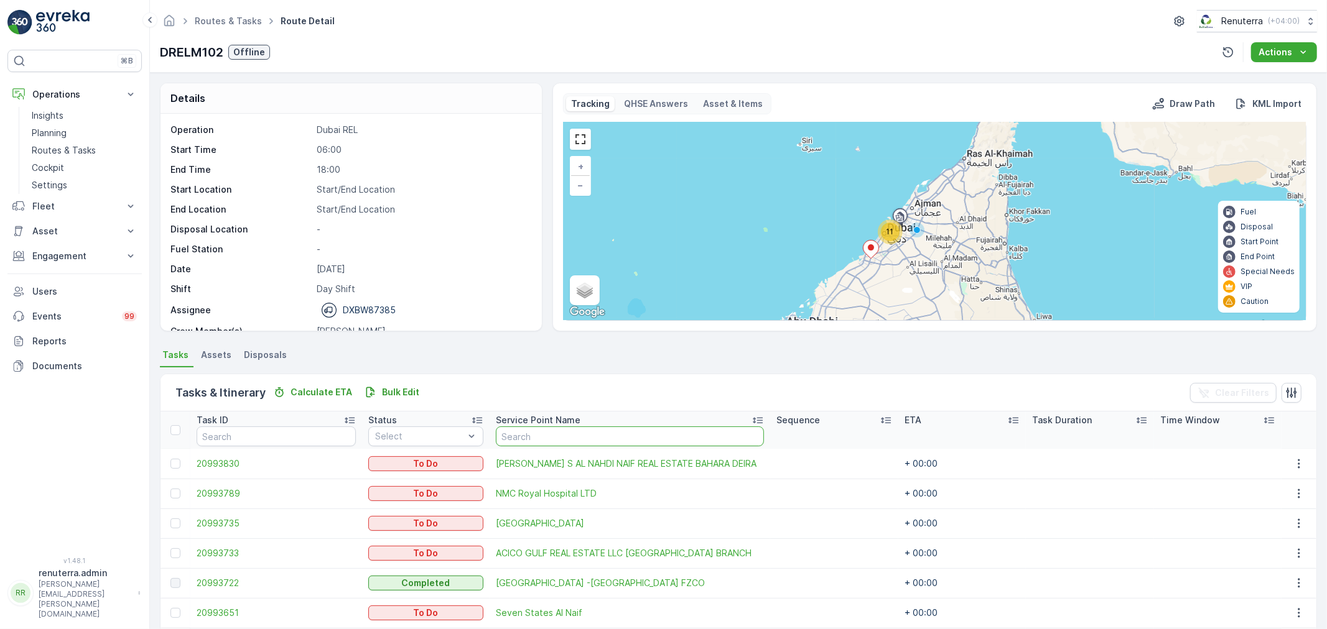
click at [532, 436] on input "text" at bounding box center [630, 437] width 268 height 20
type input "Al nah"
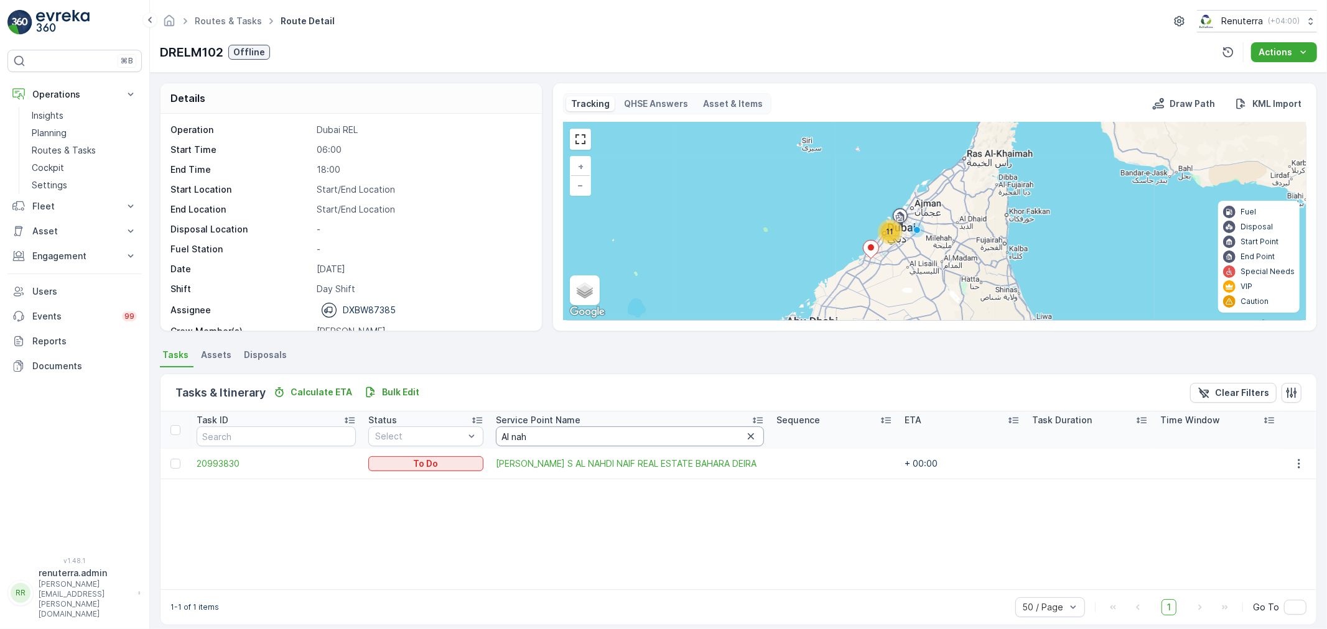
click at [542, 438] on input "Al nah" at bounding box center [630, 437] width 268 height 20
type input "Al nahda"
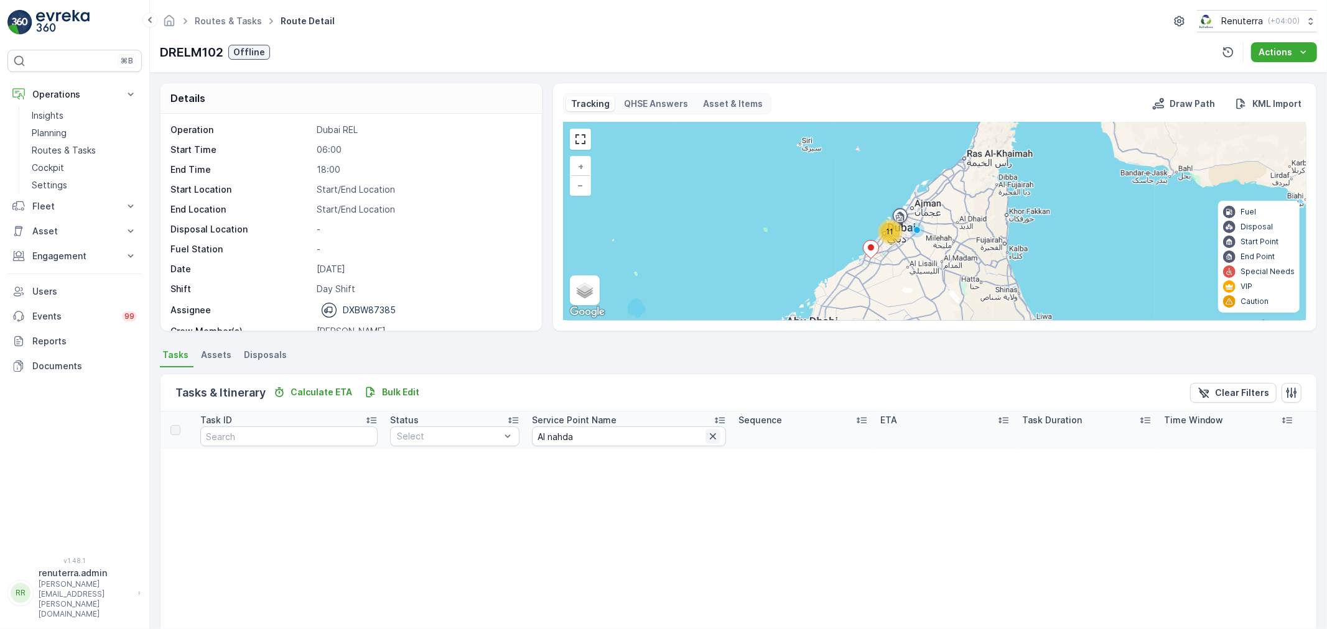
click at [707, 440] on icon "button" at bounding box center [713, 436] width 12 height 12
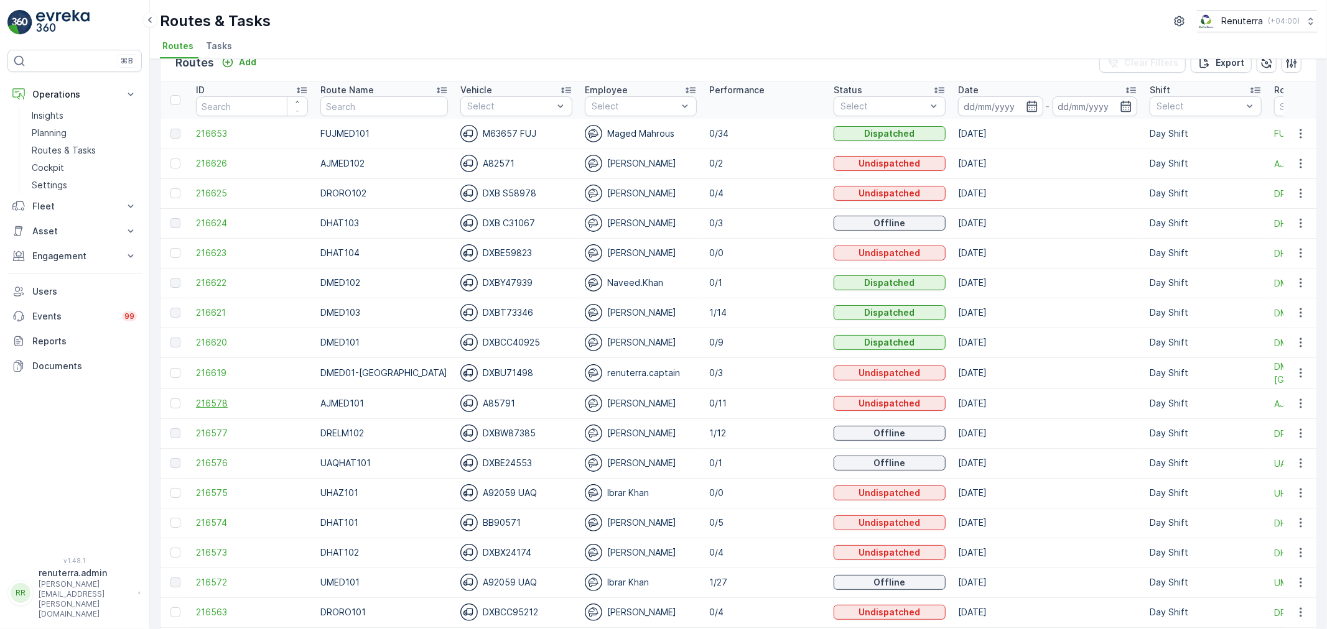
scroll to position [138, 0]
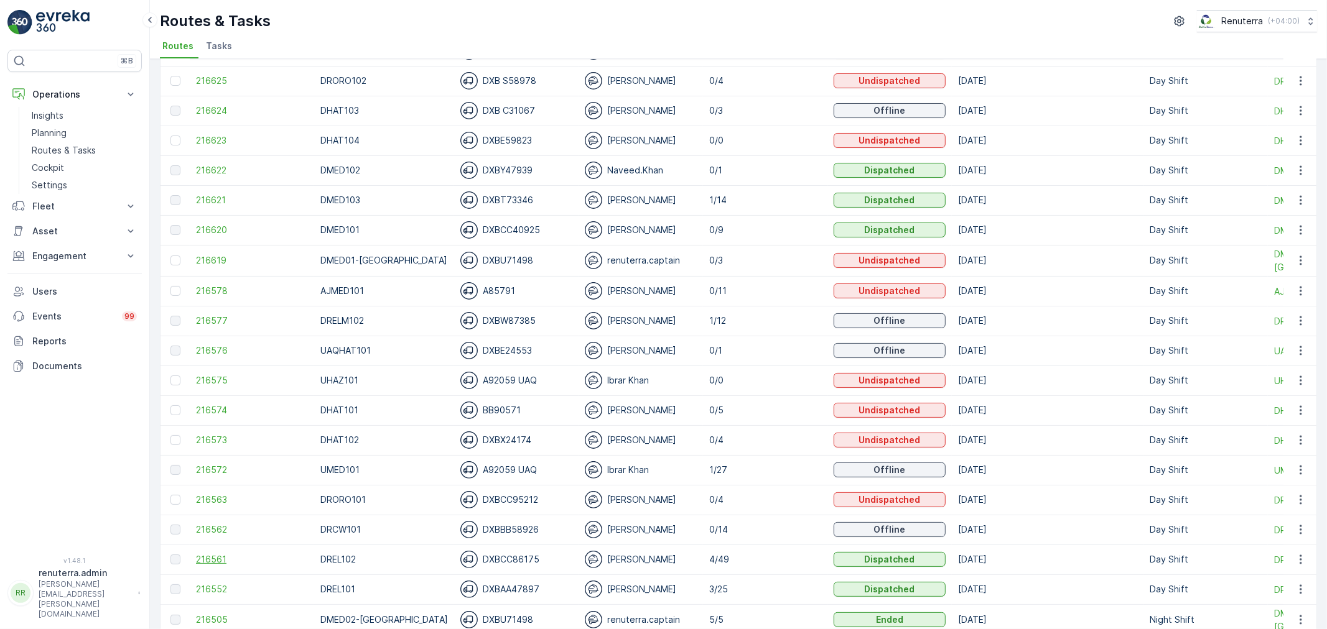
click at [202, 555] on span "216561" at bounding box center [252, 560] width 112 height 12
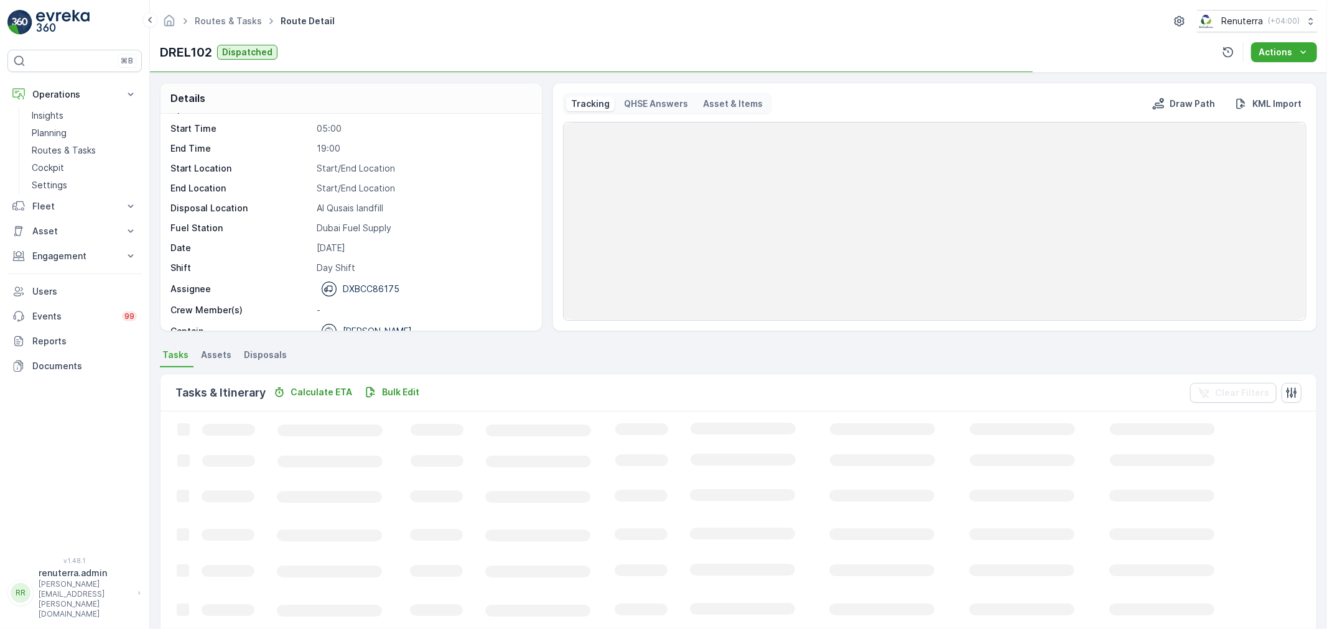
scroll to position [39, 0]
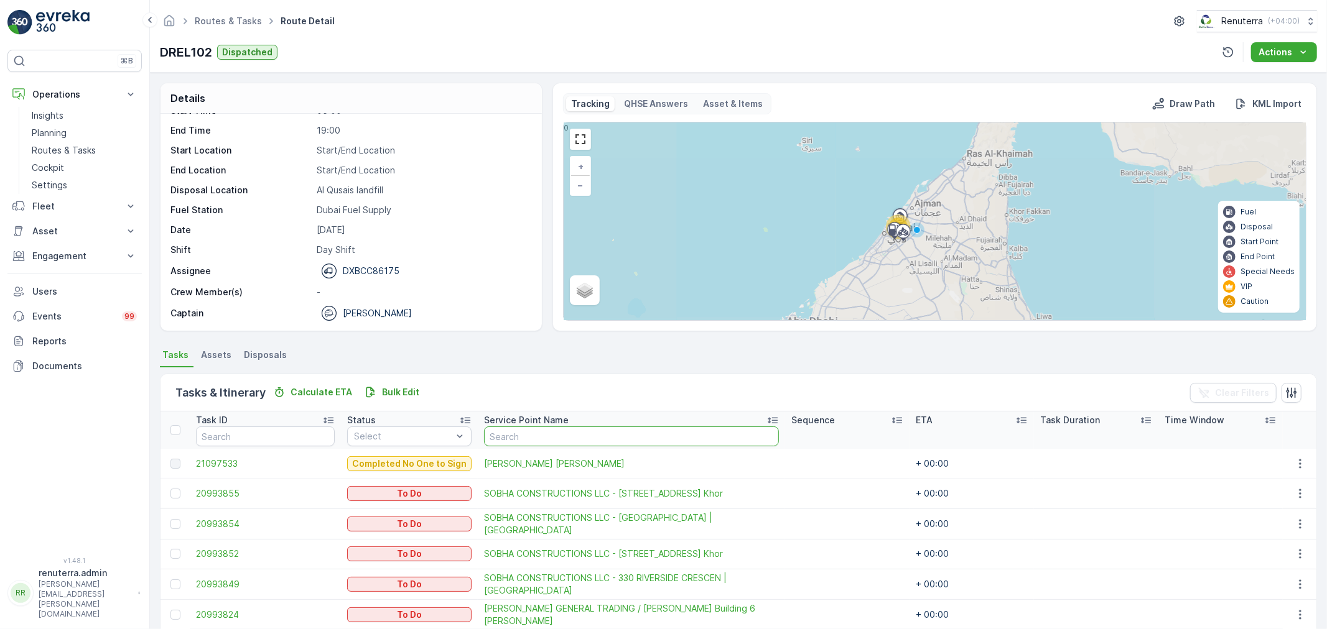
drag, startPoint x: 527, startPoint y: 445, endPoint x: 524, endPoint y: 400, distance: 45.6
click at [527, 445] on input "text" at bounding box center [631, 437] width 295 height 20
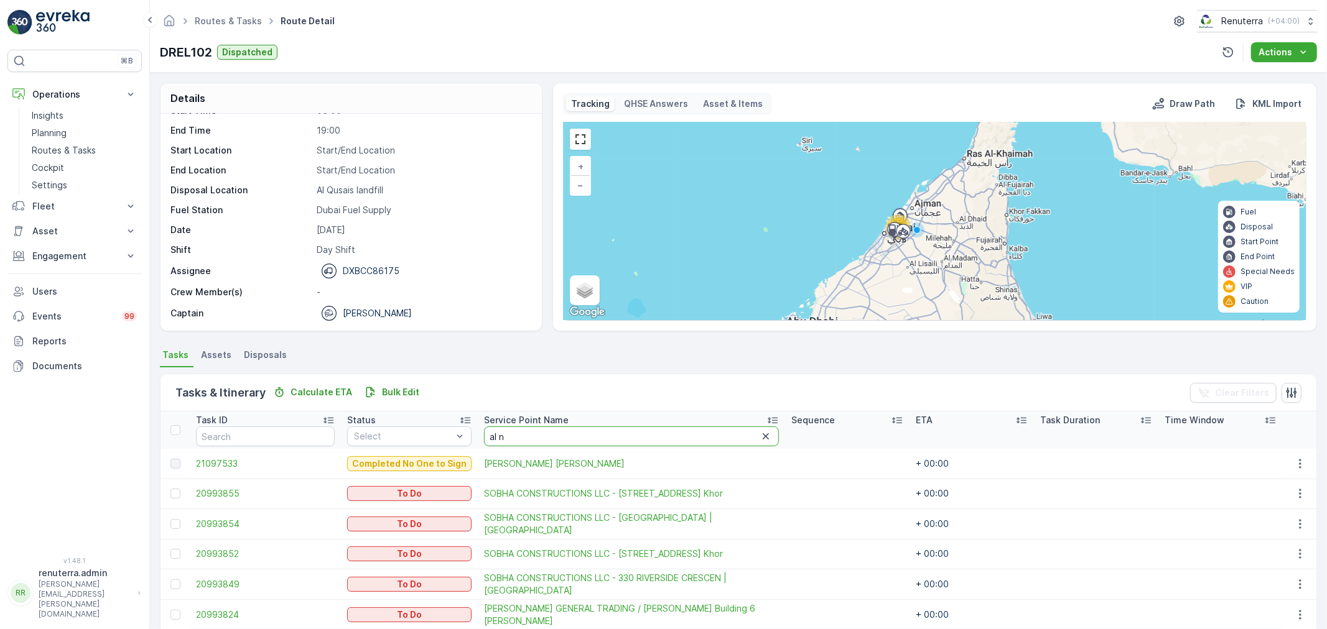
type input "al na"
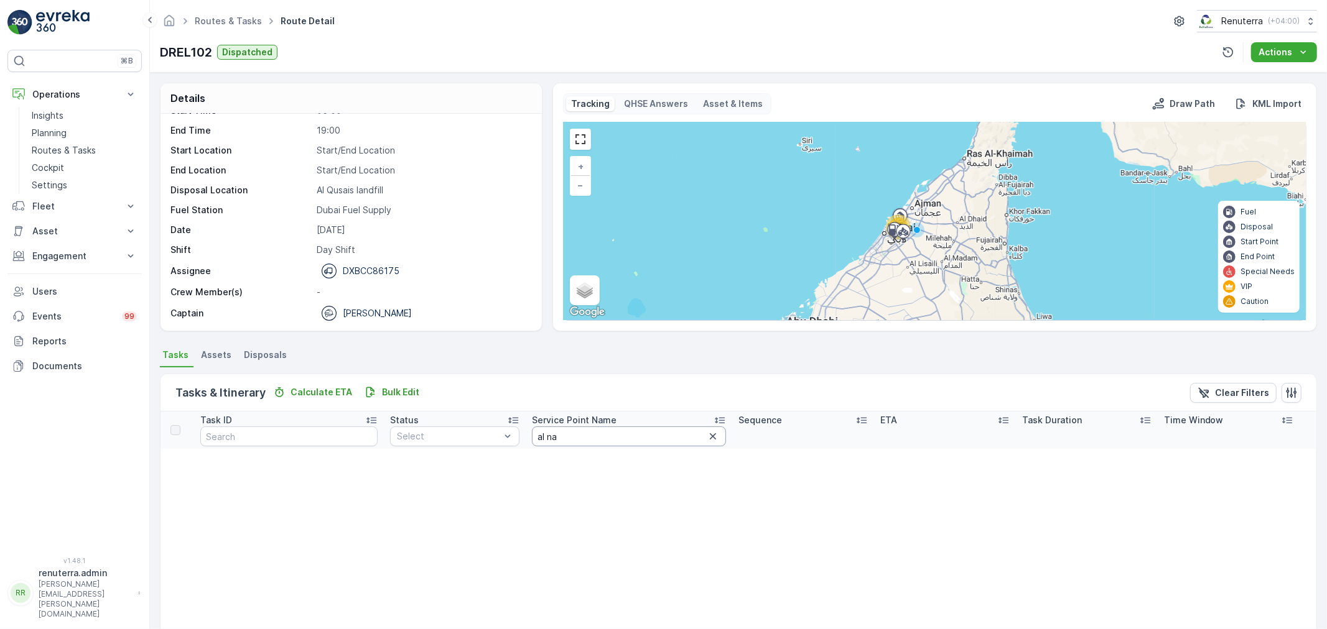
click at [591, 438] on input "al na" at bounding box center [629, 437] width 195 height 20
click at [707, 434] on icon "button" at bounding box center [713, 436] width 12 height 12
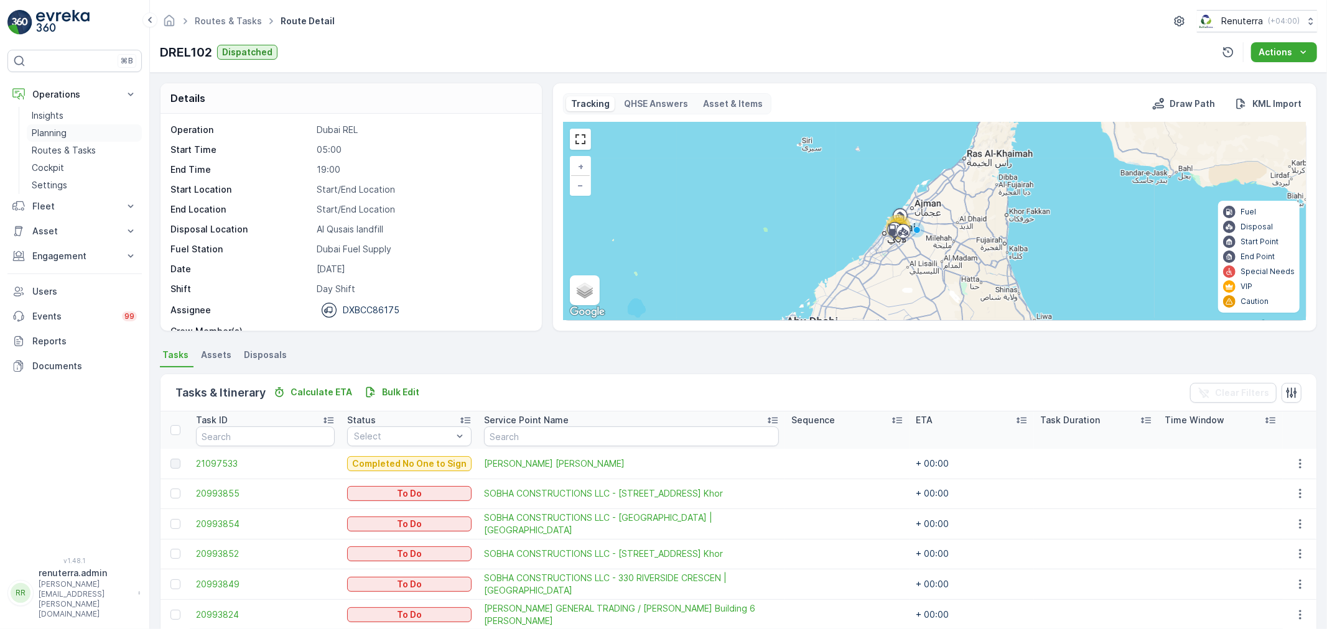
click at [88, 137] on link "Planning" at bounding box center [84, 132] width 115 height 17
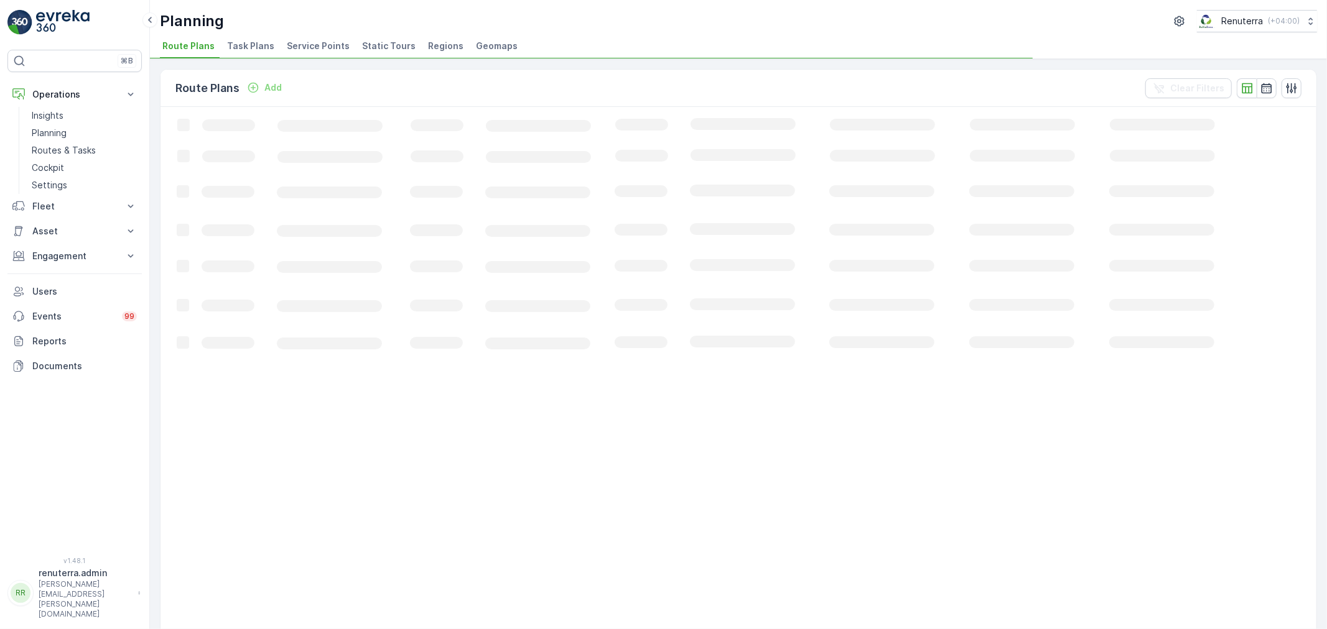
click at [302, 47] on span "Service Points" at bounding box center [318, 46] width 63 height 12
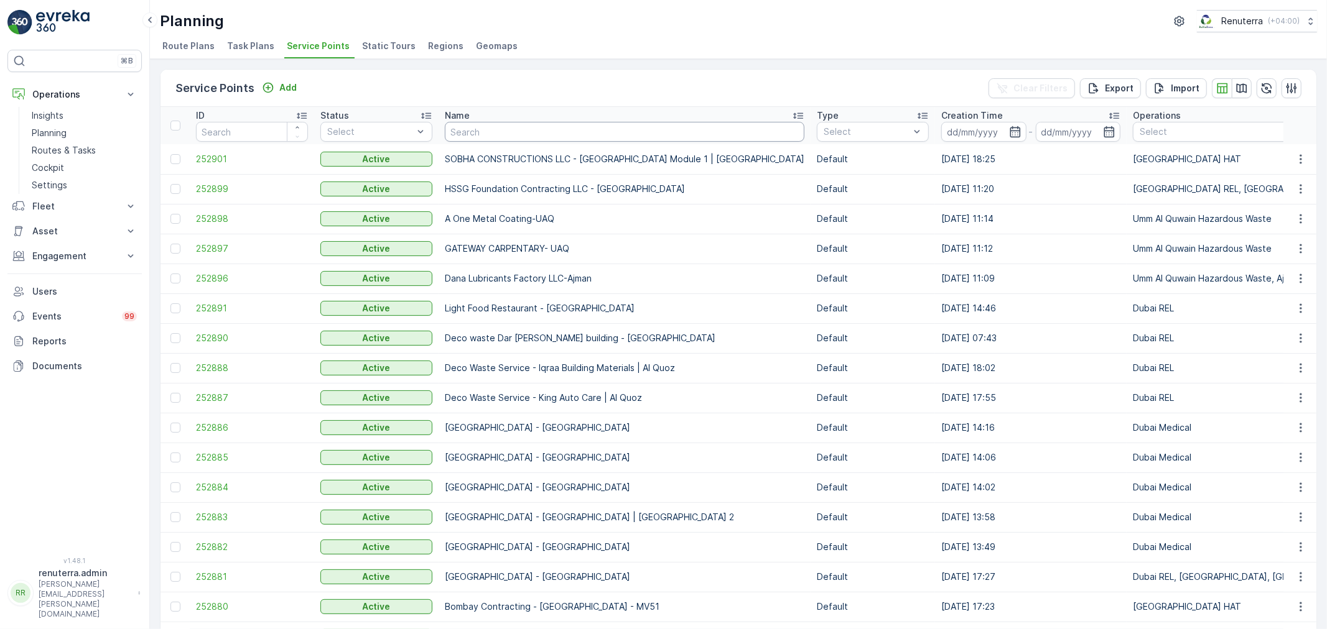
click at [464, 131] on input "text" at bounding box center [625, 132] width 360 height 20
type input "ba"
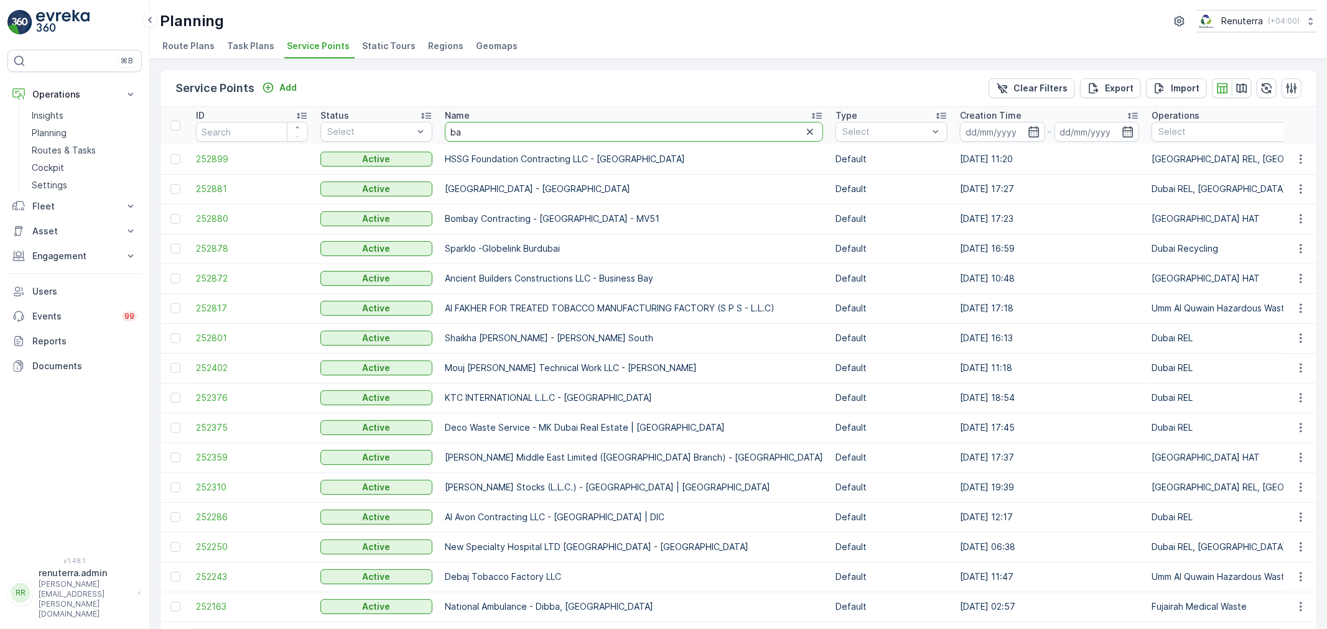
drag, startPoint x: 494, startPoint y: 126, endPoint x: 482, endPoint y: 122, distance: 13.2
click at [490, 128] on input "ba" at bounding box center [634, 132] width 378 height 20
type input "baal"
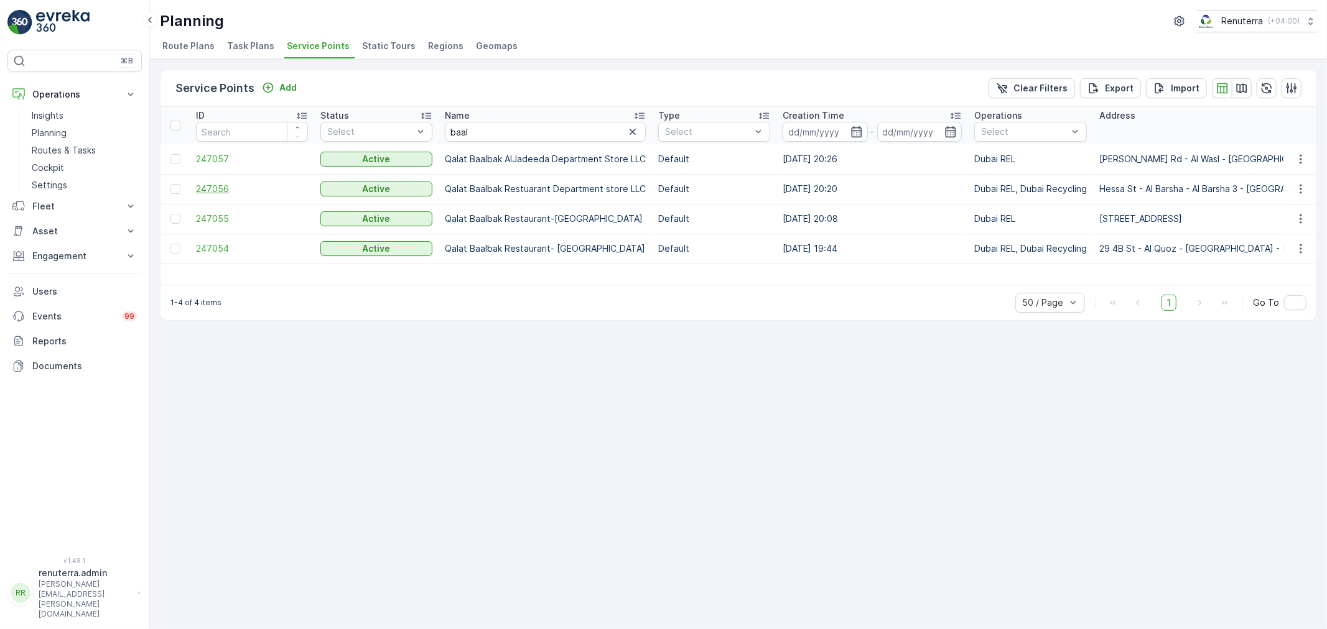
click at [215, 188] on span "247056" at bounding box center [252, 189] width 112 height 12
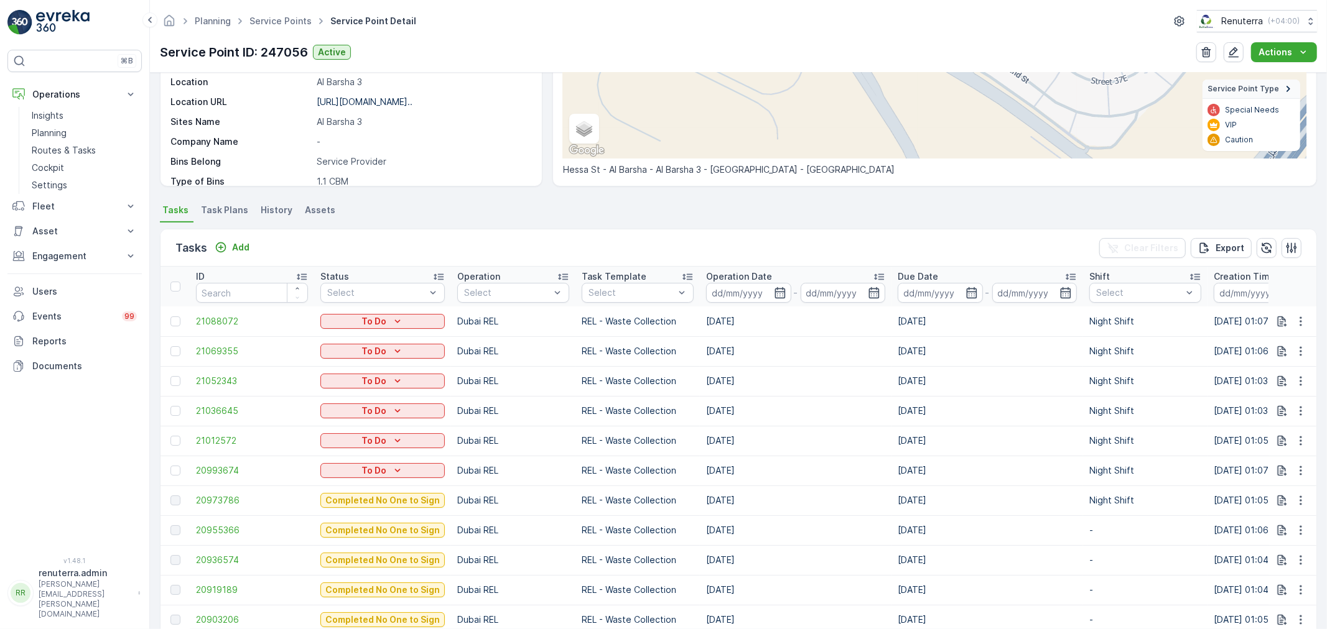
scroll to position [276, 0]
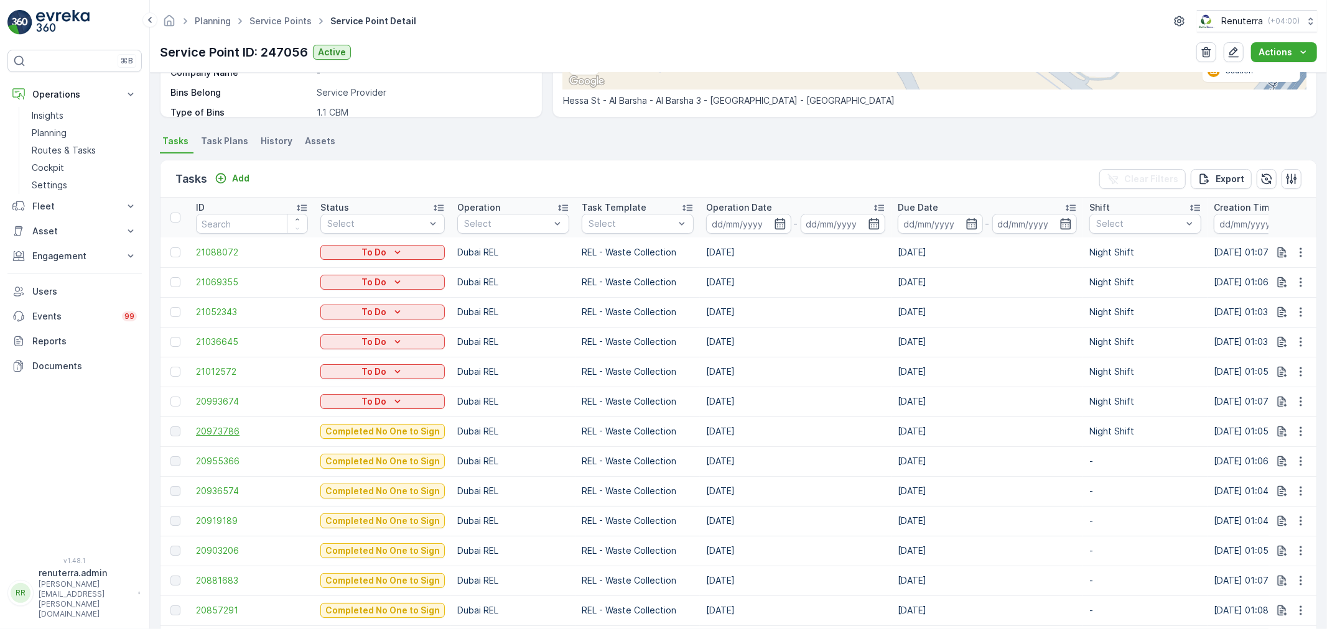
click at [216, 432] on span "20973786" at bounding box center [252, 431] width 112 height 12
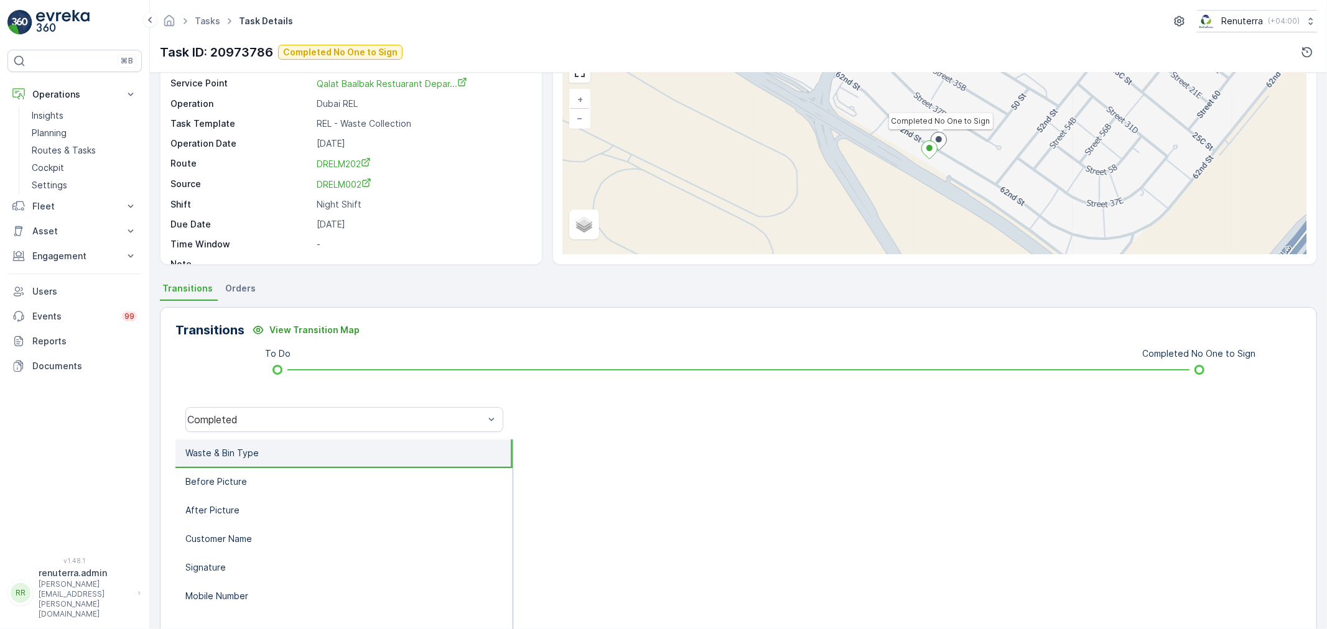
scroll to position [69, 0]
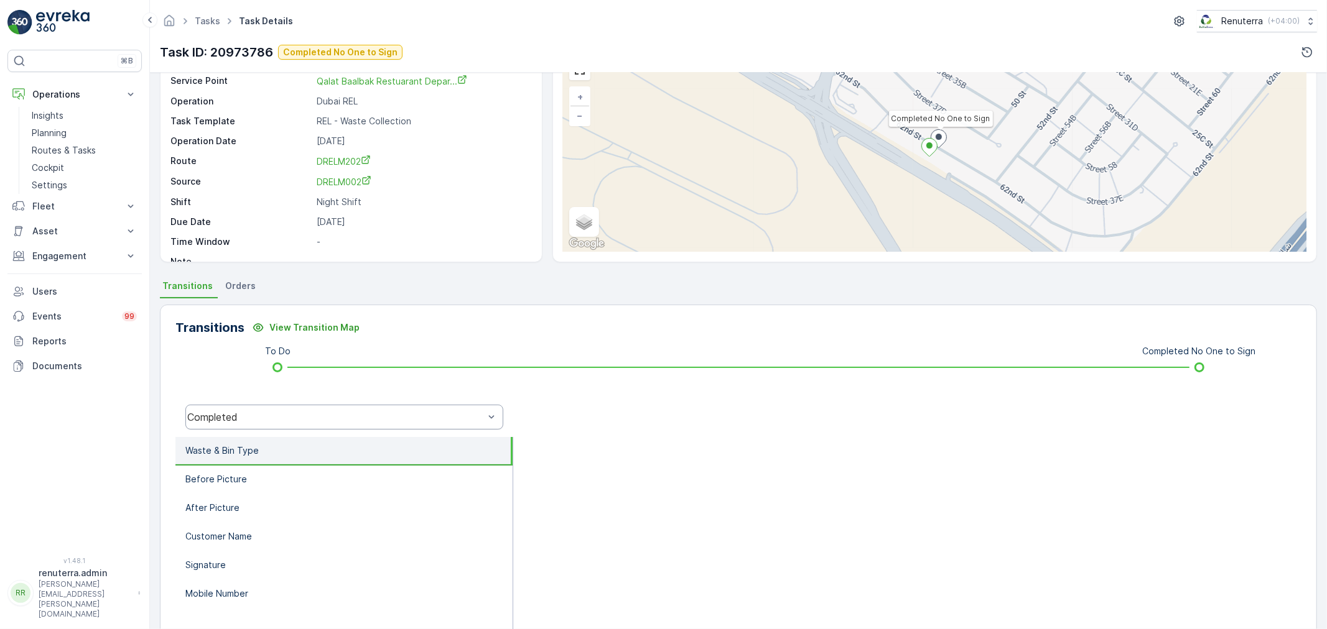
click at [284, 421] on div "Completed" at bounding box center [335, 417] width 297 height 11
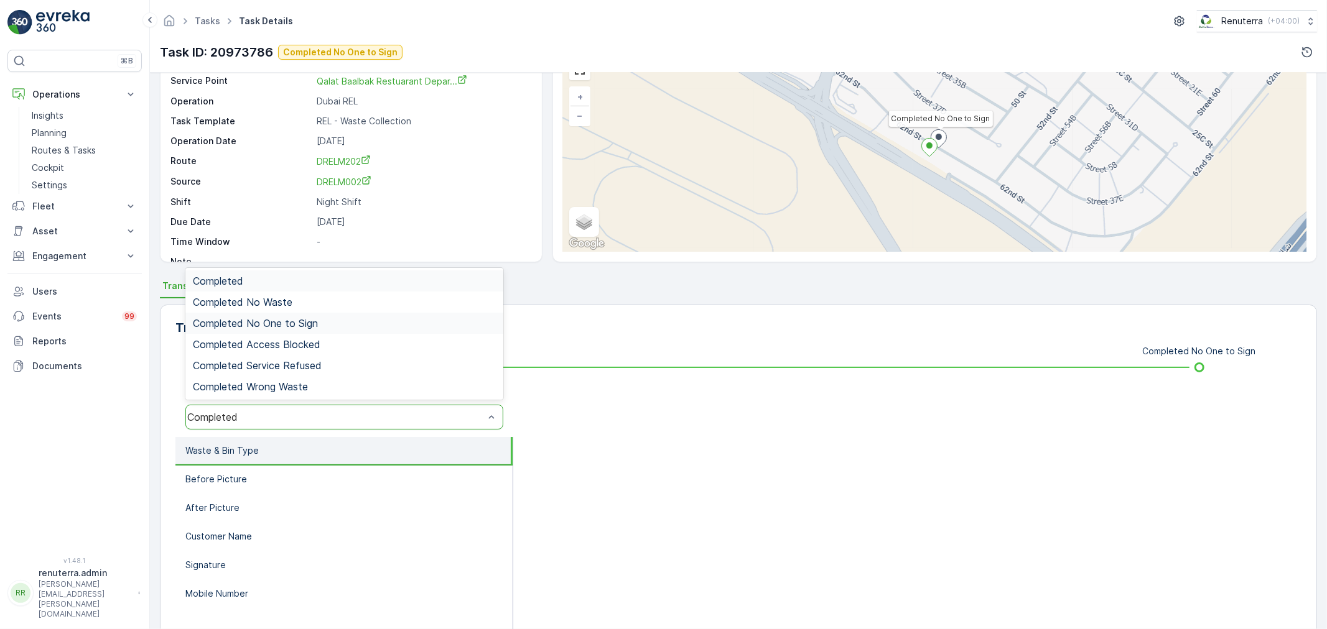
click at [294, 318] on span "Completed No One to Sign" at bounding box center [255, 323] width 125 height 11
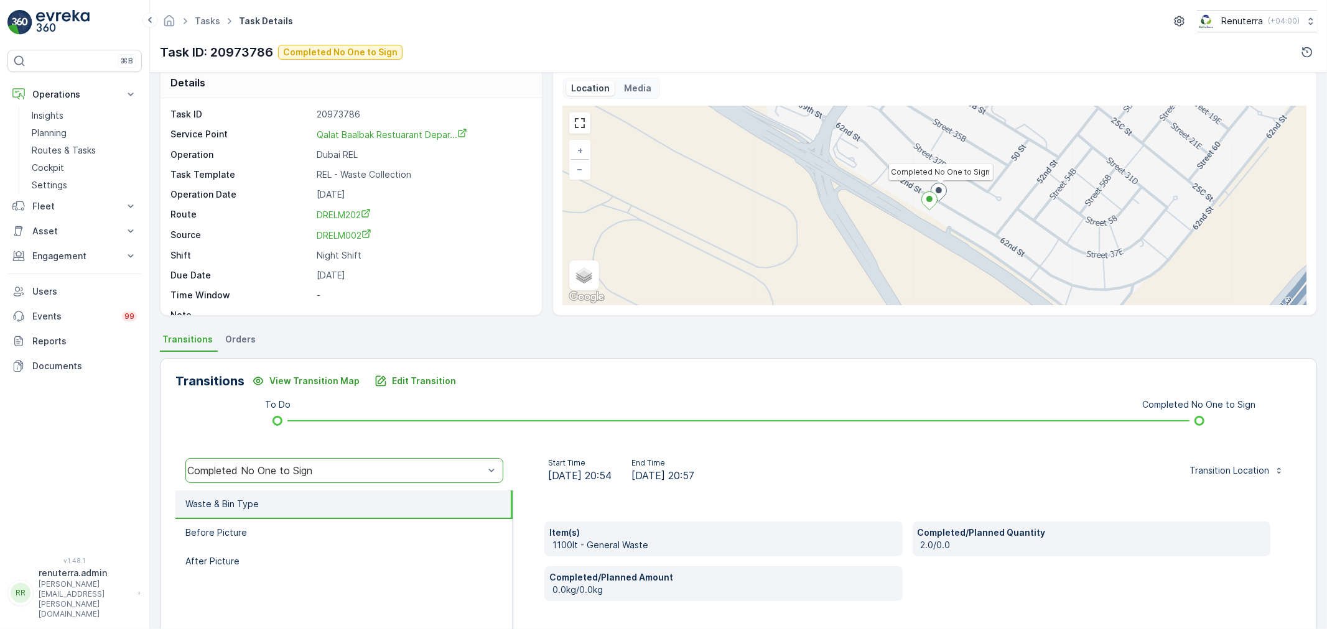
scroll to position [0, 0]
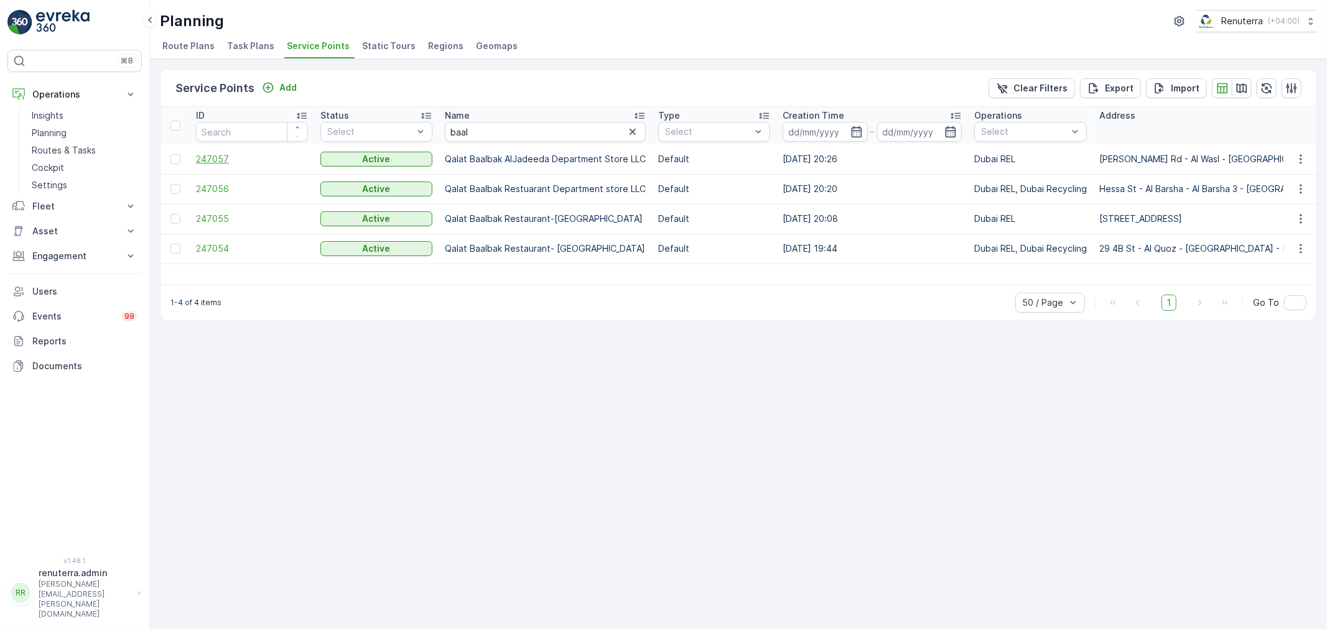
click at [208, 154] on span "247057" at bounding box center [252, 159] width 112 height 12
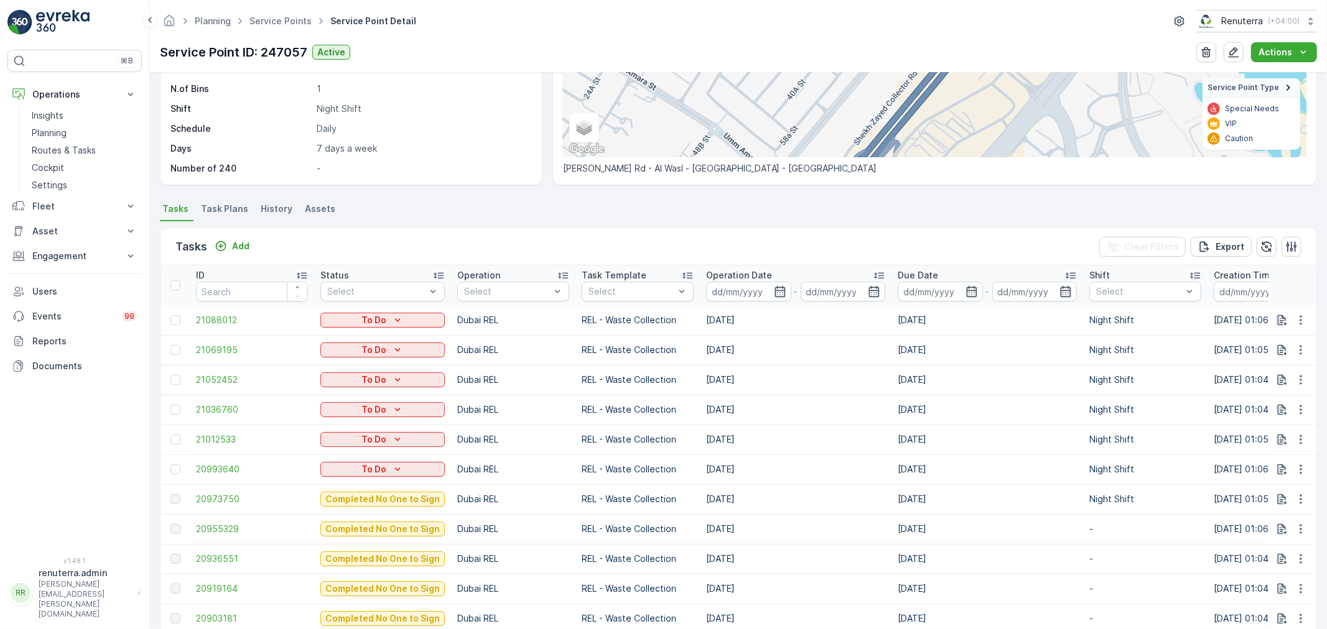
scroll to position [276, 0]
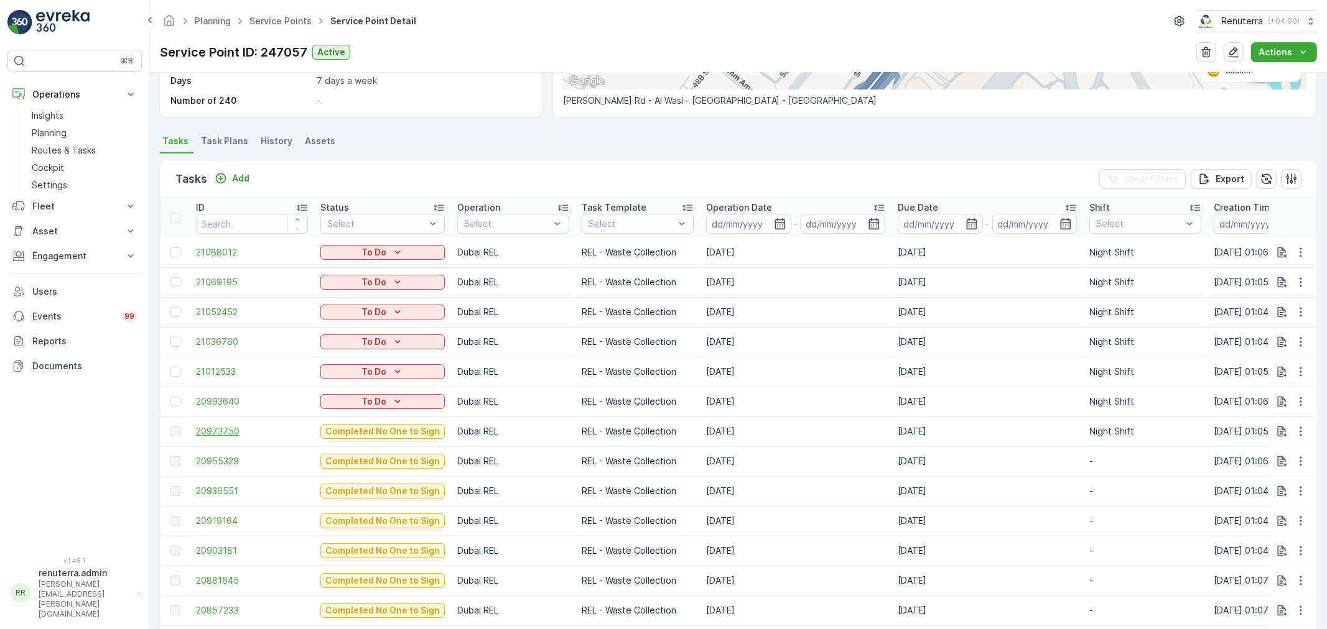
click at [221, 435] on span "20973750" at bounding box center [252, 431] width 112 height 12
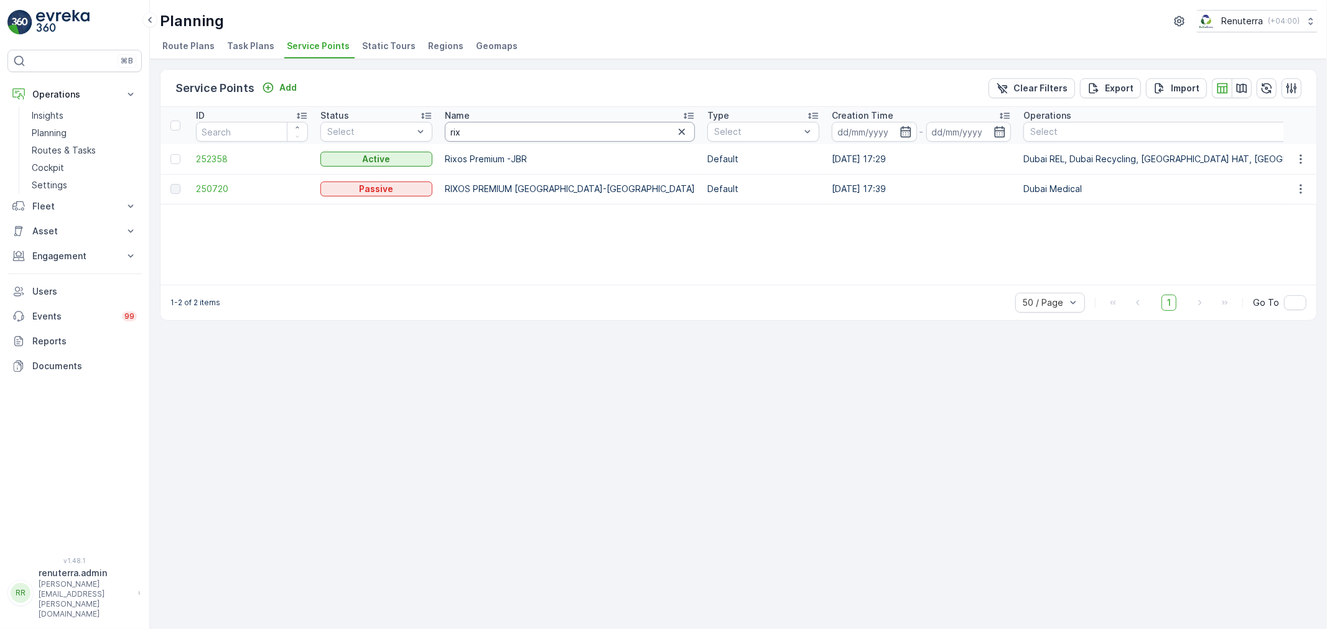
click at [483, 133] on input "rix" at bounding box center [570, 132] width 250 height 20
type input "saudi"
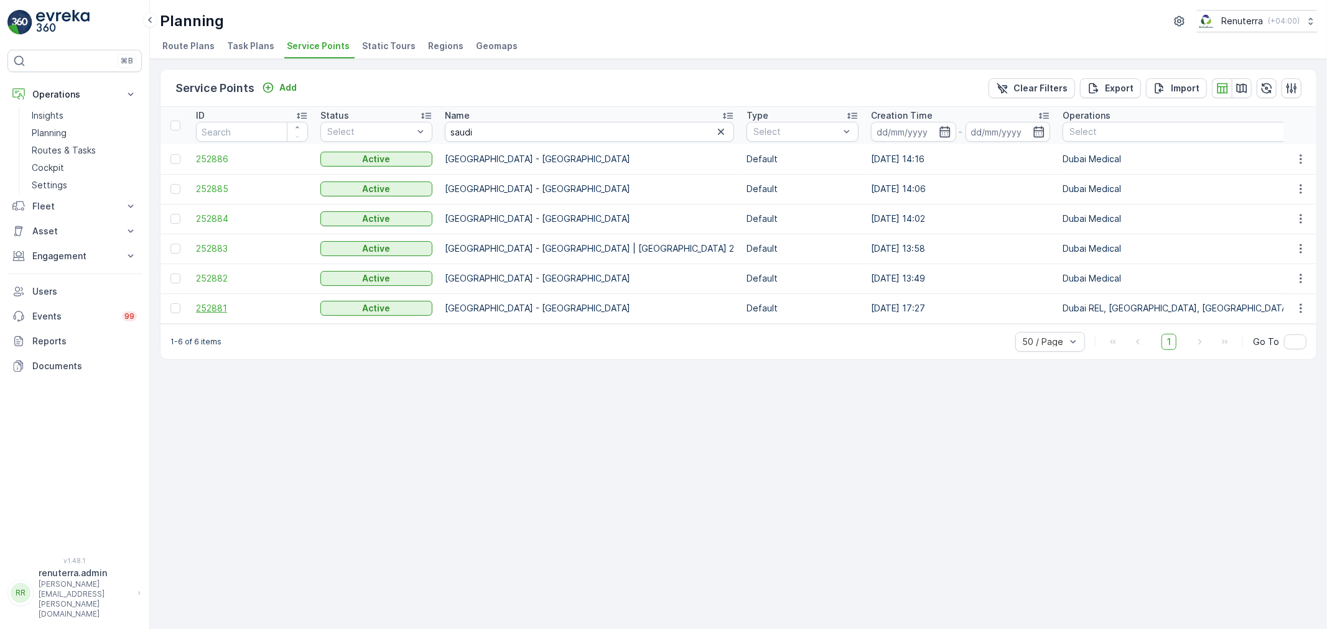
click at [211, 305] on span "252881" at bounding box center [252, 308] width 112 height 12
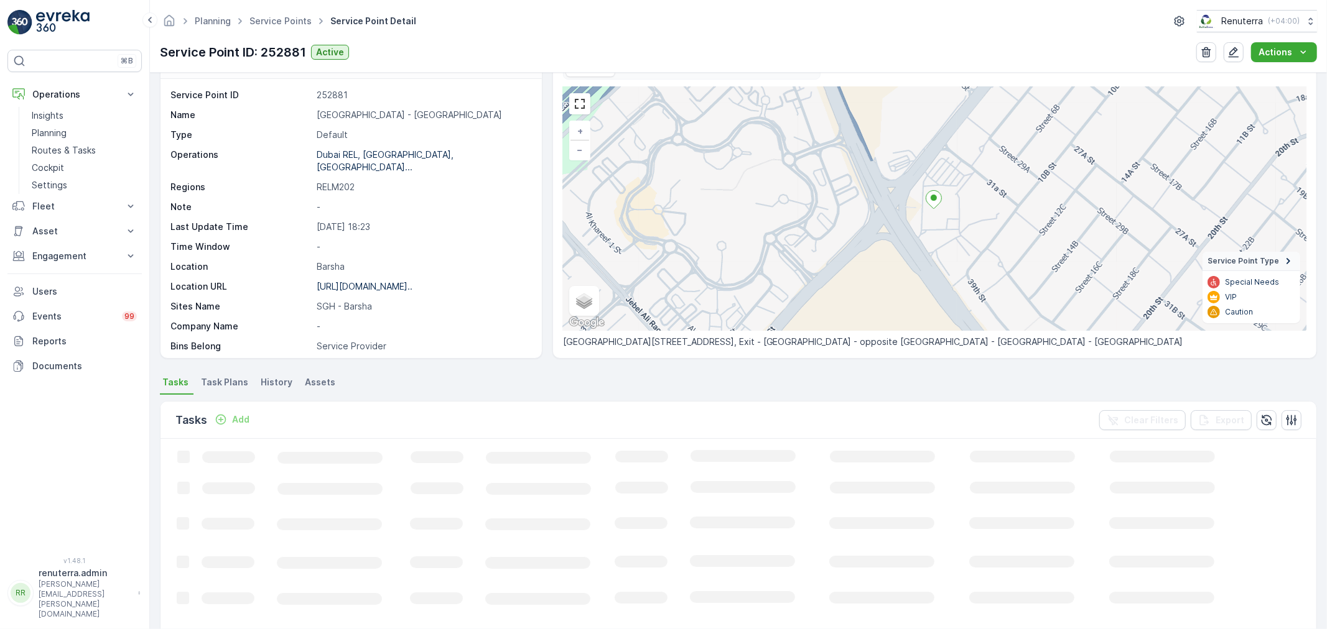
scroll to position [69, 0]
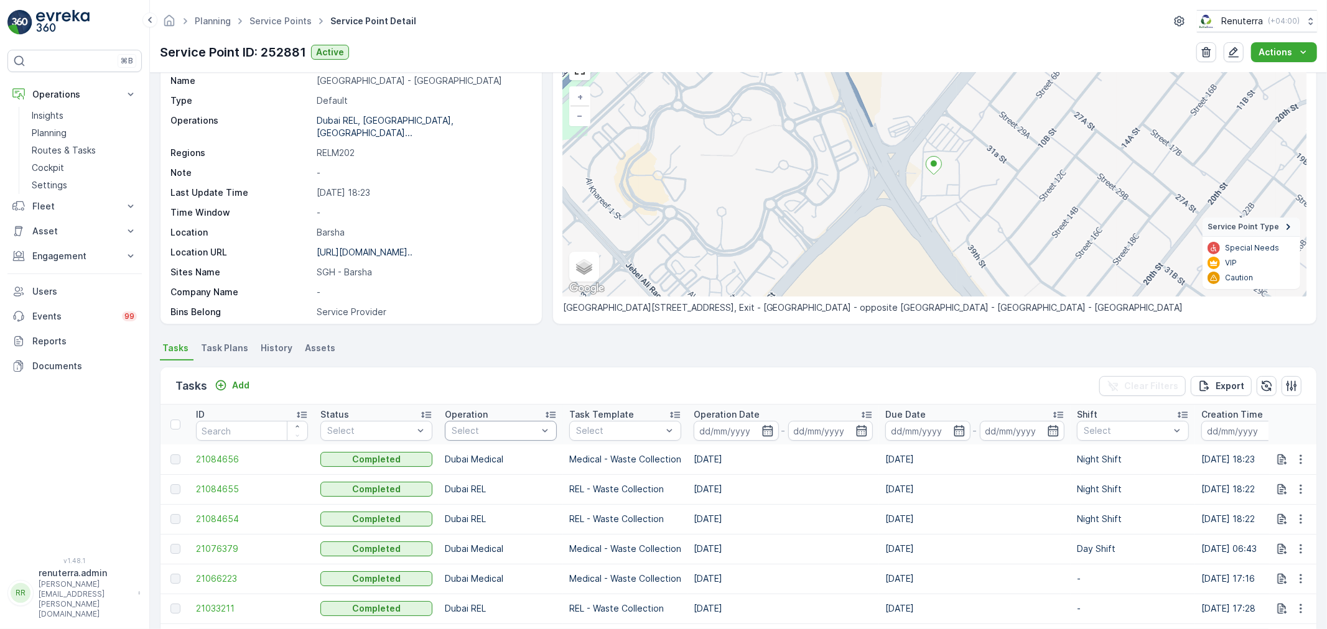
click at [507, 434] on div at bounding box center [494, 431] width 88 height 10
click at [495, 355] on ul "Tasks Task Plans History Assets" at bounding box center [738, 350] width 1157 height 21
click at [492, 437] on div "Select" at bounding box center [501, 431] width 112 height 20
click at [490, 549] on p "Dubai REL" at bounding box center [486, 551] width 43 height 12
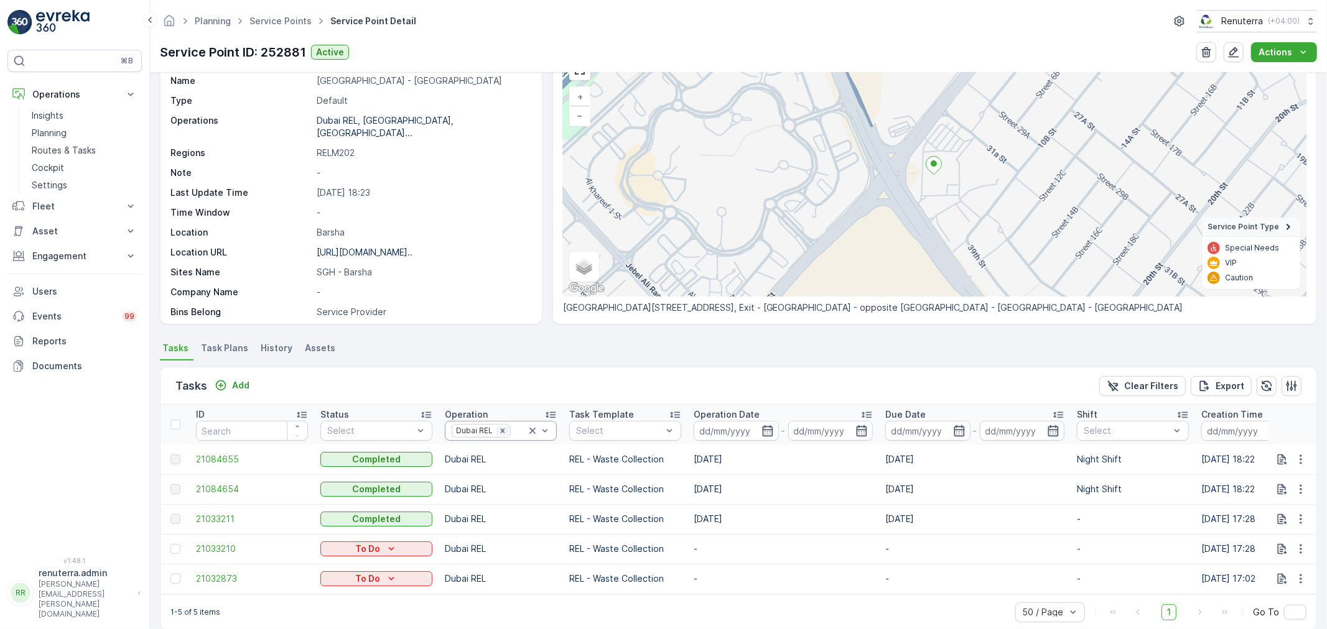
click at [503, 429] on icon "Remove Dubai REL" at bounding box center [502, 431] width 9 height 9
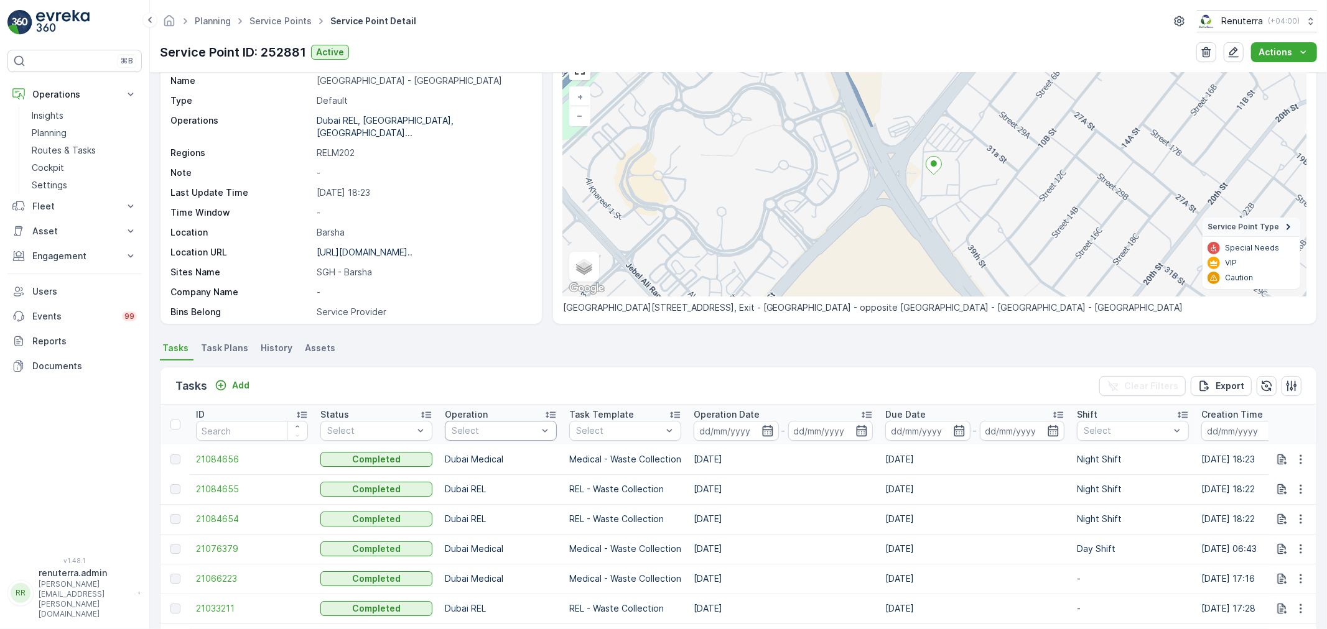
click at [501, 429] on div at bounding box center [494, 431] width 88 height 10
click at [490, 574] on p "Dubai Medical" at bounding box center [496, 574] width 62 height 12
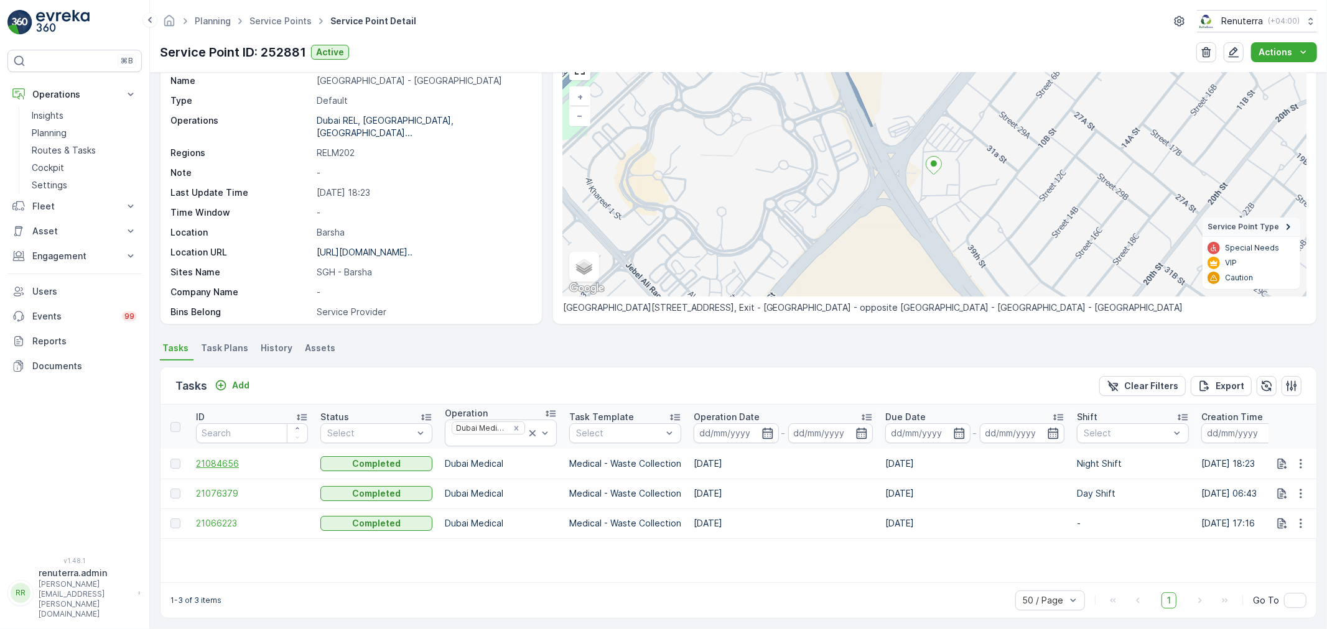
click at [213, 459] on span "21084656" at bounding box center [252, 464] width 112 height 12
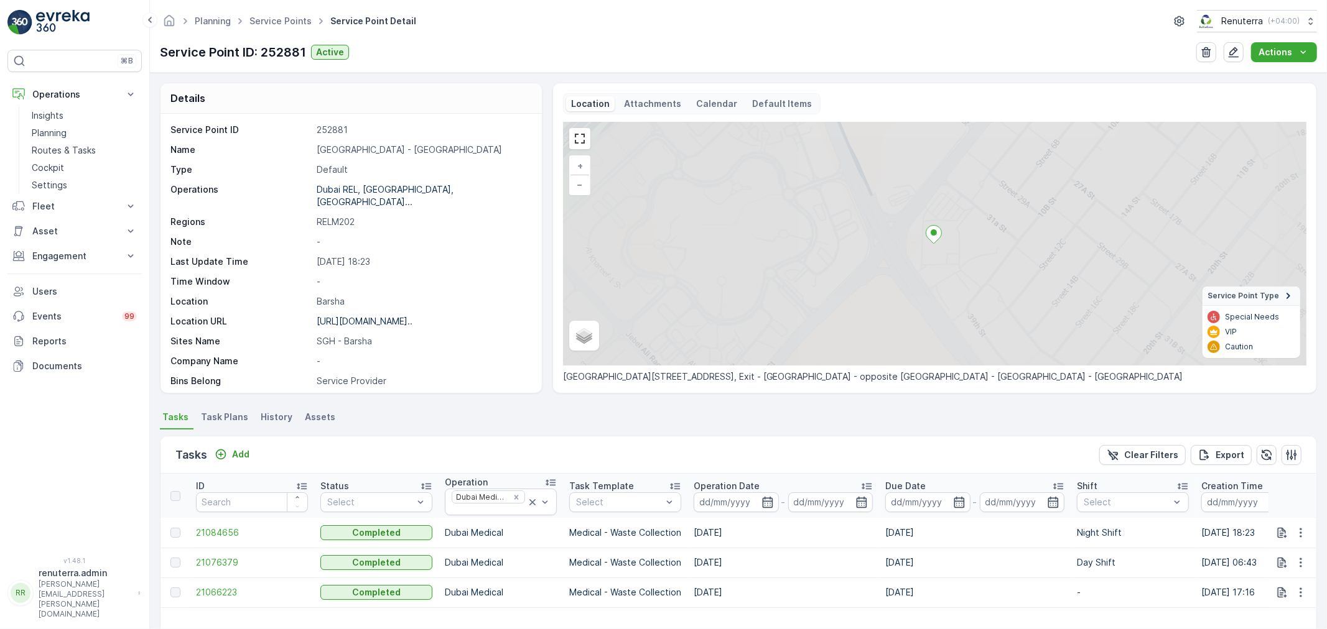
scroll to position [69, 0]
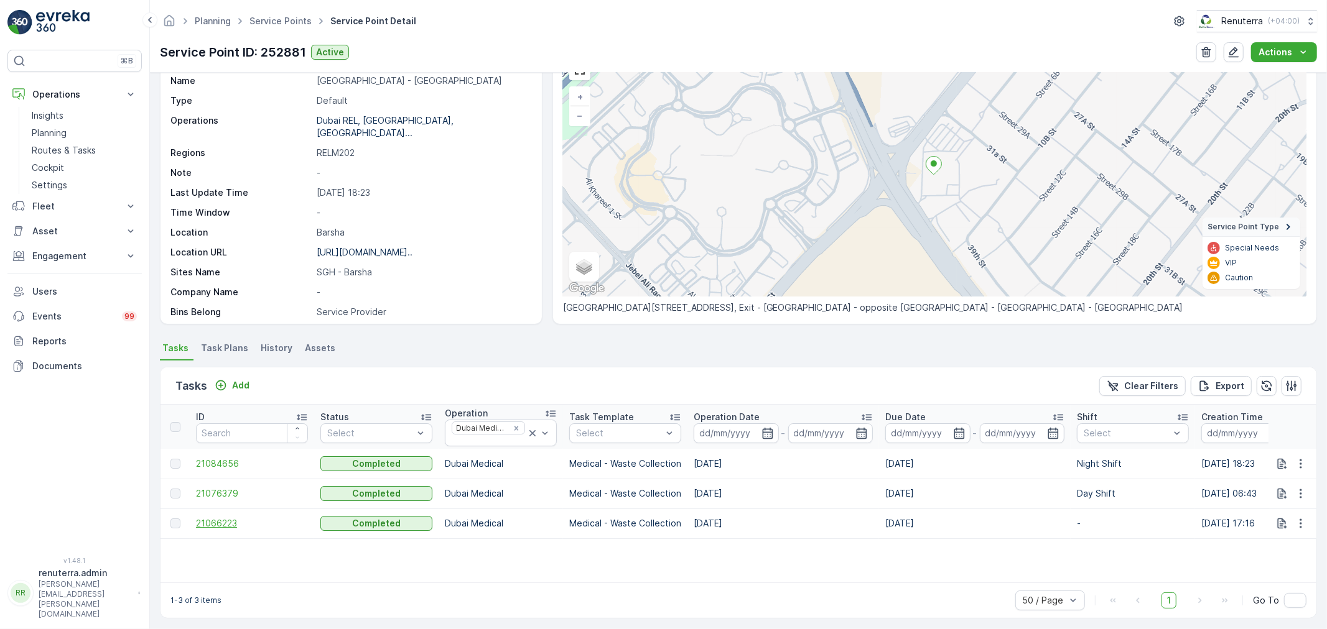
click at [228, 519] on span "21066223" at bounding box center [252, 524] width 112 height 12
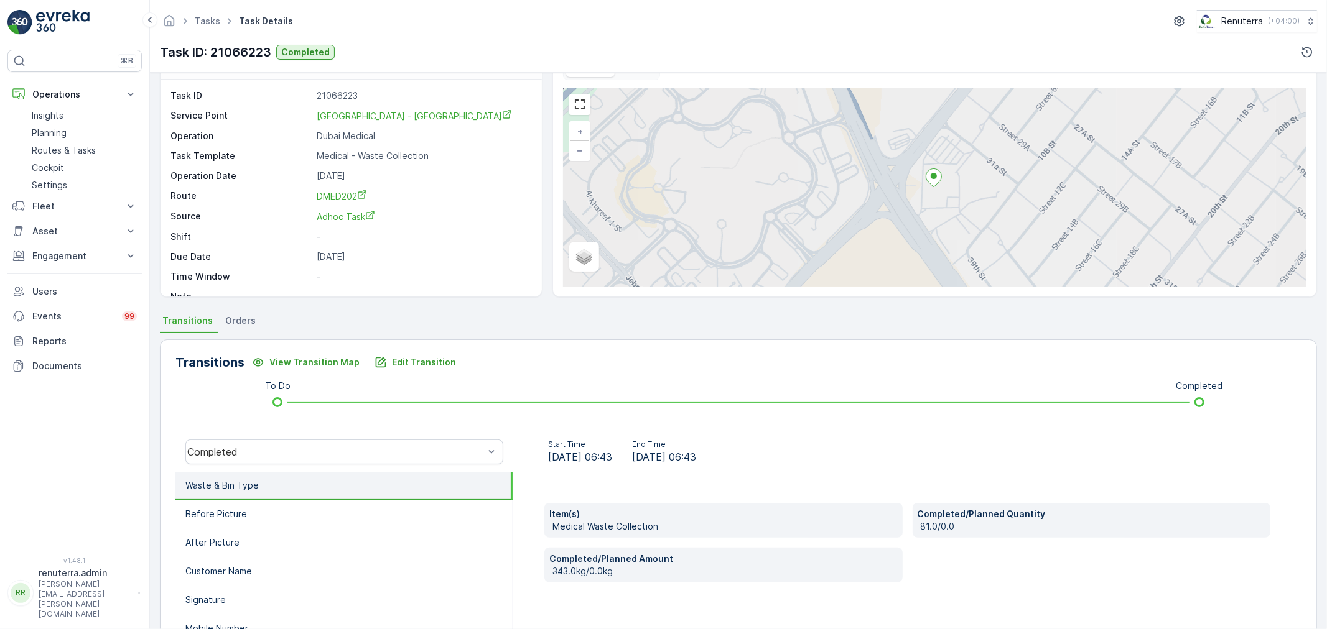
scroll to position [69, 0]
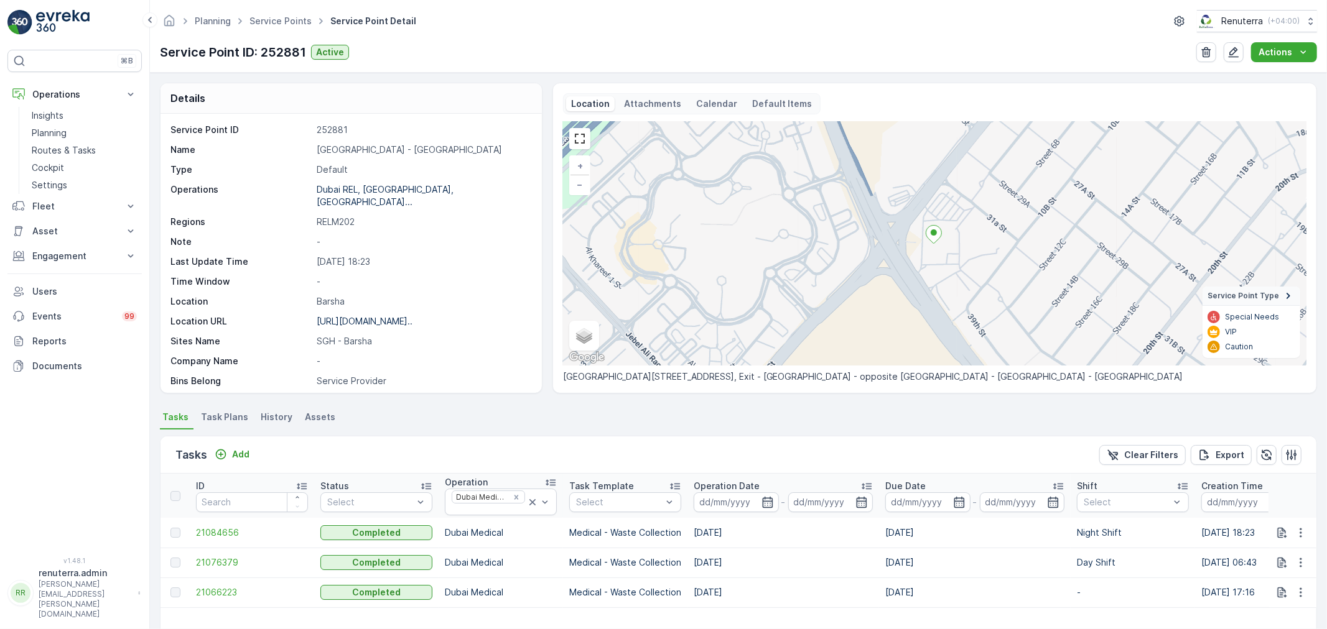
click at [209, 555] on td "21076379" at bounding box center [252, 563] width 124 height 30
click at [212, 557] on span "21076379" at bounding box center [252, 563] width 112 height 12
click at [213, 527] on span "21084656" at bounding box center [252, 533] width 112 height 12
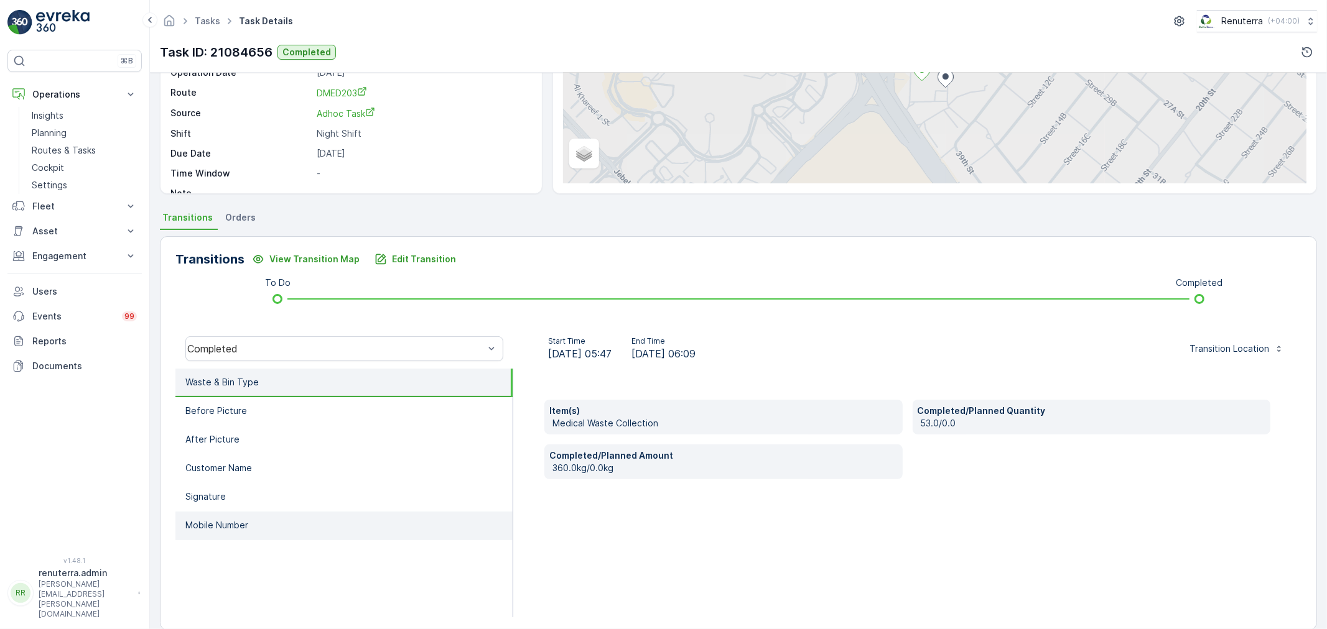
scroll to position [138, 0]
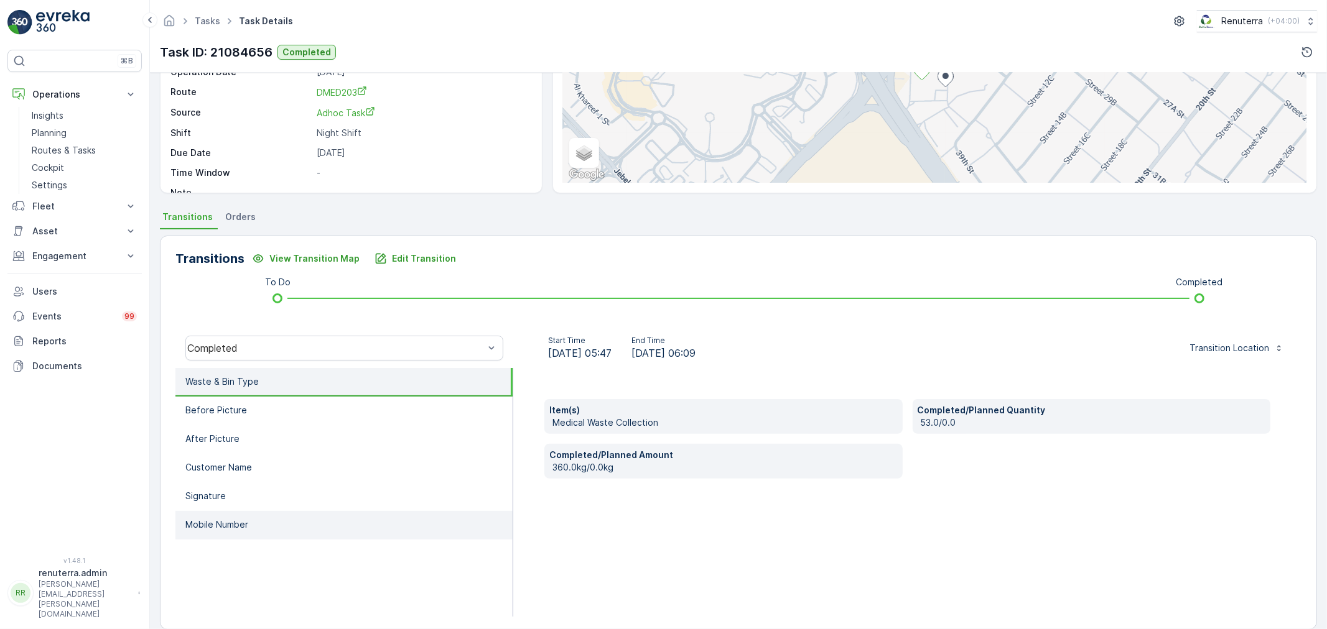
click at [226, 521] on p "Mobile Number" at bounding box center [216, 525] width 63 height 12
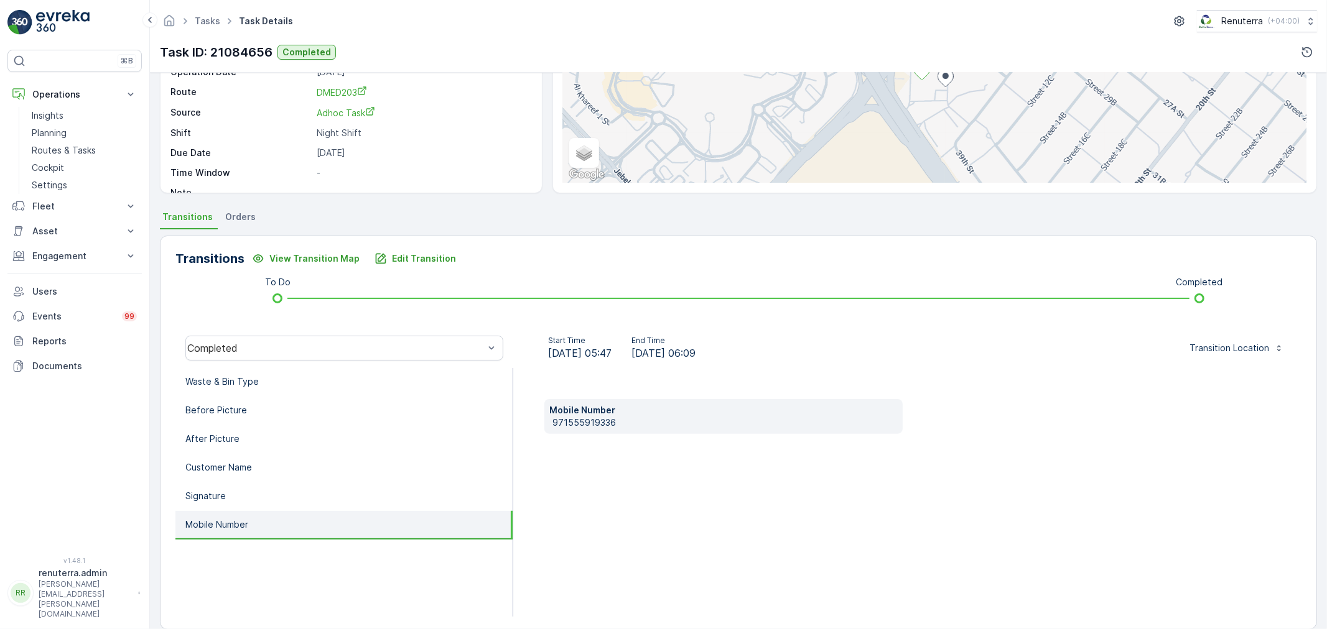
click at [552, 420] on p "971555919336" at bounding box center [724, 423] width 345 height 12
click at [407, 253] on p "Edit Transition" at bounding box center [424, 259] width 64 height 12
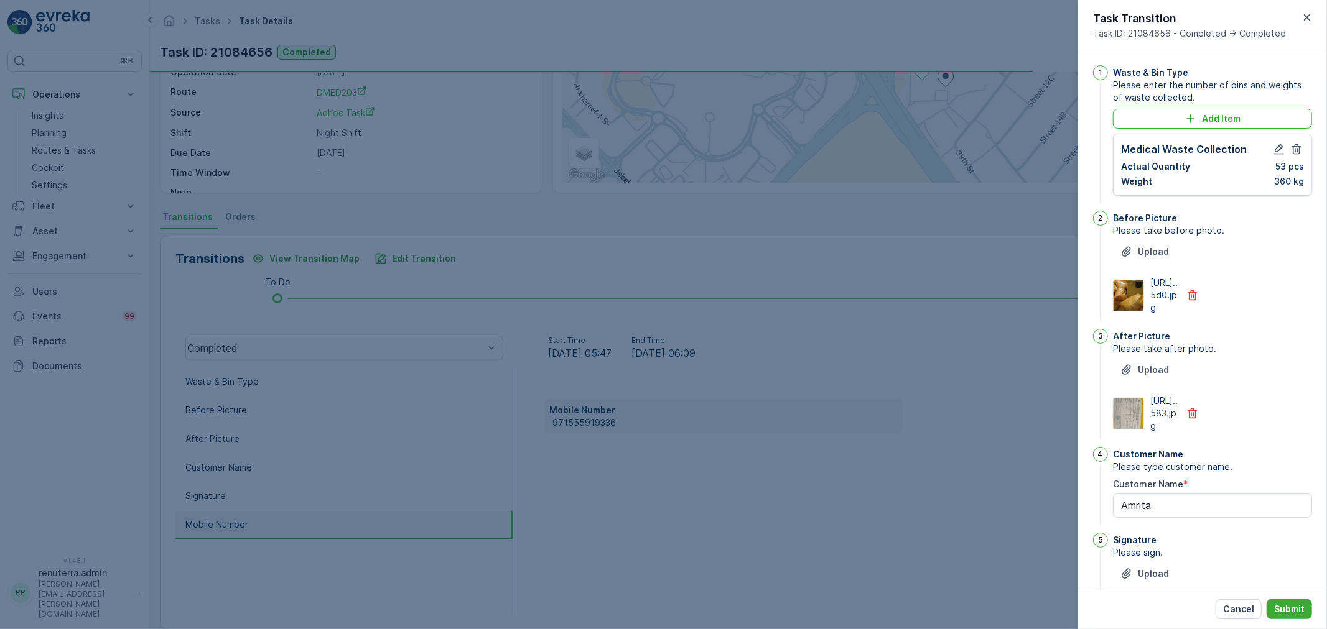
scroll to position [243, 0]
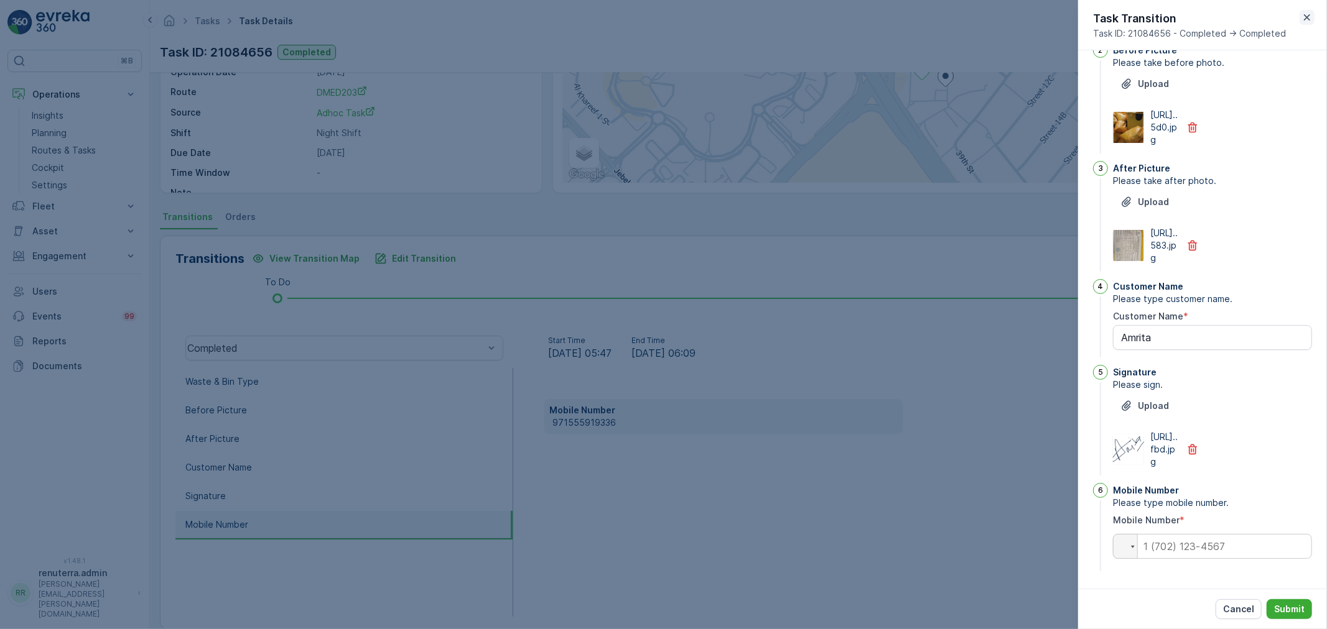
click at [1307, 16] on icon "button" at bounding box center [1307, 17] width 12 height 12
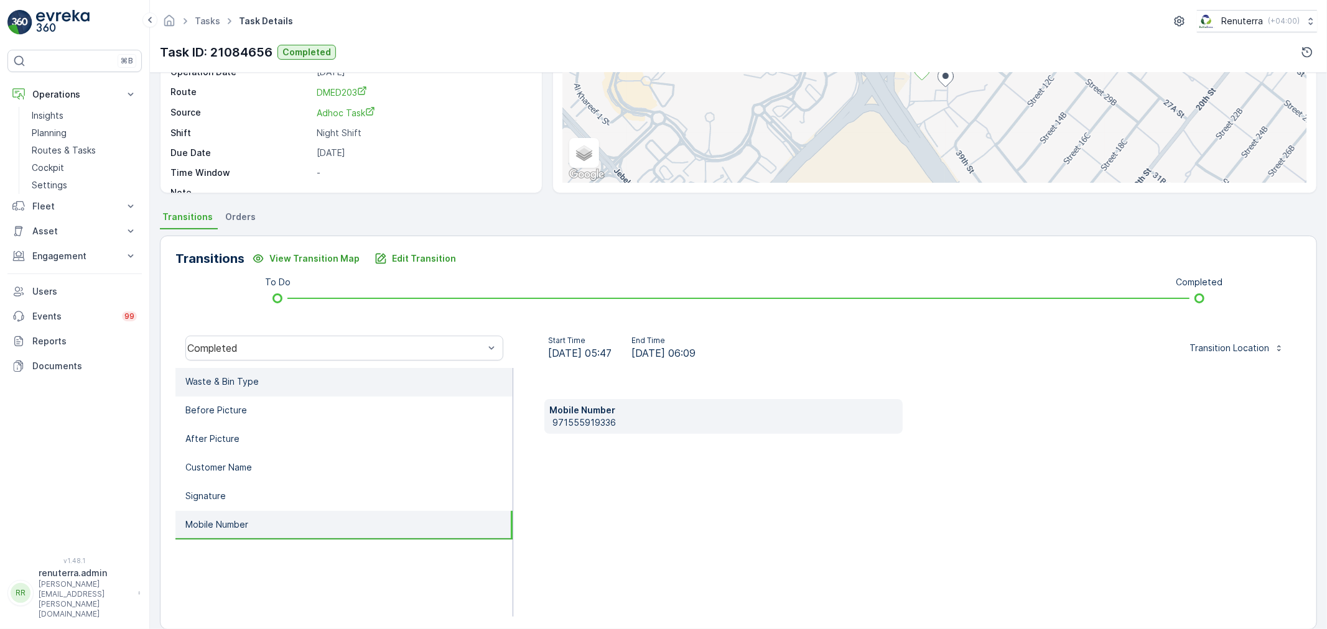
click at [344, 389] on li "Waste & Bin Type" at bounding box center [343, 382] width 337 height 29
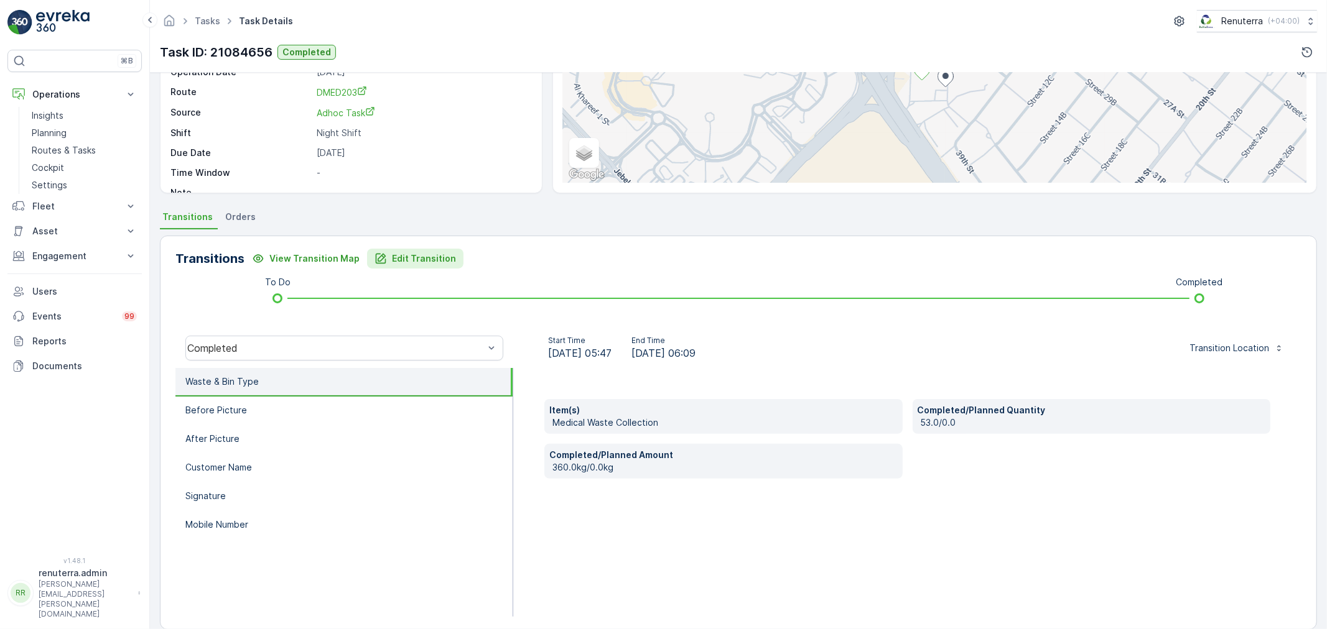
click at [427, 257] on p "Edit Transition" at bounding box center [424, 259] width 64 height 12
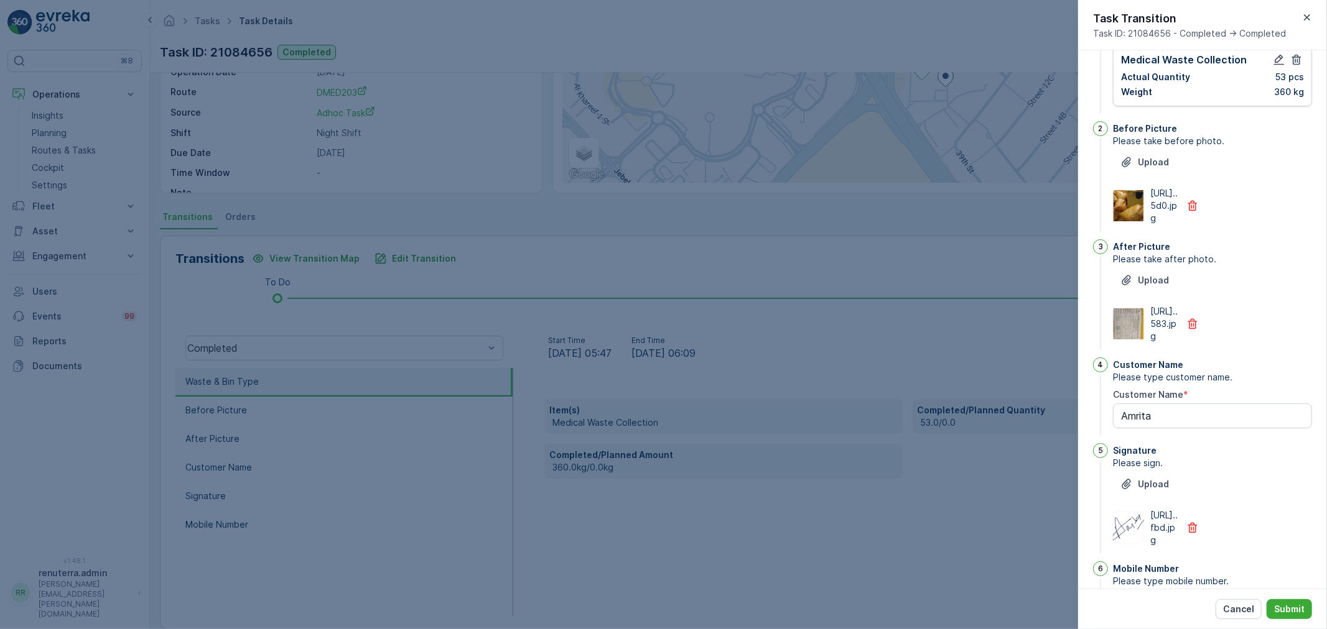
scroll to position [0, 0]
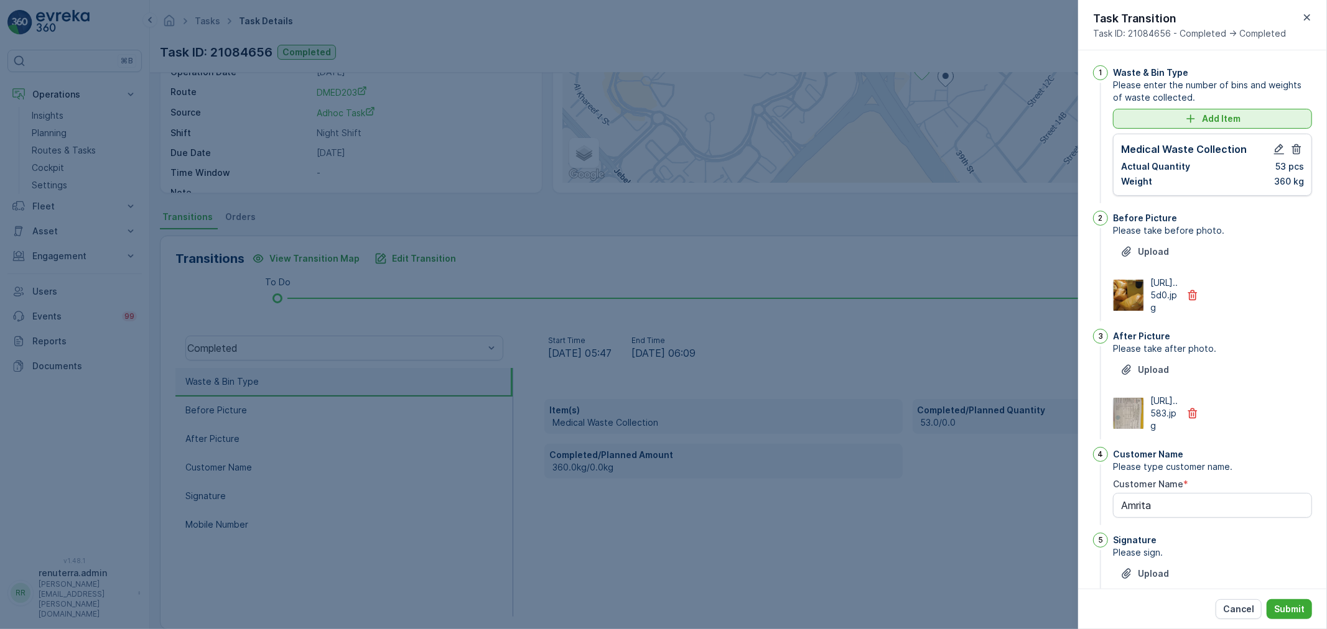
click at [1224, 116] on p "Add Item" at bounding box center [1221, 119] width 39 height 12
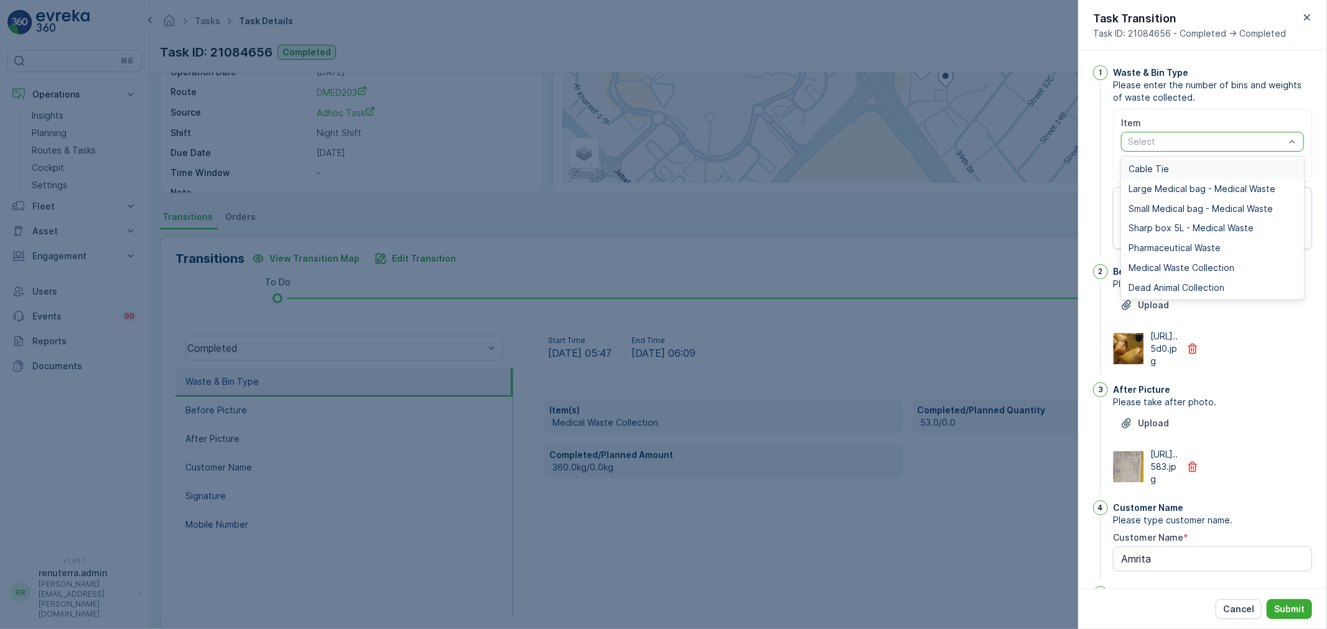
click at [1194, 144] on div at bounding box center [1205, 142] width 159 height 10
click at [1177, 268] on span "Medical Waste Collection" at bounding box center [1181, 268] width 106 height 10
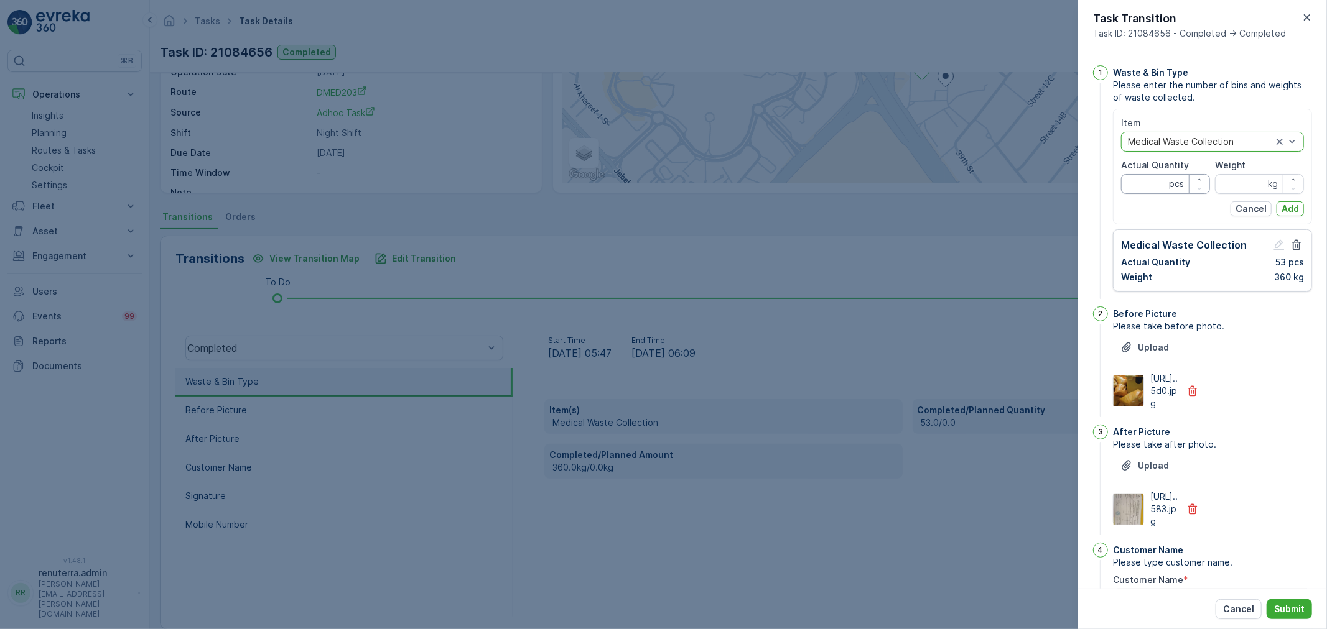
click at [1153, 174] on Quantity "Actual Quantity" at bounding box center [1165, 184] width 89 height 20
type Quantity "30"
drag, startPoint x: 1227, startPoint y: 178, endPoint x: 1223, endPoint y: 170, distance: 8.6
click at [1223, 170] on div "Weight kg" at bounding box center [1259, 176] width 89 height 35
type input "104"
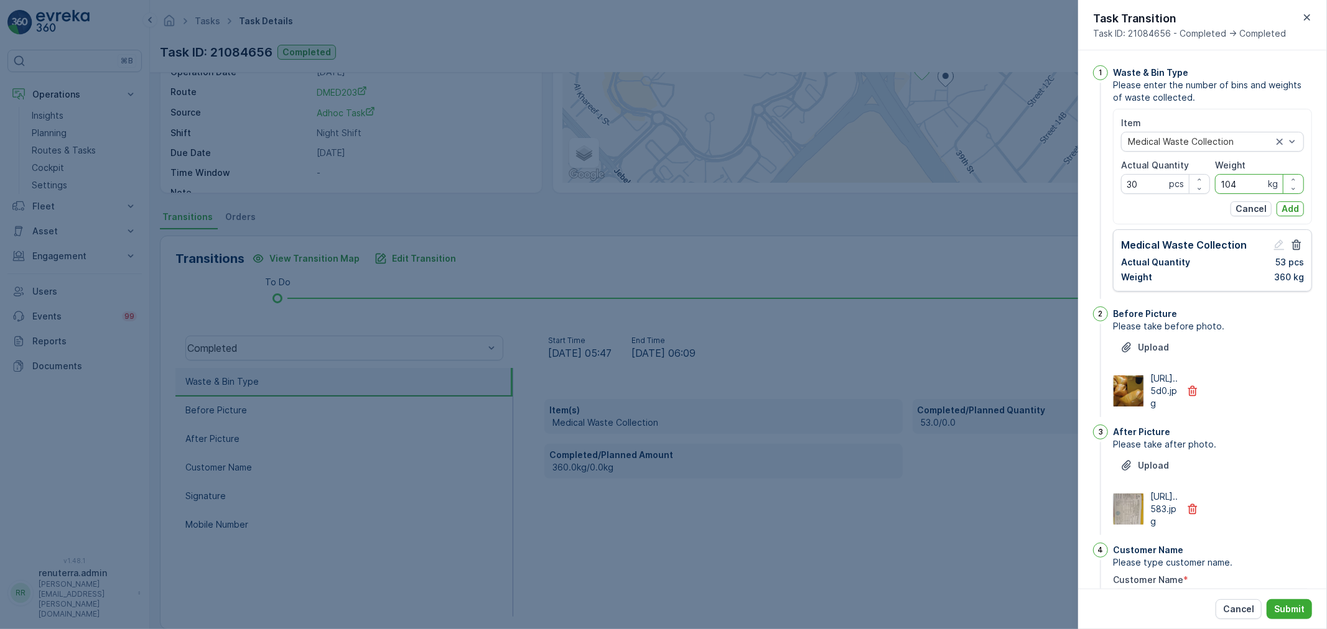
click at [1288, 203] on p "Add" at bounding box center [1289, 209] width 17 height 12
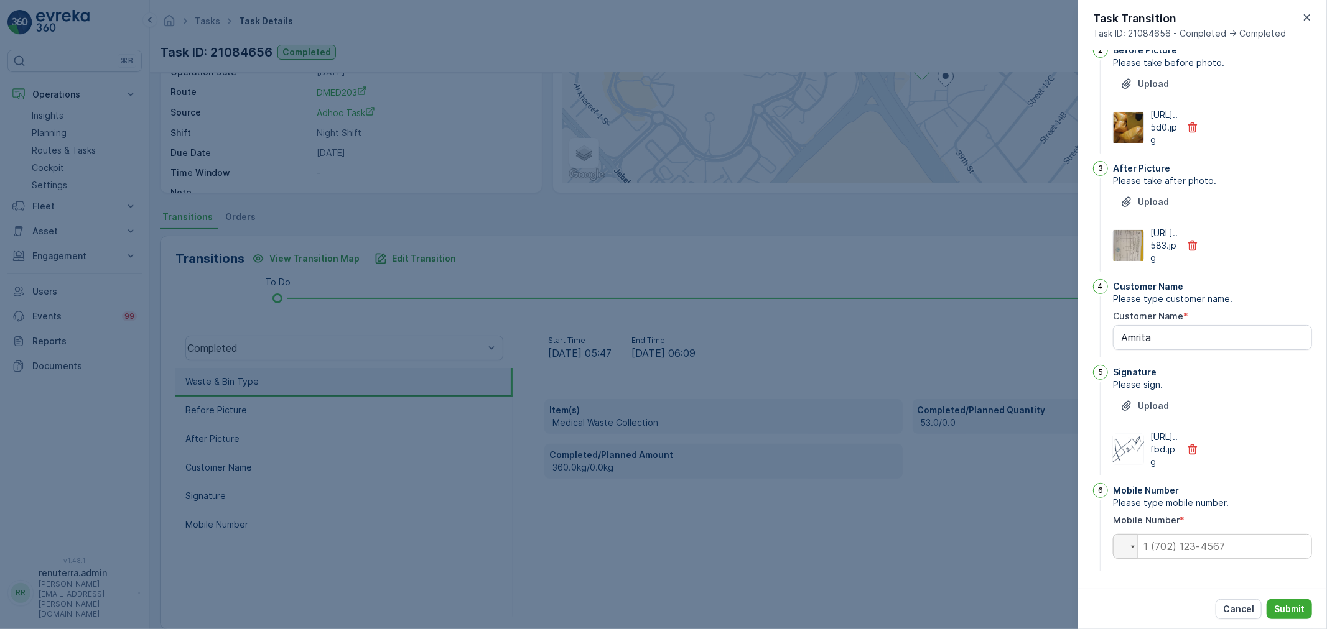
scroll to position [310, 0]
click at [1186, 550] on input "tel" at bounding box center [1212, 546] width 199 height 25
type input "0555919336"
click at [1298, 615] on p "Submit" at bounding box center [1289, 609] width 30 height 12
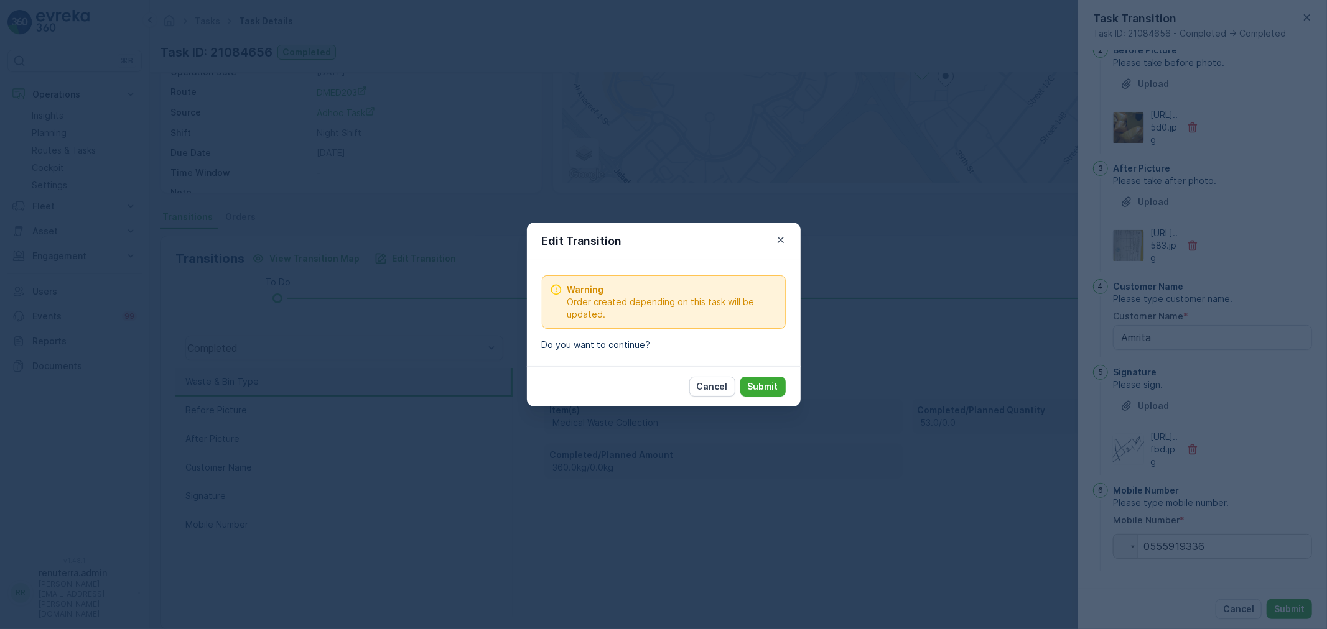
click at [753, 388] on p "Submit" at bounding box center [763, 387] width 30 height 12
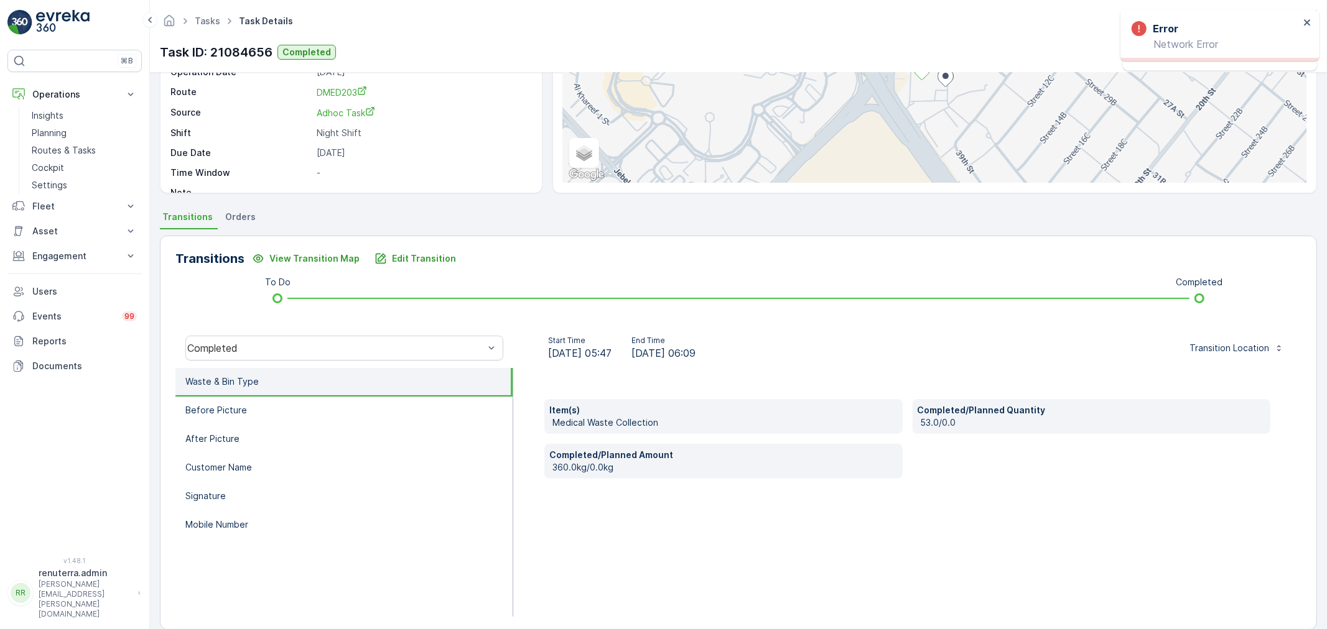
drag, startPoint x: 1022, startPoint y: 345, endPoint x: 913, endPoint y: 360, distance: 109.9
click at [1022, 344] on div "Start Time 19.08.2025 05:47 End Time 19.08.2025 06:09 Transition Location" at bounding box center [907, 348] width 768 height 25
click at [414, 256] on p "Edit Transition" at bounding box center [424, 259] width 64 height 12
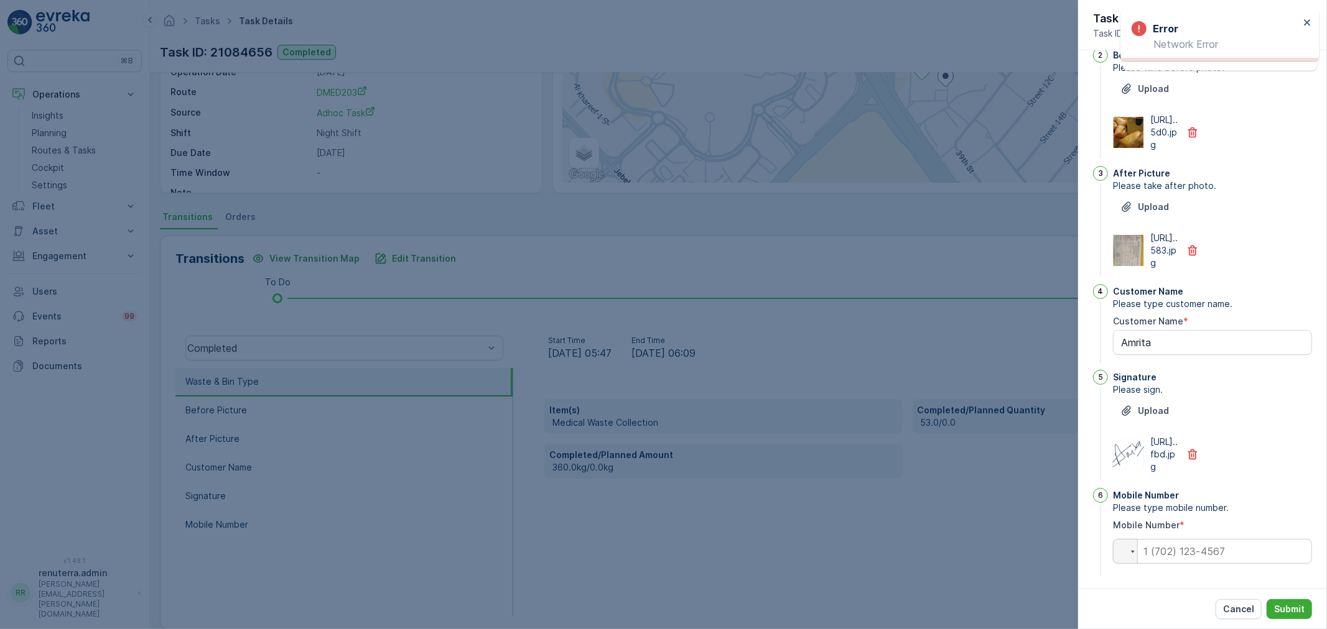
scroll to position [0, 0]
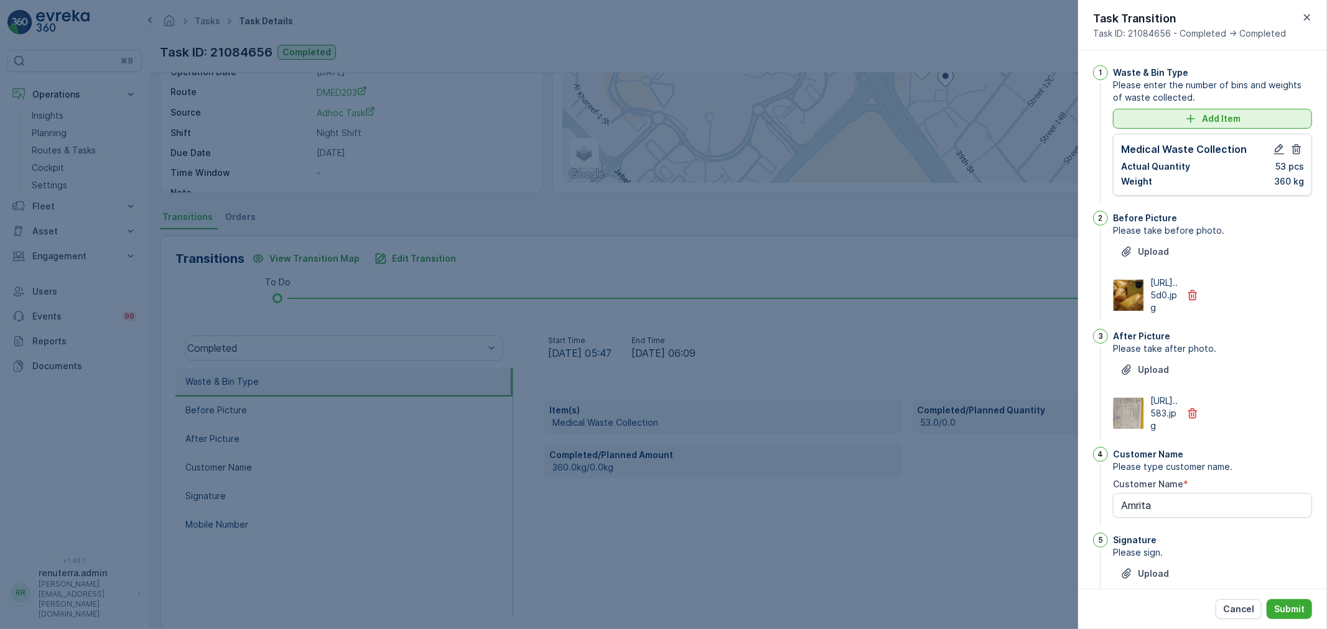
click at [1228, 118] on p "Add Item" at bounding box center [1221, 119] width 39 height 12
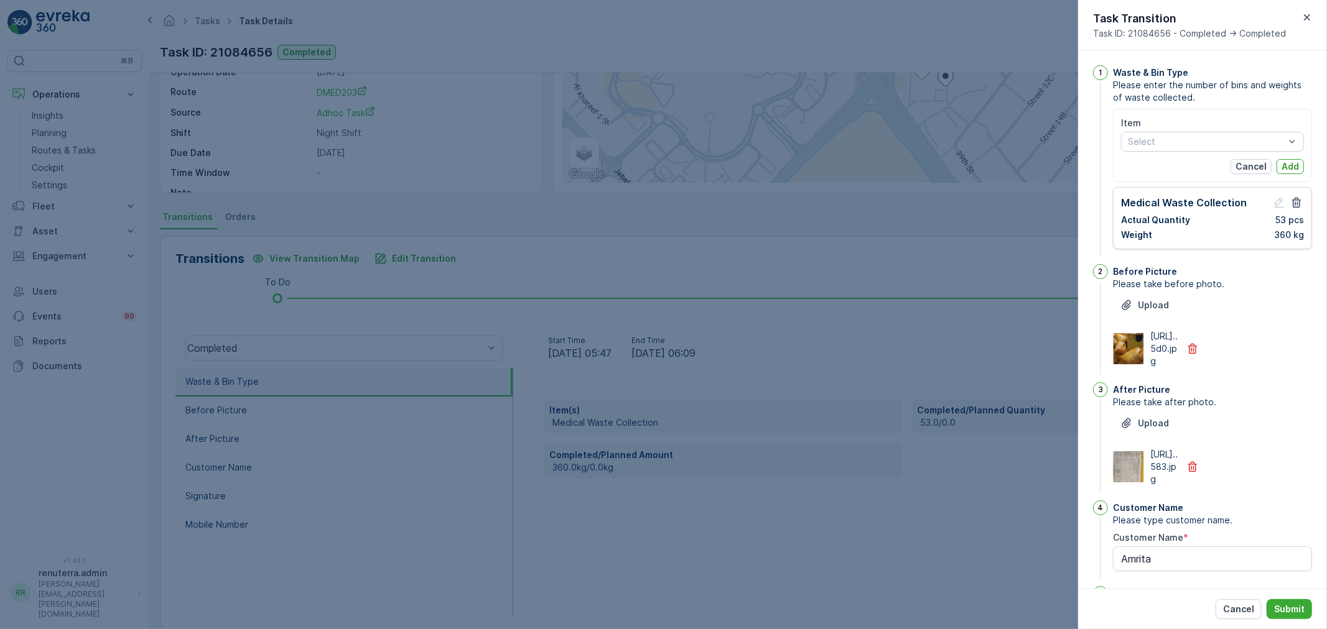
click at [1202, 151] on div "Item Select Cancel Add" at bounding box center [1212, 145] width 183 height 57
drag, startPoint x: 1197, startPoint y: 144, endPoint x: 1197, endPoint y: 156, distance: 11.2
click at [1197, 151] on div "Select" at bounding box center [1212, 142] width 183 height 20
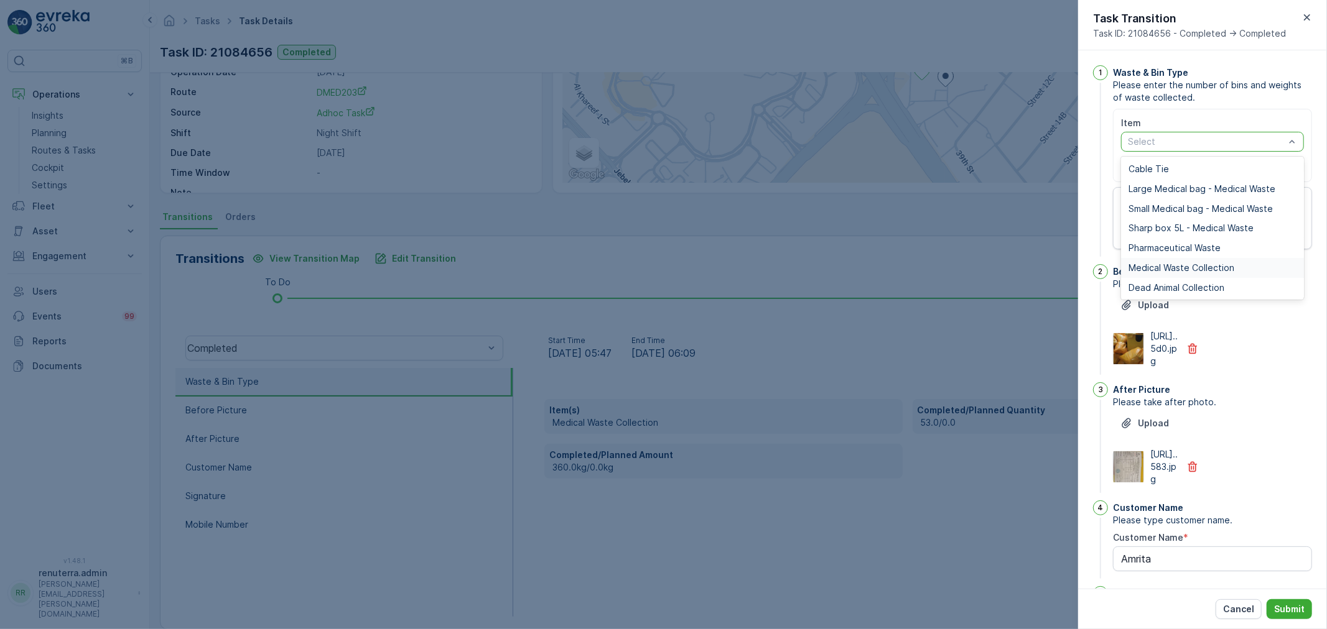
click at [1180, 263] on span "Medical Waste Collection" at bounding box center [1181, 268] width 106 height 10
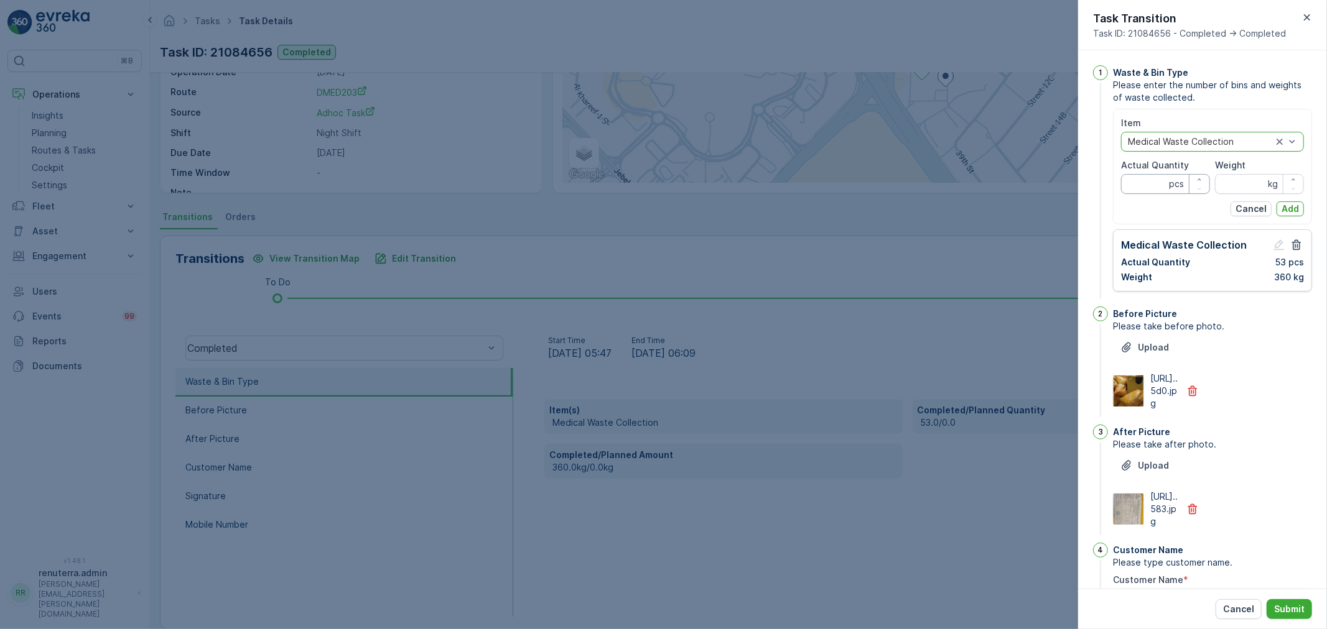
click at [1141, 181] on Quantity "Actual Quantity" at bounding box center [1165, 184] width 89 height 20
click at [1141, 193] on Quantity "Actual Quantity" at bounding box center [1165, 184] width 89 height 20
type Quantity "30"
click at [1260, 172] on div "Weight kg" at bounding box center [1259, 176] width 89 height 35
click at [1254, 180] on input "Weight" at bounding box center [1259, 184] width 89 height 20
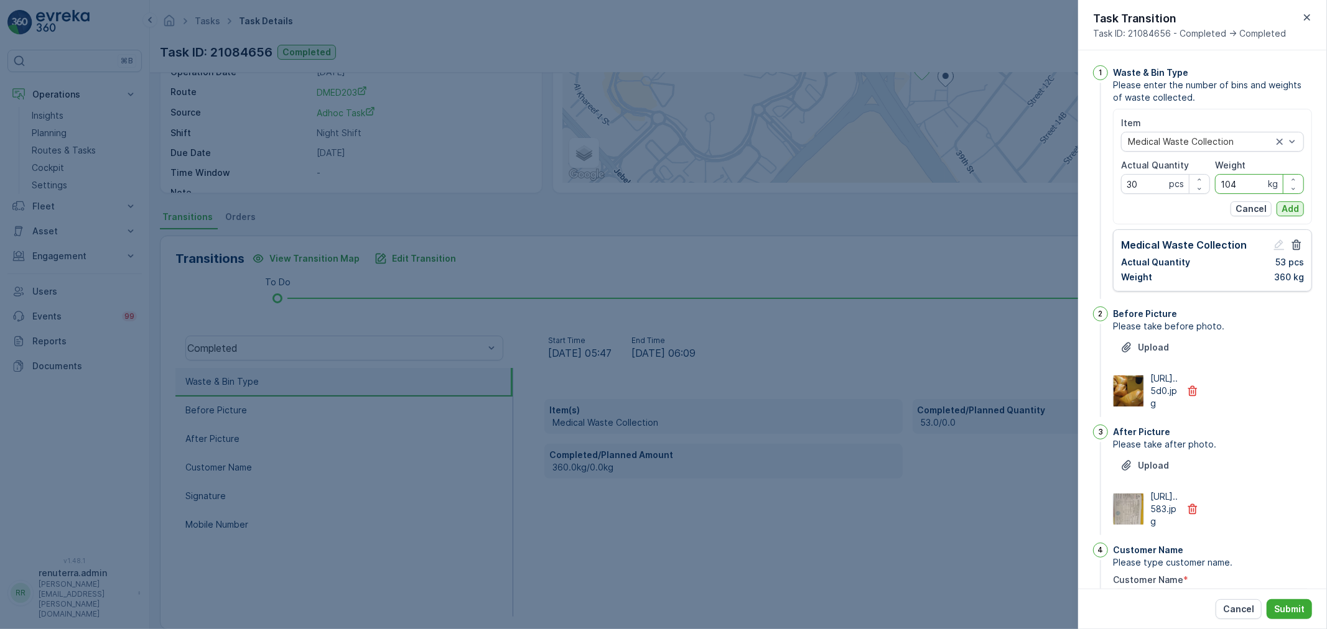
type input "104"
click at [1294, 207] on p "Add" at bounding box center [1289, 209] width 17 height 12
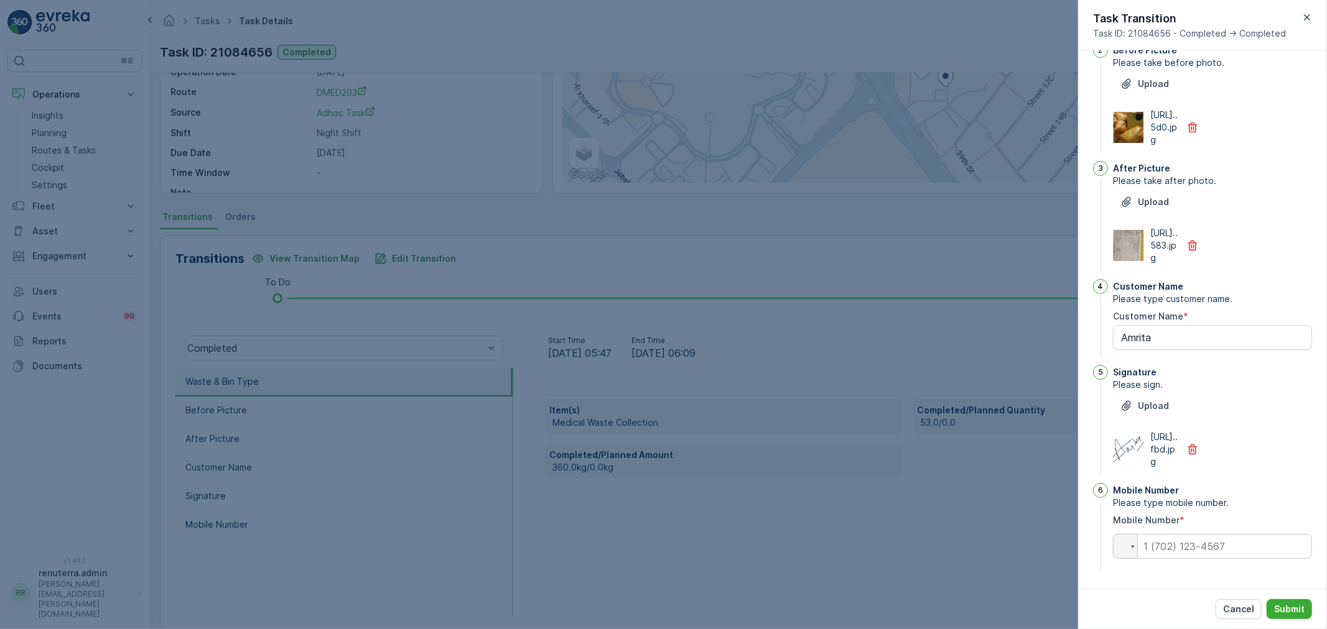
scroll to position [310, 0]
click at [1202, 542] on input "tel" at bounding box center [1212, 546] width 199 height 25
type input "0555919336"
click at [1283, 604] on p "Submit" at bounding box center [1289, 609] width 30 height 12
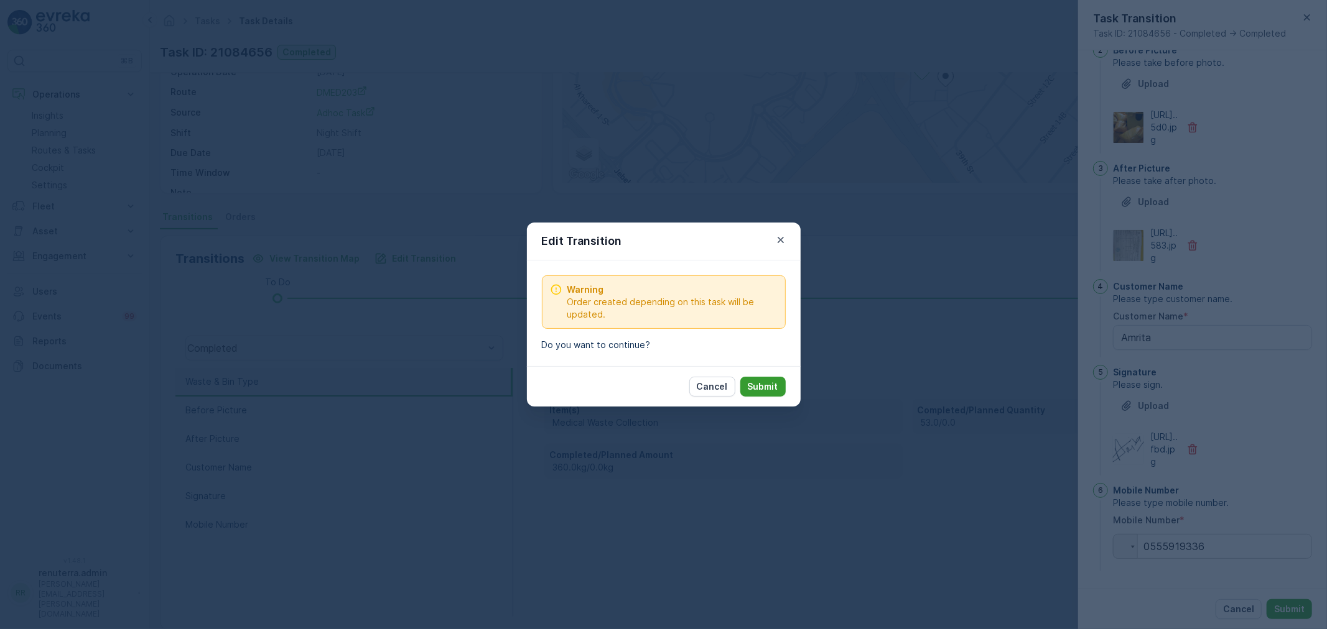
click at [768, 390] on p "Submit" at bounding box center [763, 387] width 30 height 12
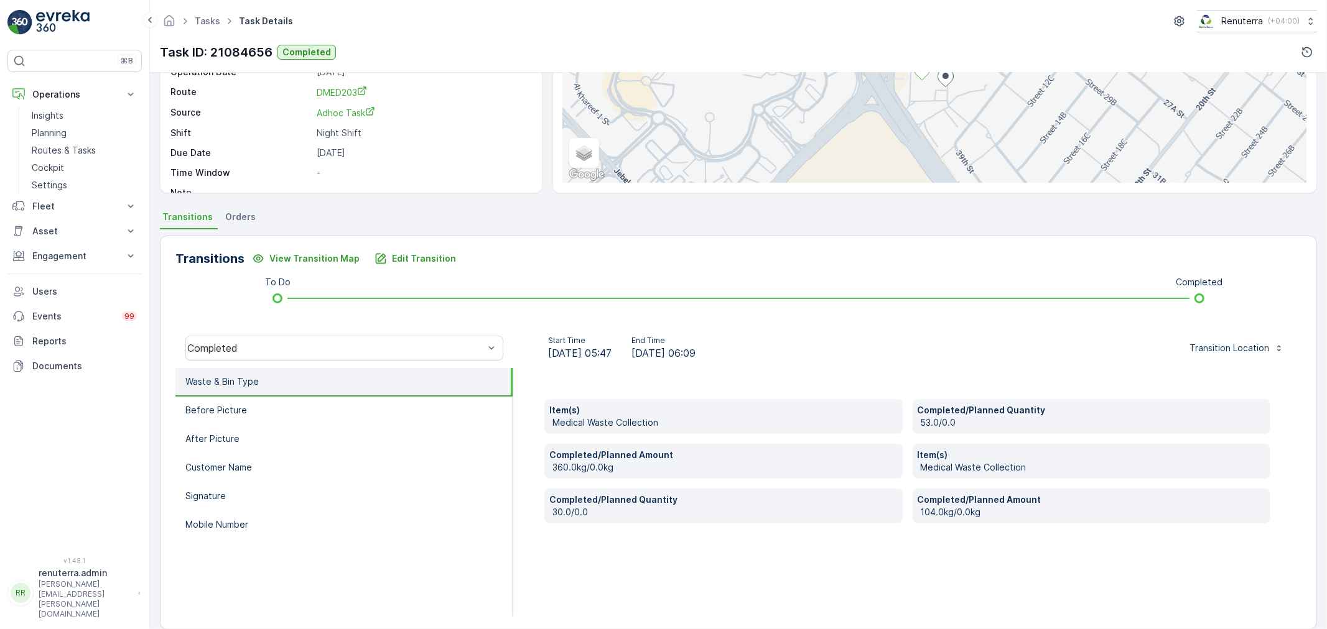
scroll to position [0, 0]
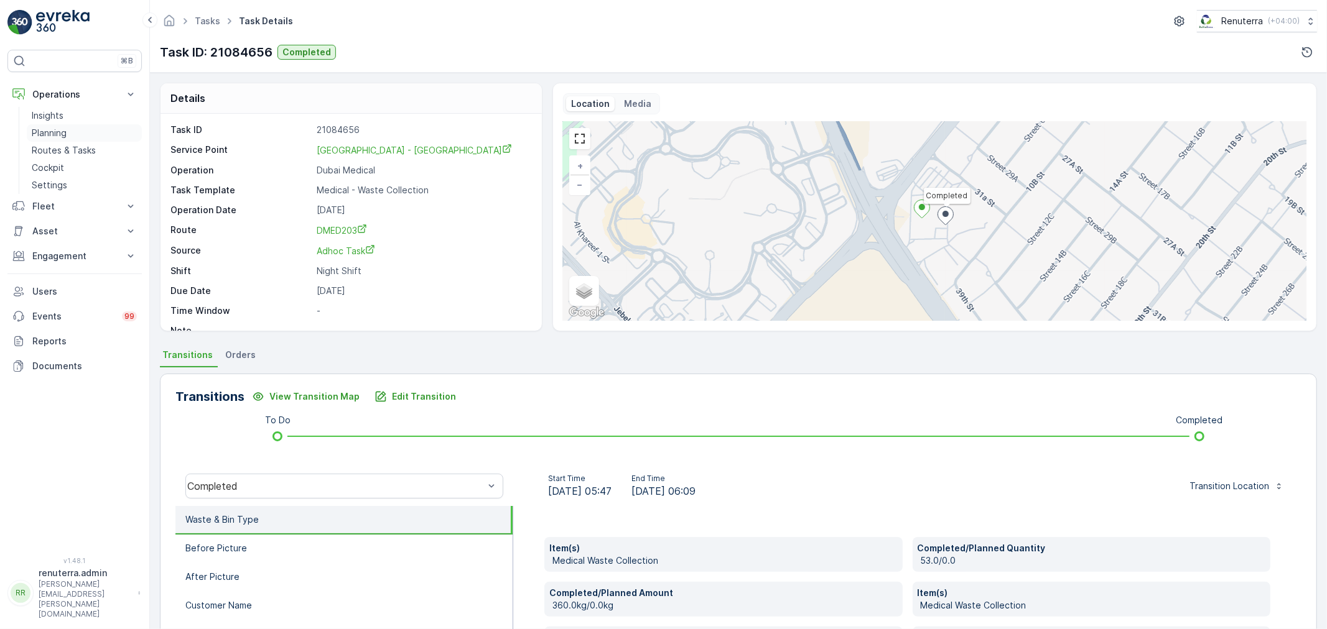
click at [40, 134] on p "Planning" at bounding box center [49, 133] width 35 height 12
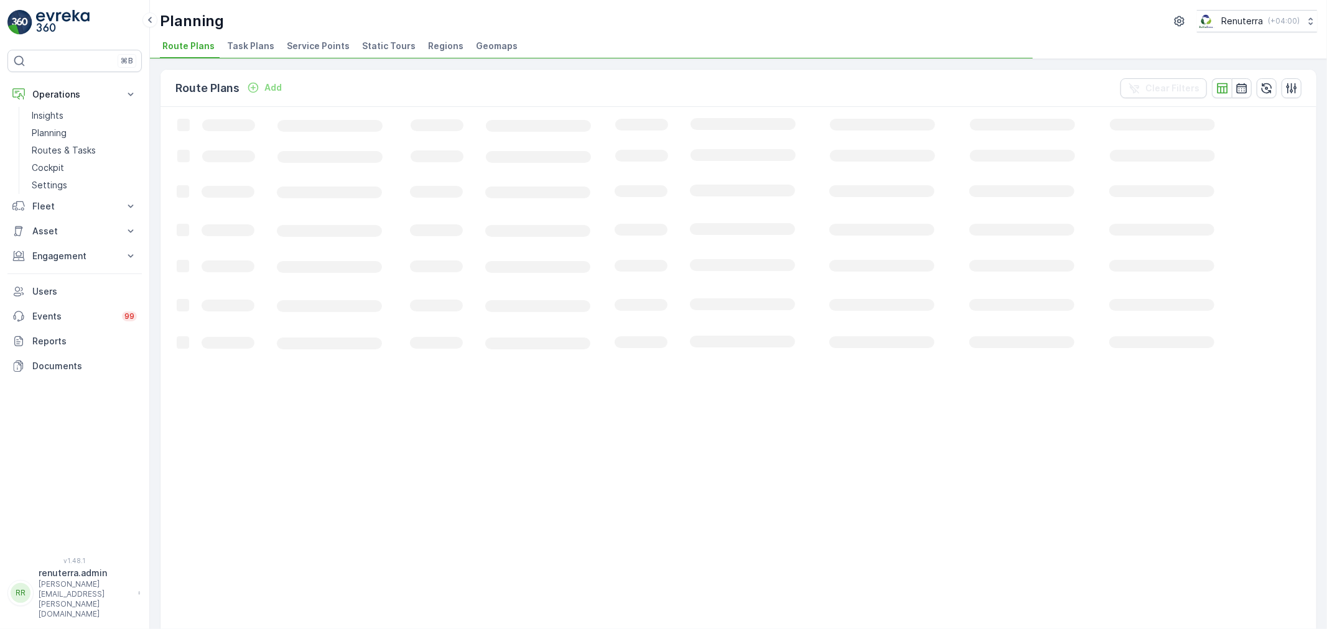
click at [300, 52] on span "Service Points" at bounding box center [318, 46] width 63 height 12
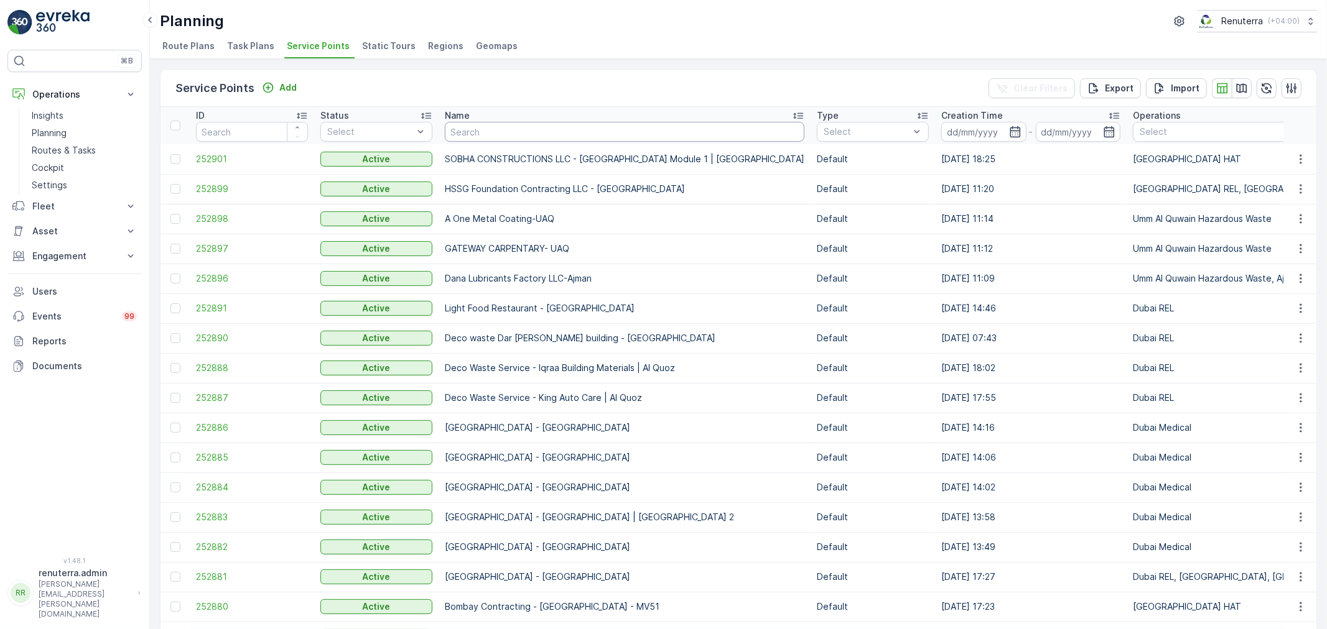
click at [519, 134] on input "text" at bounding box center [625, 132] width 360 height 20
type input "balb"
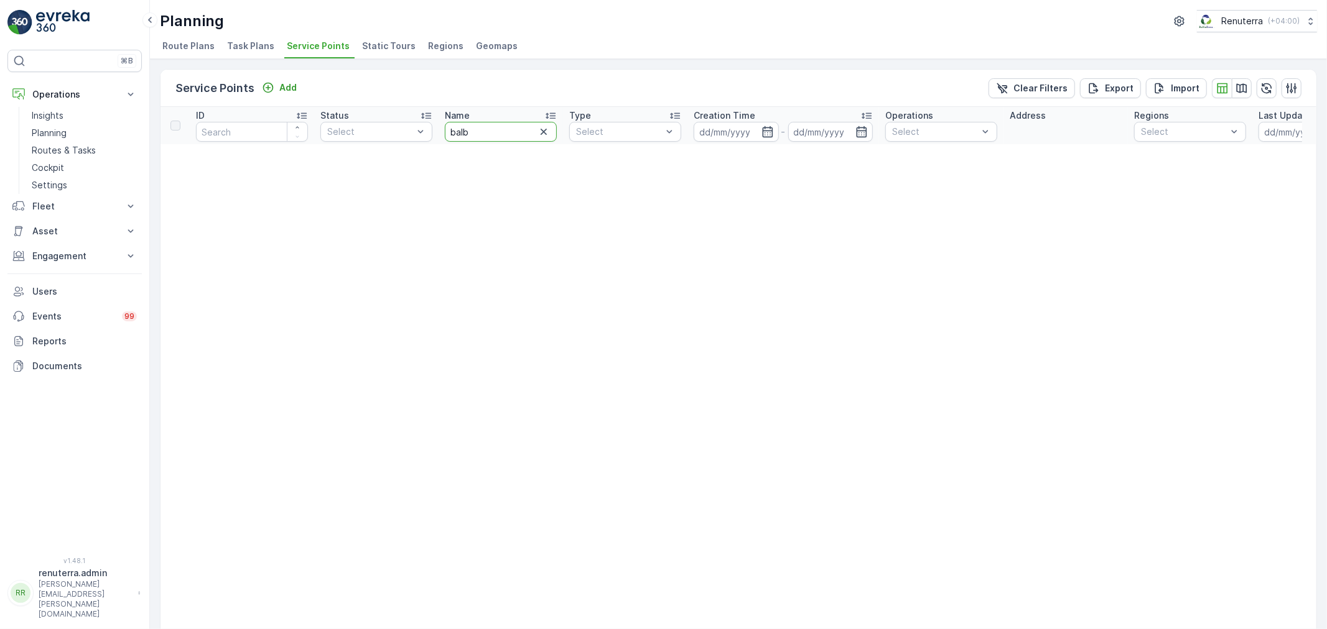
click at [504, 139] on input "balb" at bounding box center [501, 132] width 112 height 20
type input "baa"
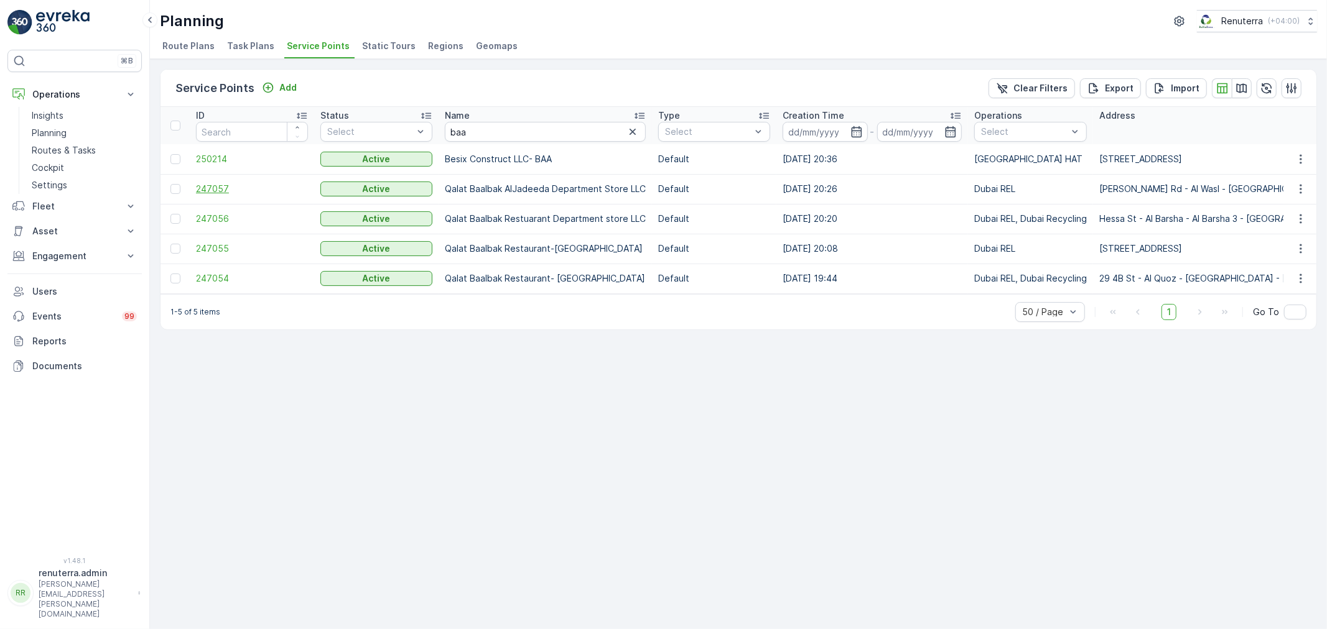
click at [211, 193] on span "247057" at bounding box center [252, 189] width 112 height 12
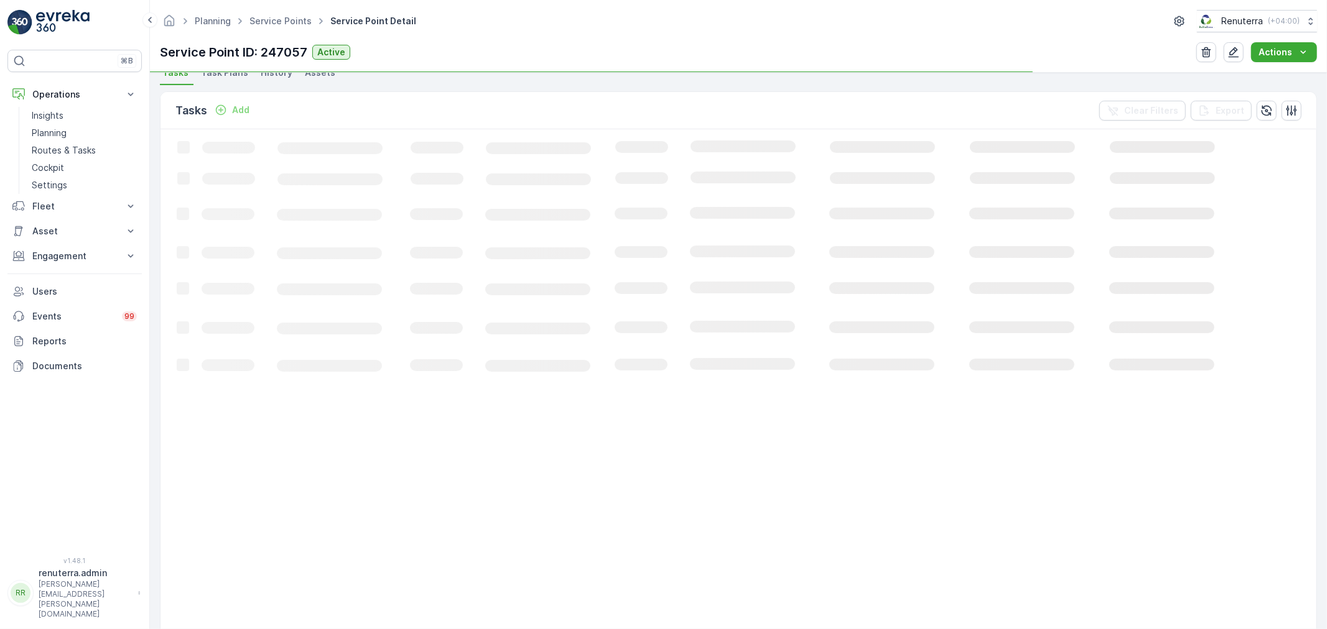
scroll to position [345, 0]
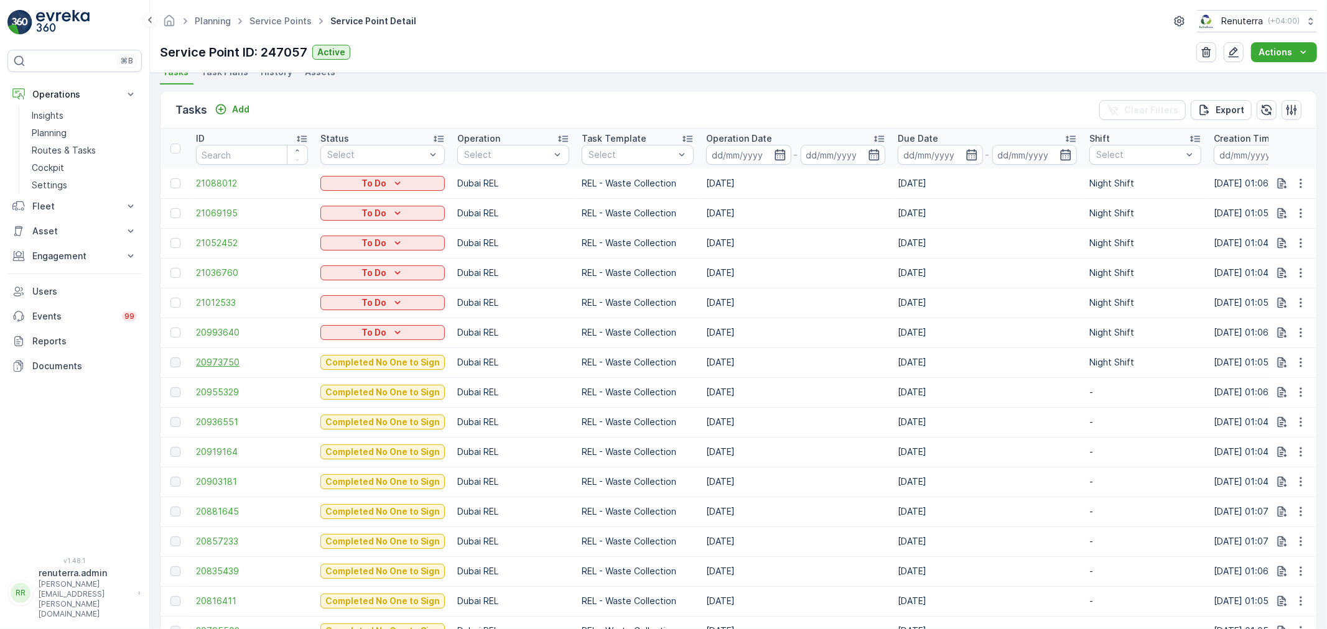
click at [243, 362] on span "20973750" at bounding box center [252, 362] width 112 height 12
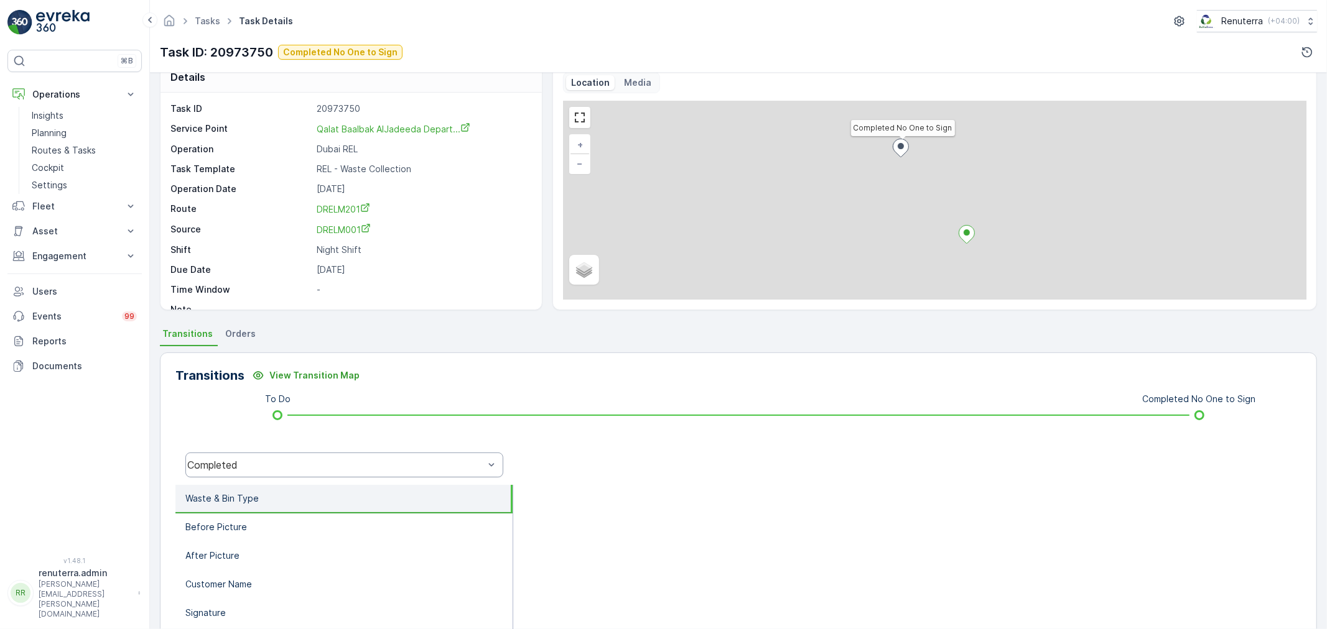
scroll to position [154, 0]
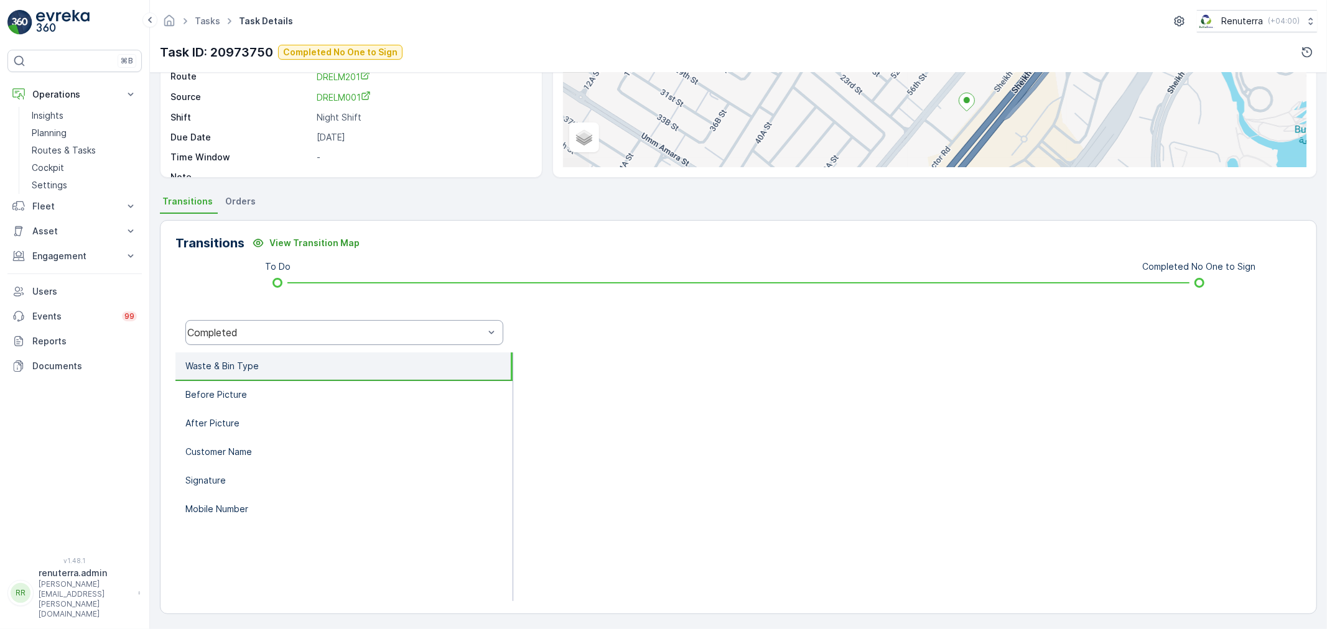
click at [278, 332] on div "Completed" at bounding box center [335, 332] width 297 height 11
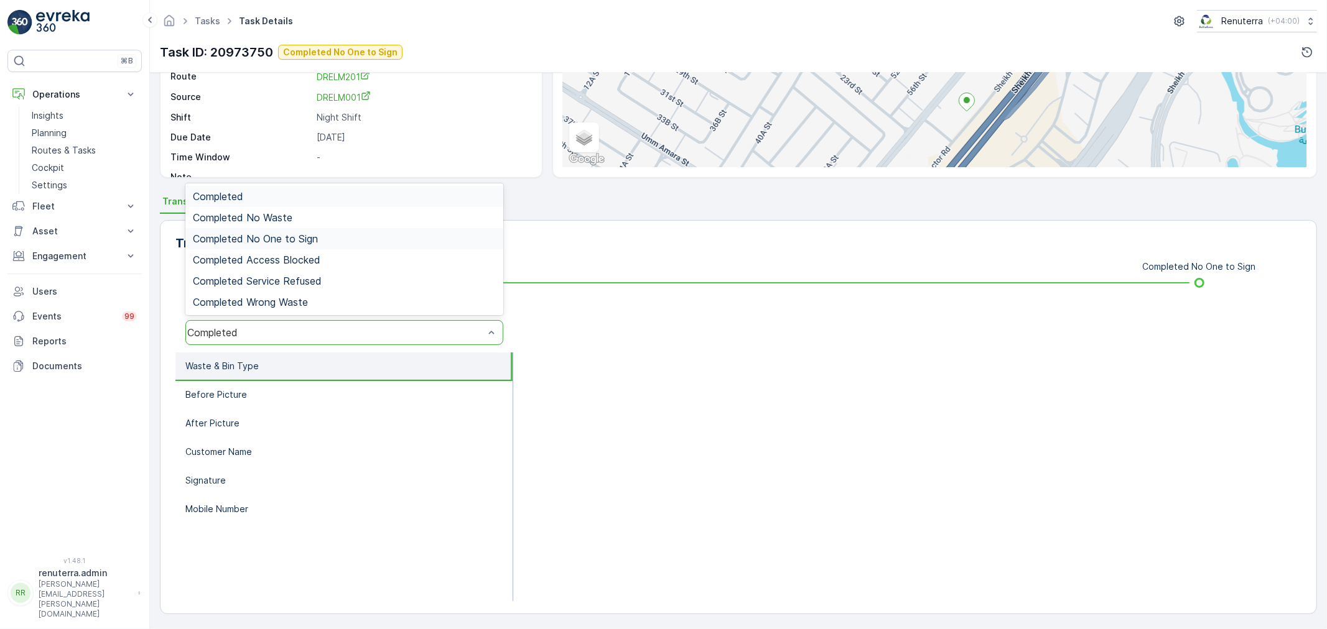
click at [279, 238] on span "Completed No One to Sign" at bounding box center [255, 238] width 125 height 11
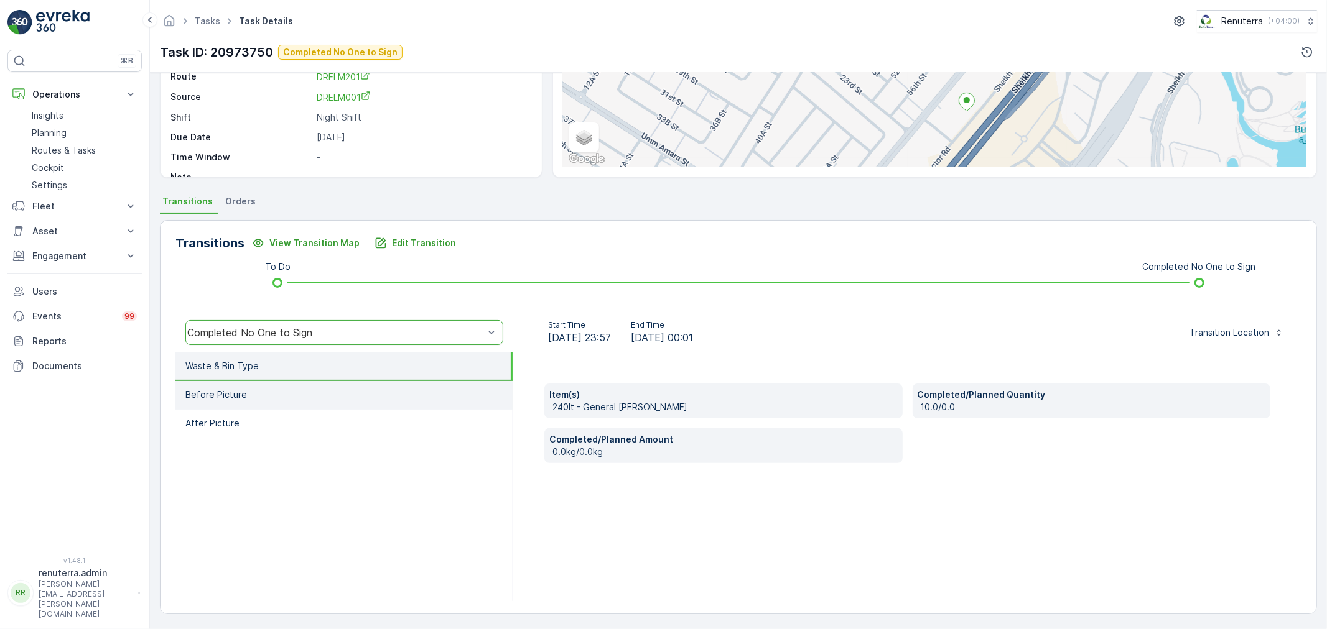
click at [259, 398] on li "Before Picture" at bounding box center [343, 395] width 337 height 29
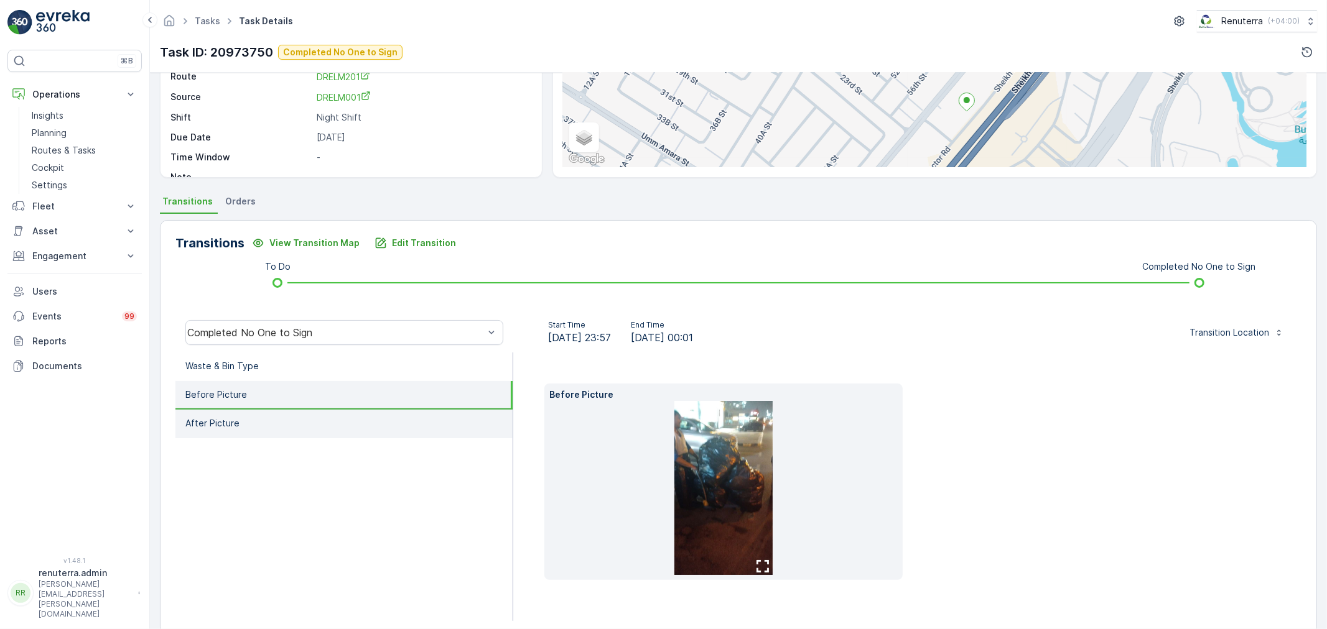
click at [265, 417] on li "After Picture" at bounding box center [343, 424] width 337 height 29
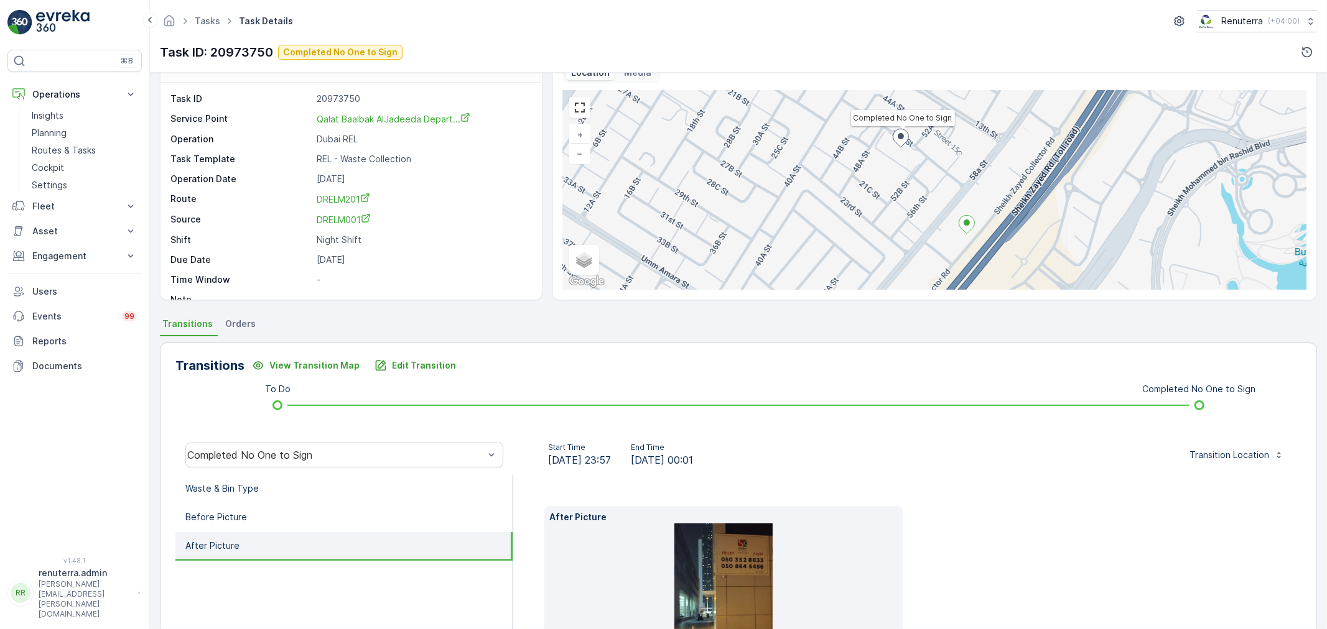
scroll to position [0, 0]
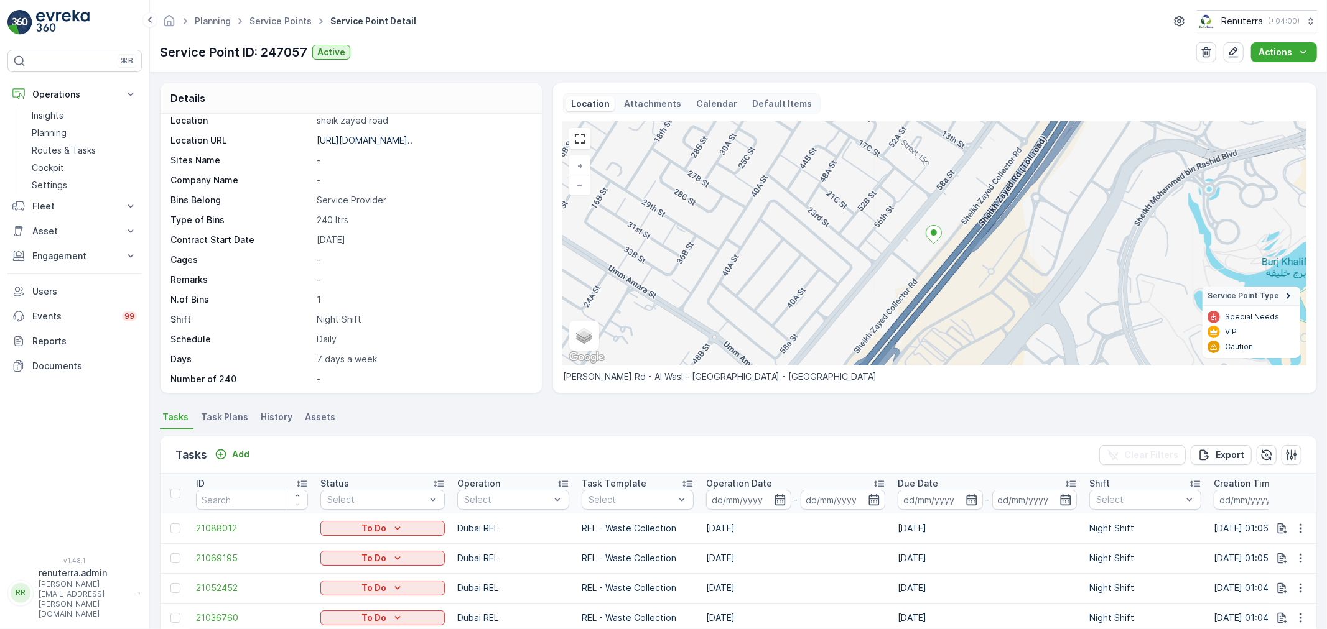
scroll to position [171, 0]
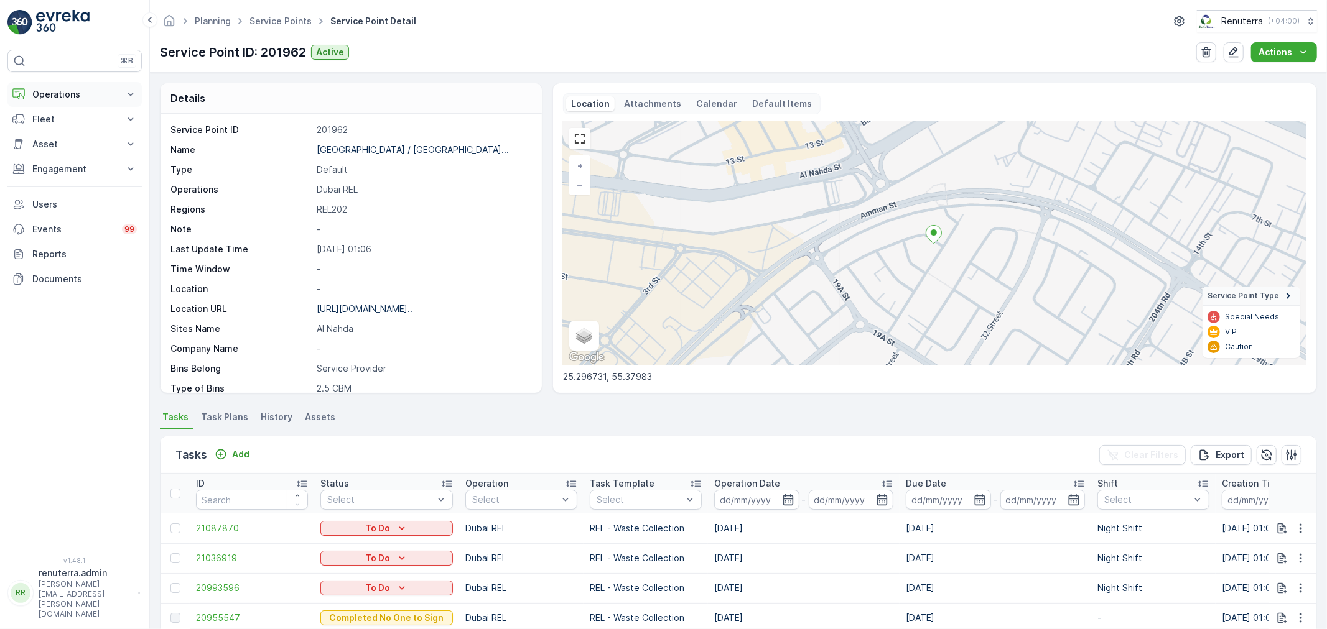
click at [81, 95] on p "Operations" at bounding box center [74, 94] width 85 height 12
click at [69, 123] on link "Insights" at bounding box center [84, 115] width 115 height 17
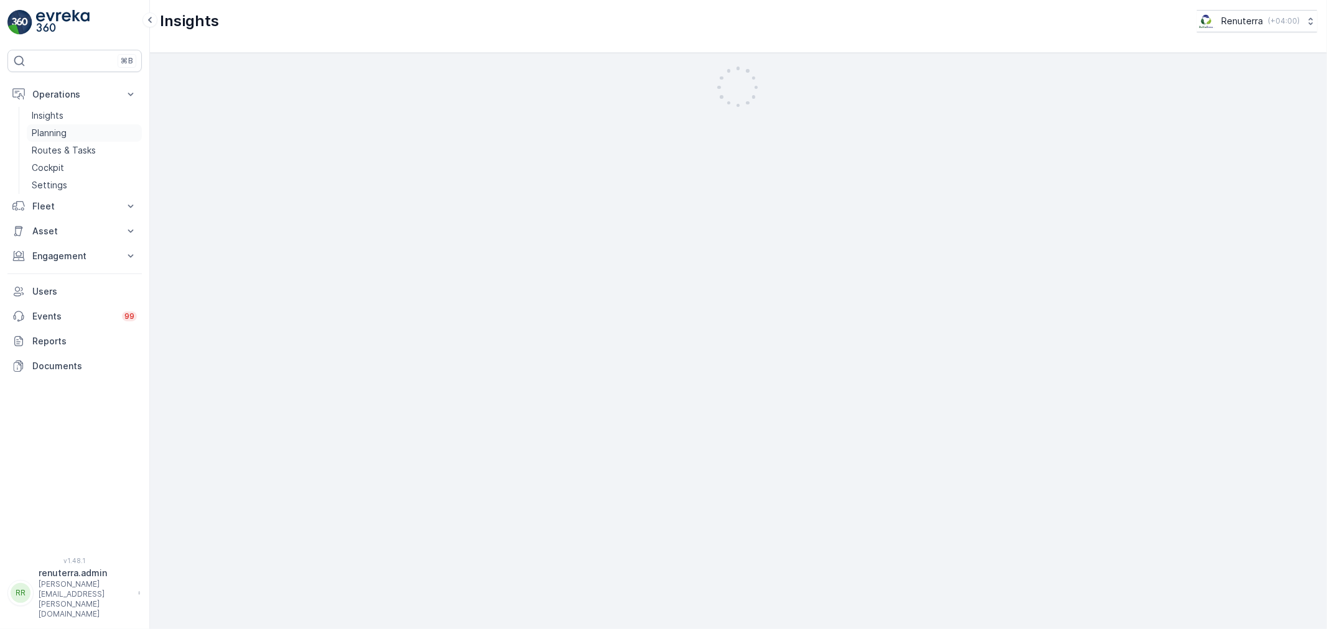
click at [57, 134] on p "Planning" at bounding box center [49, 133] width 35 height 12
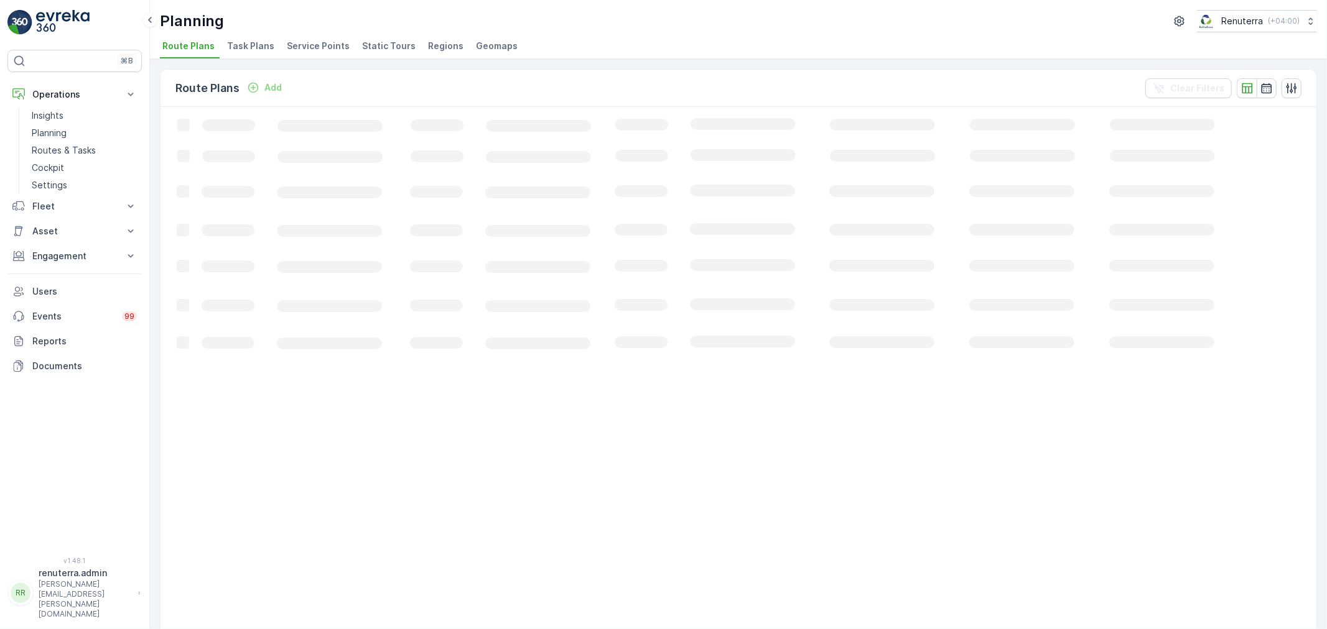
click at [321, 54] on li "Service Points" at bounding box center [319, 47] width 70 height 21
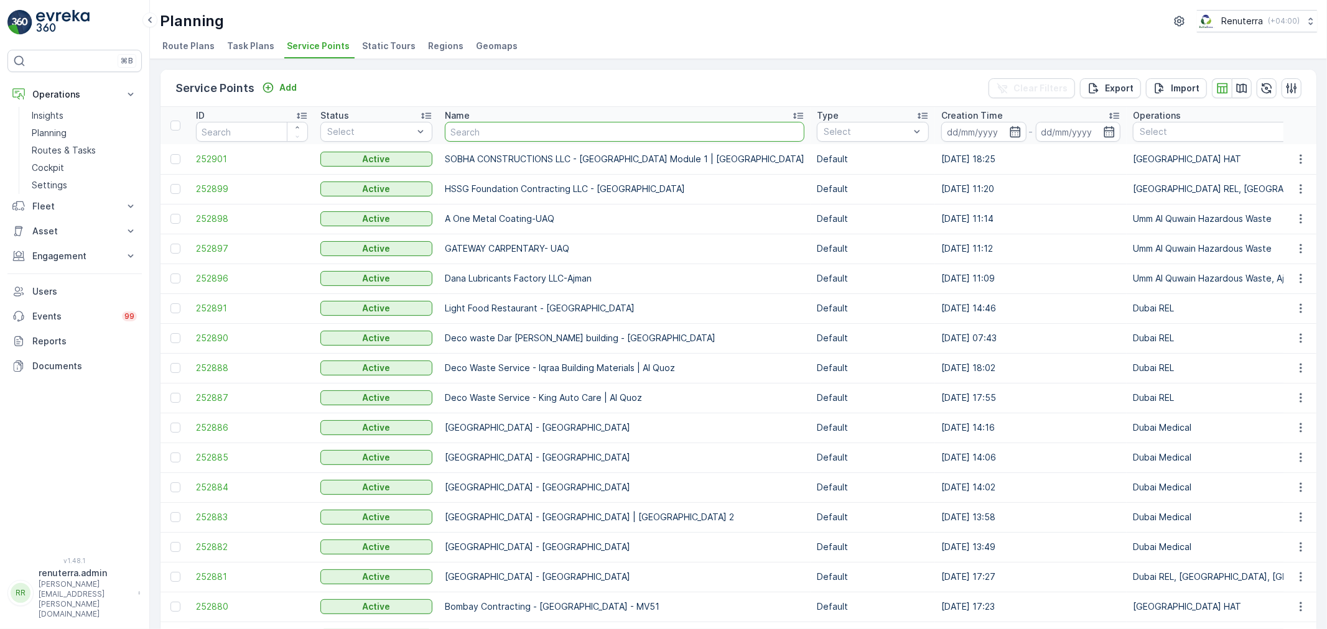
click at [506, 129] on input "text" at bounding box center [625, 132] width 360 height 20
type input "royal"
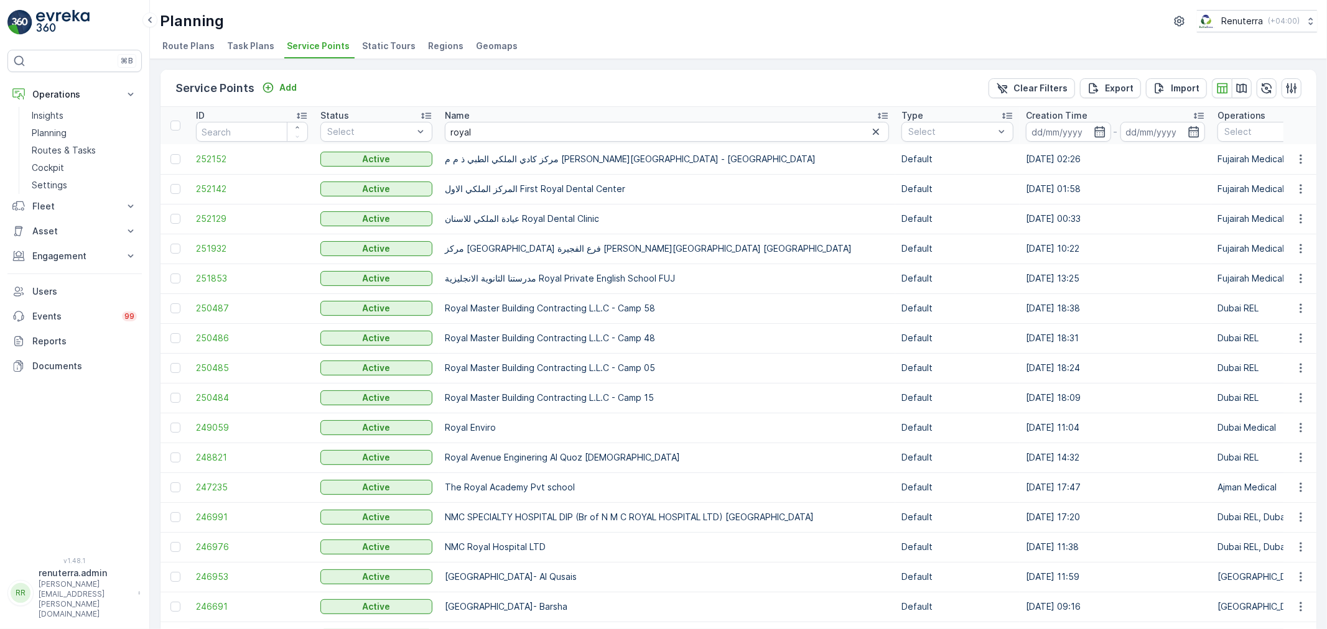
click at [213, 419] on td "249059" at bounding box center [252, 428] width 124 height 30
click at [213, 422] on span "249059" at bounding box center [252, 428] width 112 height 12
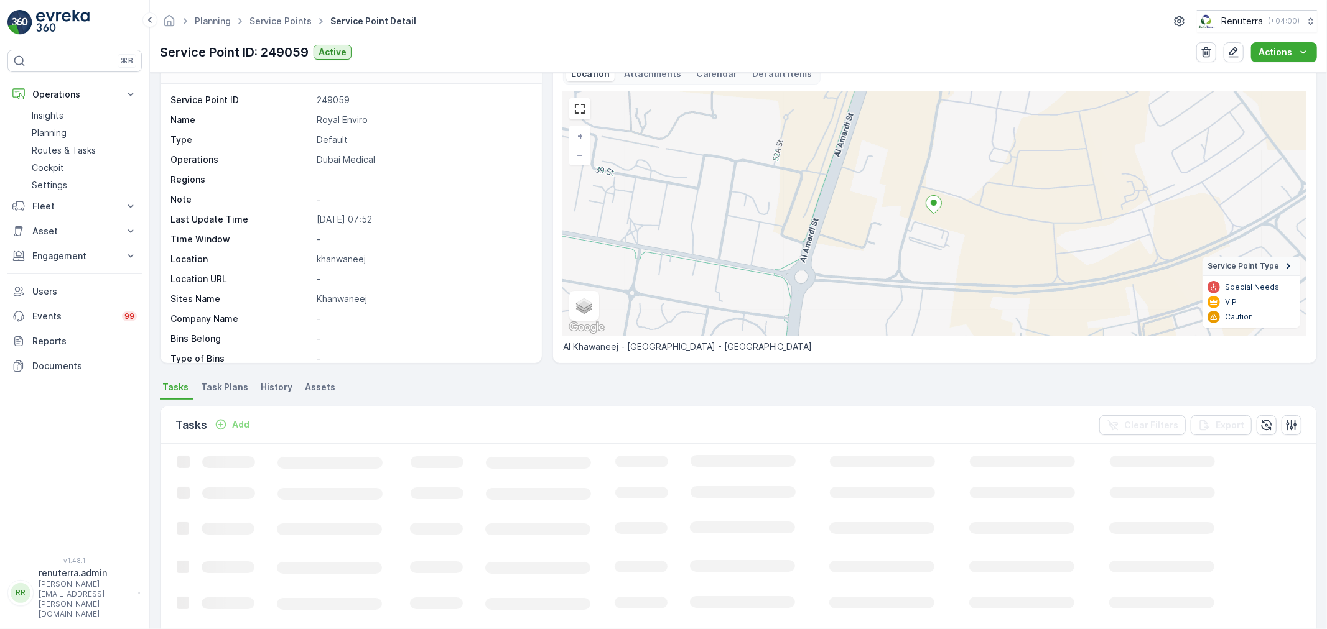
scroll to position [138, 0]
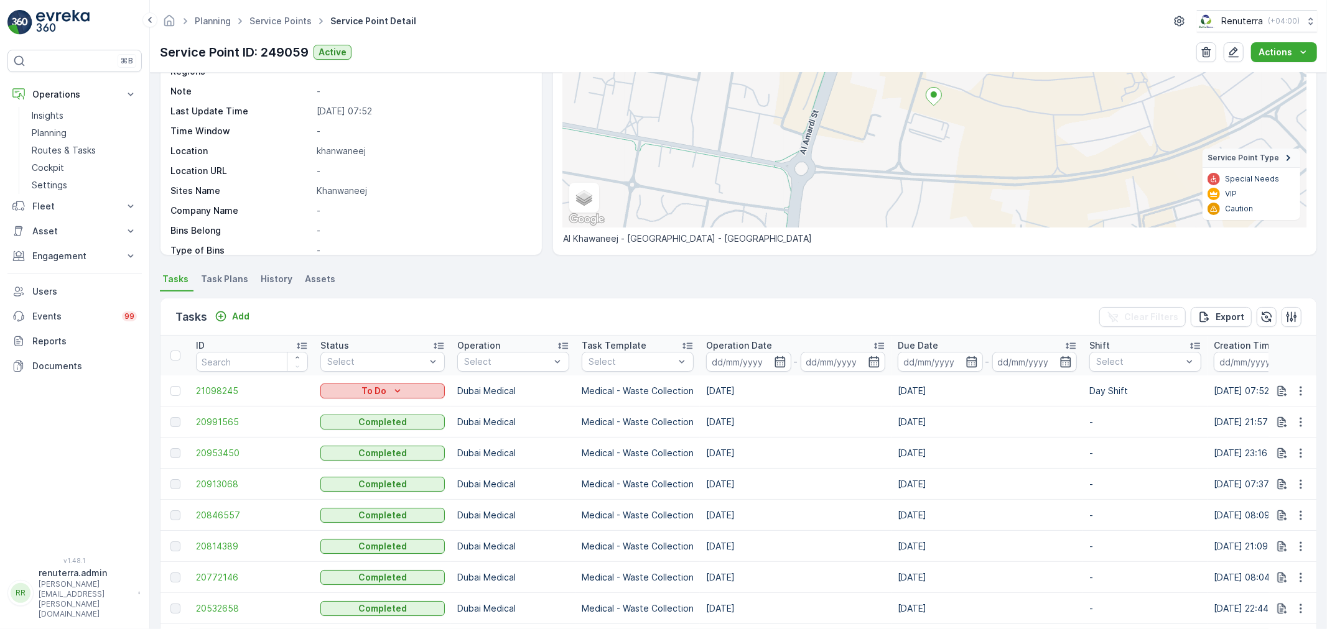
click at [388, 394] on div "To Do" at bounding box center [382, 391] width 114 height 12
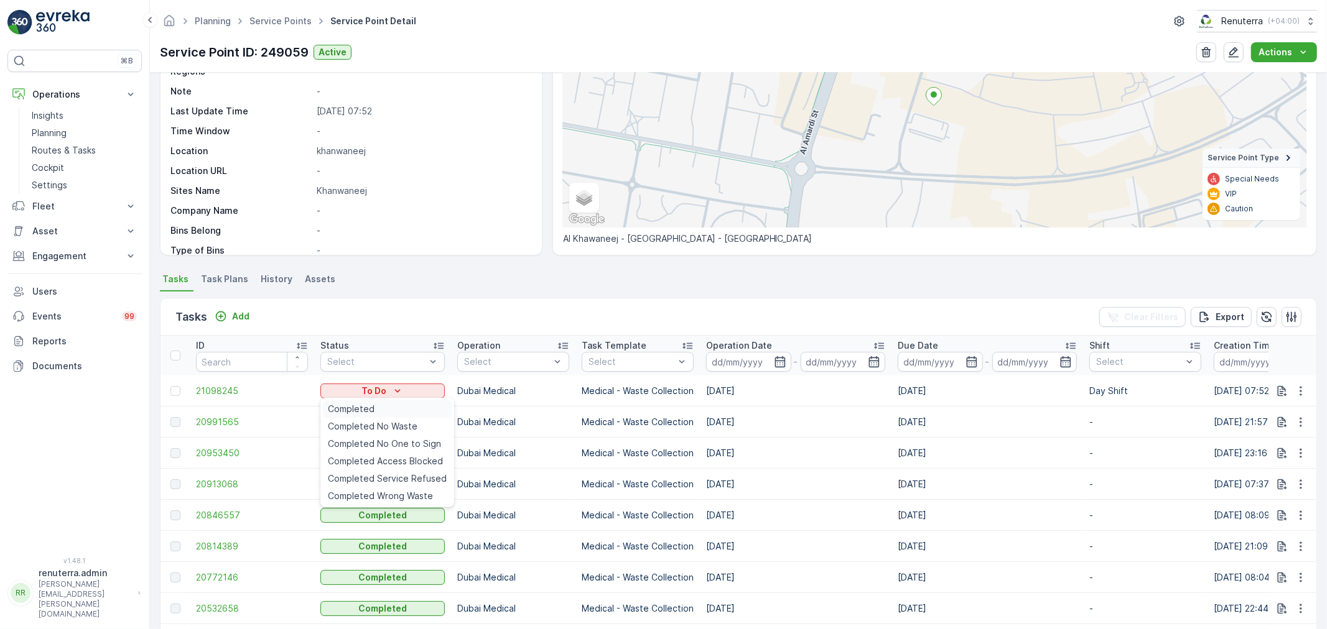
click at [401, 402] on div "Completed" at bounding box center [387, 409] width 129 height 17
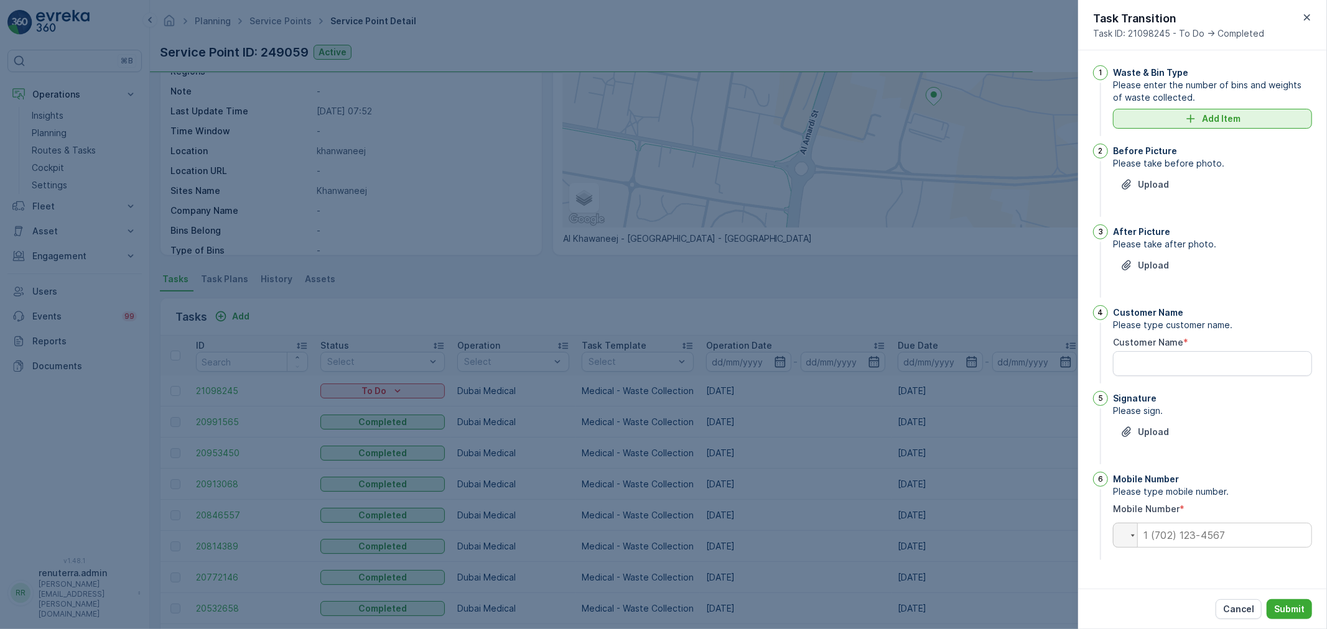
click at [1179, 116] on div "Add Item" at bounding box center [1212, 119] width 184 height 12
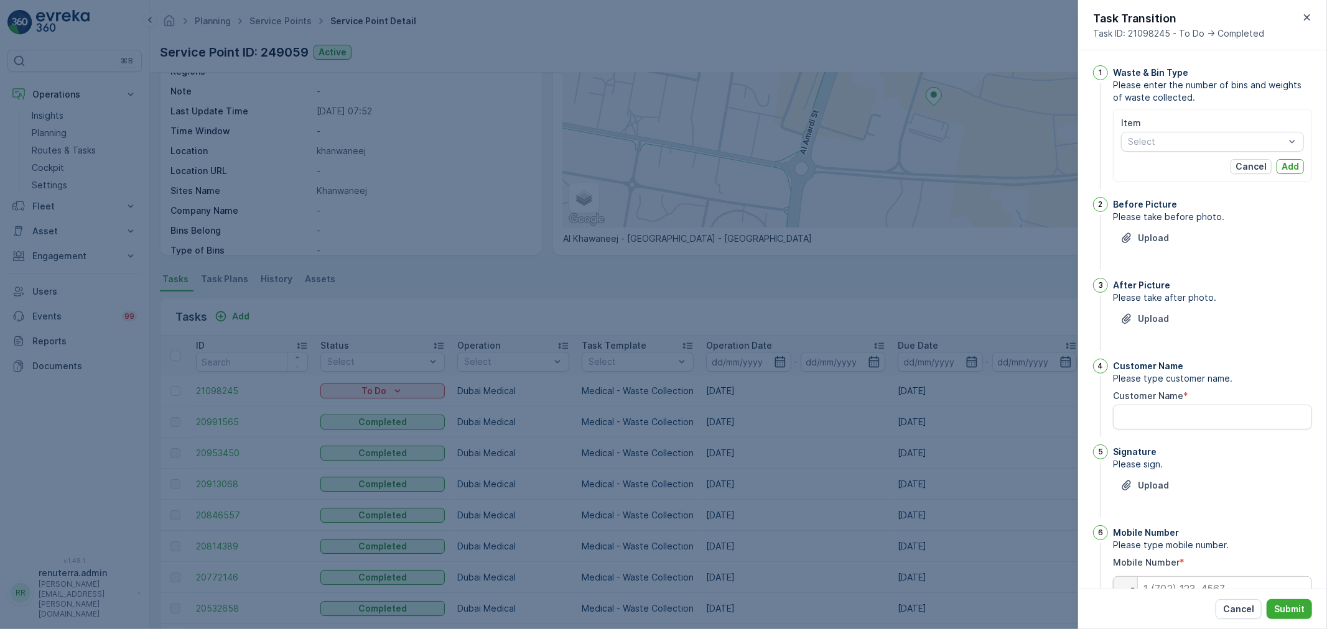
drag, startPoint x: 1179, startPoint y: 147, endPoint x: 1179, endPoint y: 156, distance: 8.7
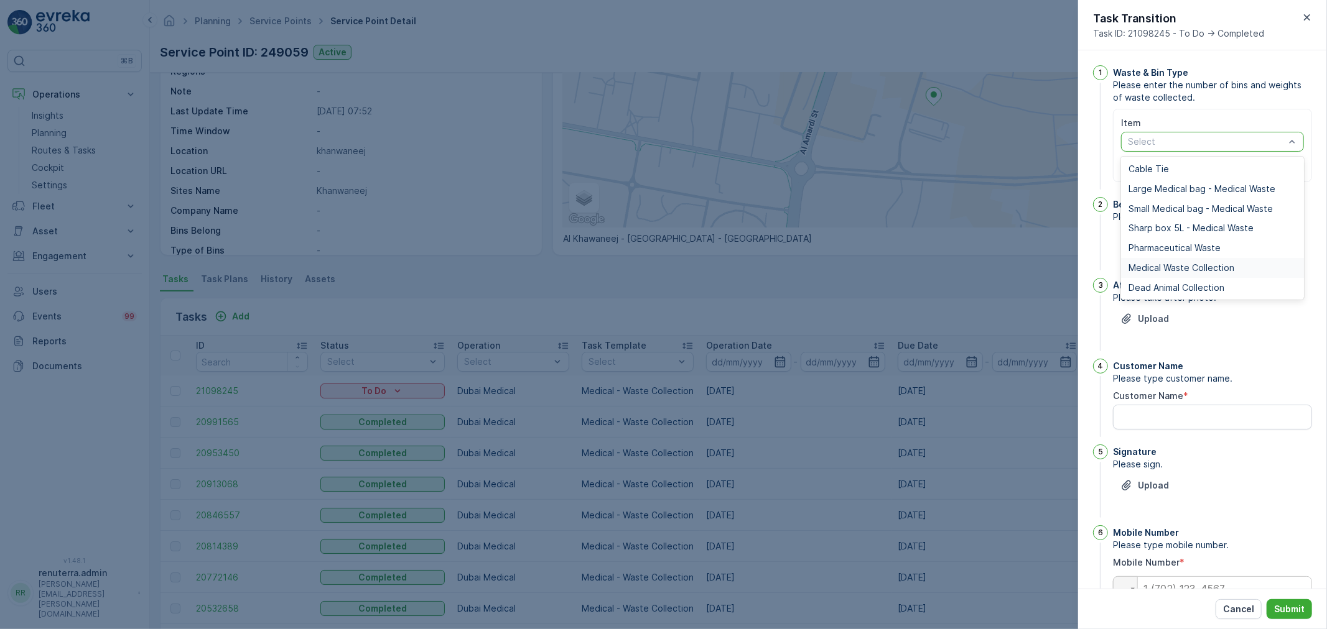
drag, startPoint x: 1159, startPoint y: 259, endPoint x: 1157, endPoint y: 196, distance: 63.5
click at [1159, 261] on div "Medical Waste Collection" at bounding box center [1212, 268] width 183 height 20
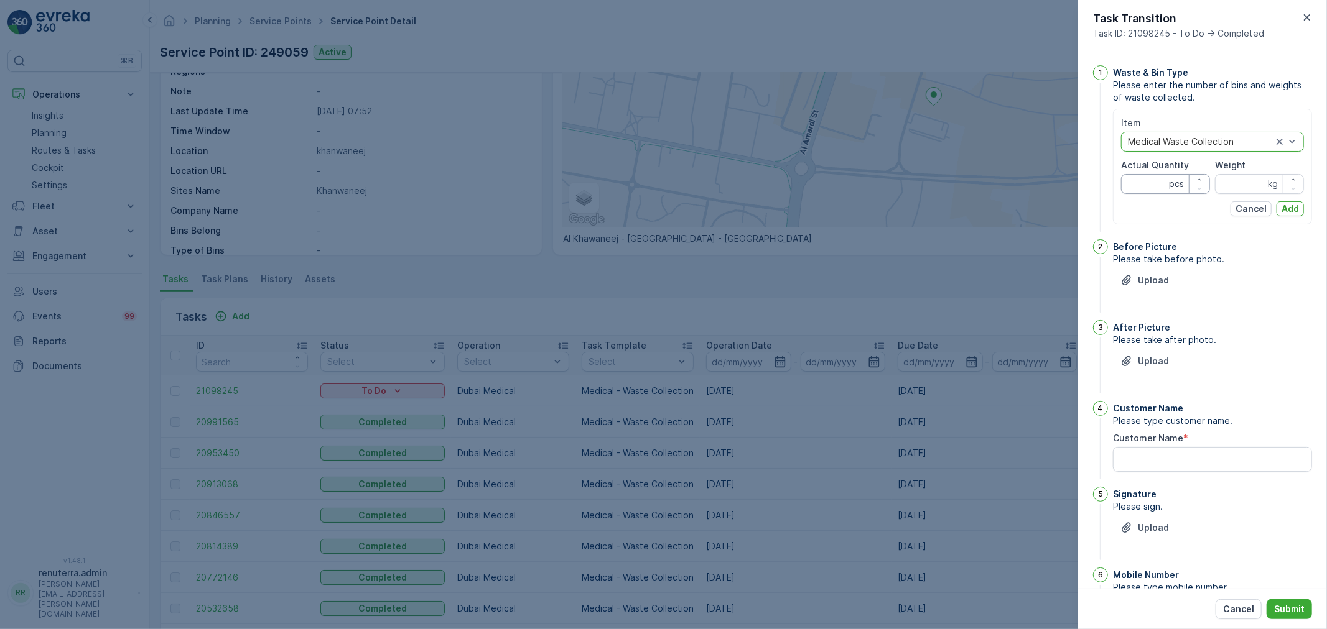
drag, startPoint x: 1148, startPoint y: 171, endPoint x: 1148, endPoint y: 185, distance: 14.3
click at [1148, 181] on div "Actual Quantity pcs" at bounding box center [1165, 176] width 89 height 35
click at [1147, 190] on Quantity "Actual Quantity" at bounding box center [1165, 184] width 89 height 20
type Quantity "1"
type Quantity "21"
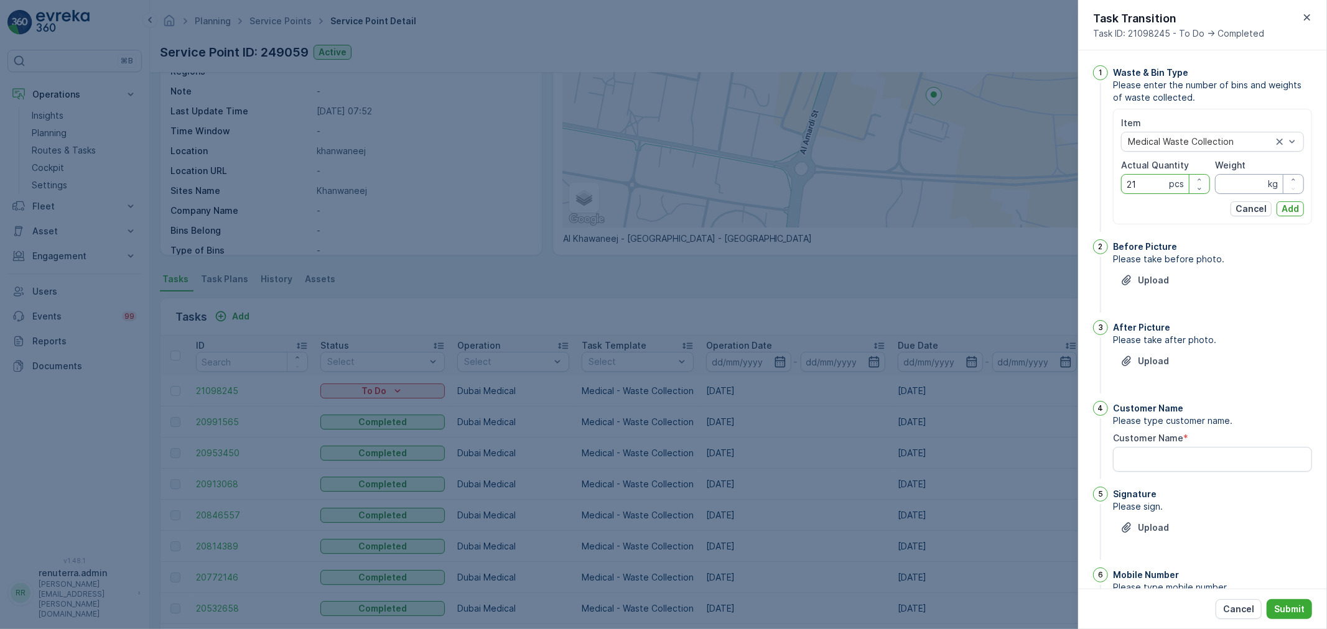
click at [1232, 170] on span "Weight" at bounding box center [1230, 165] width 30 height 12
click at [1230, 179] on input "Weight" at bounding box center [1259, 184] width 89 height 20
type input "90"
click at [1281, 208] on p "Add" at bounding box center [1289, 209] width 17 height 12
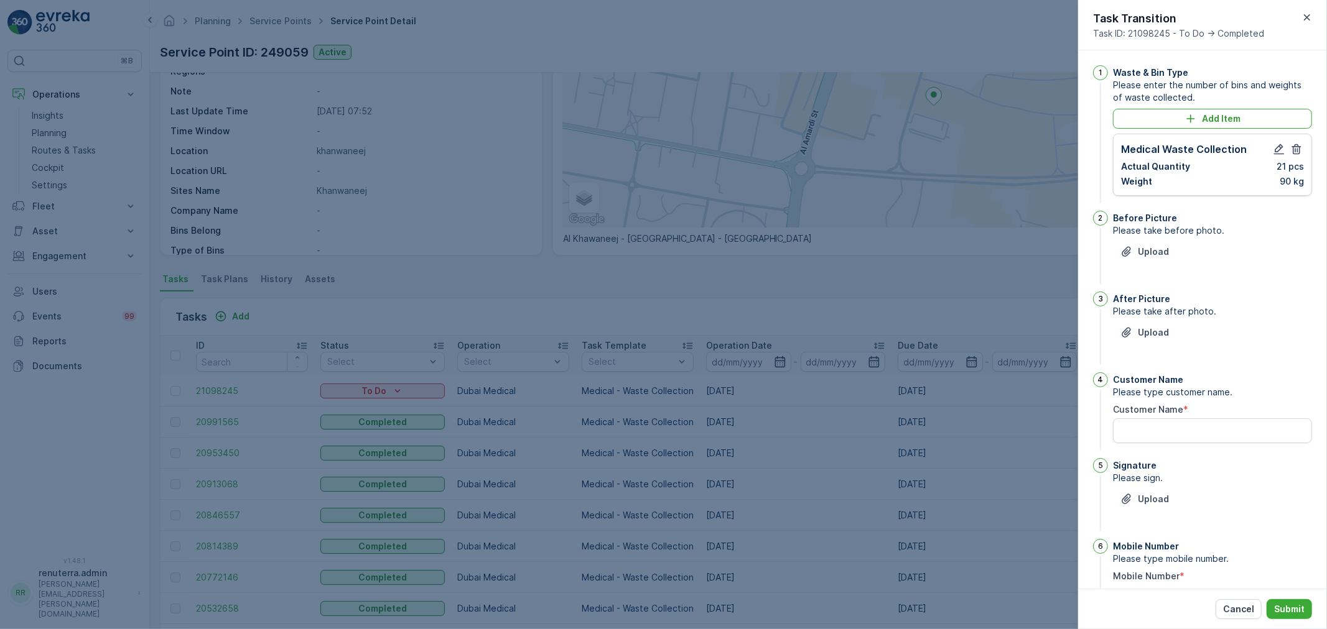
click at [1144, 267] on div "Upload" at bounding box center [1212, 259] width 199 height 35
click at [1155, 260] on button "Upload" at bounding box center [1144, 252] width 63 height 20
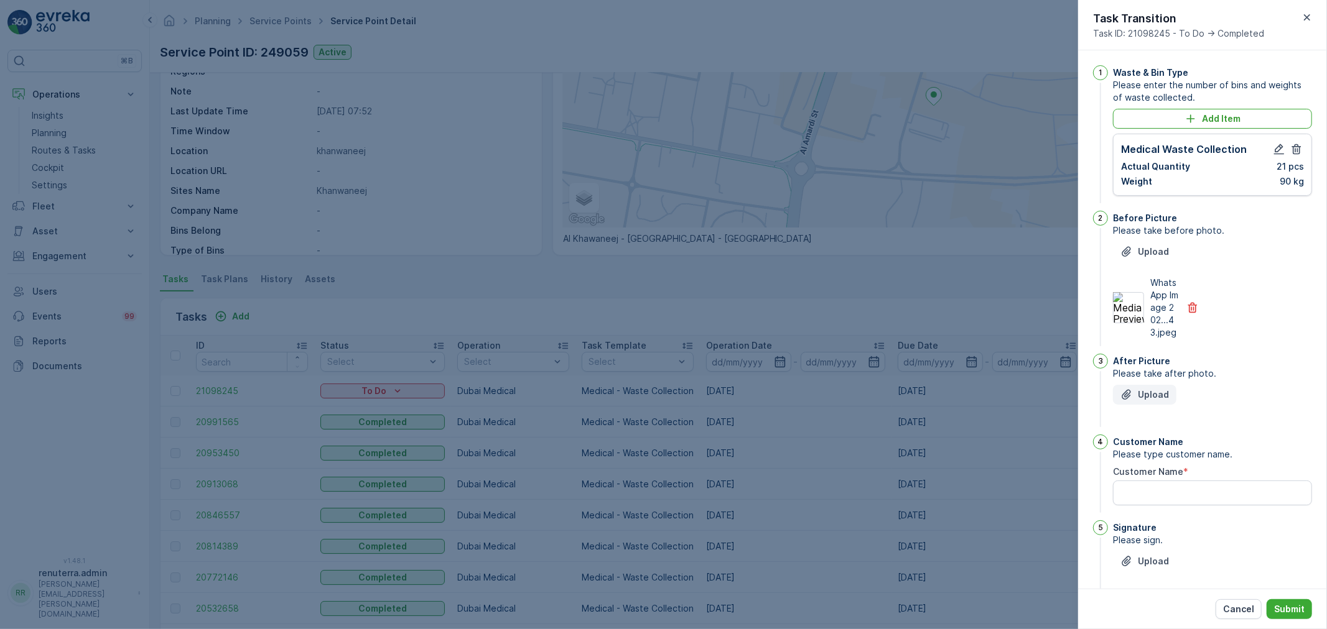
click at [1133, 401] on icon "Upload File" at bounding box center [1126, 395] width 12 height 12
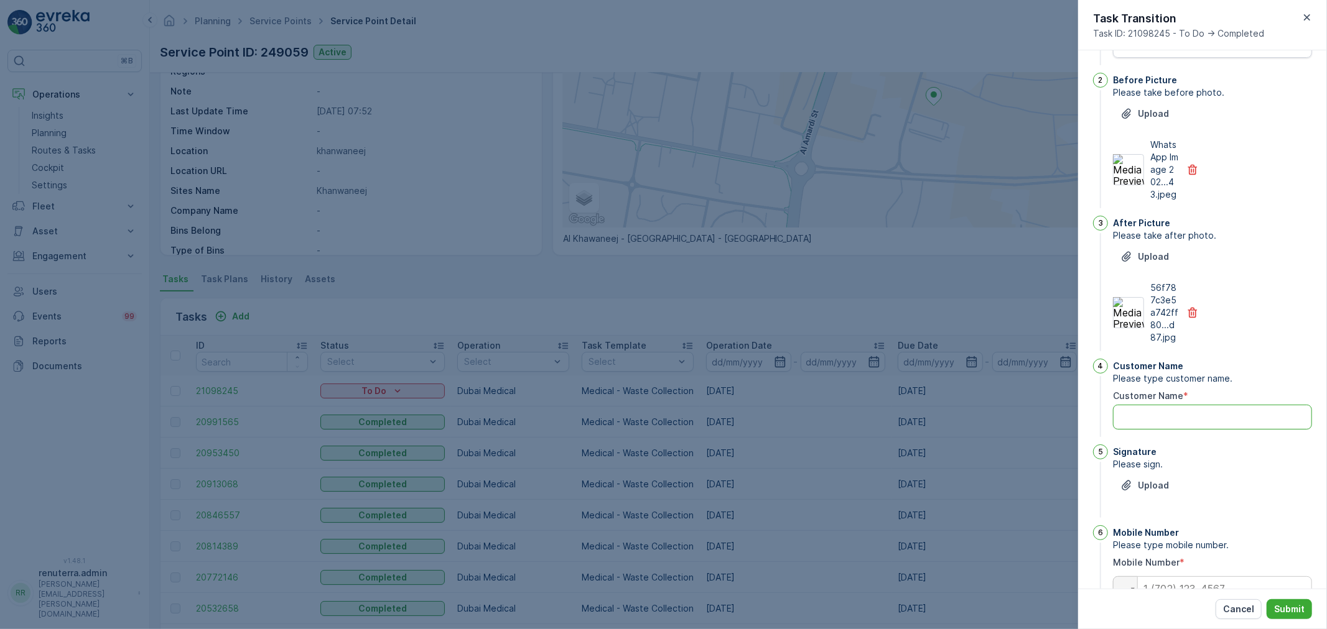
click at [1183, 430] on Name "Customer Name" at bounding box center [1212, 417] width 199 height 25
type Name "[PERSON_NAME]"
click at [1169, 496] on button "Upload" at bounding box center [1144, 486] width 63 height 20
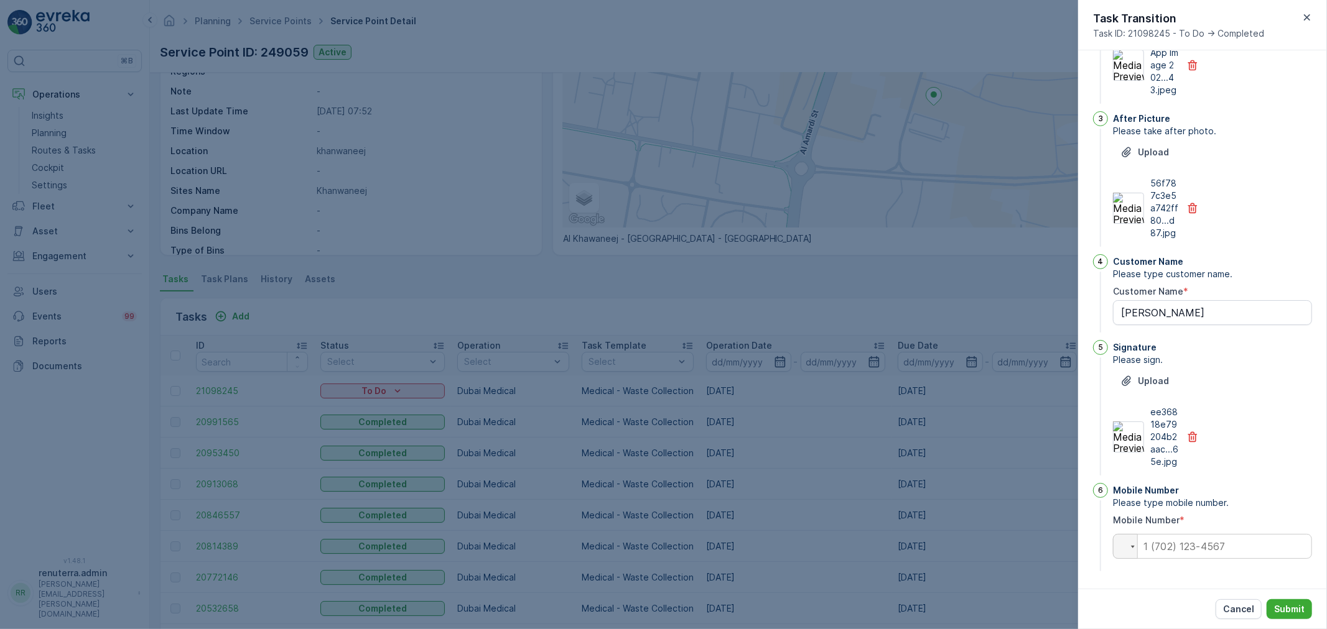
scroll to position [255, 0]
click at [1199, 545] on input "tel" at bounding box center [1212, 546] width 199 height 25
type input "0501131878"
click at [1289, 611] on p "Submit" at bounding box center [1289, 609] width 30 height 12
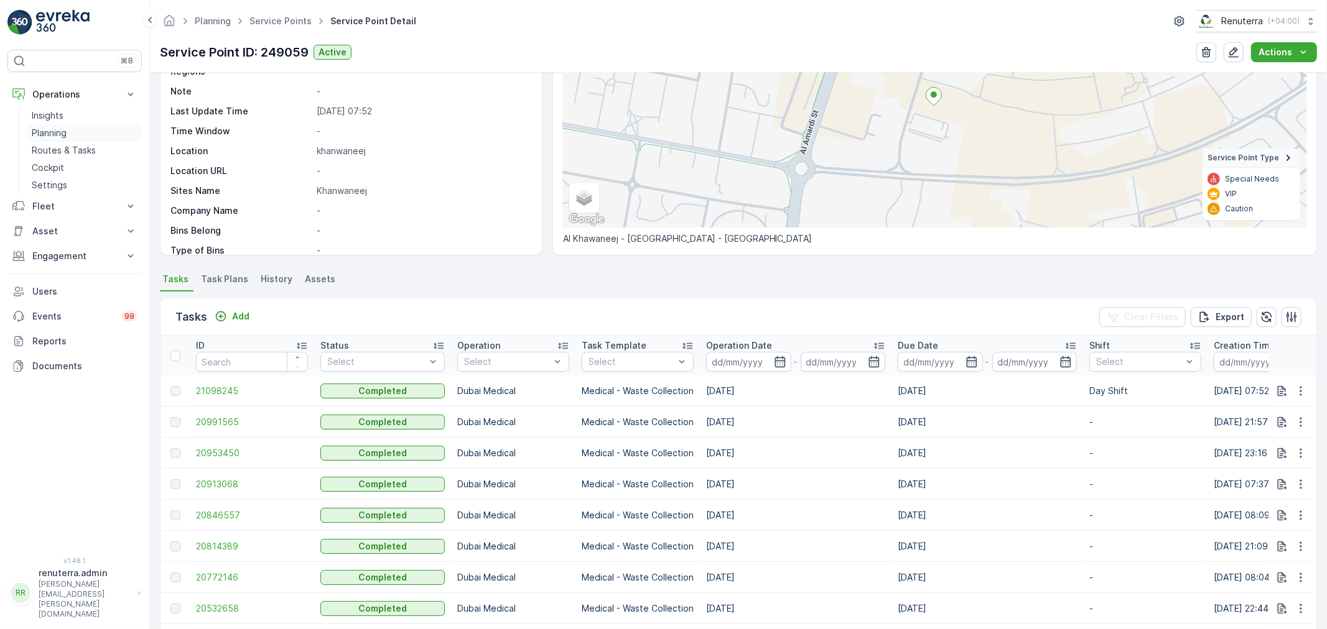
click at [52, 131] on p "Planning" at bounding box center [49, 133] width 35 height 12
